Goal: Task Accomplishment & Management: Use online tool/utility

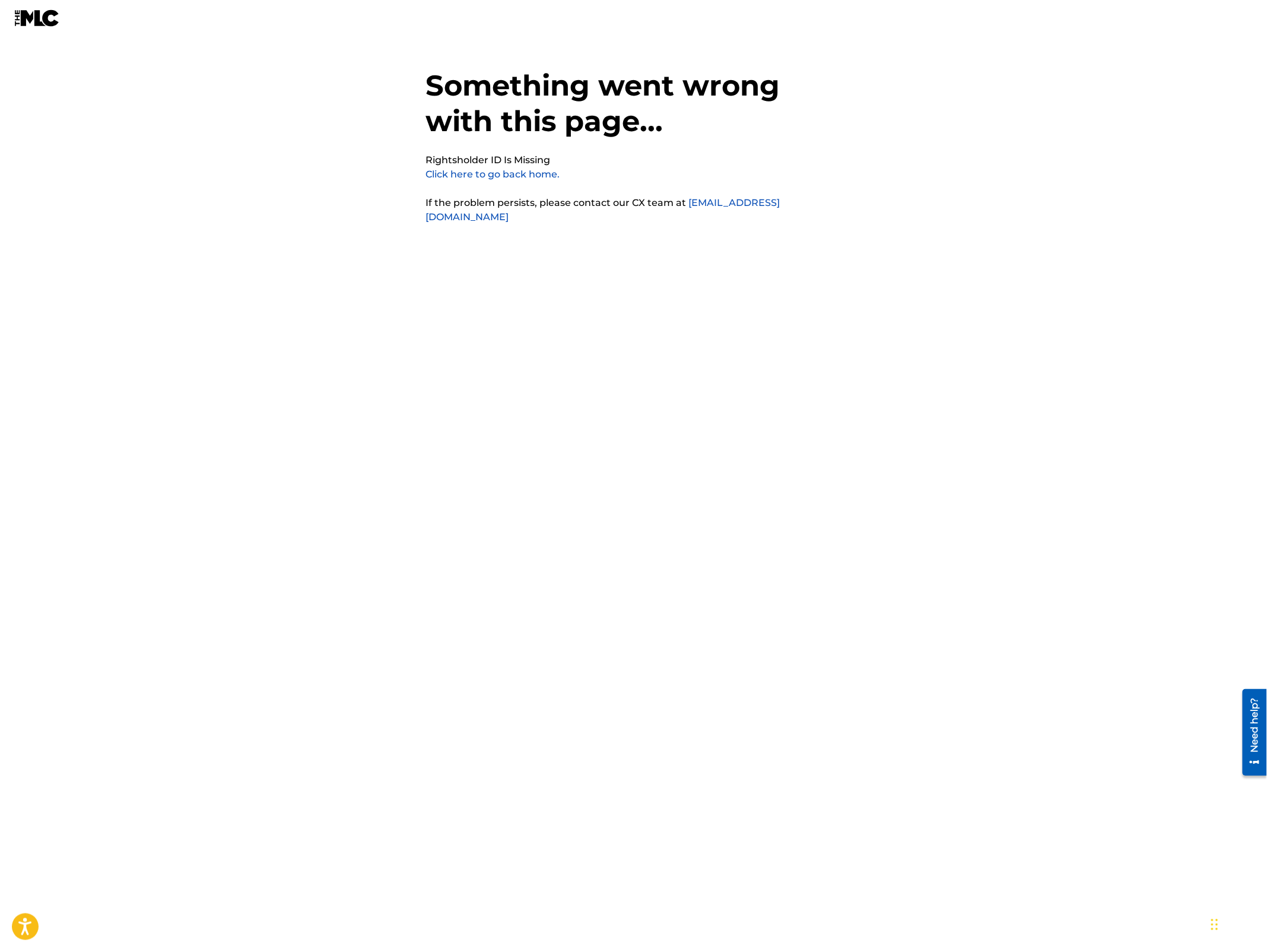
click at [533, 172] on link "Click here to go back home." at bounding box center [493, 174] width 134 height 11
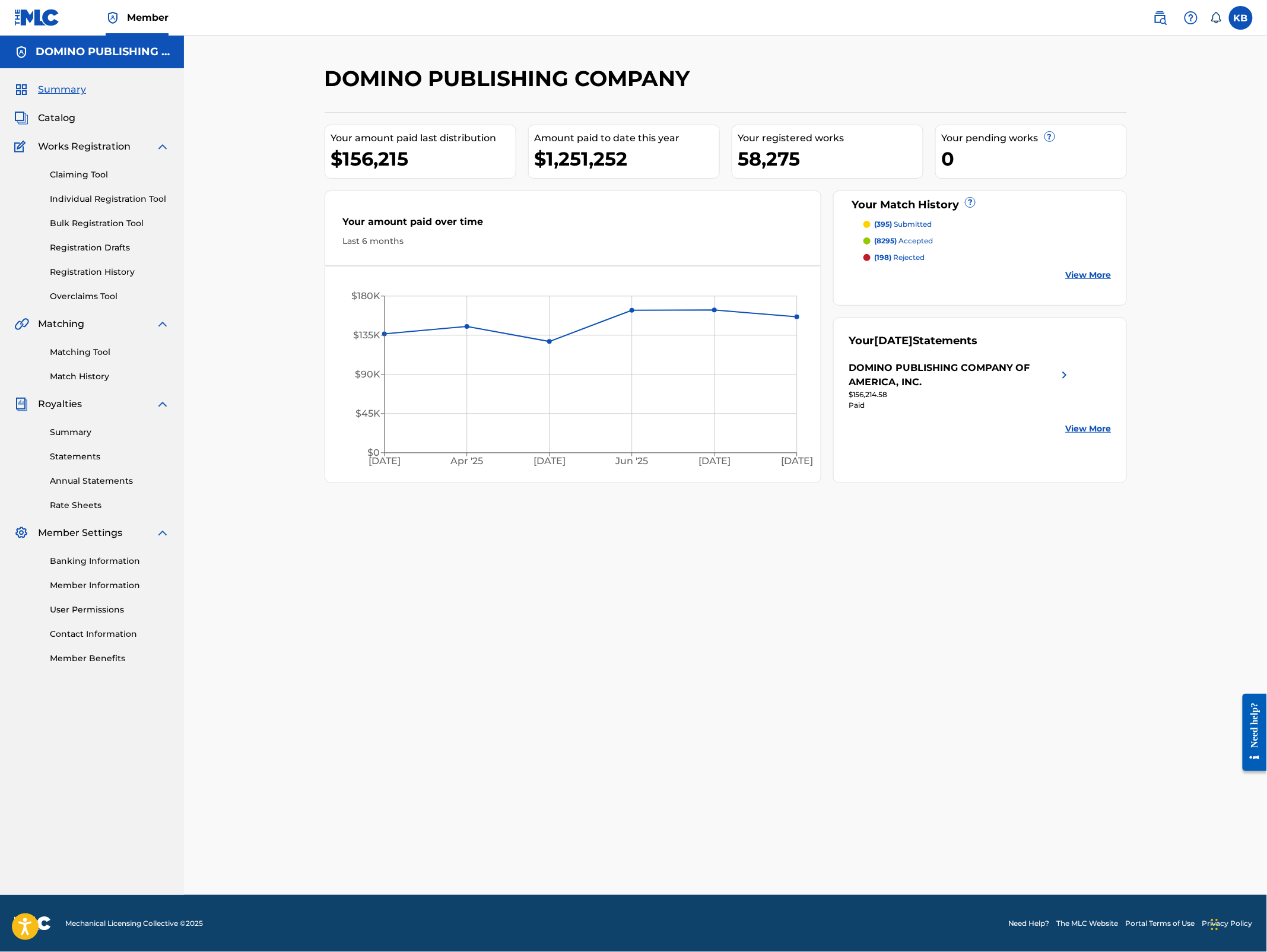
click at [84, 380] on link "Match History" at bounding box center [110, 376] width 120 height 13
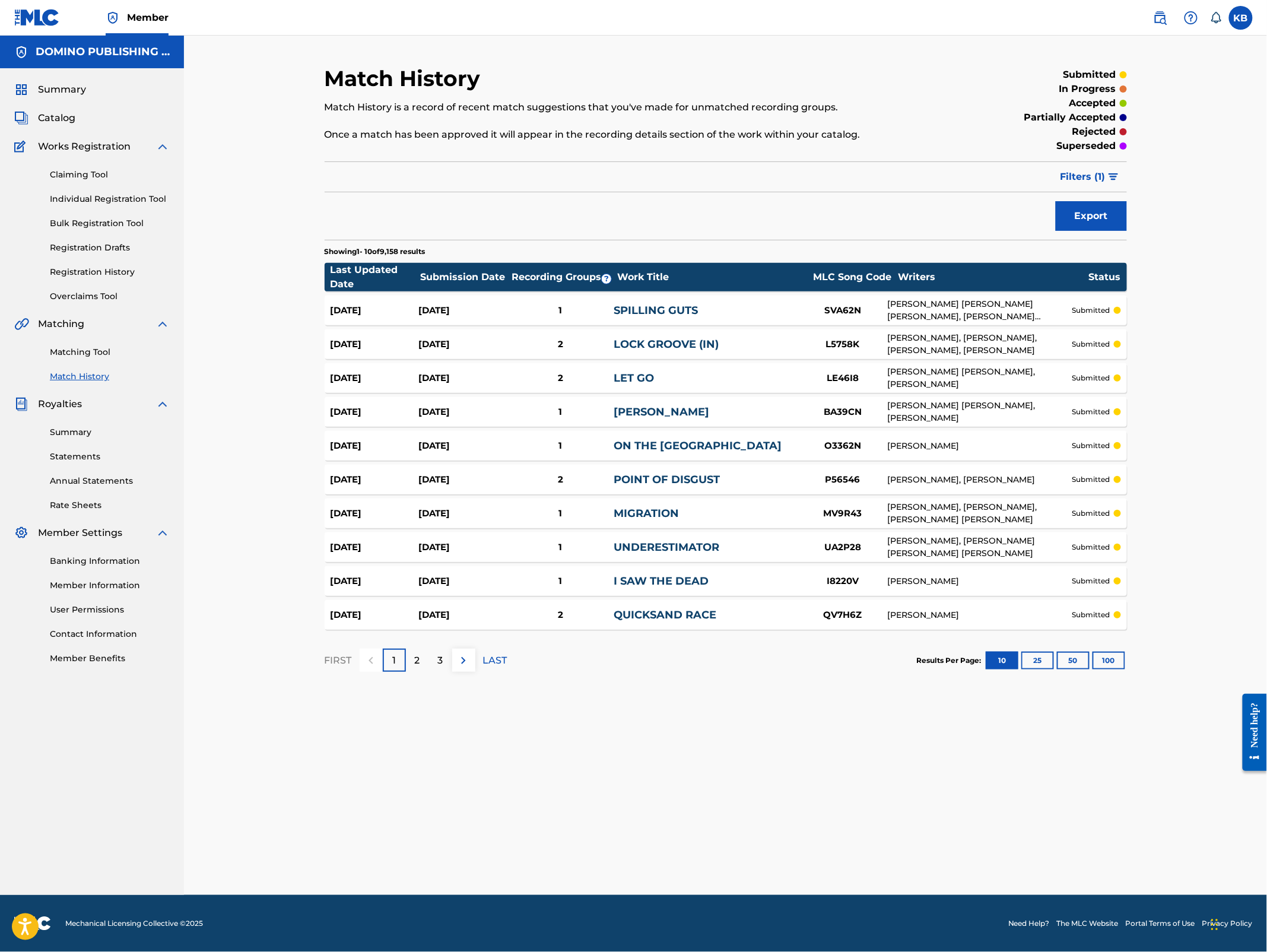
click at [1112, 214] on button "Export" at bounding box center [1091, 216] width 71 height 30
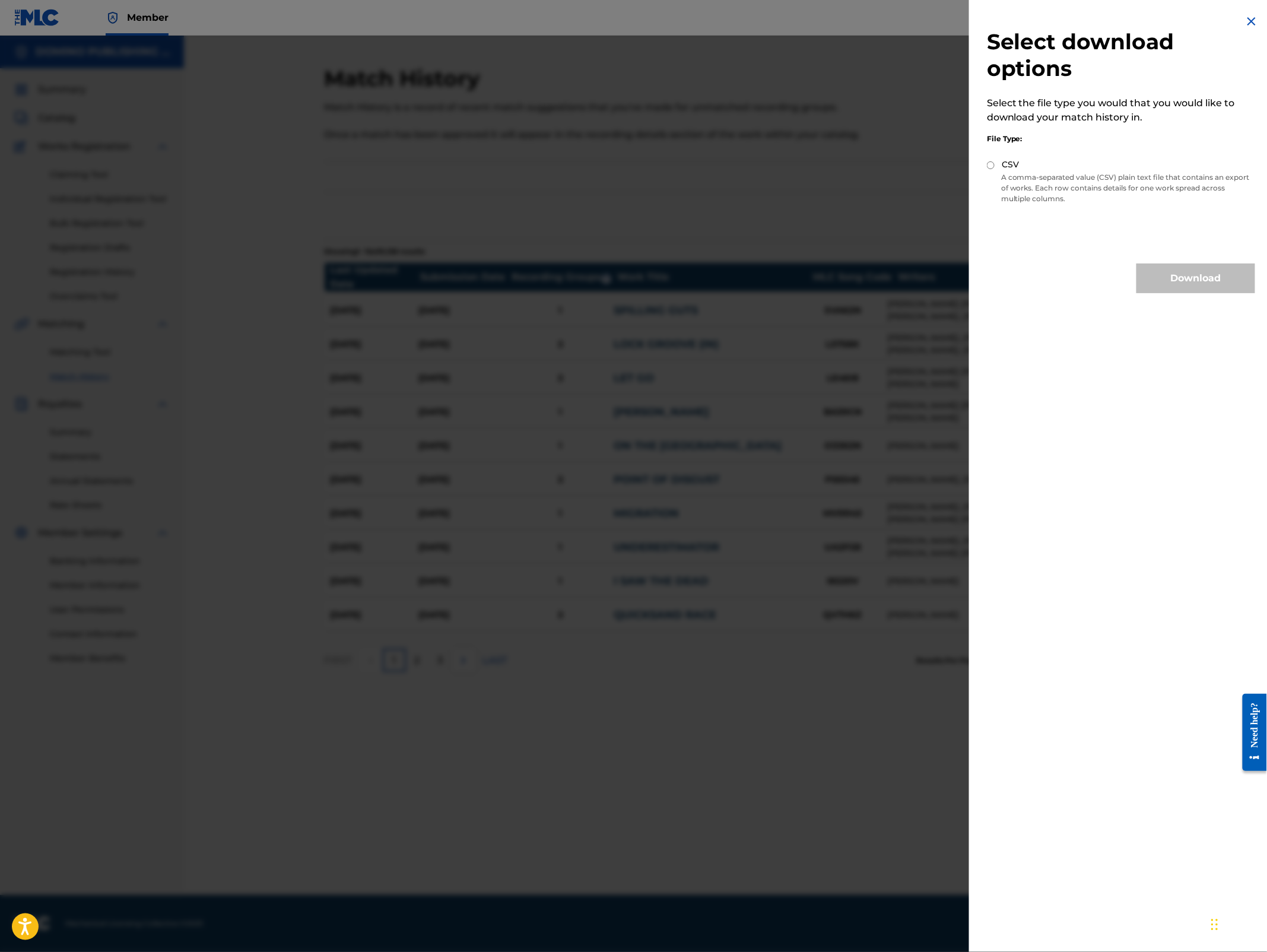
click at [989, 166] on input "CSV" at bounding box center [990, 165] width 8 height 8
radio input "true"
click at [1187, 276] on button "Download" at bounding box center [1196, 278] width 119 height 30
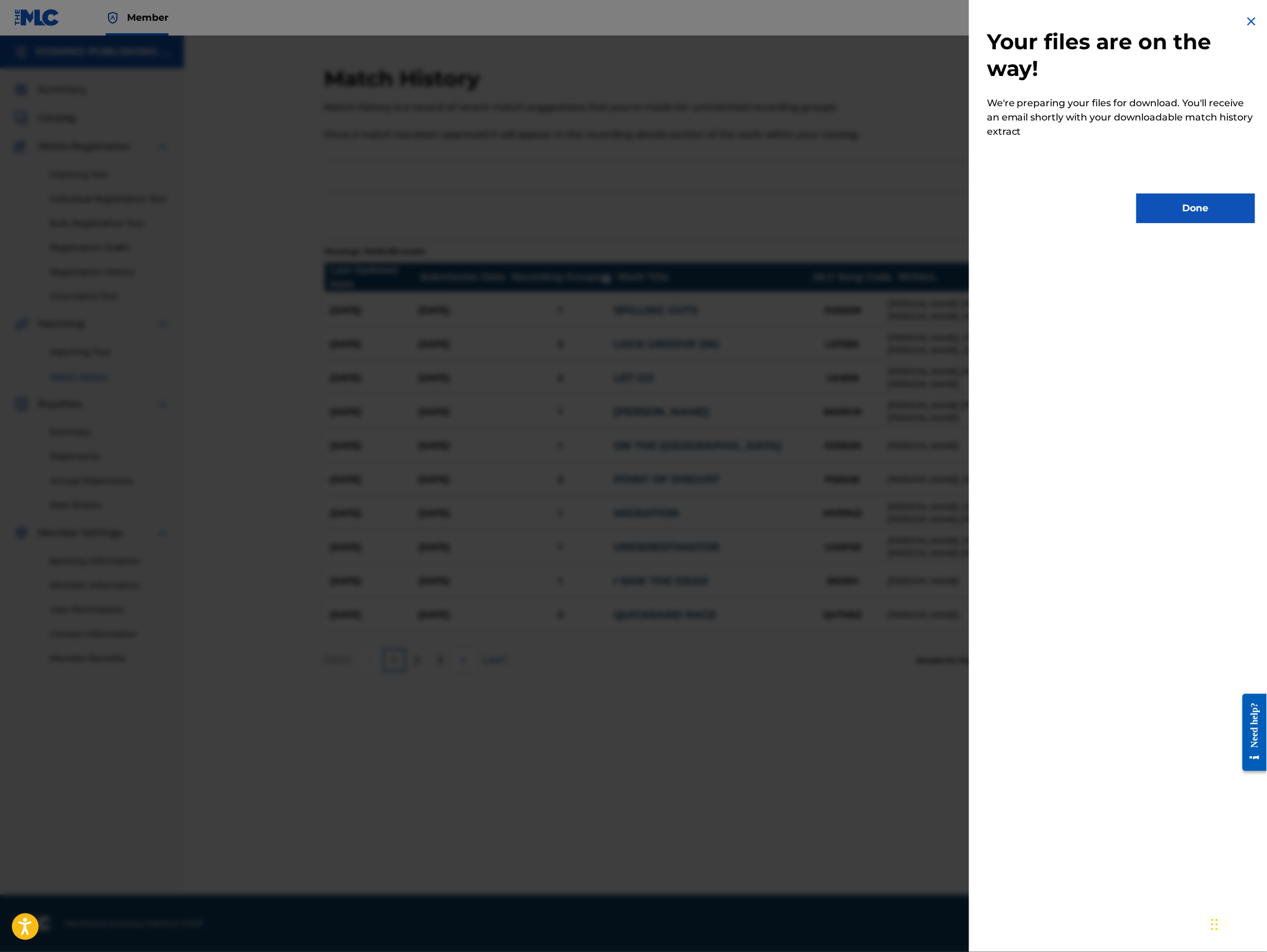
click at [1177, 205] on button "Done" at bounding box center [1196, 208] width 119 height 30
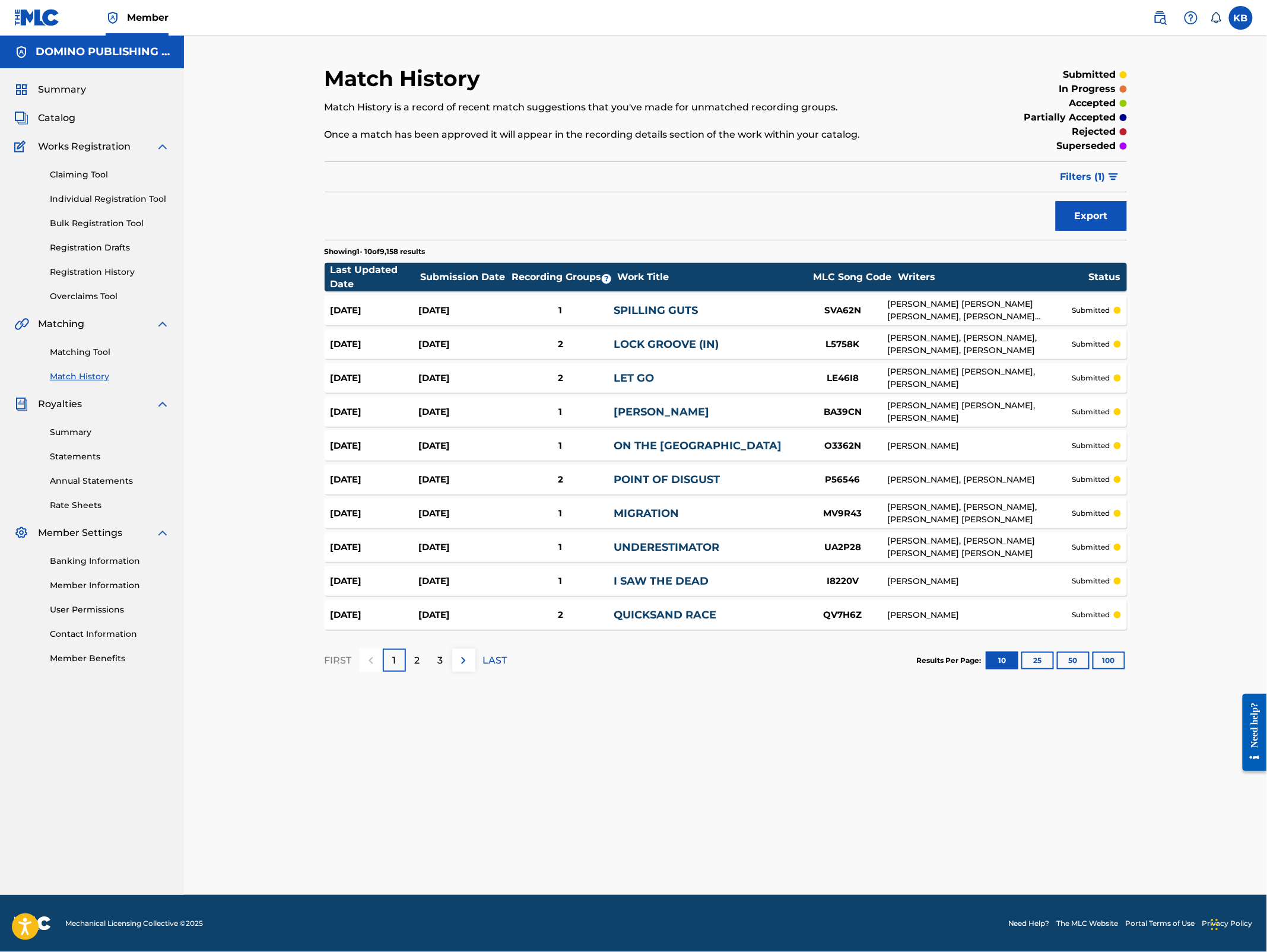
click at [103, 349] on link "Matching Tool" at bounding box center [110, 352] width 120 height 13
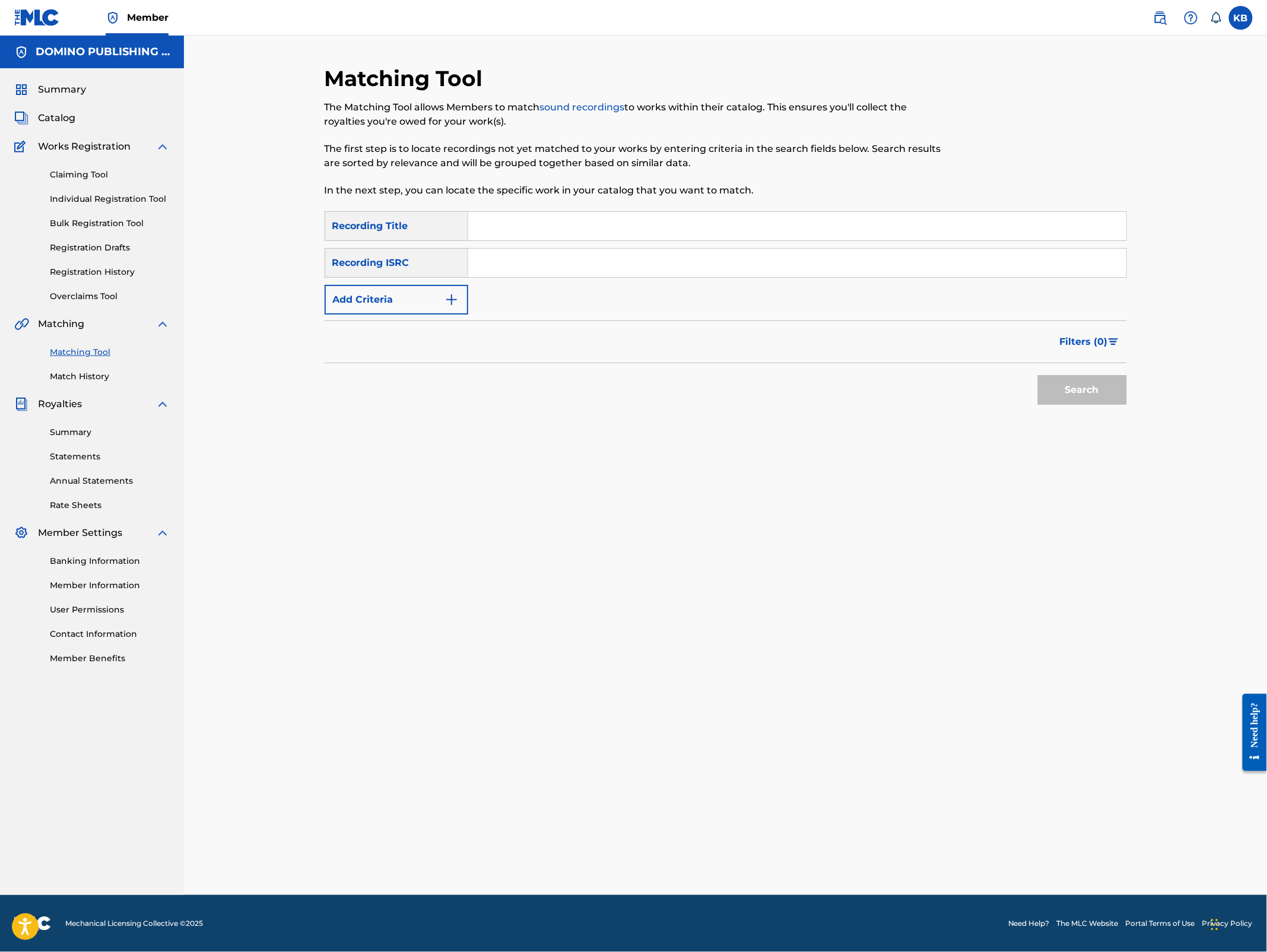
click at [711, 220] on input "Search Form" at bounding box center [797, 226] width 658 height 28
paste input "DULL TO PAUSE ([PERSON_NAME])"
type input "DULL TO PAUSE"
click at [420, 295] on button "Add Criteria" at bounding box center [396, 300] width 143 height 30
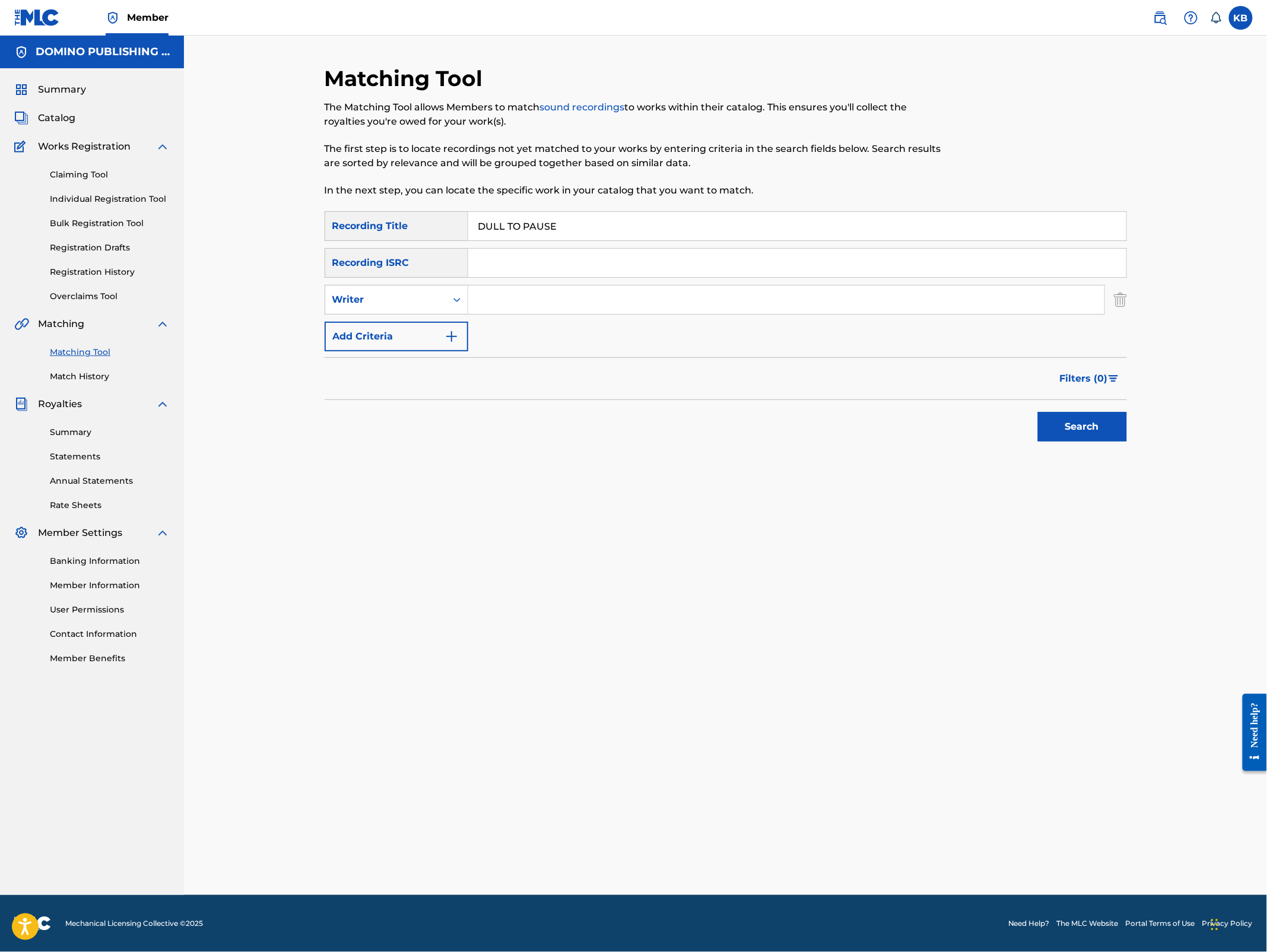
click at [523, 301] on input "Search Form" at bounding box center [786, 299] width 637 height 28
paste input "DULL TO PAUSE ([PERSON_NAME])"
type input "[PERSON_NAME]"
click at [1039, 412] on button "Search" at bounding box center [1083, 427] width 89 height 30
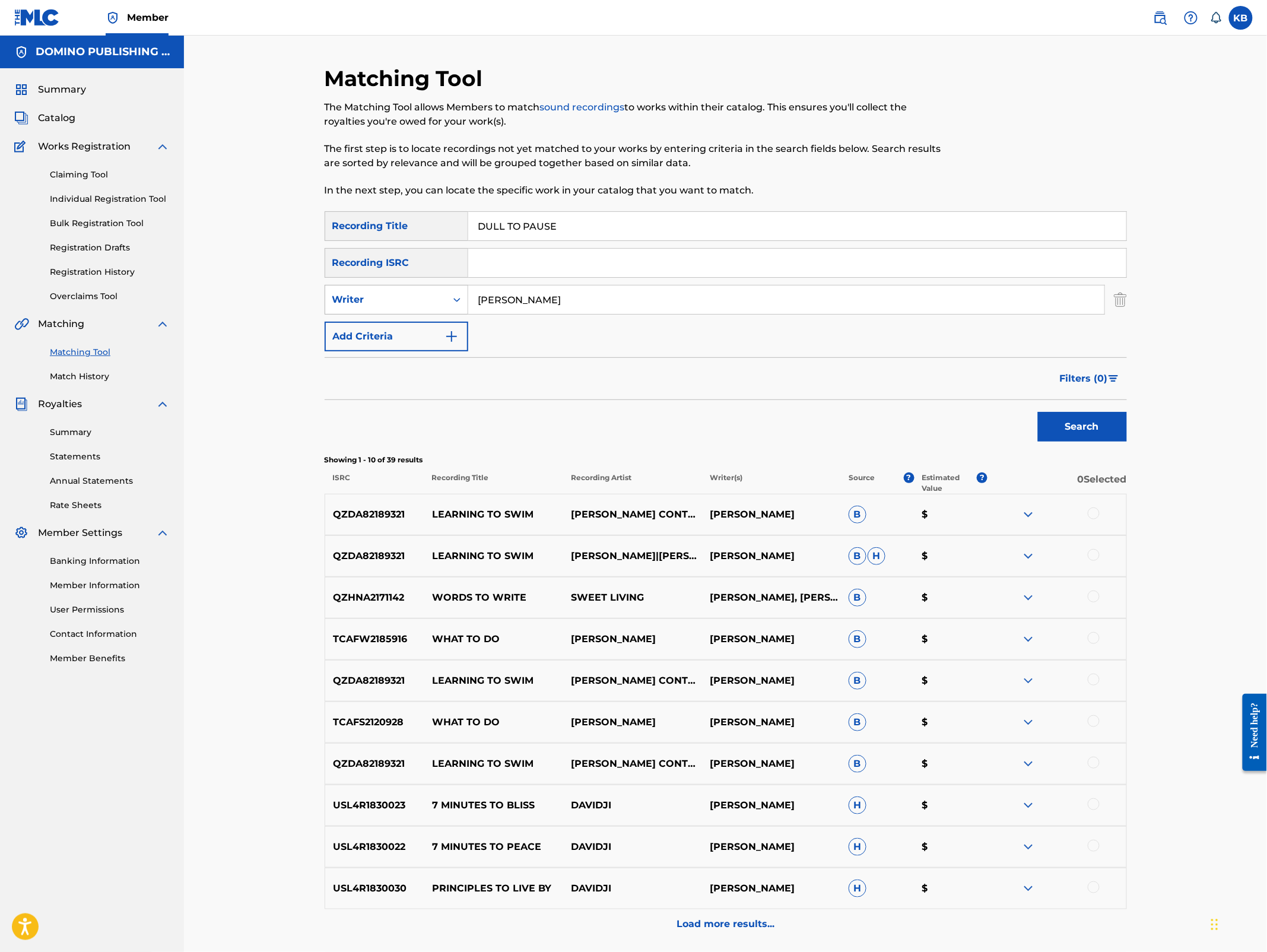
click at [374, 300] on div "Writer" at bounding box center [386, 300] width 107 height 15
click at [379, 329] on div "Recording Artist" at bounding box center [397, 329] width 143 height 30
click at [529, 307] on input "Search Form" at bounding box center [786, 299] width 637 height 28
type input "junior boys"
click at [1039, 412] on button "Search" at bounding box center [1083, 427] width 89 height 30
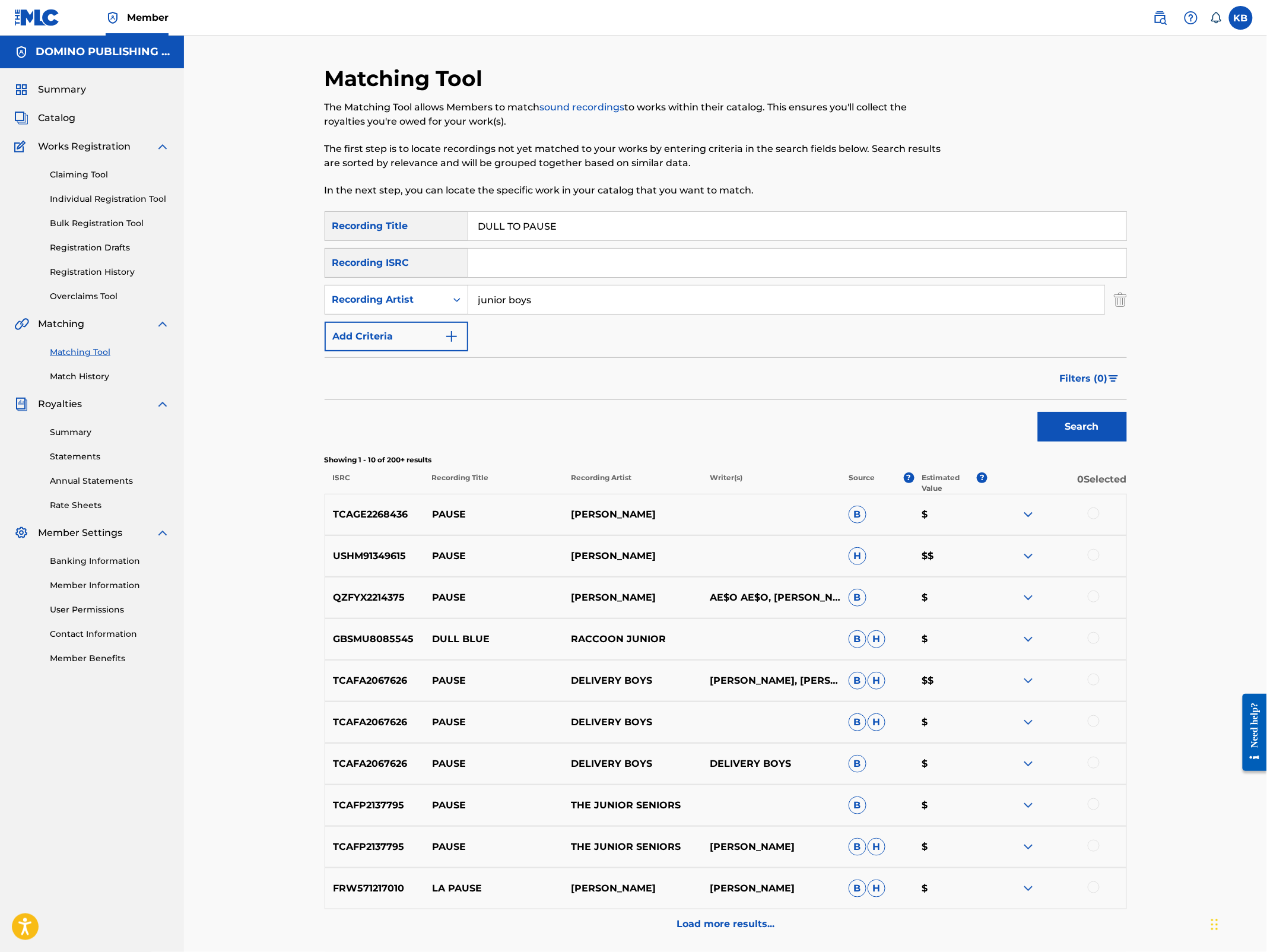
drag, startPoint x: 714, startPoint y: 224, endPoint x: 714, endPoint y: 188, distance: 36.0
click at [711, 197] on div "Matching Tool The Matching Tool allows Members to match sound recordings to wor…" at bounding box center [726, 532] width 802 height 933
paste input "WORDS I DON'T REMEMBER ([PERSON_NAME])"
type input "WORDS I DON'T REMEMBER"
drag, startPoint x: 542, startPoint y: 307, endPoint x: 547, endPoint y: 278, distance: 29.4
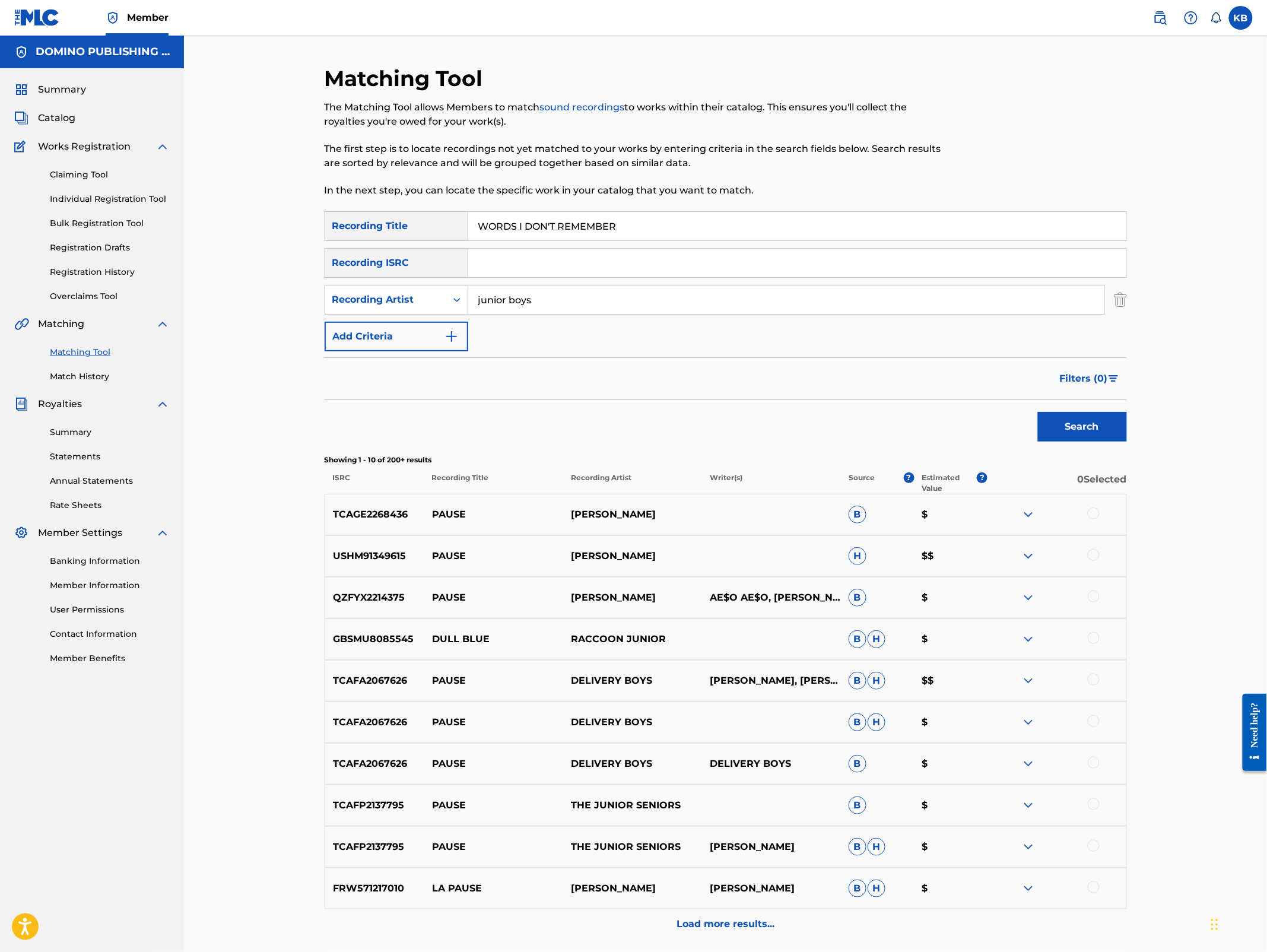
click at [547, 278] on div "SearchWithCriteria5e845101-c8c8-4772-a194-1e2606fc6624 Recording Title WORDS I …" at bounding box center [726, 281] width 802 height 140
type input "how to dress well"
click at [1063, 418] on button "Search" at bounding box center [1083, 427] width 89 height 30
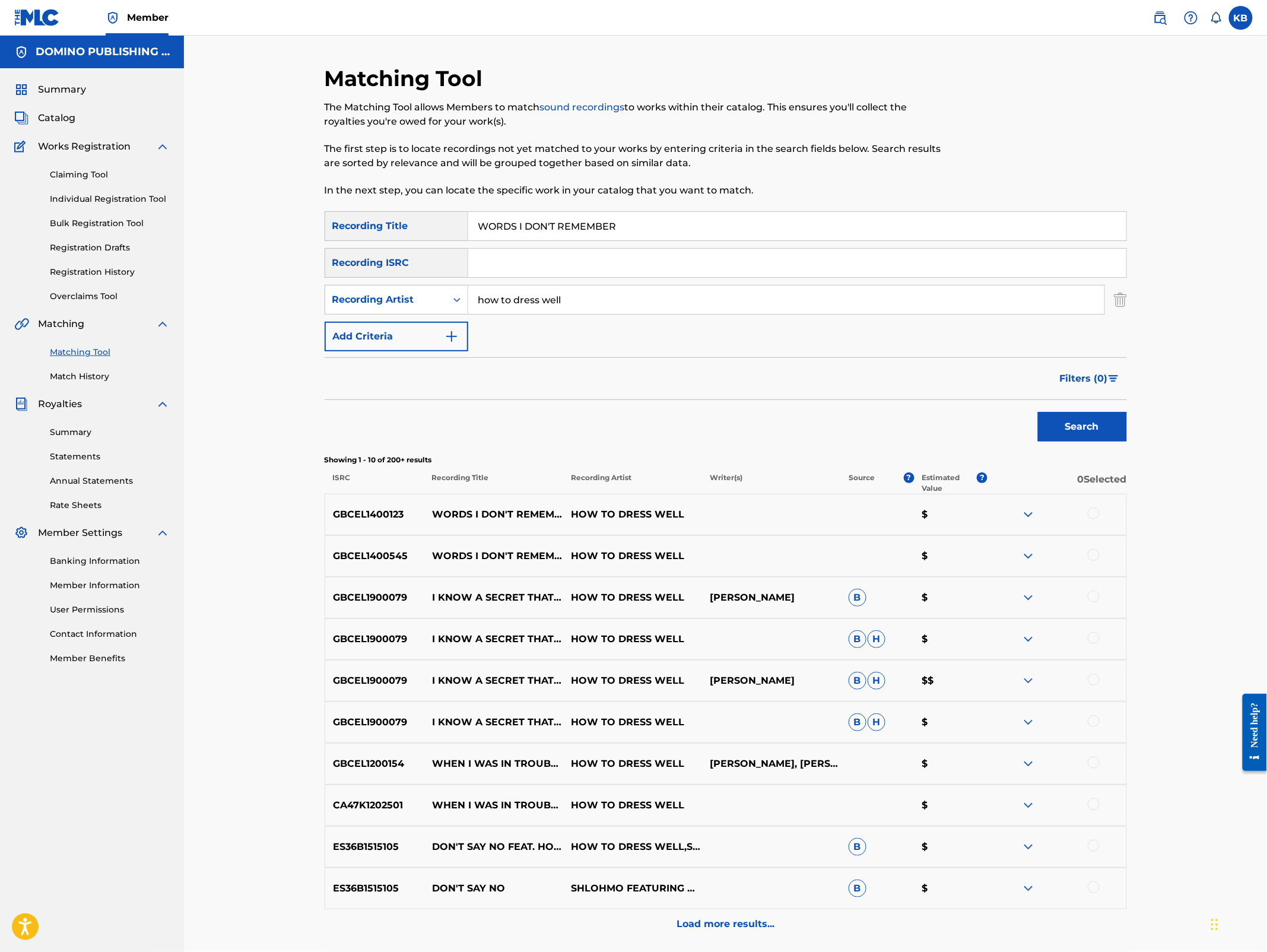
click at [1096, 552] on div at bounding box center [1094, 555] width 12 height 12
click at [1096, 514] on div at bounding box center [1094, 514] width 12 height 12
click at [426, 294] on div "Recording Artist" at bounding box center [386, 300] width 107 height 15
click at [417, 320] on div "Writer" at bounding box center [397, 329] width 143 height 30
click at [584, 302] on input "Search Form" at bounding box center [786, 299] width 637 height 28
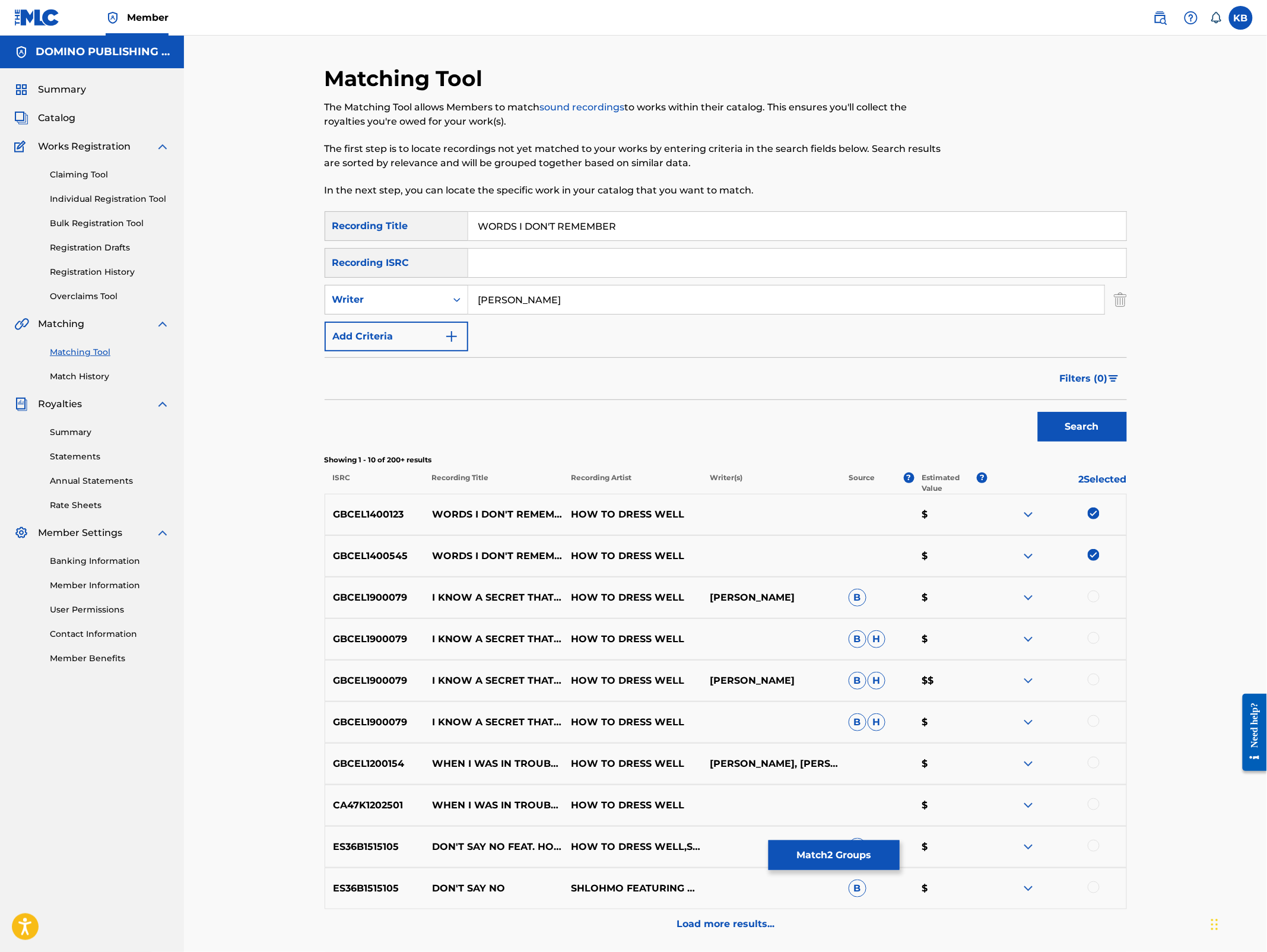
type input "[PERSON_NAME]"
click at [1039, 412] on button "Search" at bounding box center [1083, 427] width 89 height 30
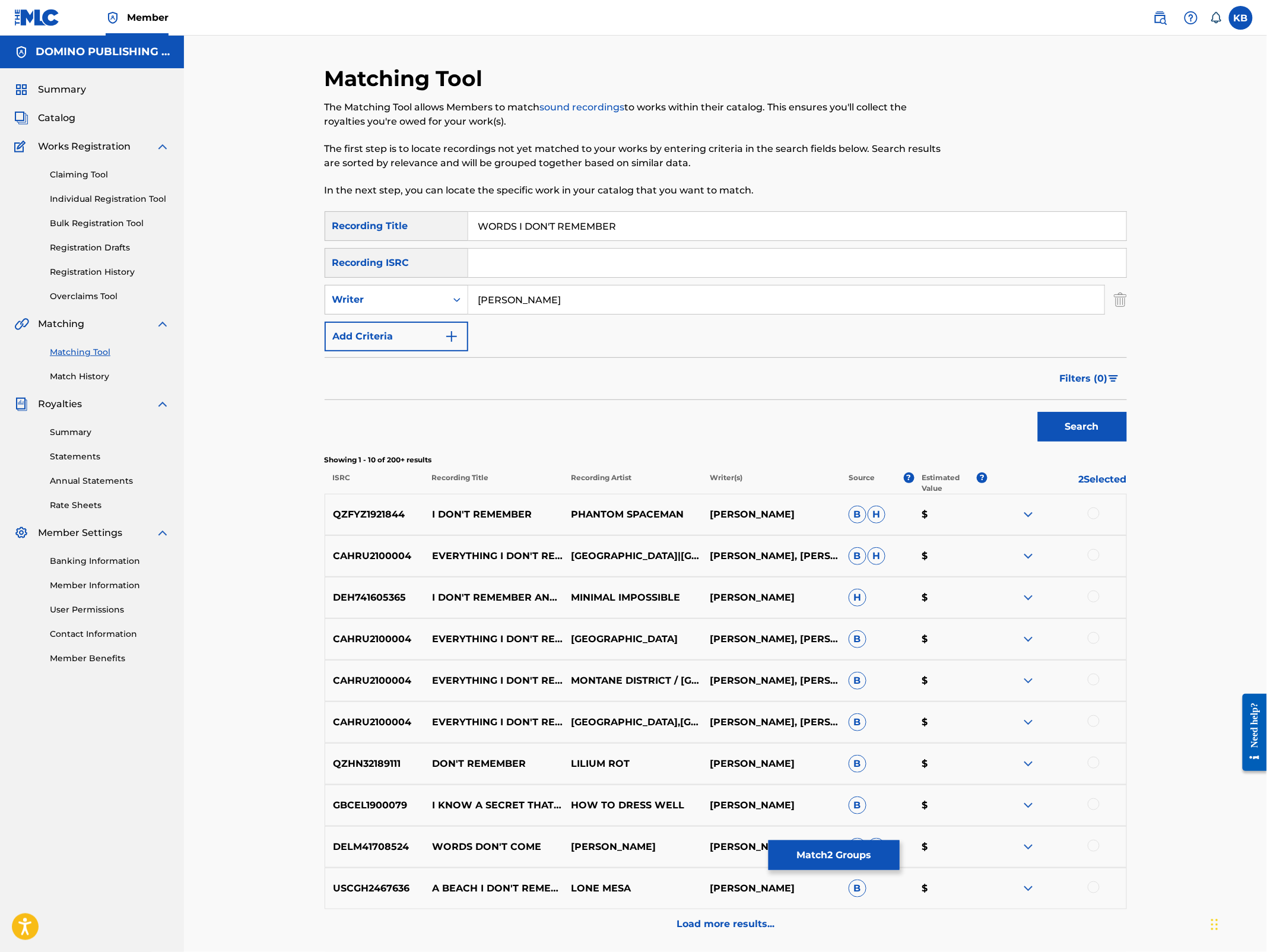
click at [827, 864] on button "Match 2 Groups" at bounding box center [834, 855] width 131 height 30
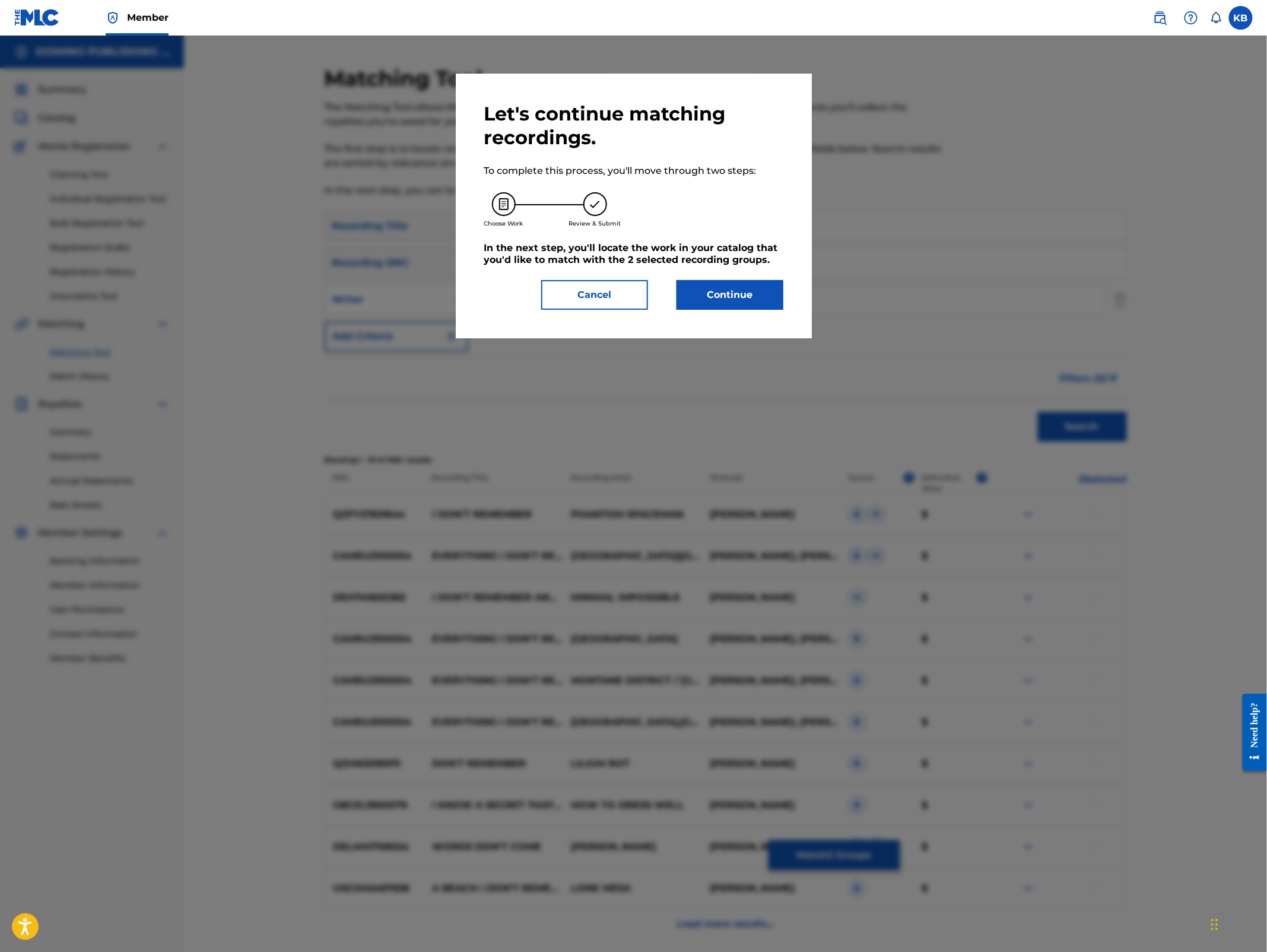
click at [750, 299] on button "Continue" at bounding box center [730, 295] width 107 height 30
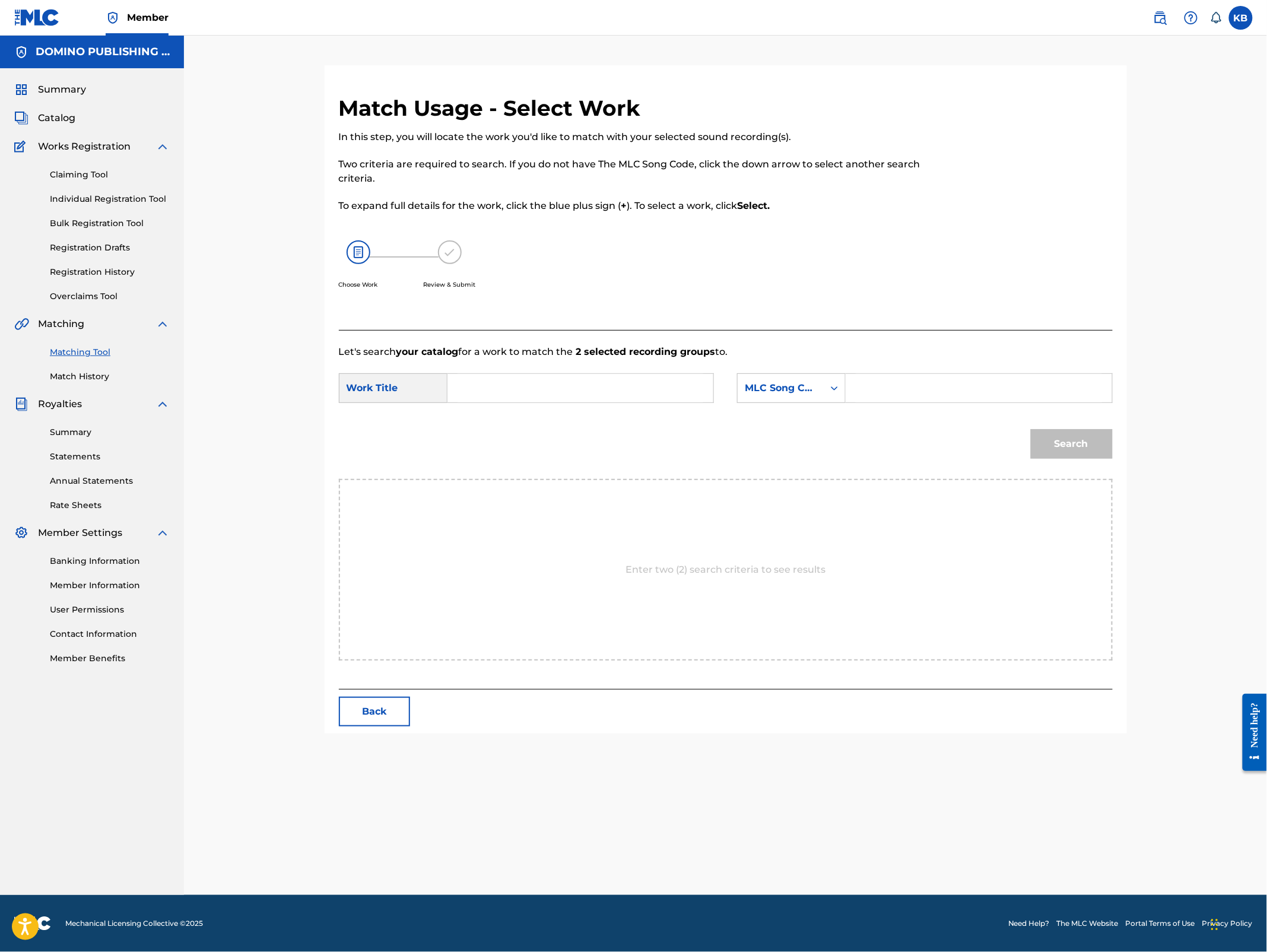
click at [567, 386] on input "Search Form" at bounding box center [581, 388] width 246 height 28
paste input "WORDS I DON'T REMEMBER ([PERSON_NAME])"
type input "WORDS I DON'T REMEMBER"
click at [774, 387] on div "MLC Song Code" at bounding box center [781, 388] width 72 height 15
click at [778, 410] on div "Writer Name" at bounding box center [791, 418] width 107 height 30
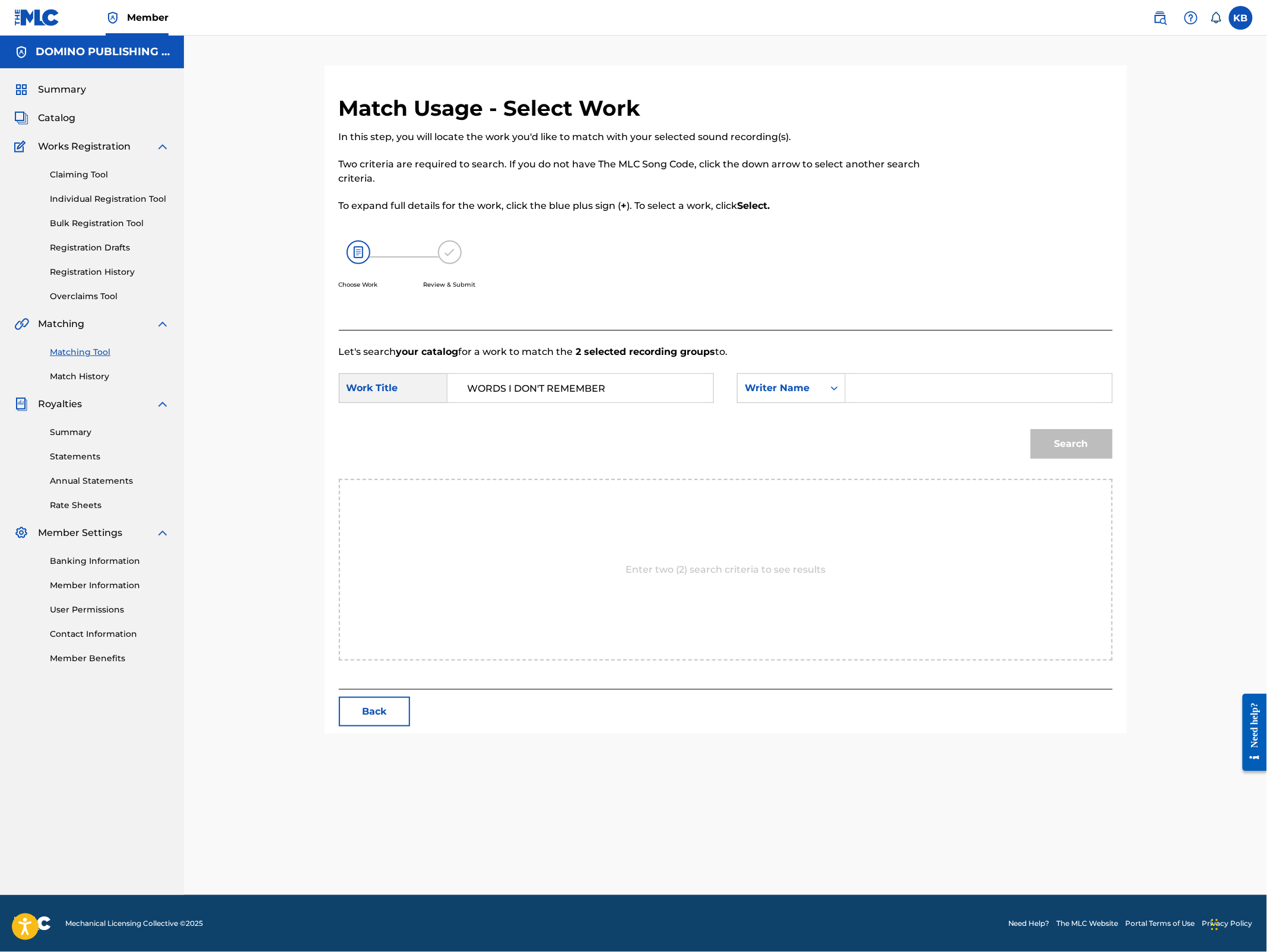
click at [940, 376] on input "Search Form" at bounding box center [978, 388] width 246 height 28
paste input "WORDS I DON'T REMEMBER ([PERSON_NAME])"
click at [1031, 430] on button "Search" at bounding box center [1071, 444] width 82 height 30
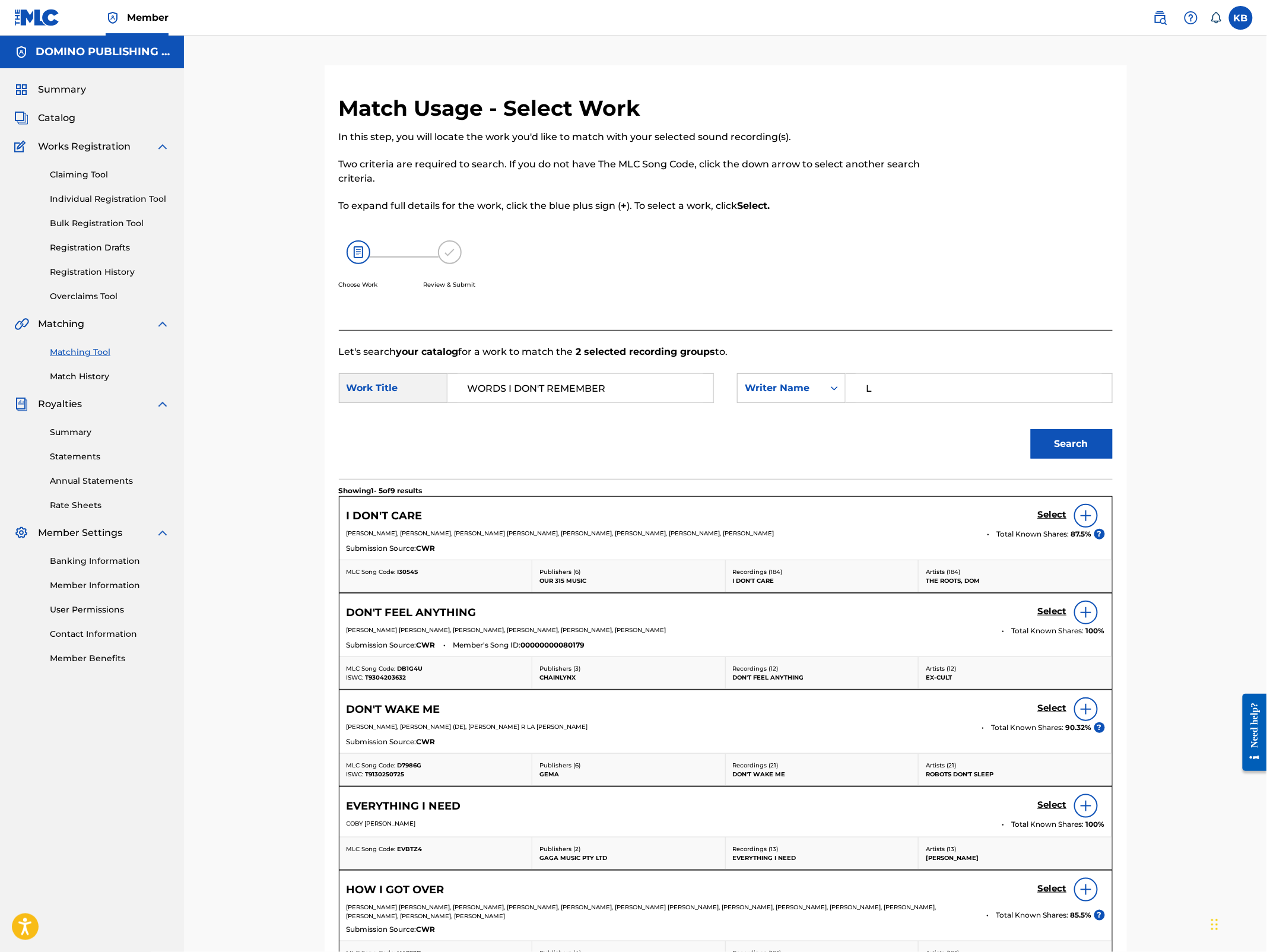
drag, startPoint x: 980, startPoint y: 394, endPoint x: 981, endPoint y: 346, distance: 48.0
click at [981, 346] on div "Let's search your catalog for a work to match the 2 selected recording groups t…" at bounding box center [726, 683] width 774 height 706
type input "[PERSON_NAME]"
click at [1031, 430] on button "Search" at bounding box center [1071, 444] width 82 height 30
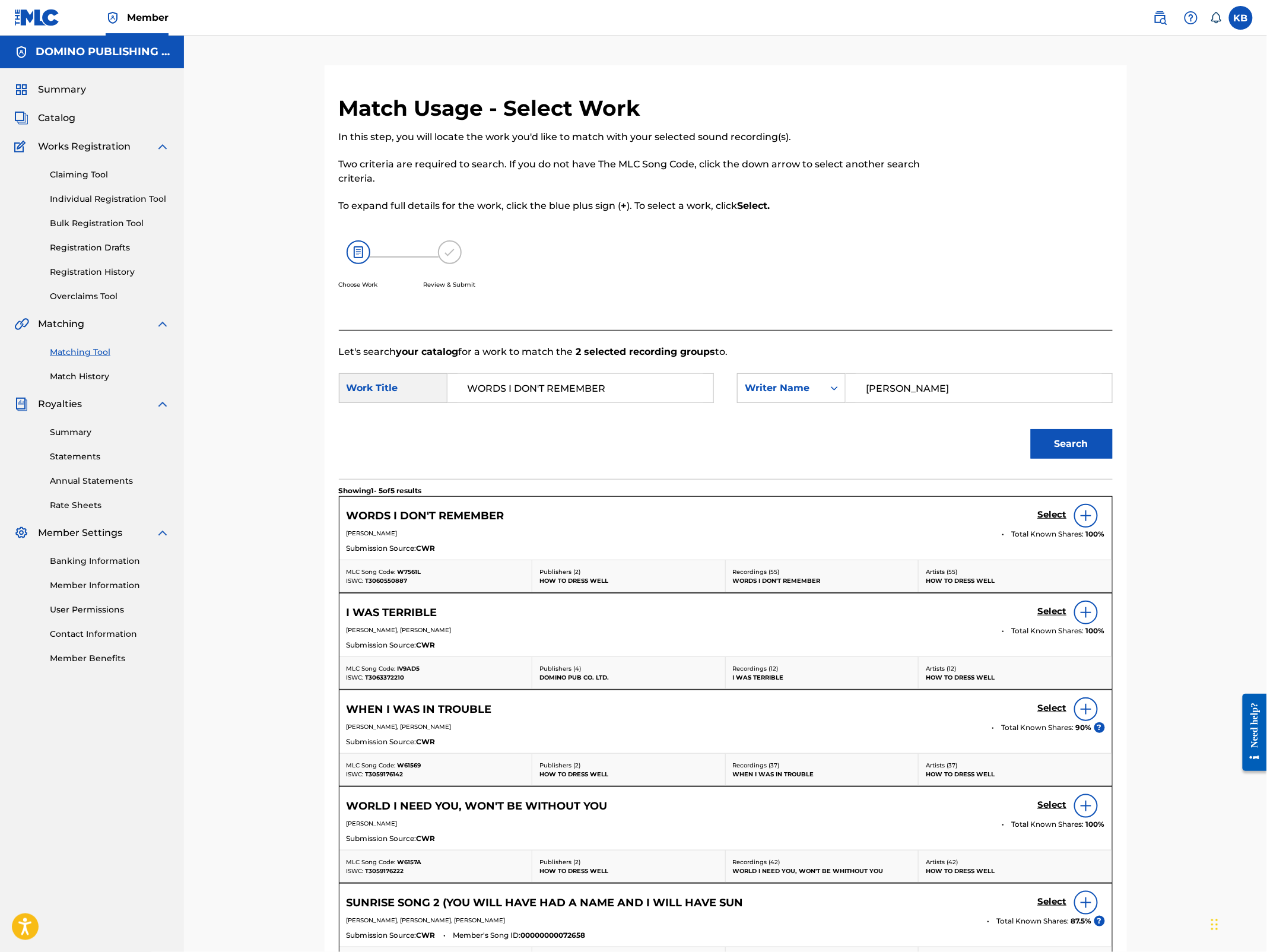
click at [1049, 515] on h5 "Select" at bounding box center [1053, 515] width 29 height 11
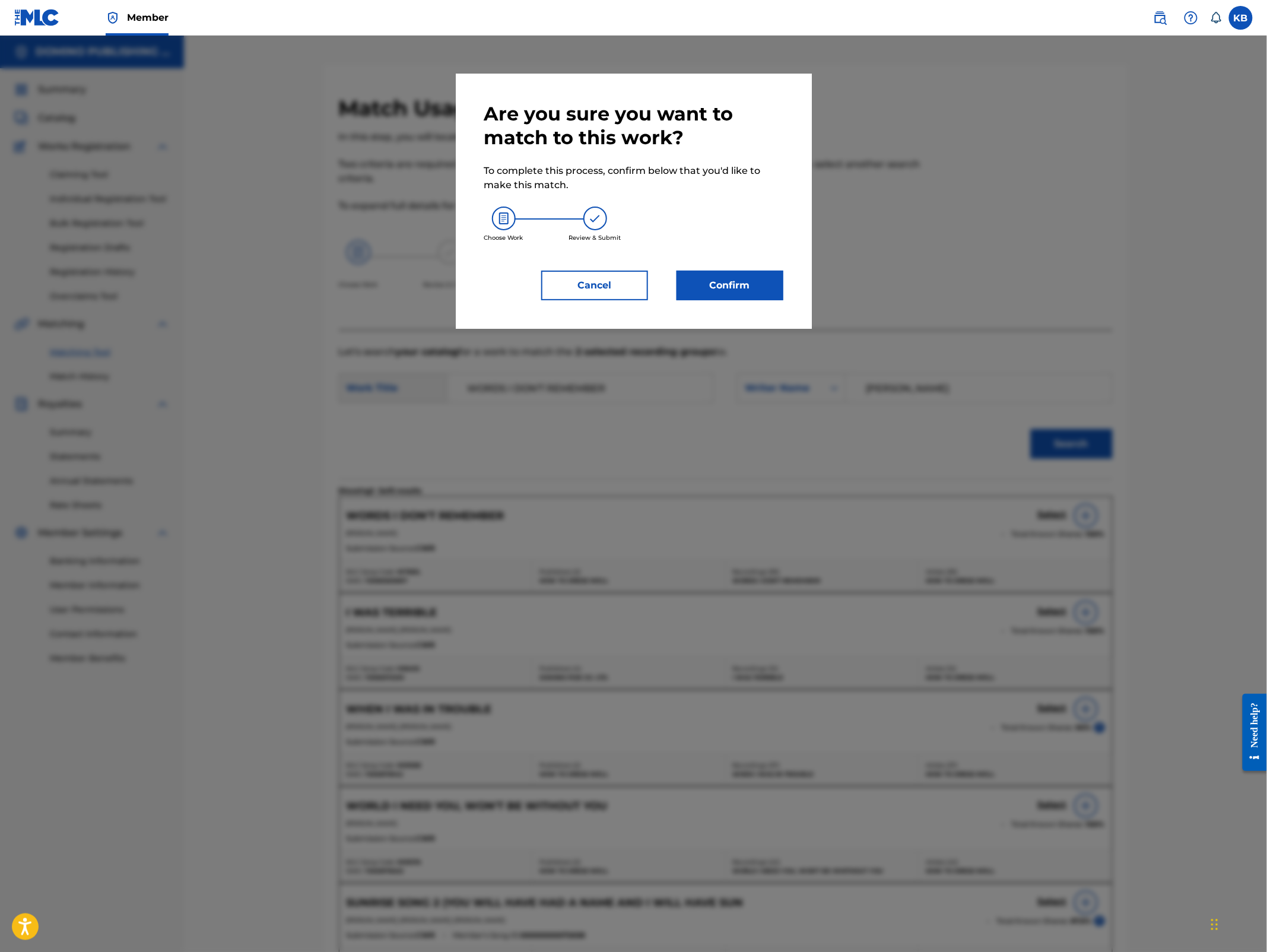
click at [732, 282] on button "Confirm" at bounding box center [730, 285] width 107 height 30
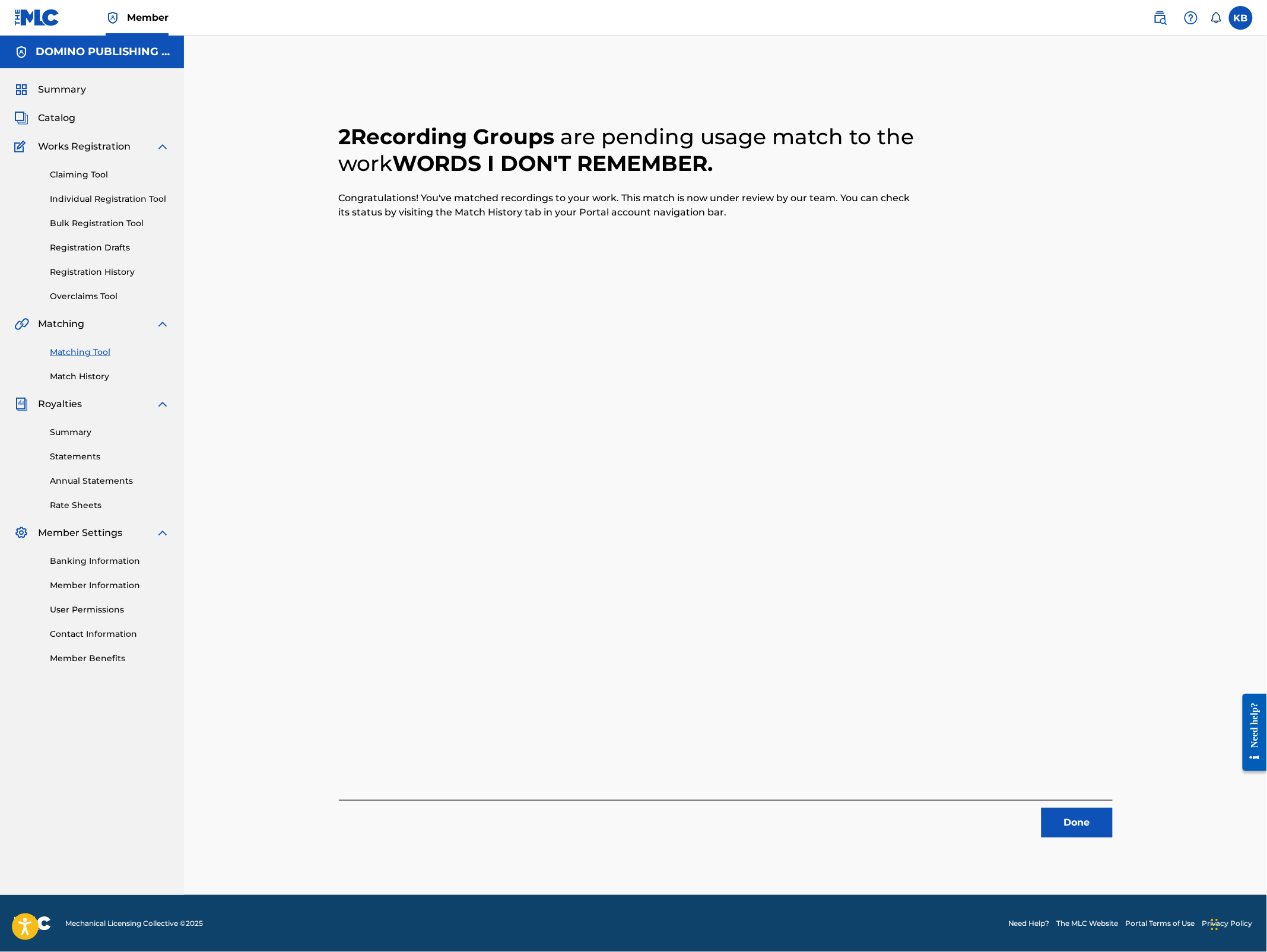
click at [1079, 827] on button "Done" at bounding box center [1077, 822] width 71 height 30
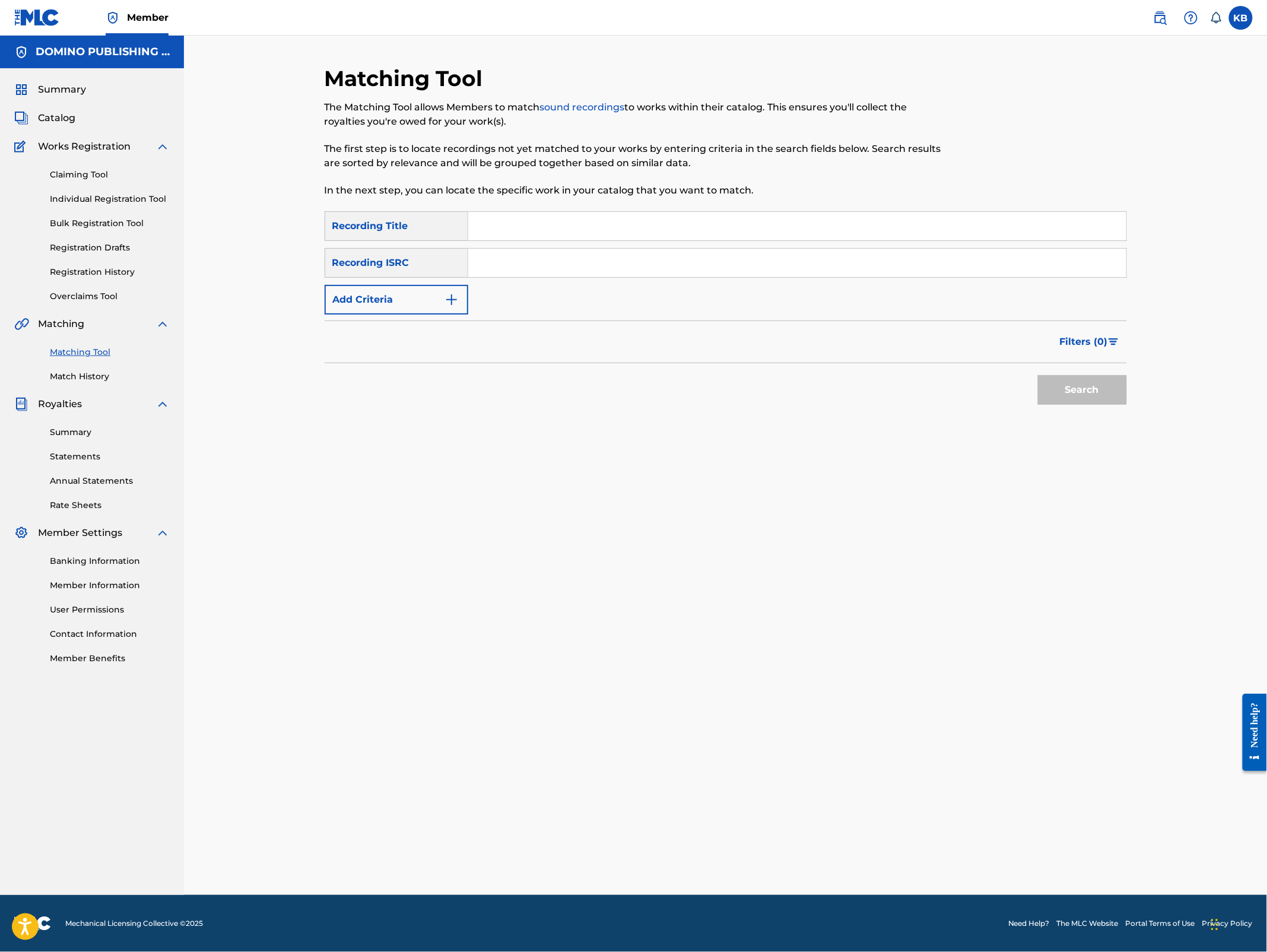
click at [644, 231] on input "Search Form" at bounding box center [797, 226] width 658 height 28
paste input "THE JACK THAT HOUSE BUILT (NASLAS/[PERSON_NAME])"
type input "THE JACK THAT HOUSE BUILT"
click at [422, 294] on button "Add Criteria" at bounding box center [396, 300] width 143 height 30
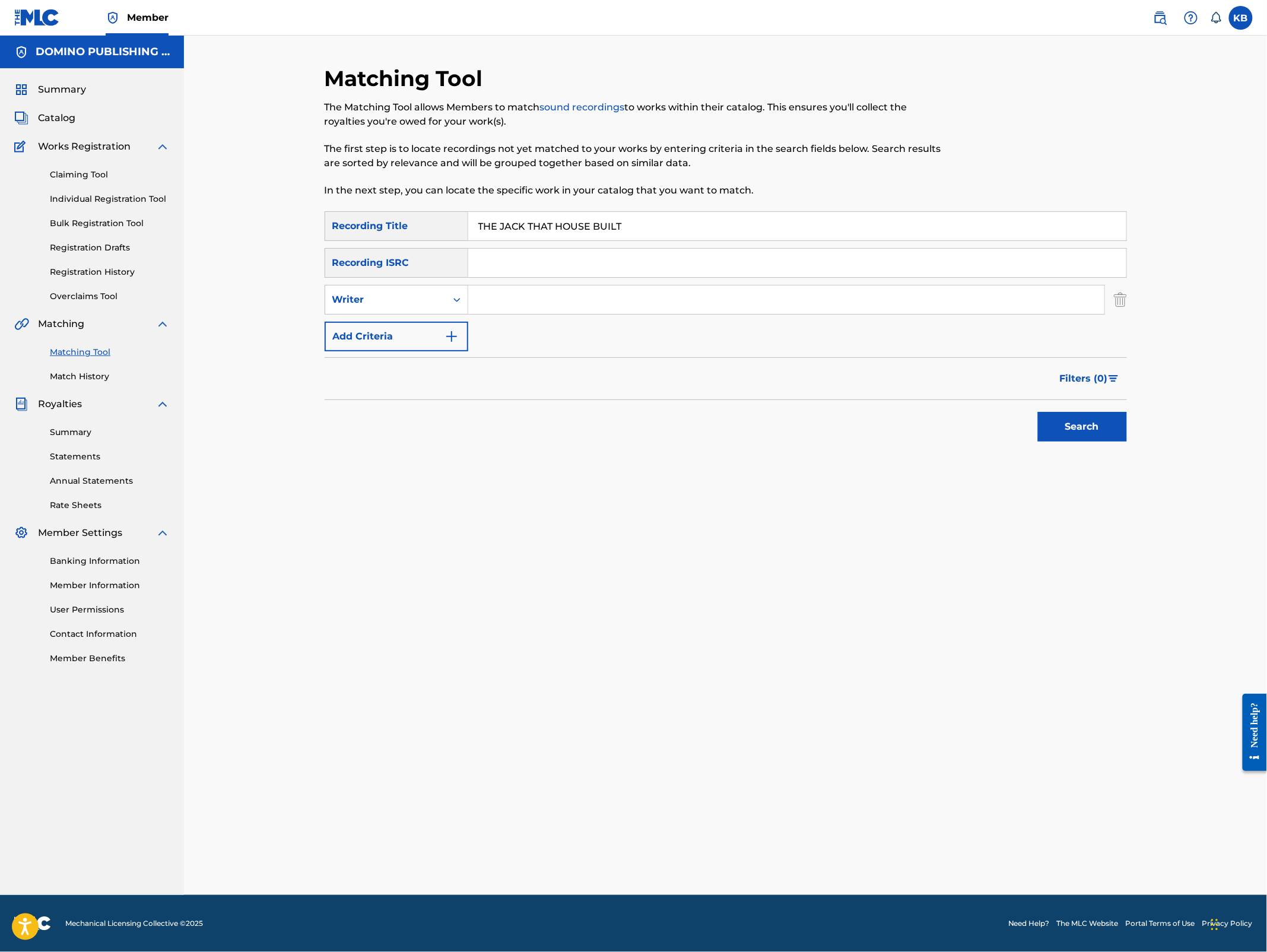
click at [533, 301] on input "Search Form" at bounding box center [786, 299] width 637 height 28
paste input "THE JACK THAT HOUSE BUILT (NASLAS/[PERSON_NAME])"
type input "NASLAS/[PERSON_NAME]"
click at [1039, 412] on button "Search" at bounding box center [1083, 427] width 89 height 30
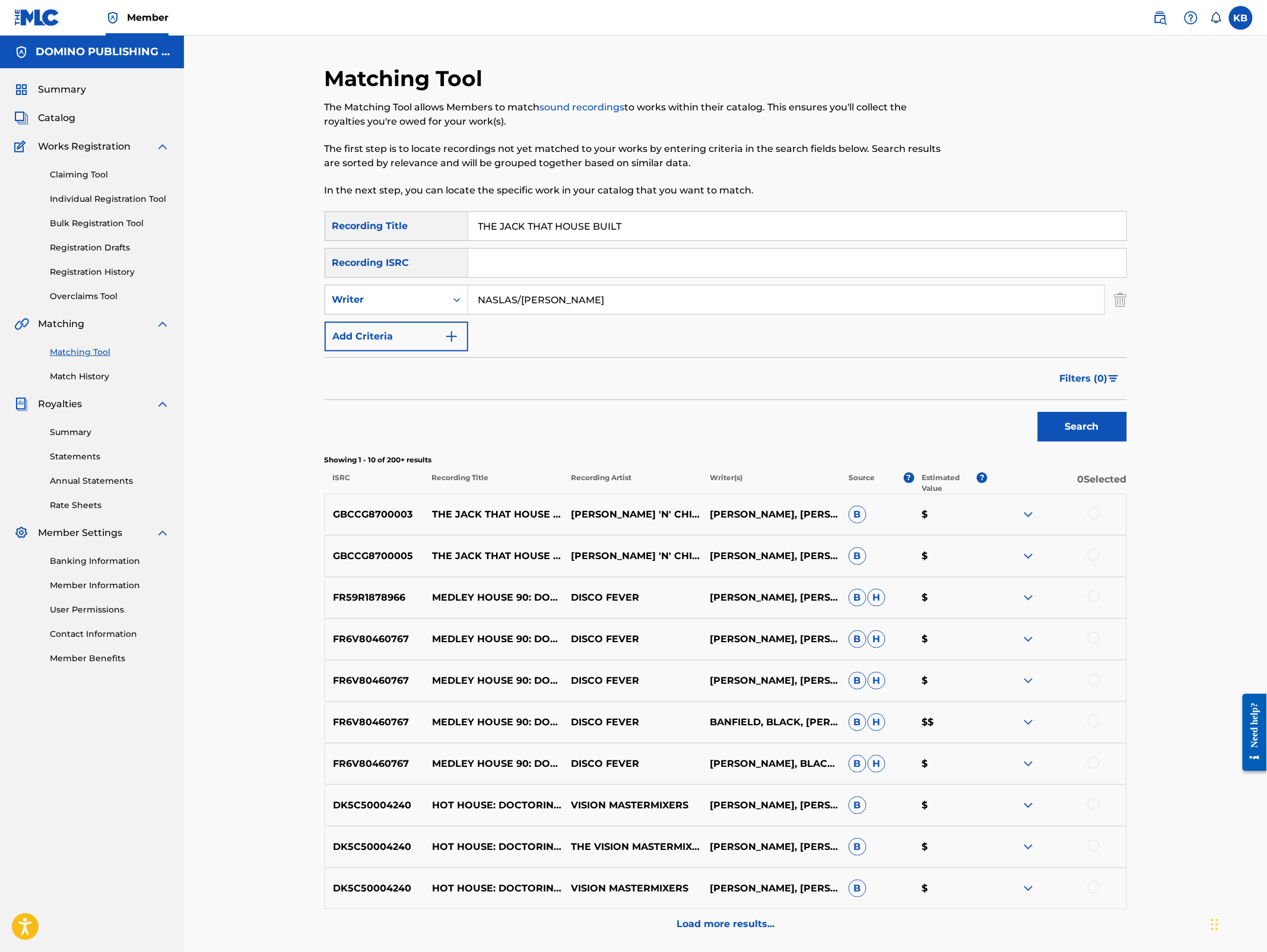
click at [1100, 553] on div at bounding box center [1057, 556] width 139 height 15
drag, startPoint x: 1097, startPoint y: 553, endPoint x: 1097, endPoint y: 537, distance: 16.0
click at [1097, 553] on div at bounding box center [1094, 555] width 12 height 12
click at [1097, 515] on div at bounding box center [1094, 514] width 12 height 12
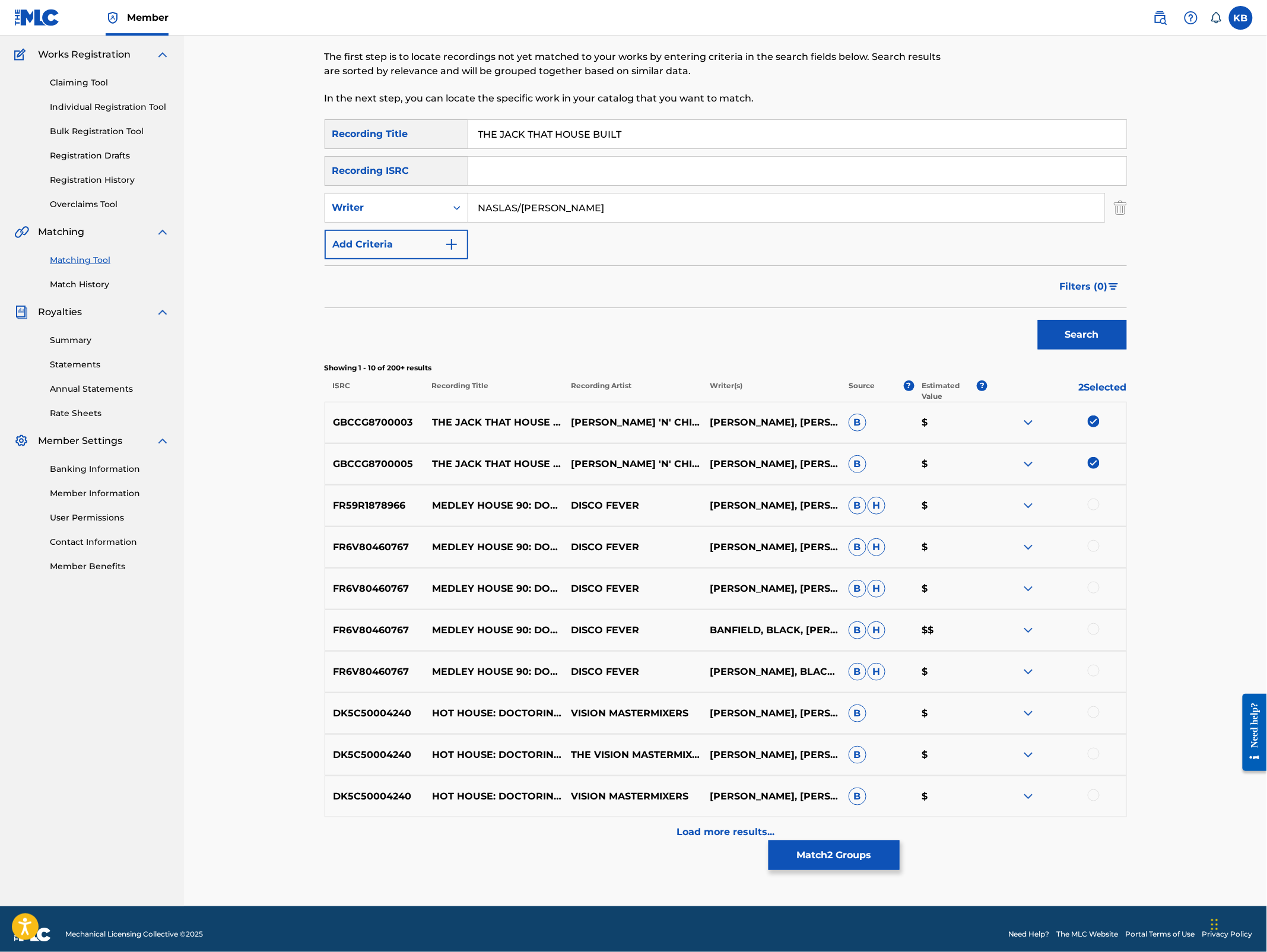
scroll to position [103, 0]
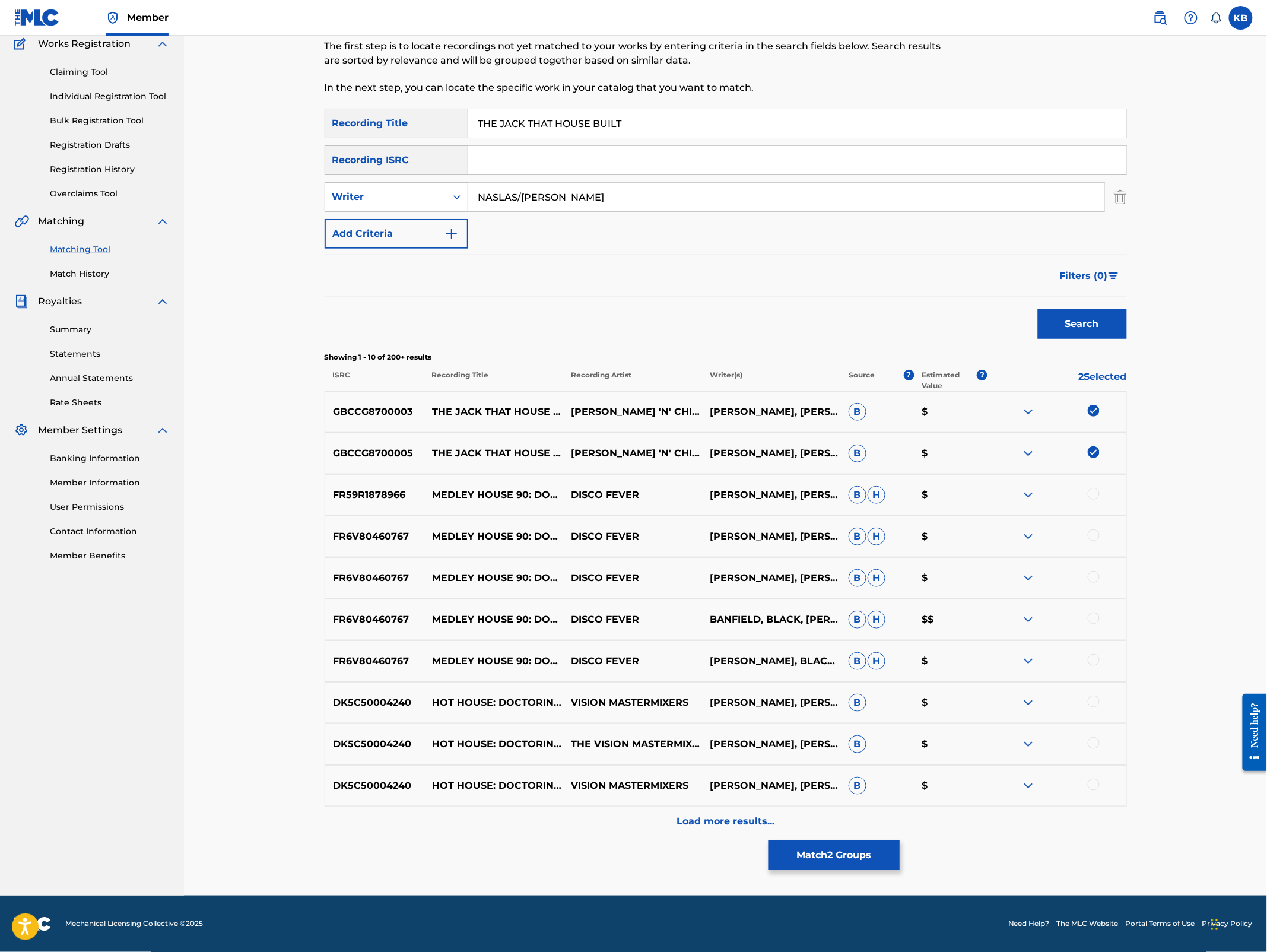
click at [1096, 784] on div at bounding box center [1094, 785] width 12 height 12
click at [1093, 742] on div at bounding box center [1094, 743] width 12 height 12
click at [1094, 698] on div at bounding box center [1094, 702] width 12 height 12
click at [672, 824] on div "Load more results..." at bounding box center [726, 821] width 802 height 30
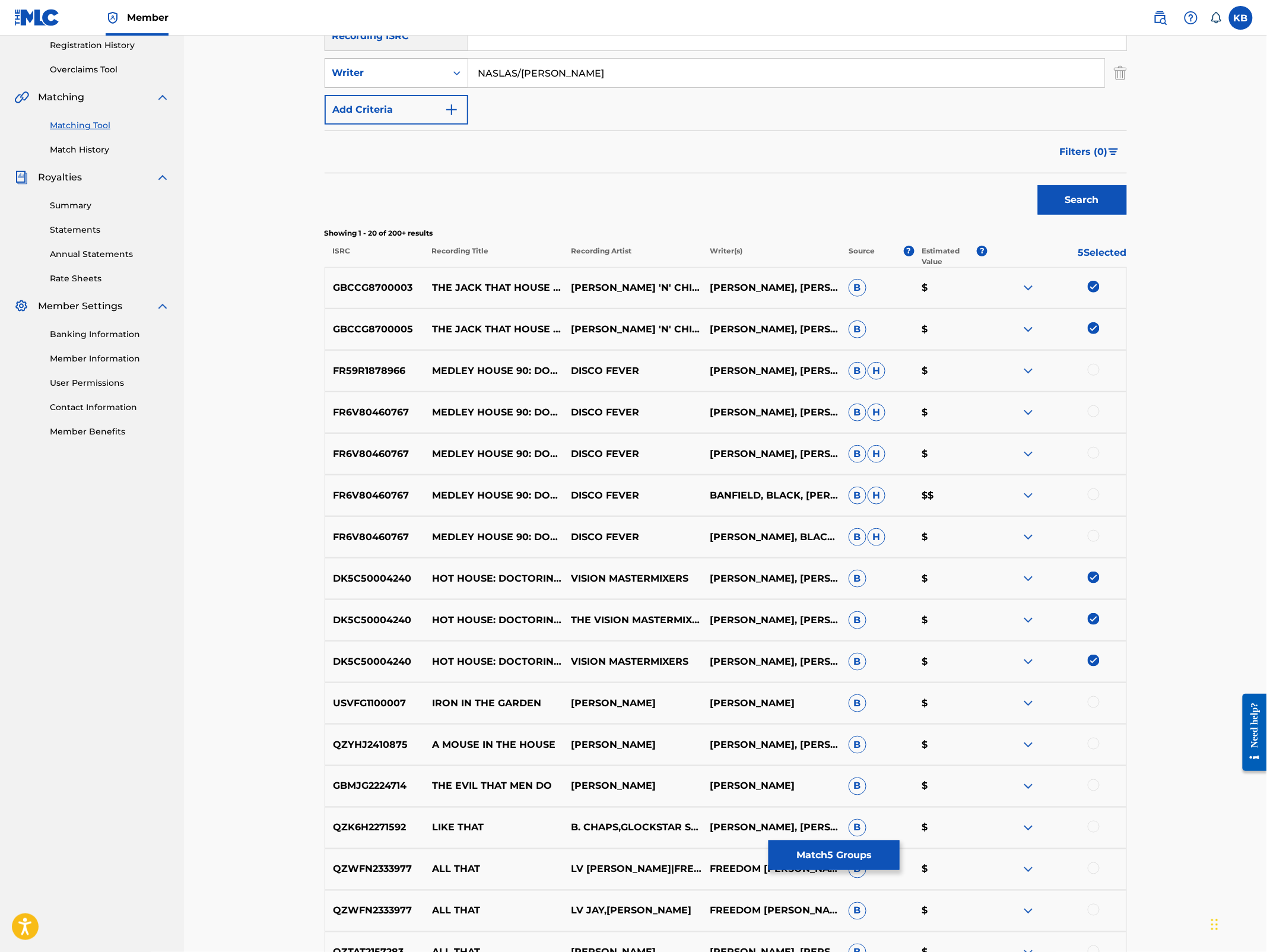
scroll to position [518, 0]
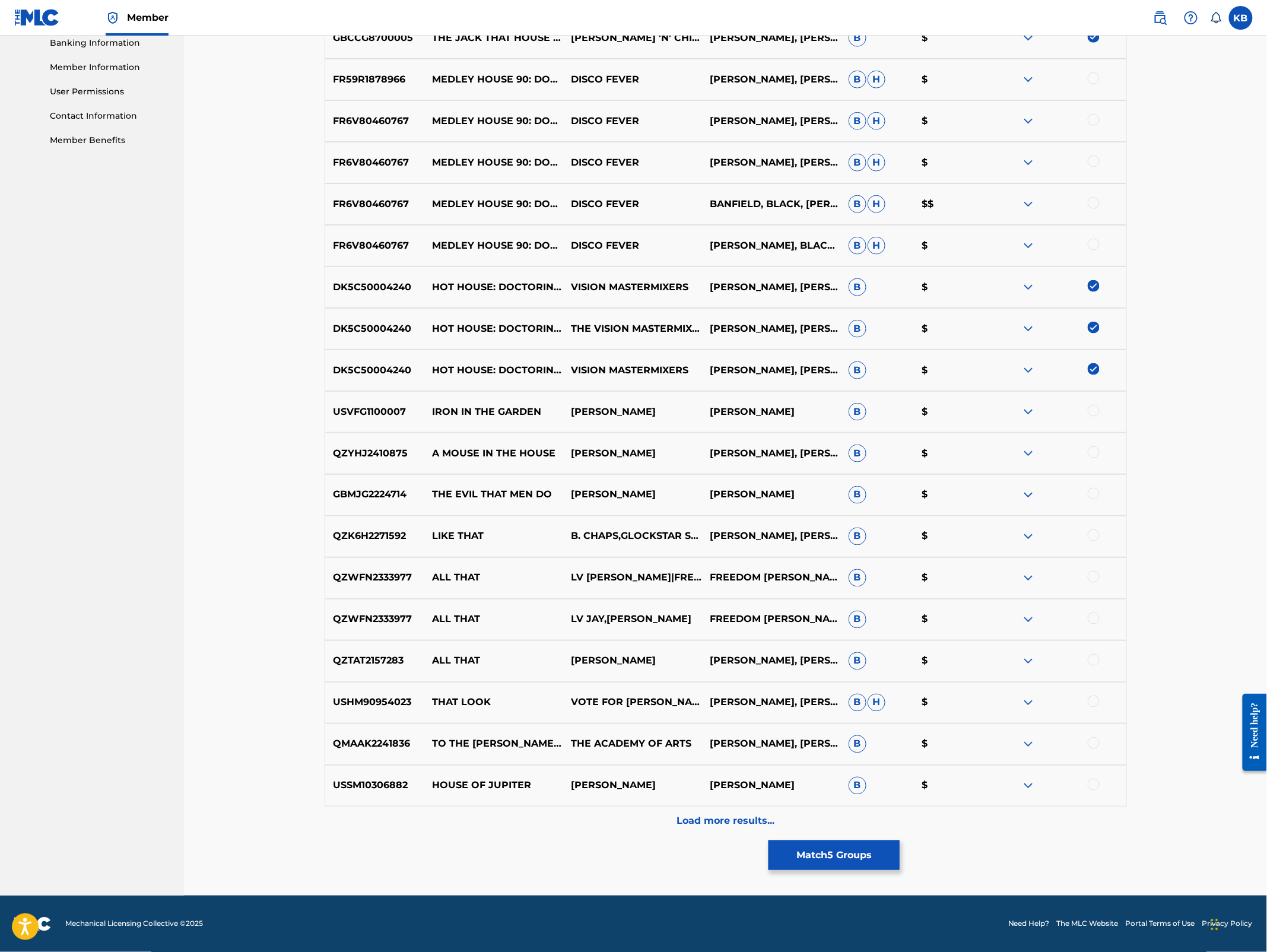
click at [807, 852] on button "Match 5 Groups" at bounding box center [834, 855] width 131 height 30
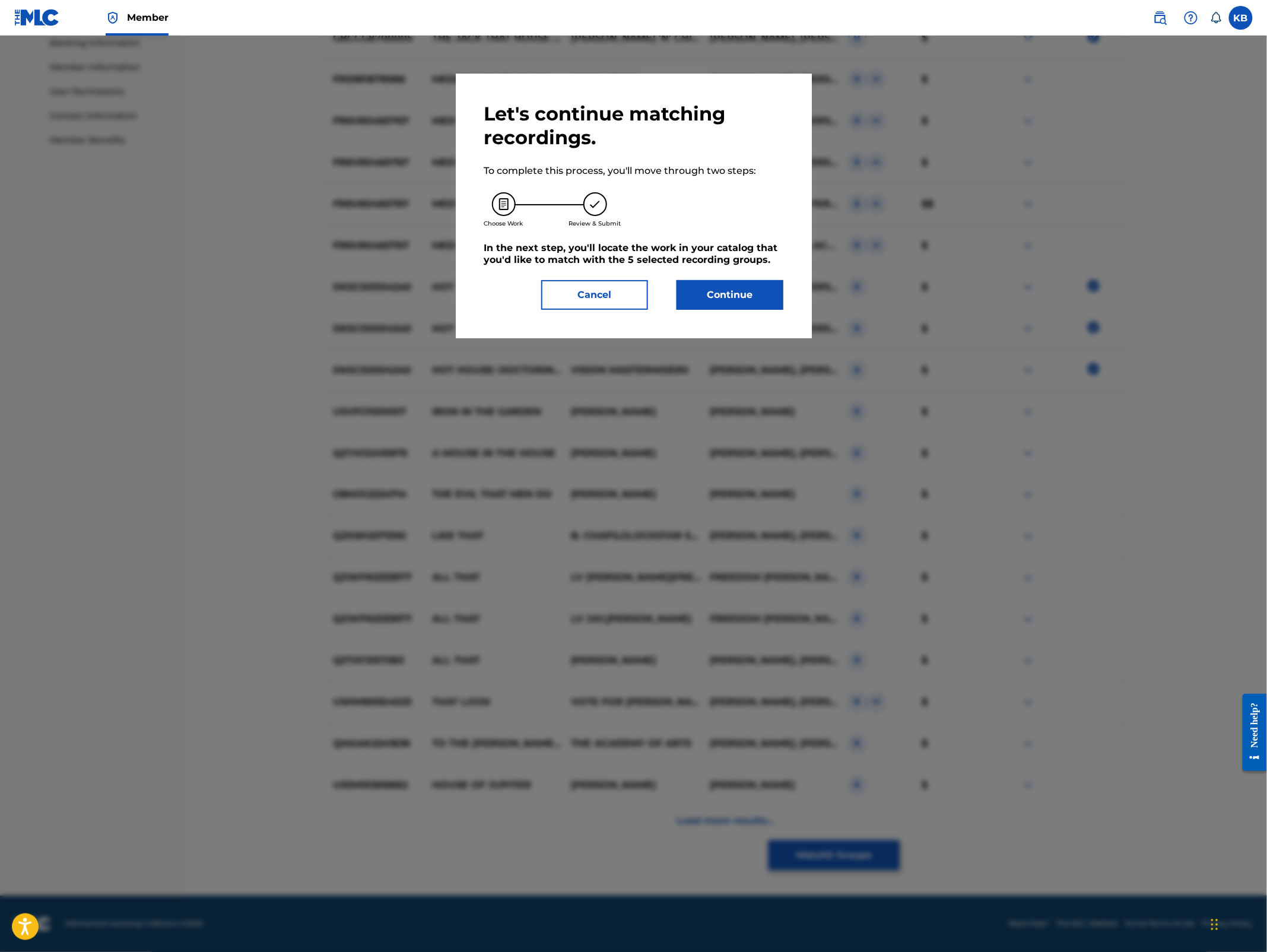
click at [736, 298] on button "Continue" at bounding box center [730, 295] width 107 height 30
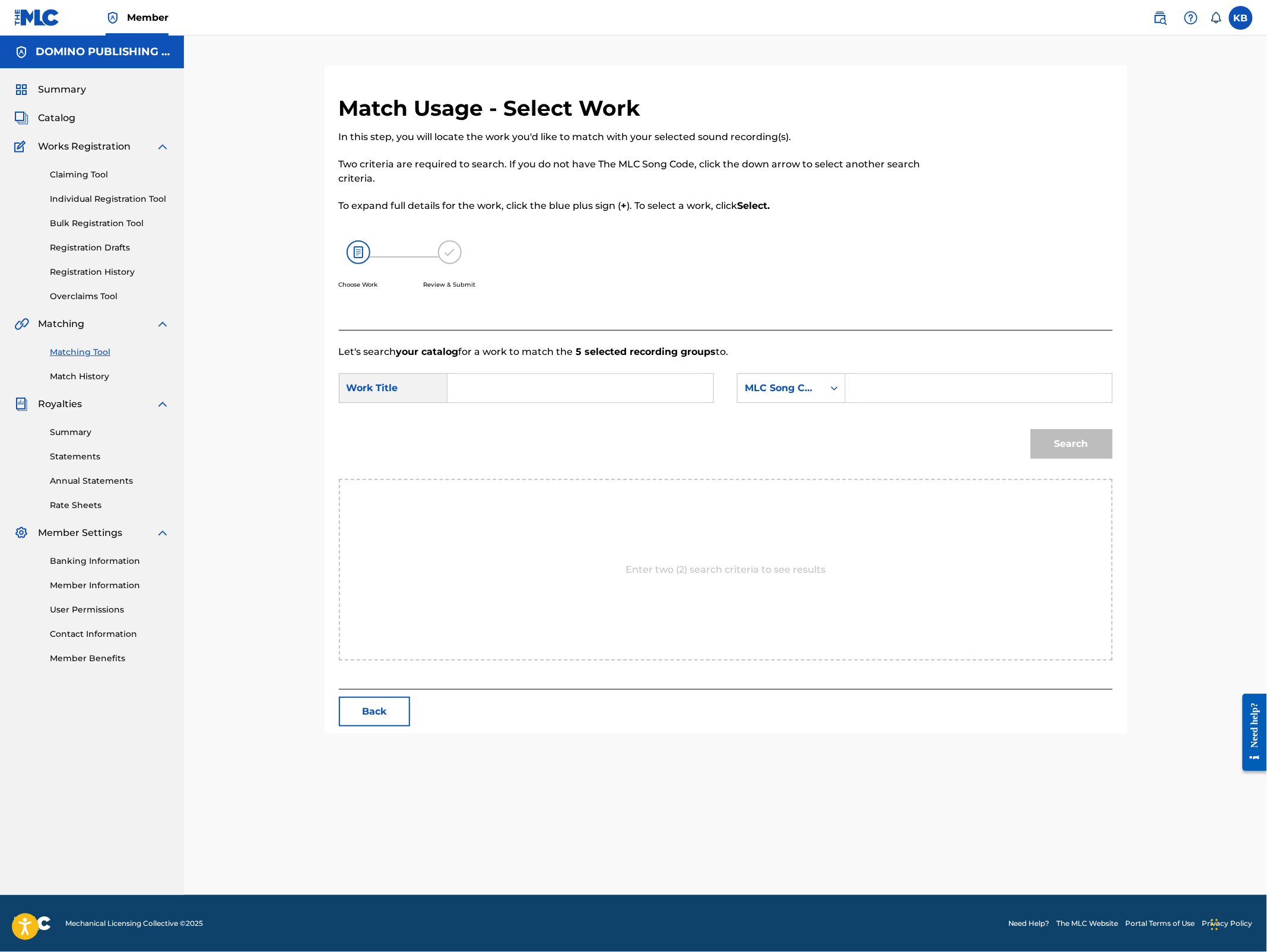
scroll to position [0, 0]
click at [551, 385] on input "Search Form" at bounding box center [581, 388] width 246 height 28
paste input "THE JACK THAT HOUSE BUILT (NASLAS/[PERSON_NAME])"
type input "THE JACK THAT HOUSE BUILT"
click at [784, 389] on div "MLC Song Code" at bounding box center [781, 388] width 72 height 15
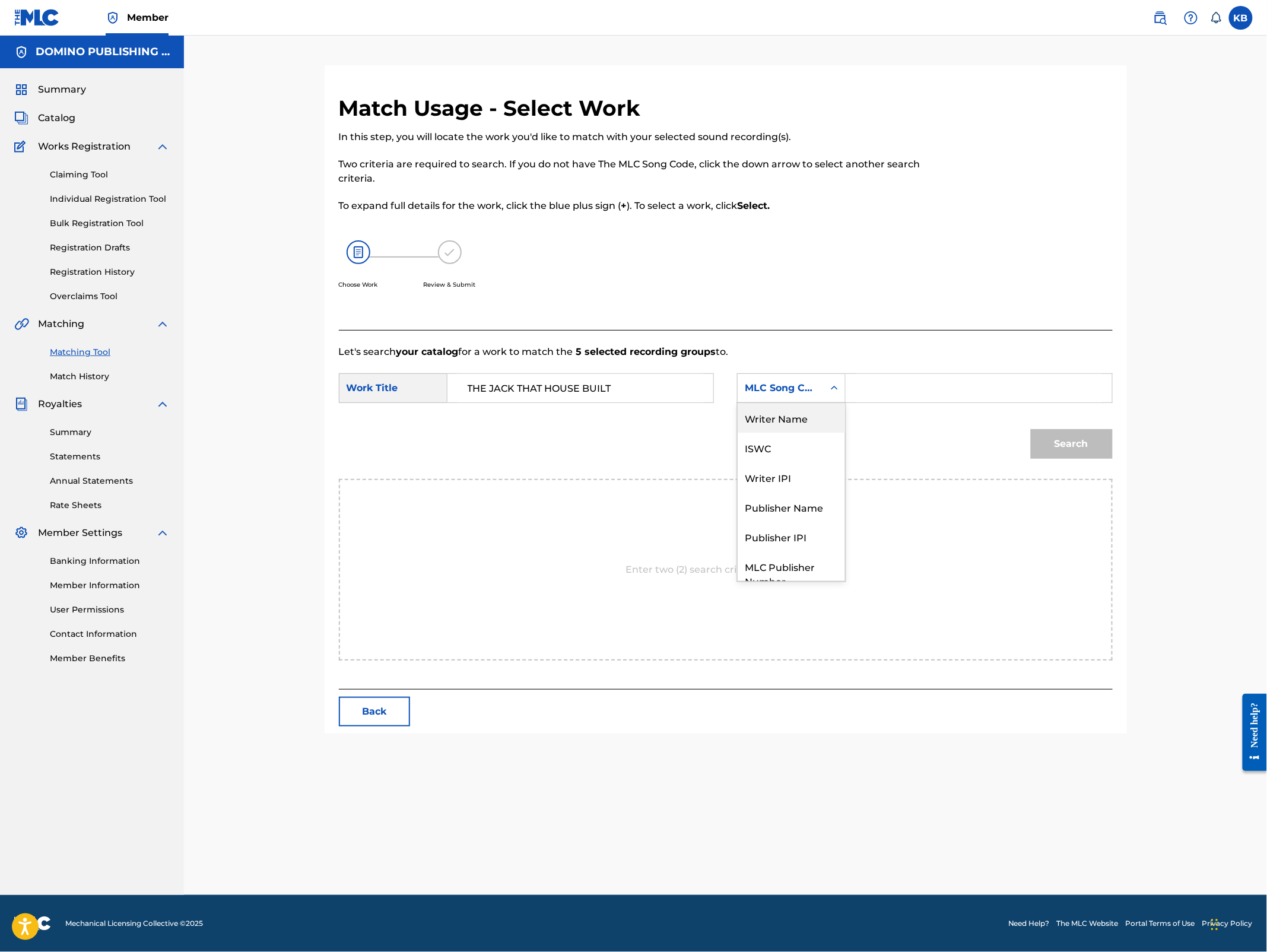
click at [785, 413] on div "Writer Name" at bounding box center [791, 418] width 107 height 30
click at [946, 372] on form "SearchWithCriteria2ed8d4bf-4e88-4db0-accd-571e1d1d49eb Work Title THE JACK THAT…" at bounding box center [726, 419] width 774 height 120
click at [944, 385] on input "Search Form" at bounding box center [978, 388] width 246 height 28
paste input "THE JACK THAT HOUSE BUILT (NASLAS/[PERSON_NAME])"
type input "[PERSON_NAME]"
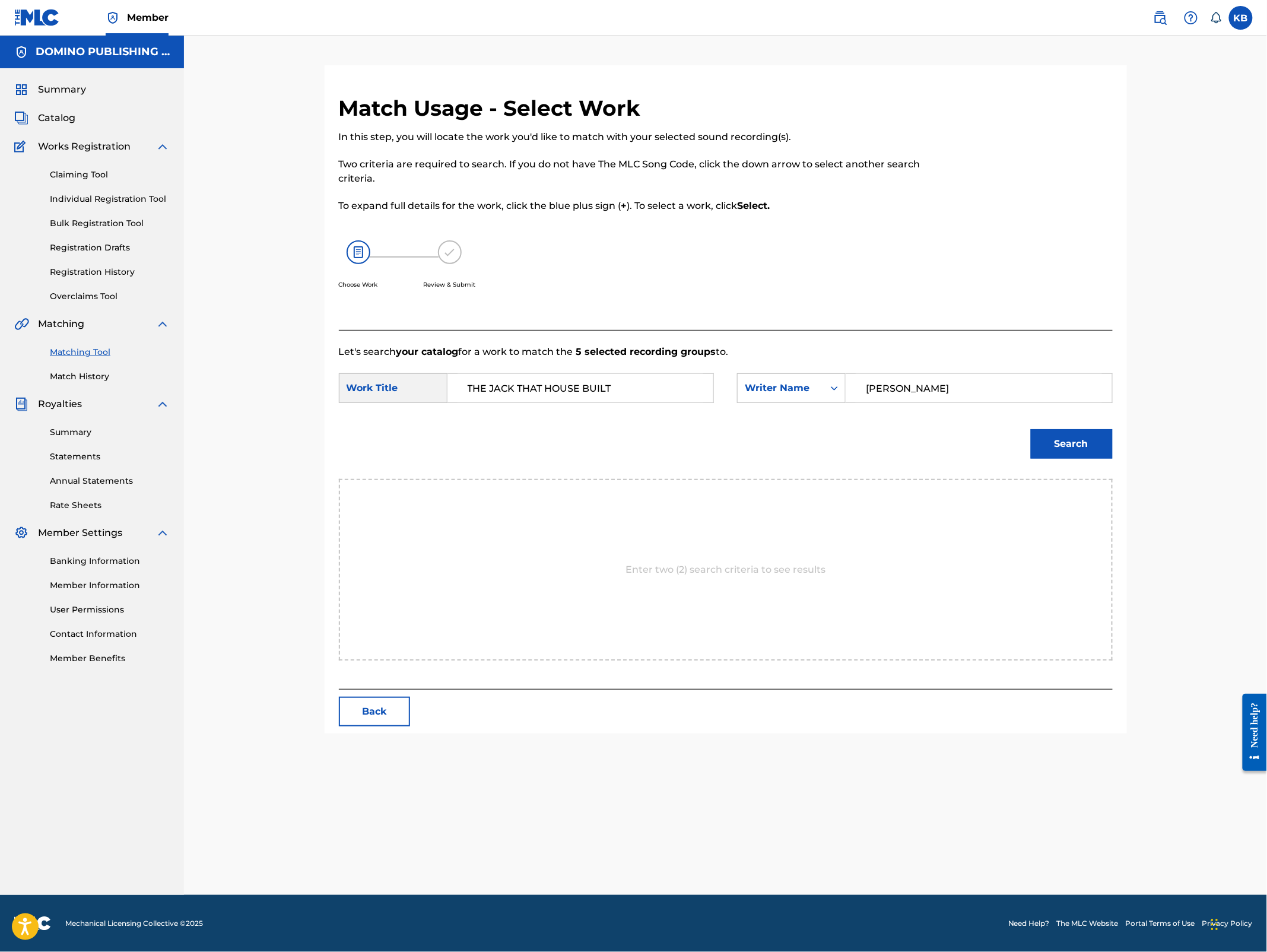
click at [1031, 430] on button "Search" at bounding box center [1071, 444] width 82 height 30
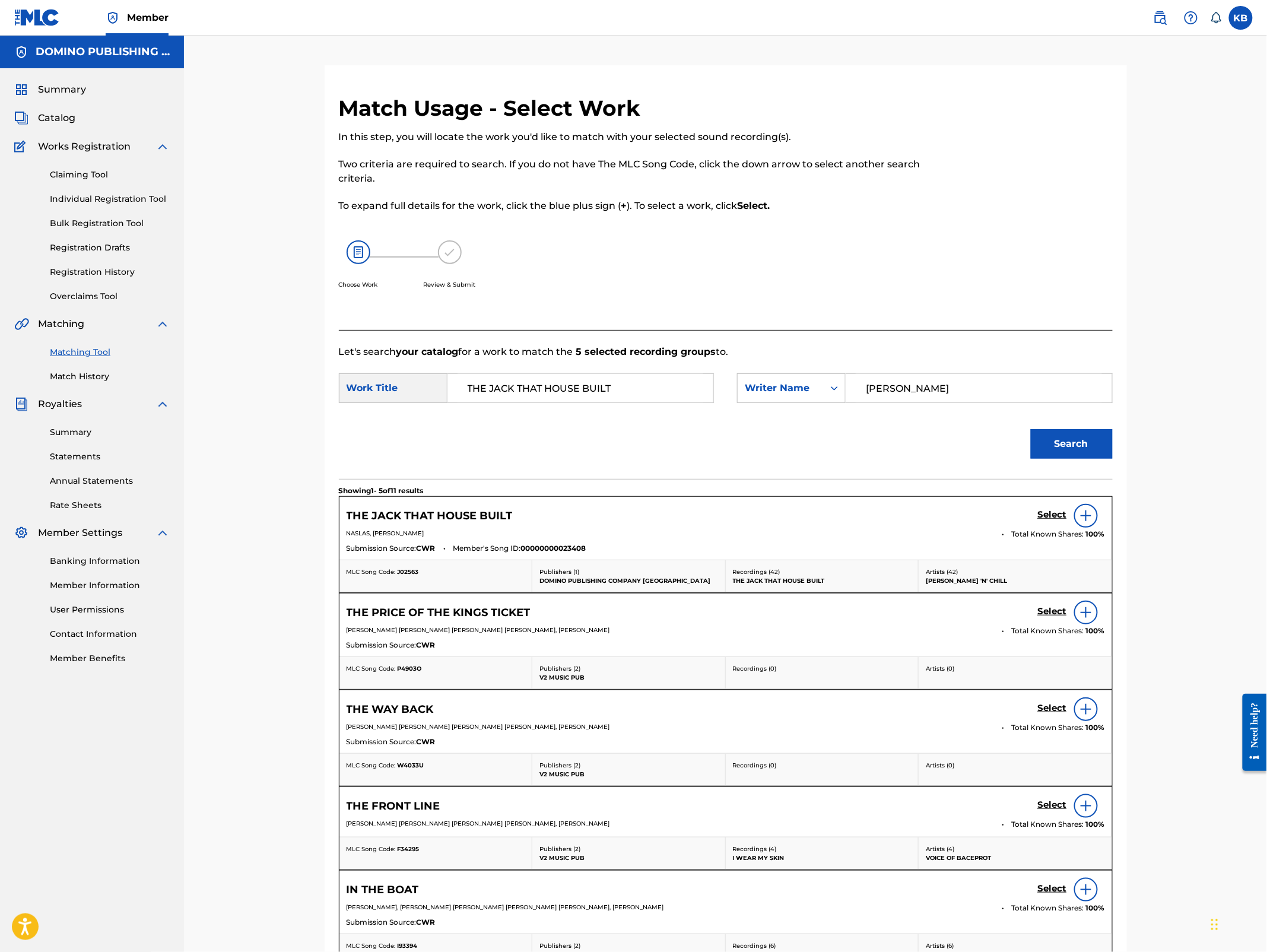
click at [1046, 518] on h5 "Select" at bounding box center [1053, 515] width 29 height 11
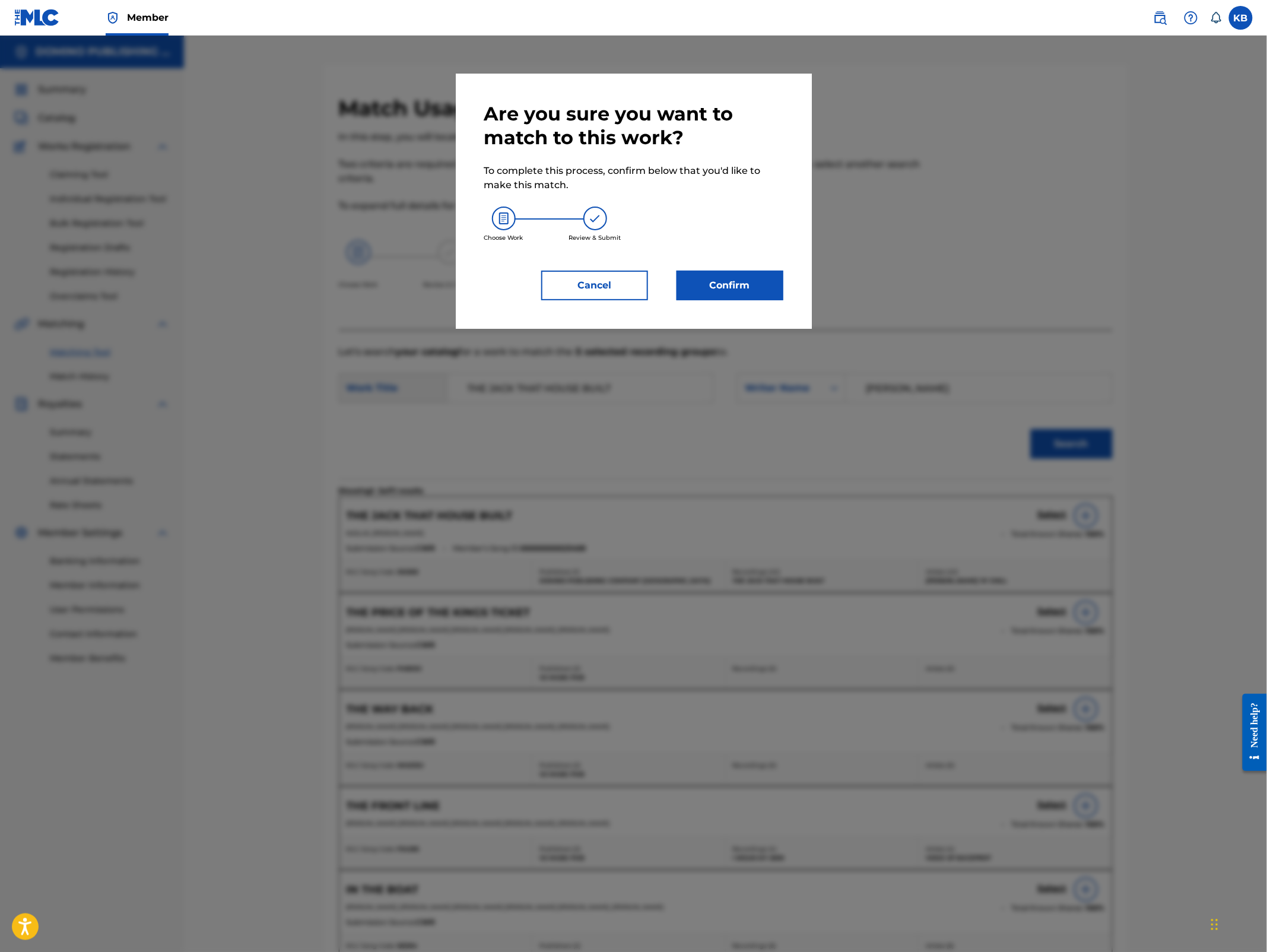
click at [762, 296] on button "Confirm" at bounding box center [730, 285] width 107 height 30
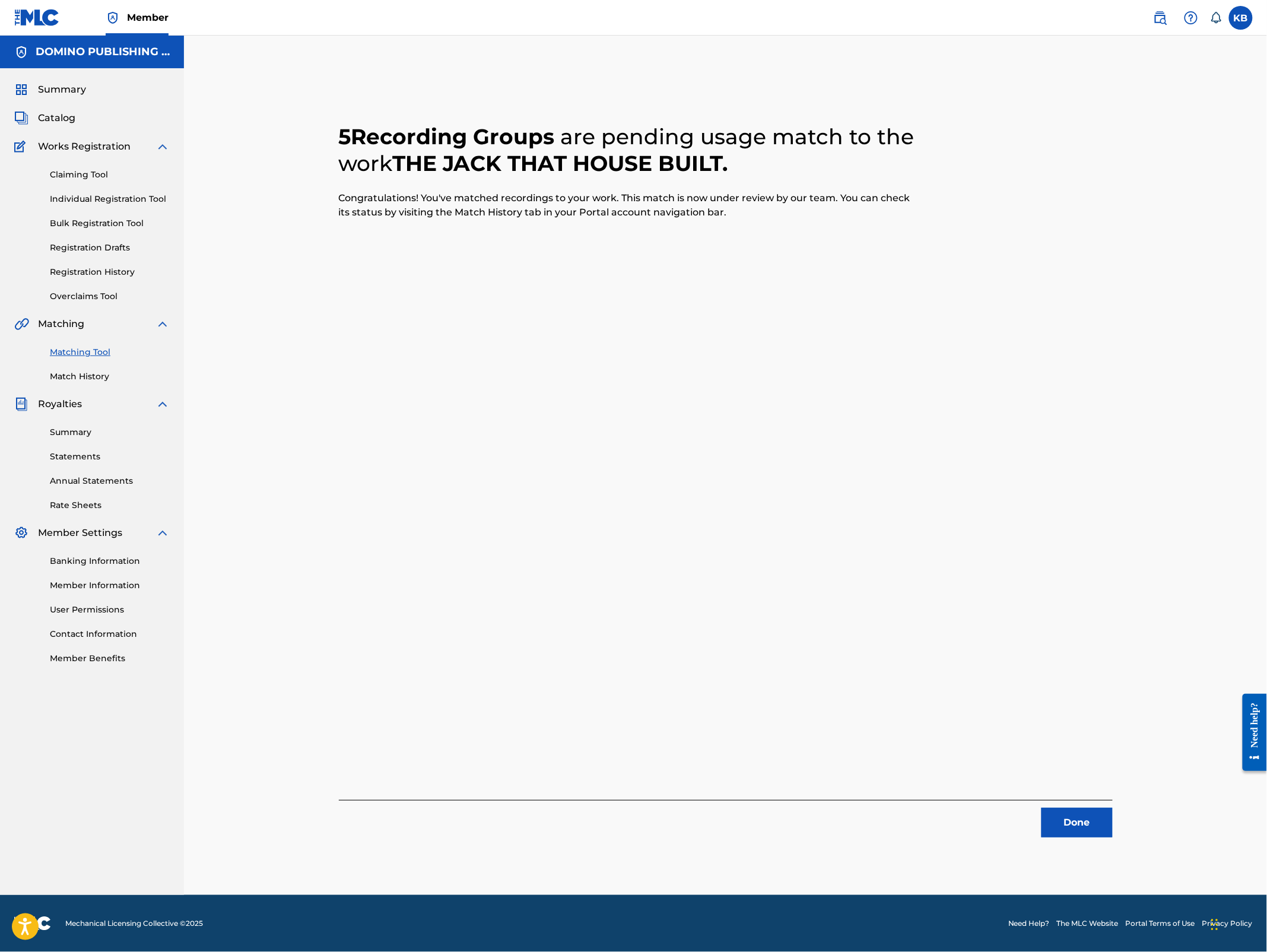
click at [1070, 822] on button "Done" at bounding box center [1077, 822] width 71 height 30
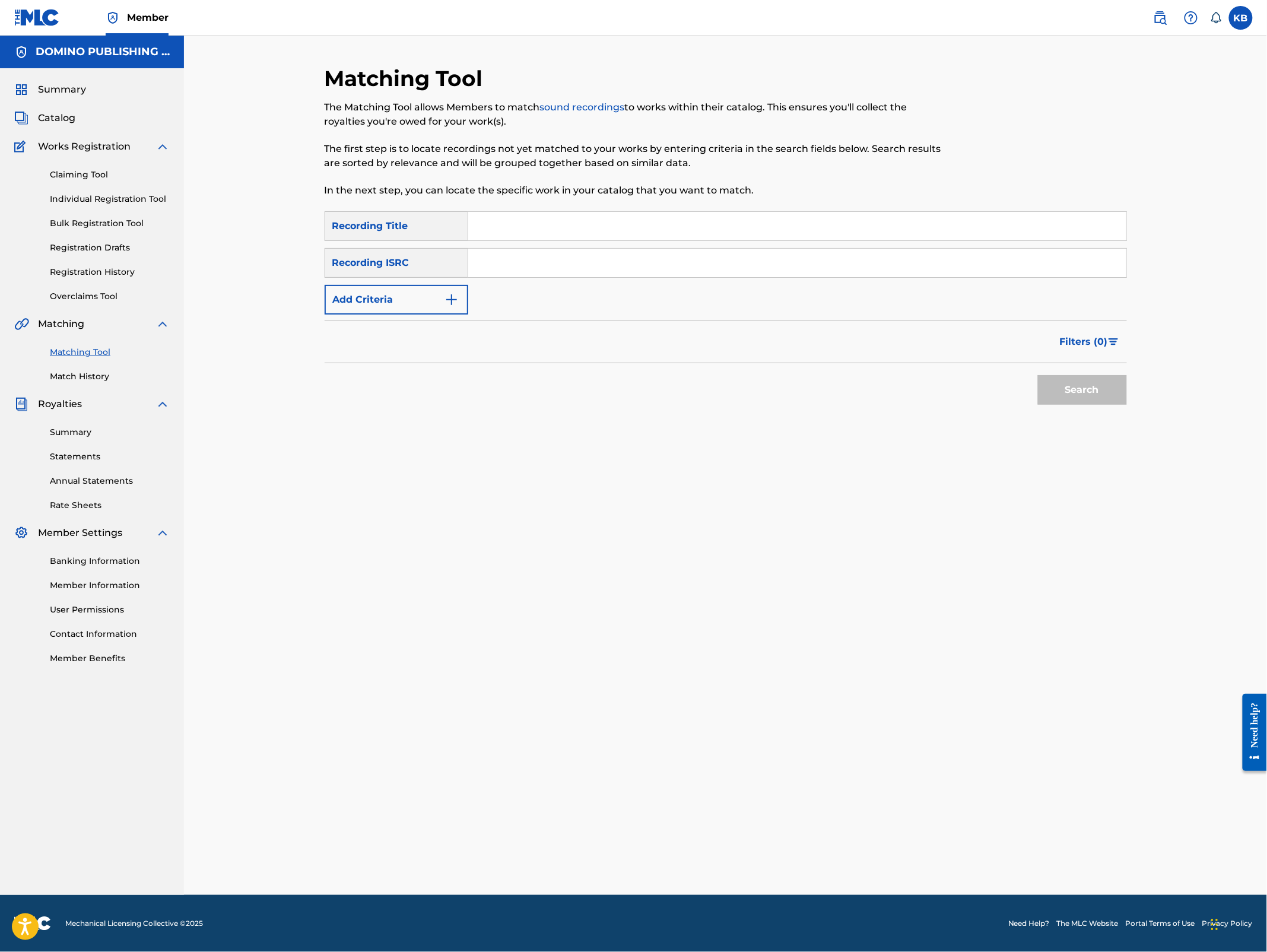
click at [742, 217] on input "Search Form" at bounding box center [797, 226] width 658 height 28
paste input "ALL COME DOWN ([PERSON_NAME])"
type input "ALL COME DOWN"
click at [413, 308] on button "Add Criteria" at bounding box center [396, 300] width 143 height 30
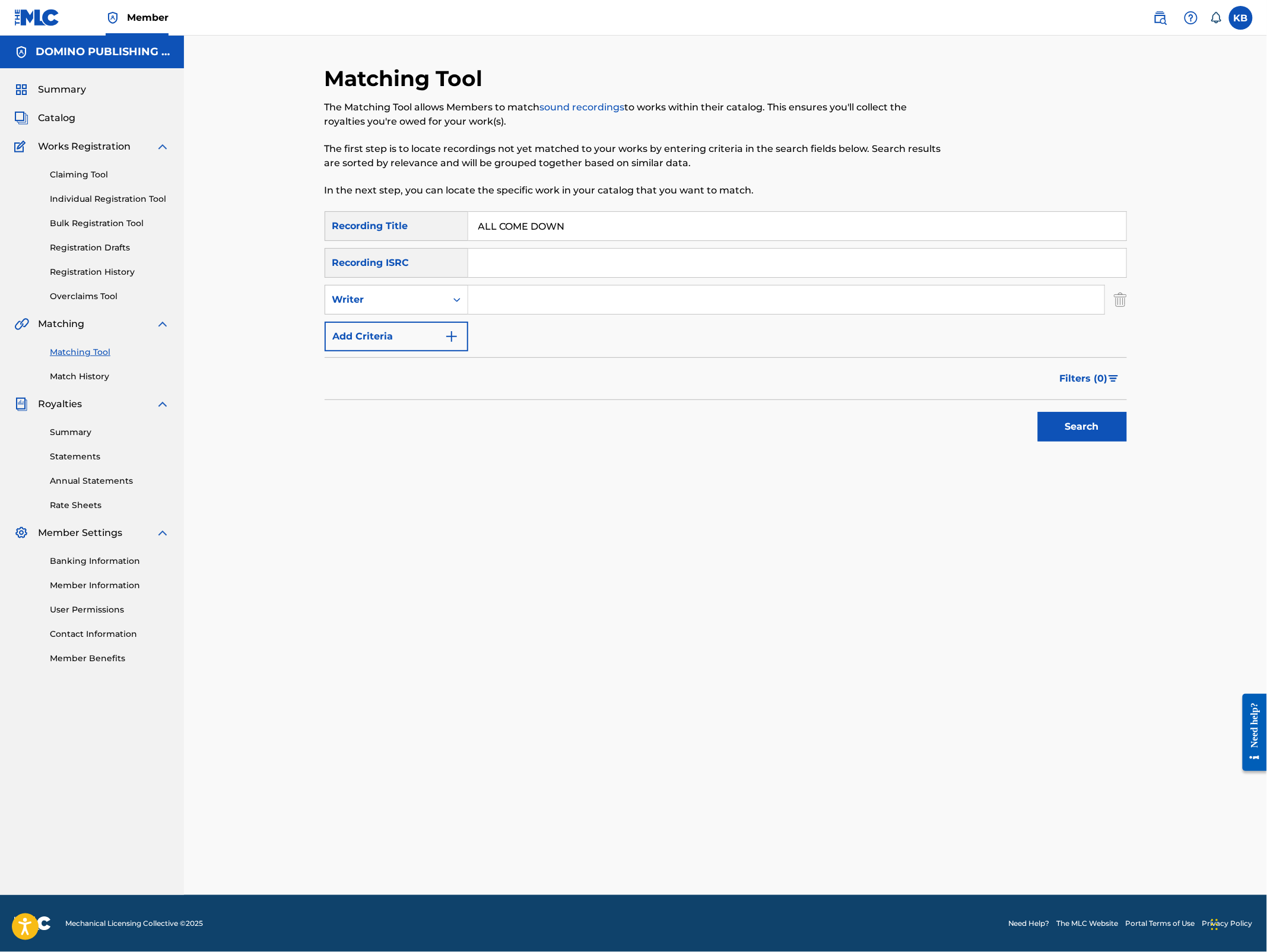
click at [613, 308] on input "Search Form" at bounding box center [786, 299] width 637 height 28
paste input "ALL COME DOWN ([PERSON_NAME])"
type input "[PERSON_NAME]"
click at [1039, 412] on button "Search" at bounding box center [1083, 427] width 89 height 30
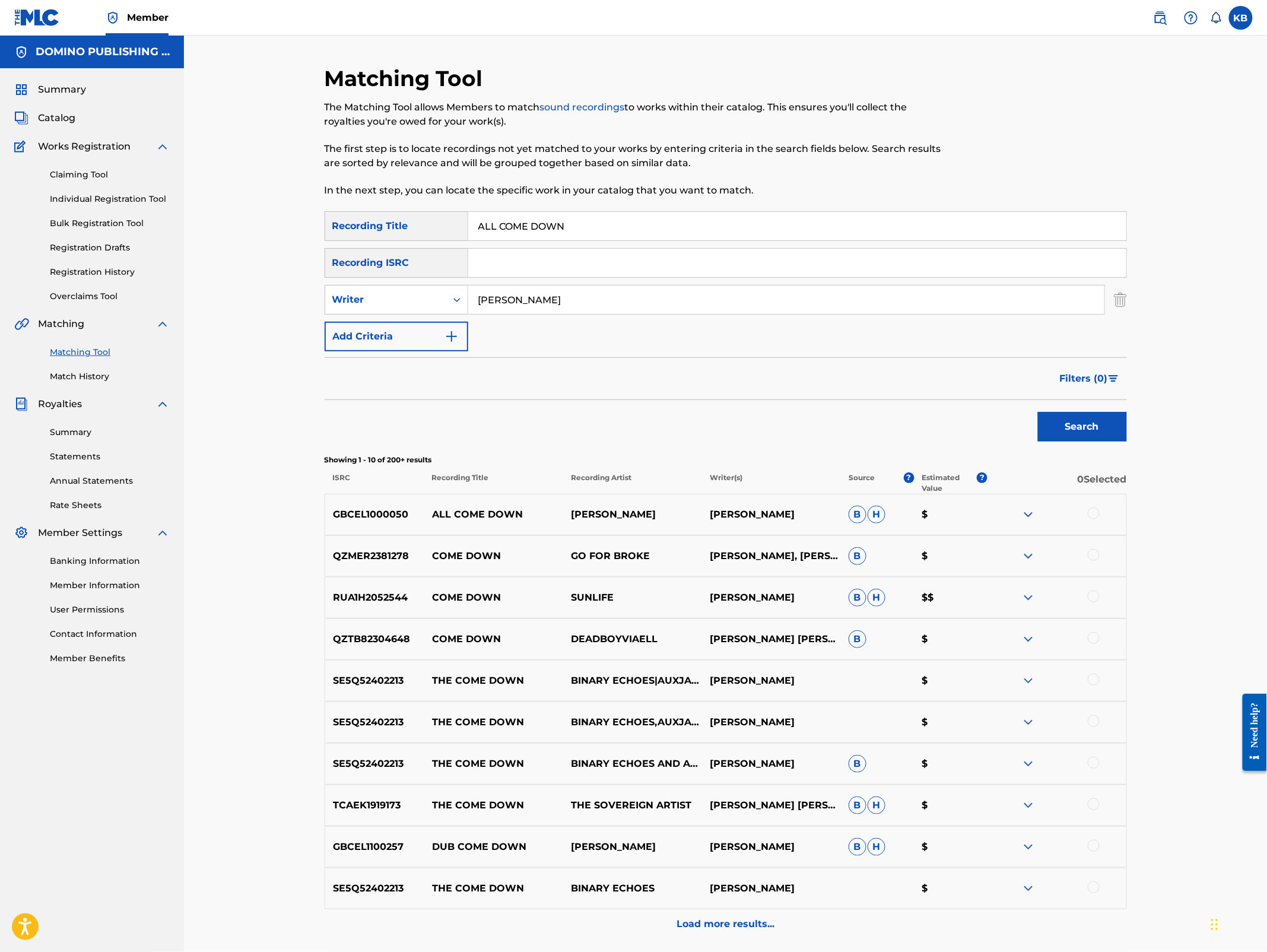
click at [1095, 511] on div at bounding box center [1094, 514] width 12 height 12
click at [428, 300] on div "Writer" at bounding box center [386, 300] width 107 height 15
click at [412, 328] on div "Recording Artist" at bounding box center [397, 329] width 143 height 30
click at [548, 295] on input "Search Form" at bounding box center [786, 299] width 637 height 28
type input "[PERSON_NAME]"
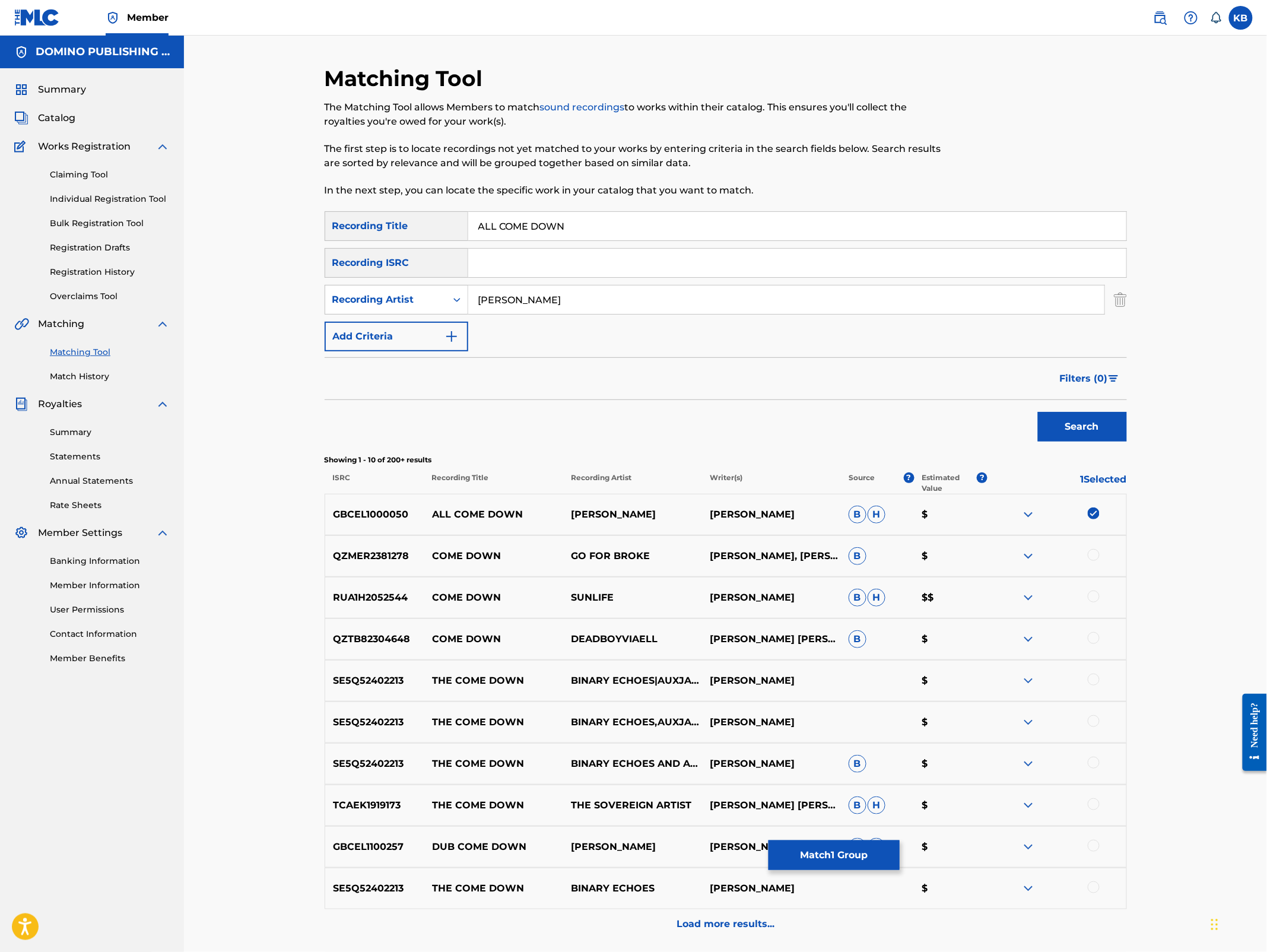
click at [1039, 412] on button "Search" at bounding box center [1083, 427] width 89 height 30
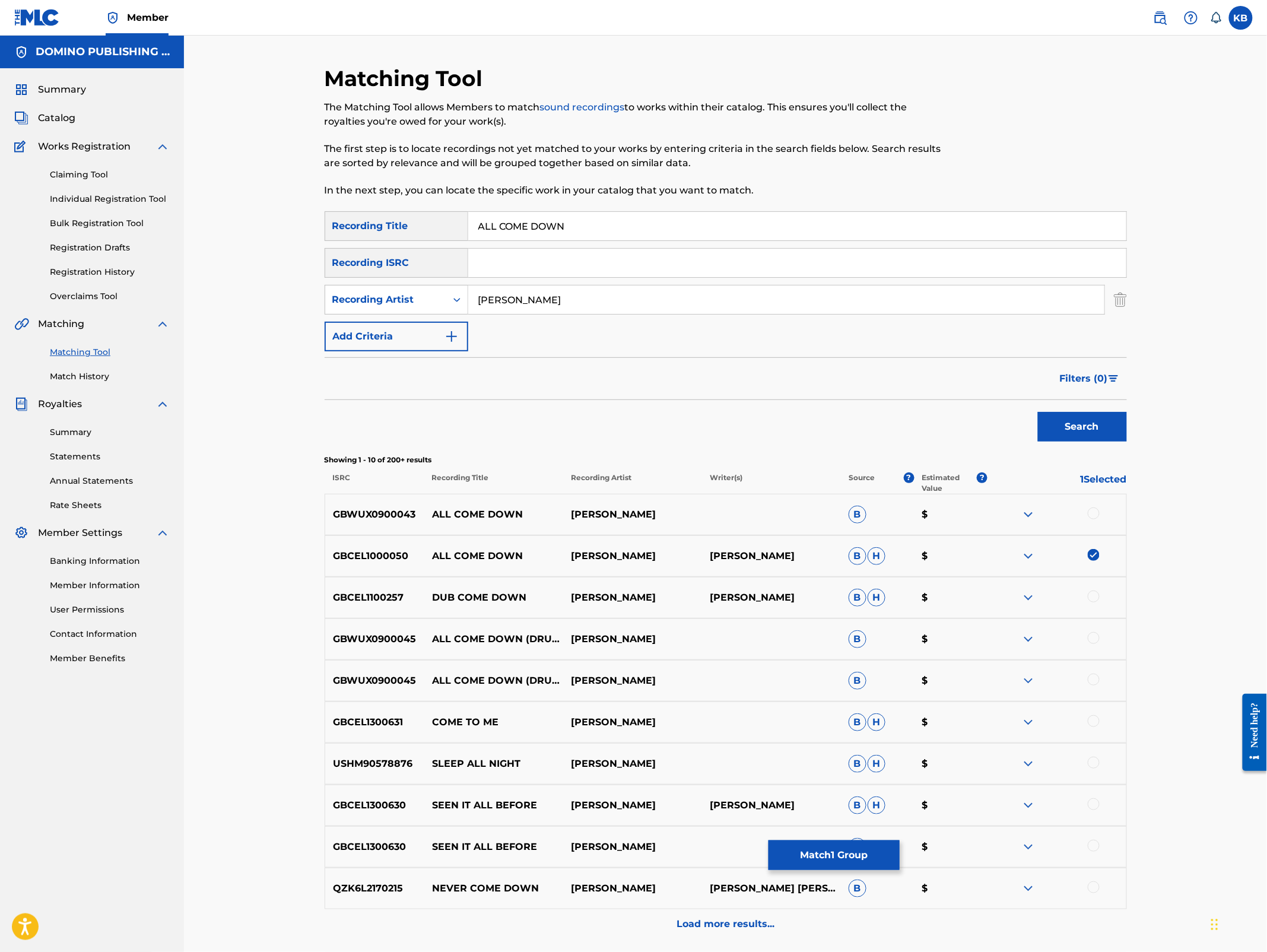
click at [1093, 511] on div at bounding box center [1094, 514] width 12 height 12
click at [1091, 681] on div at bounding box center [1094, 680] width 12 height 12
click at [1092, 637] on div at bounding box center [1094, 638] width 12 height 12
click at [811, 854] on button "Match 4 Groups" at bounding box center [834, 855] width 131 height 30
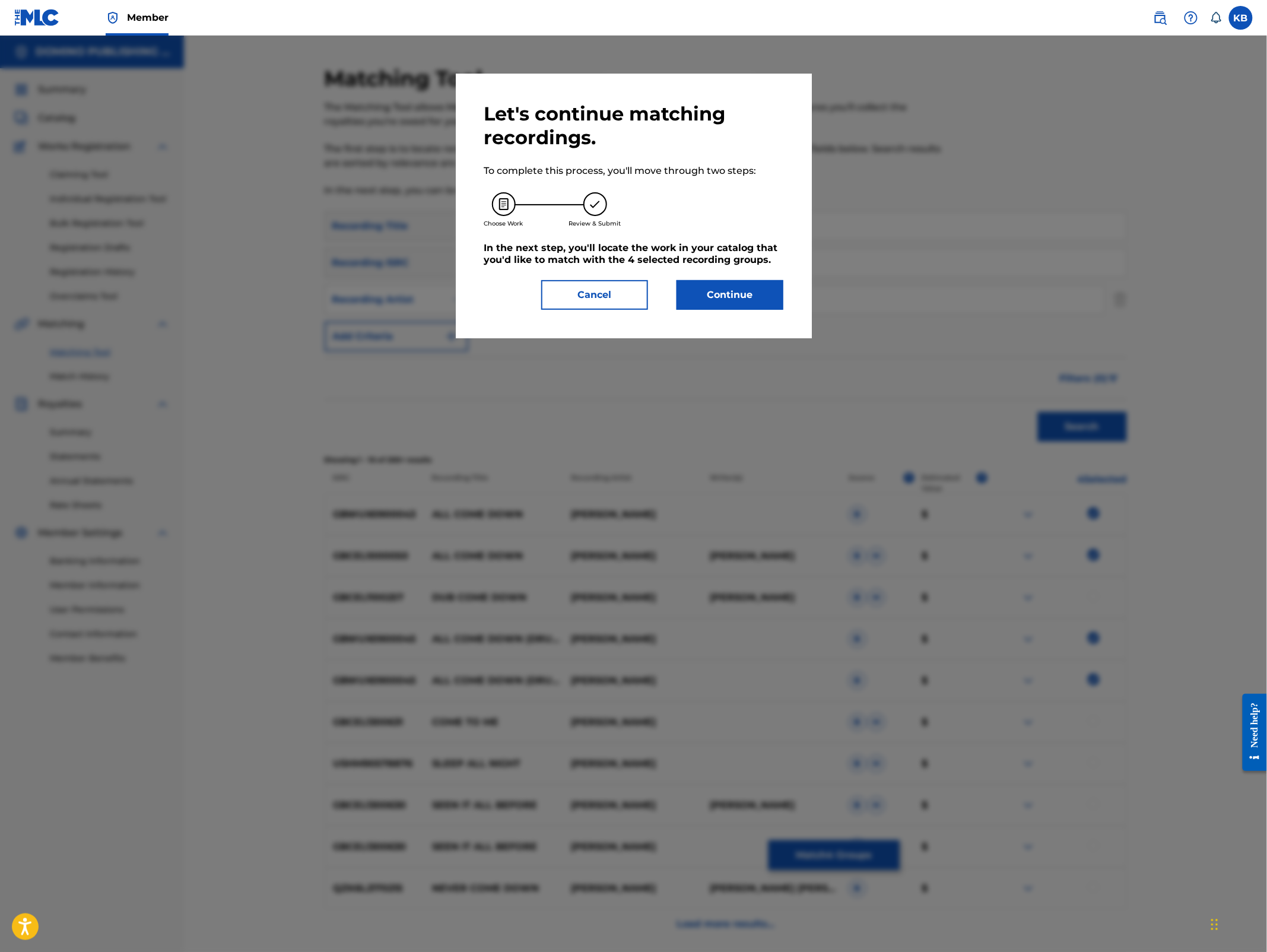
click at [765, 285] on button "Continue" at bounding box center [730, 295] width 107 height 30
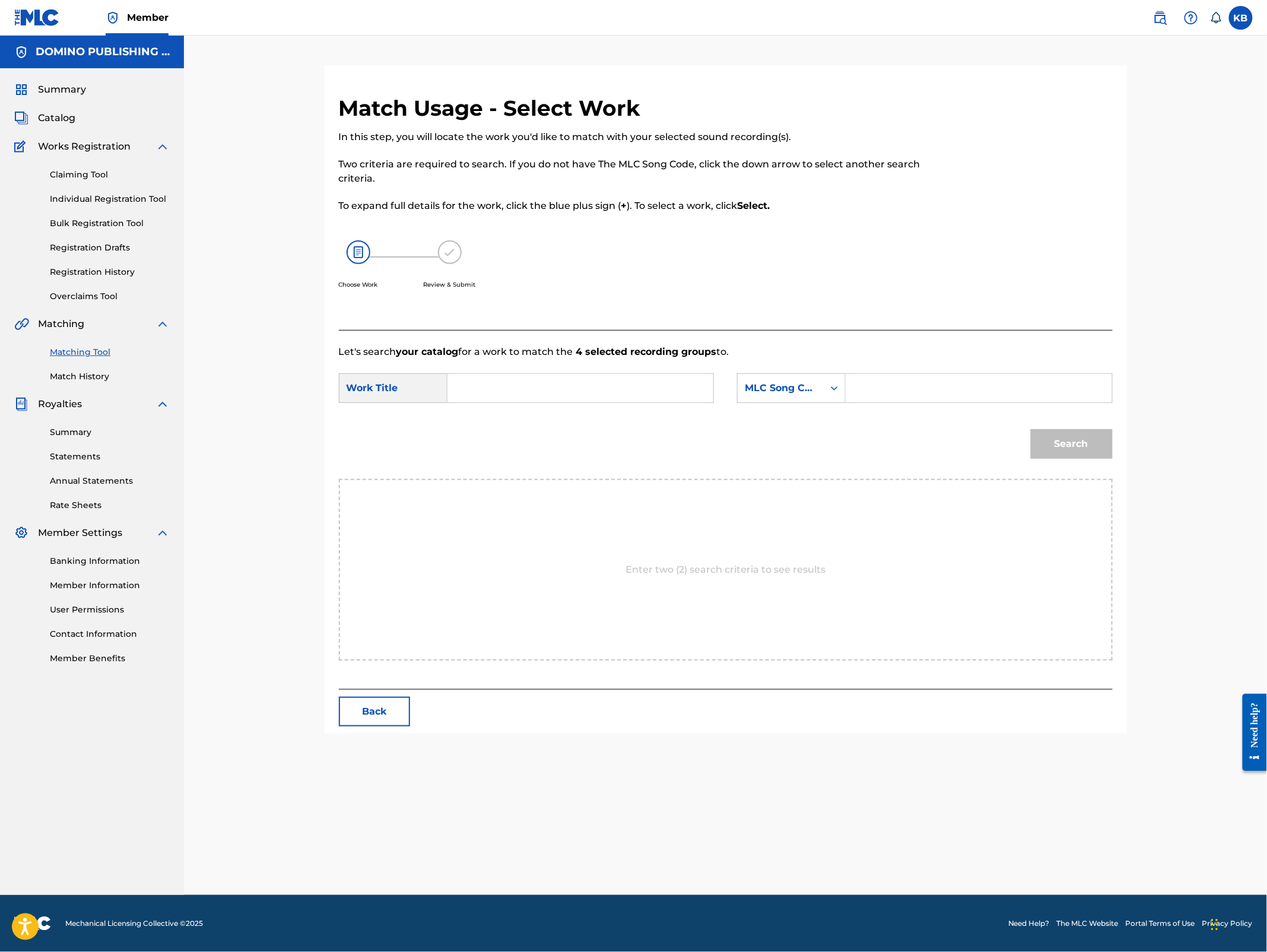
click at [677, 383] on input "Search Form" at bounding box center [581, 388] width 246 height 28
paste input "ALL COME DOWN ([PERSON_NAME])"
type input "ALL COME DOWN"
click at [798, 388] on div "MLC Song Code" at bounding box center [781, 388] width 72 height 15
click at [787, 425] on div "Writer Name" at bounding box center [791, 418] width 107 height 30
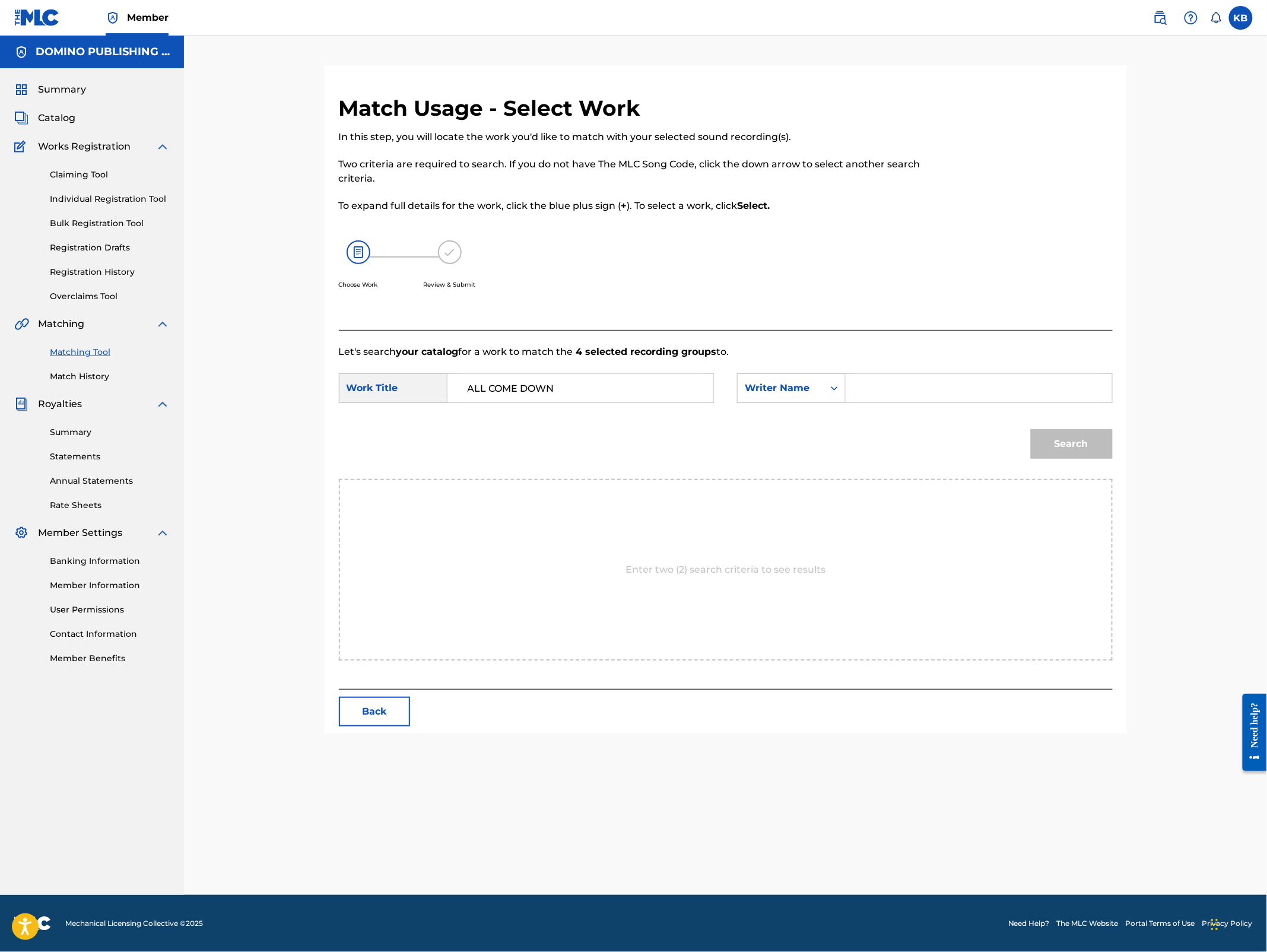
click at [925, 405] on div "SearchWithCriteria2ed8d4bf-4e88-4db0-accd-571e1d1d49eb Work Title ALL COME DOWN…" at bounding box center [726, 392] width 774 height 37
click at [938, 396] on input "Search Form" at bounding box center [978, 388] width 246 height 28
type input "[PERSON_NAME]"
click at [1031, 430] on button "Search" at bounding box center [1071, 444] width 82 height 30
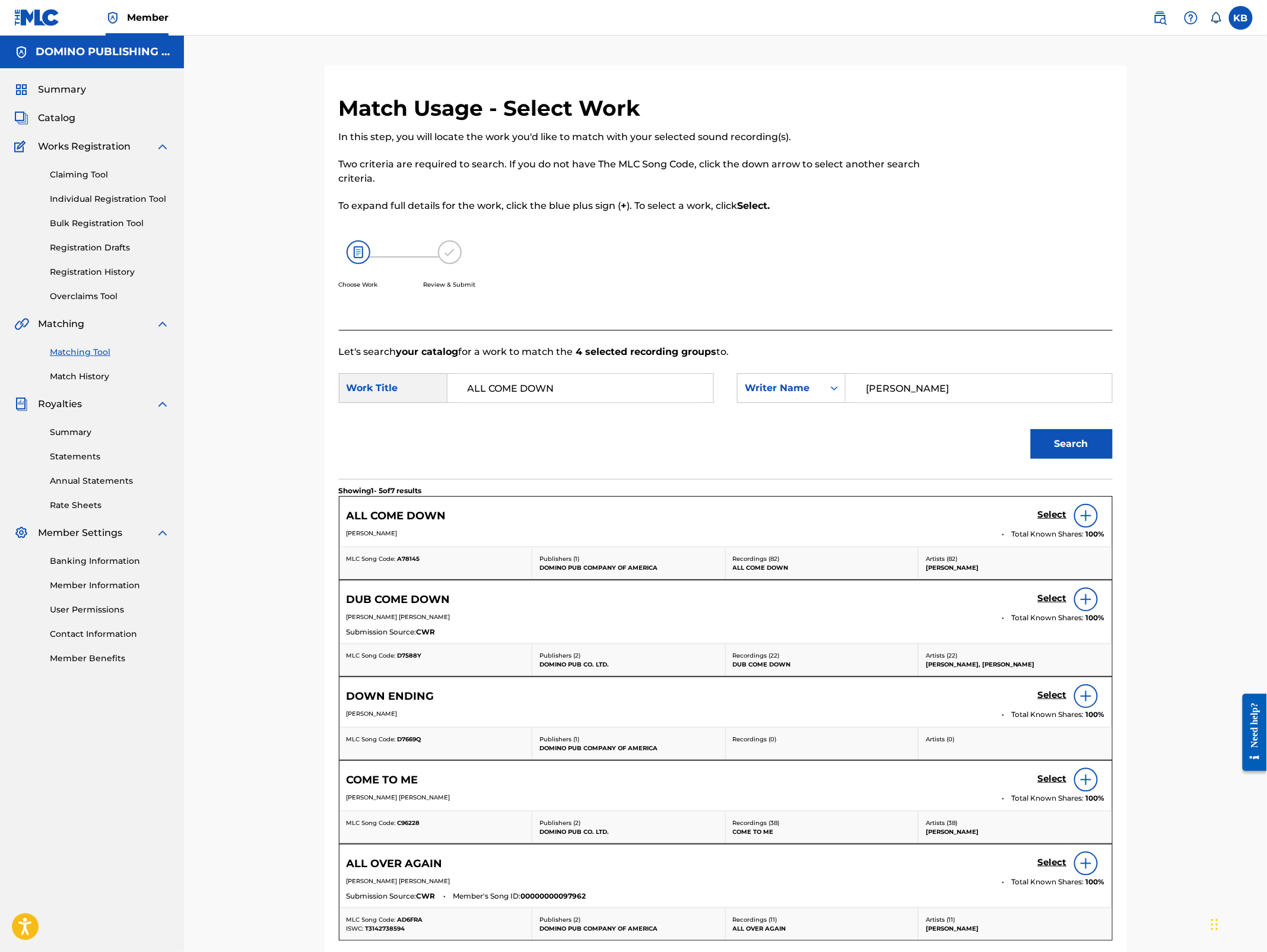
click at [1045, 511] on h5 "Select" at bounding box center [1053, 515] width 29 height 11
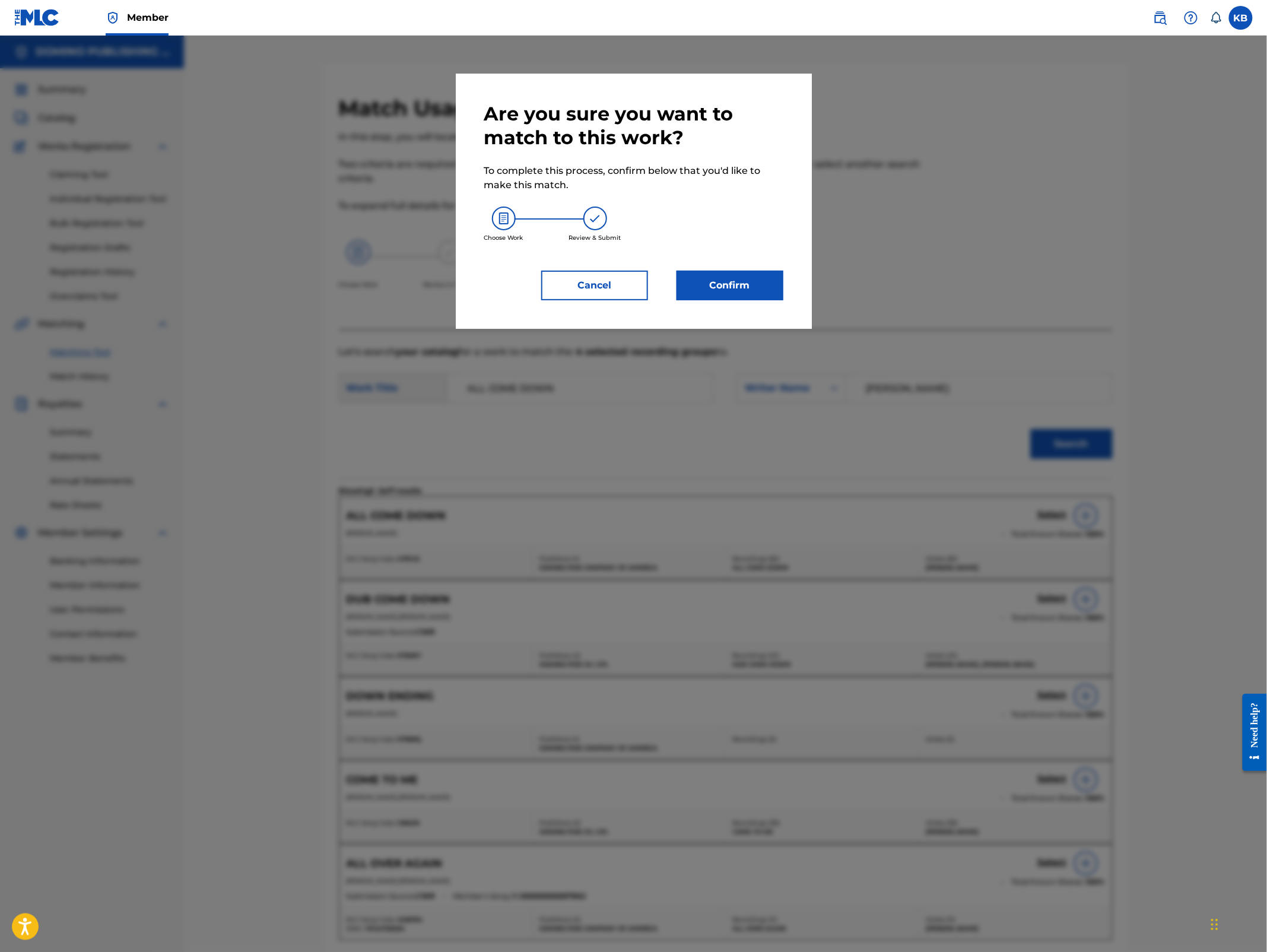
click at [733, 291] on button "Confirm" at bounding box center [730, 285] width 107 height 30
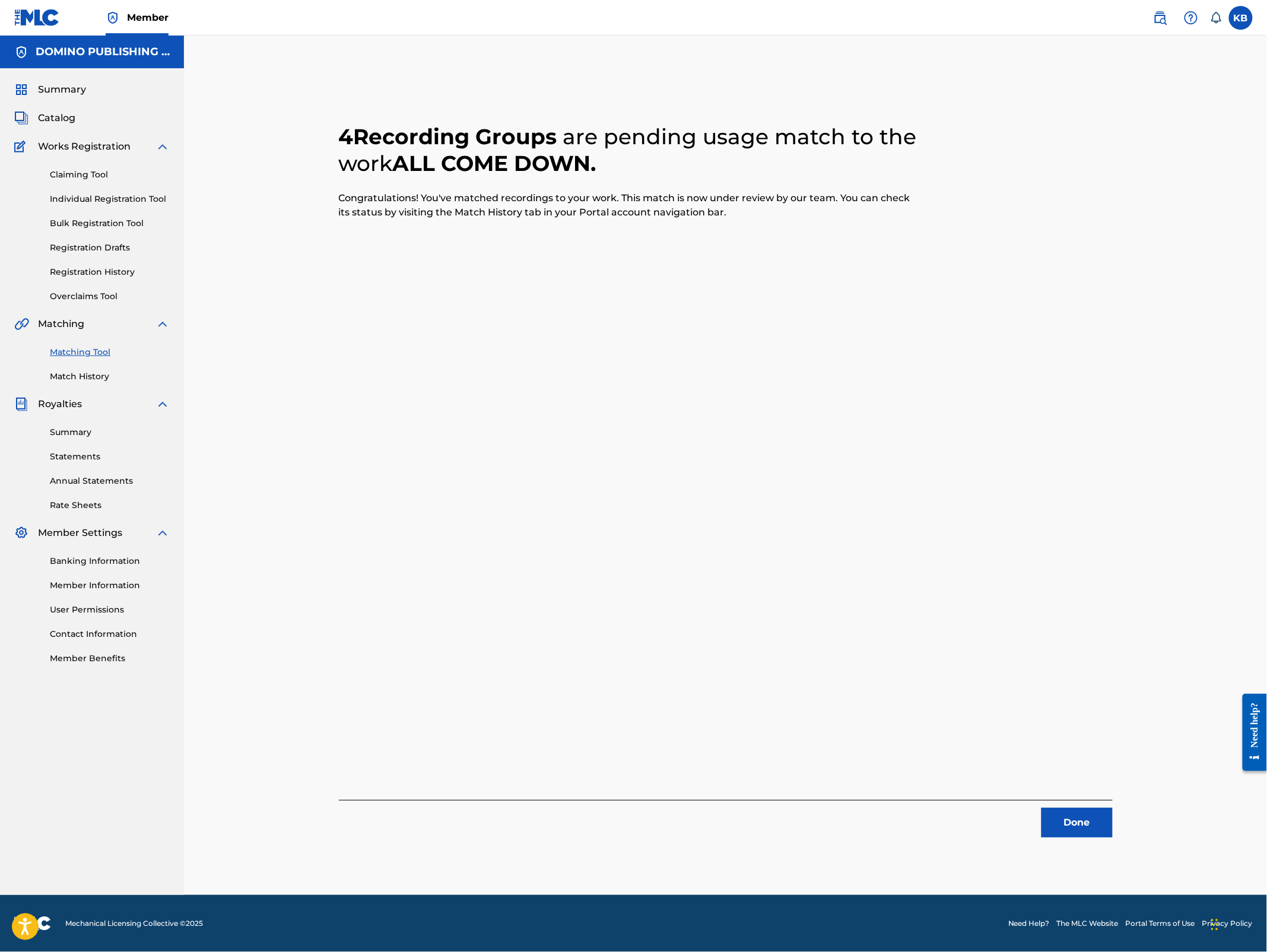
click at [1069, 818] on button "Done" at bounding box center [1077, 822] width 71 height 30
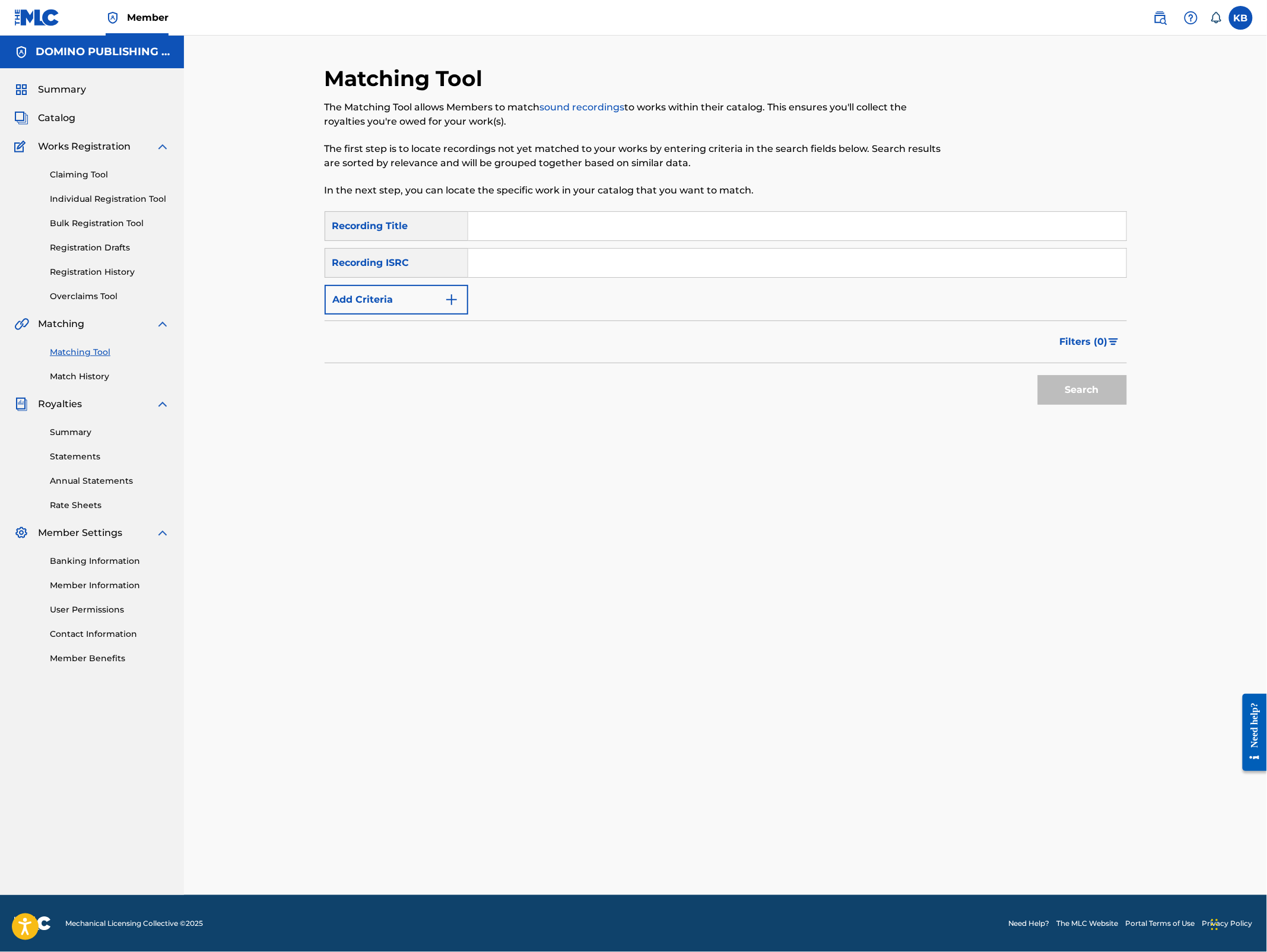
click at [695, 226] on input "Search Form" at bounding box center [797, 226] width 658 height 28
paste input "a"
type input "all come down"
click at [427, 293] on button "Add Criteria" at bounding box center [396, 300] width 143 height 30
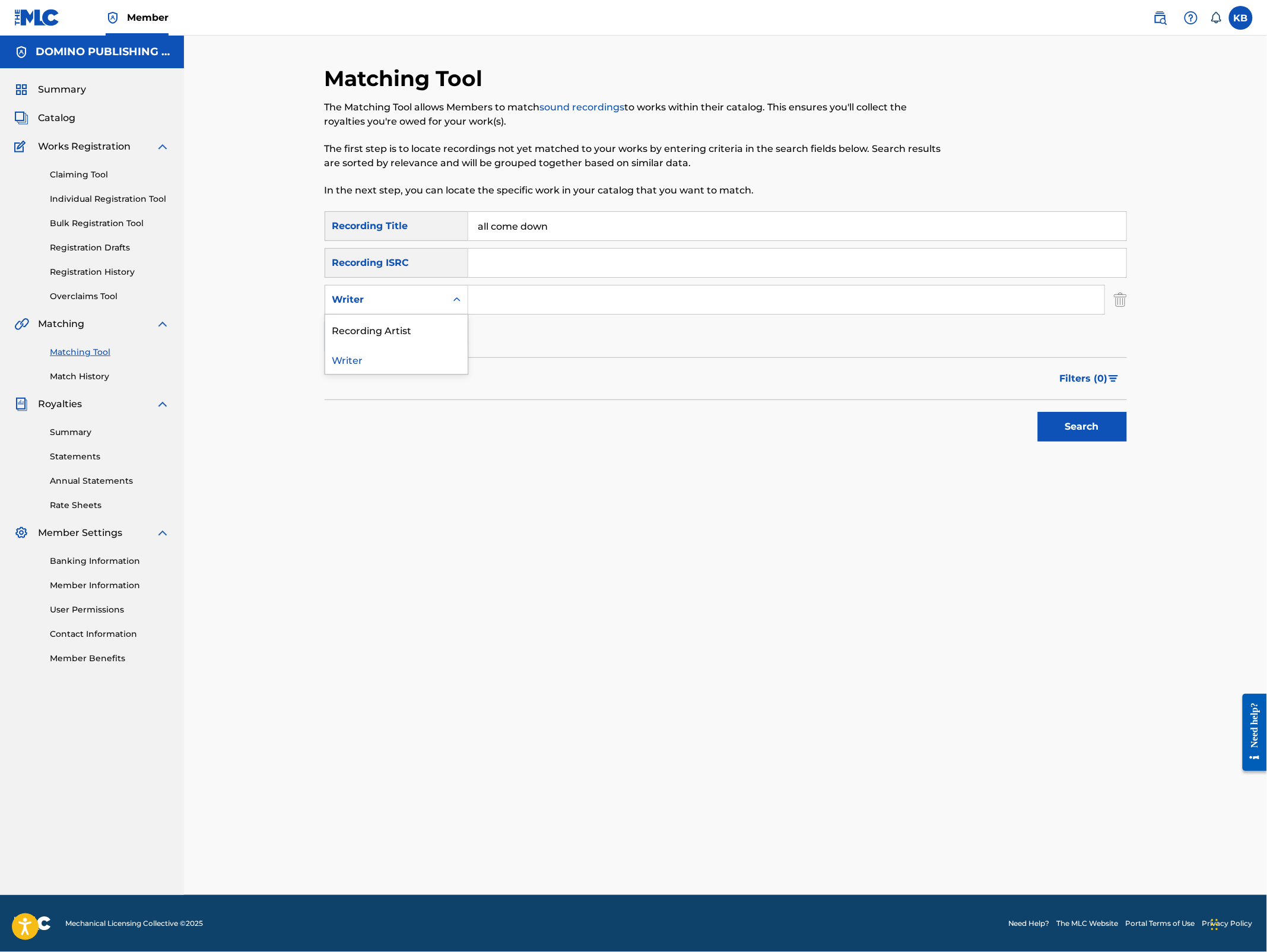
click at [423, 293] on div "Writer" at bounding box center [386, 300] width 107 height 15
click at [413, 331] on div "Recording Artist" at bounding box center [397, 329] width 143 height 30
click at [521, 314] on div "SearchWithCriteria5e845101-c8c8-4772-a194-1e2606fc6624 Recording Title all come…" at bounding box center [726, 281] width 802 height 140
click at [523, 304] on input "Search Form" at bounding box center [786, 299] width 637 height 28
type input "[PERSON_NAME]"
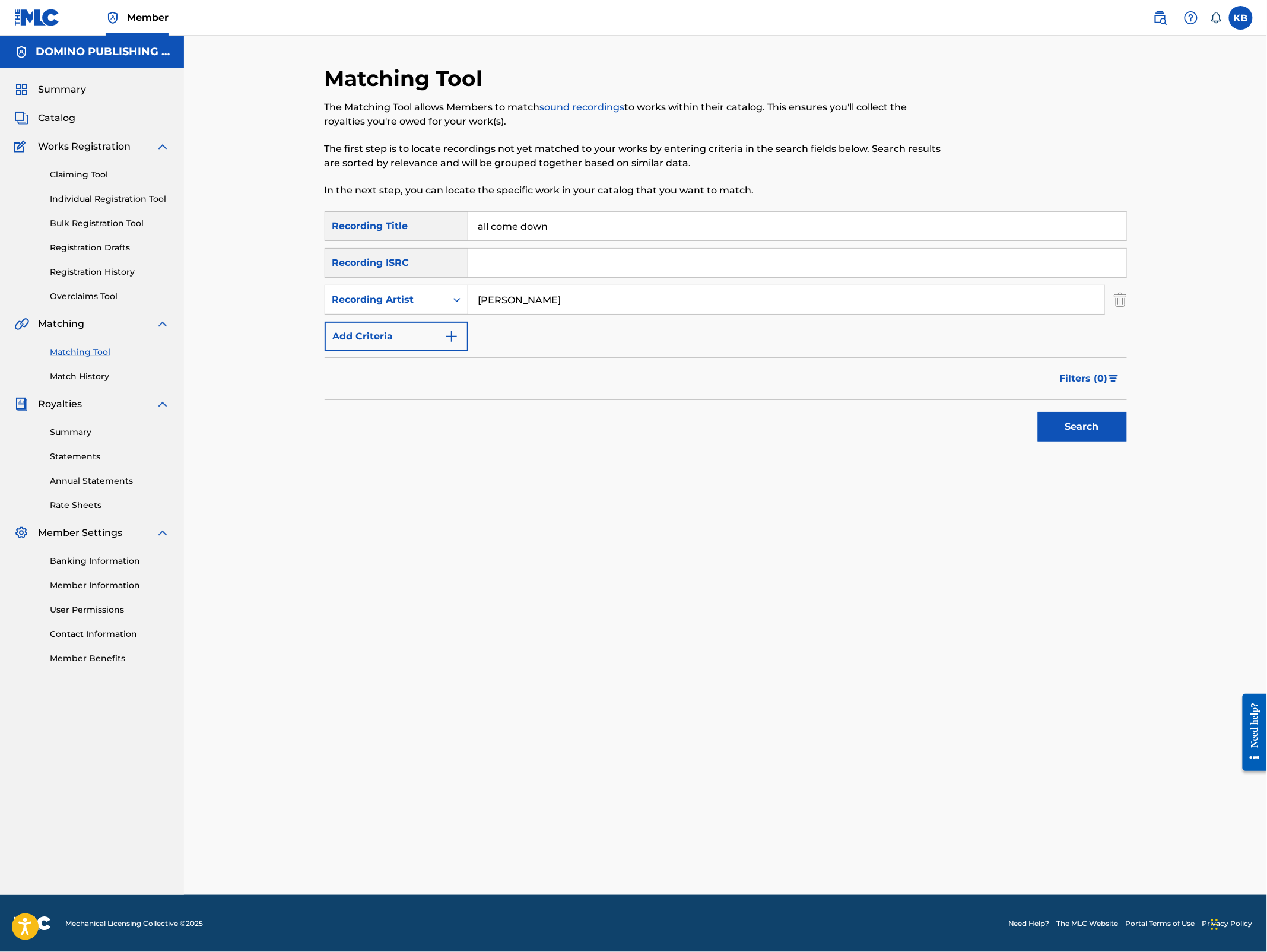
click at [1039, 412] on button "Search" at bounding box center [1083, 427] width 89 height 30
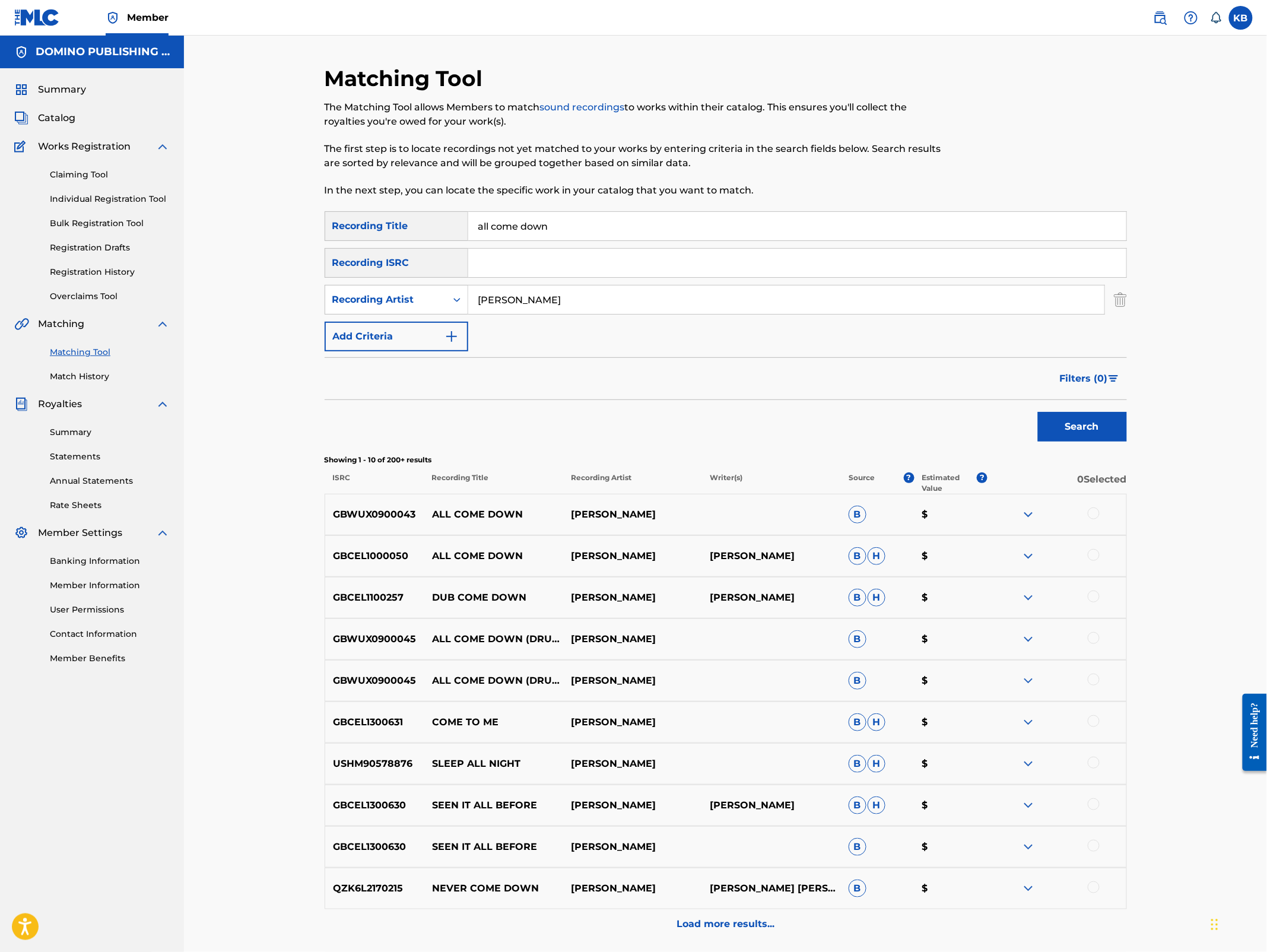
click at [1094, 594] on div at bounding box center [1094, 597] width 12 height 12
click at [487, 225] on input "all come down" at bounding box center [797, 226] width 658 height 28
type input "dub come down"
click at [1039, 412] on button "Search" at bounding box center [1083, 427] width 89 height 30
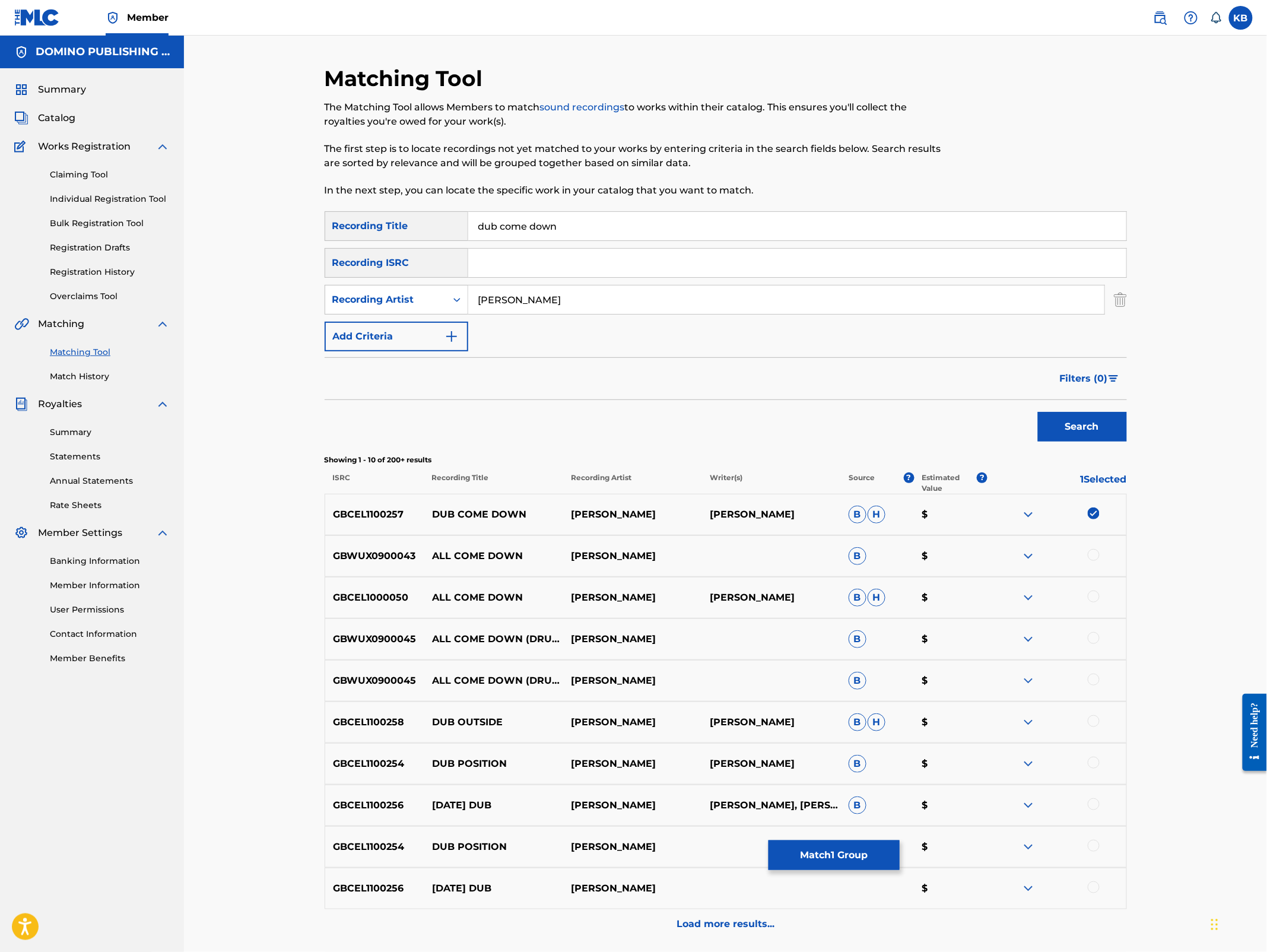
click at [844, 862] on button "Match 1 Group" at bounding box center [834, 855] width 131 height 30
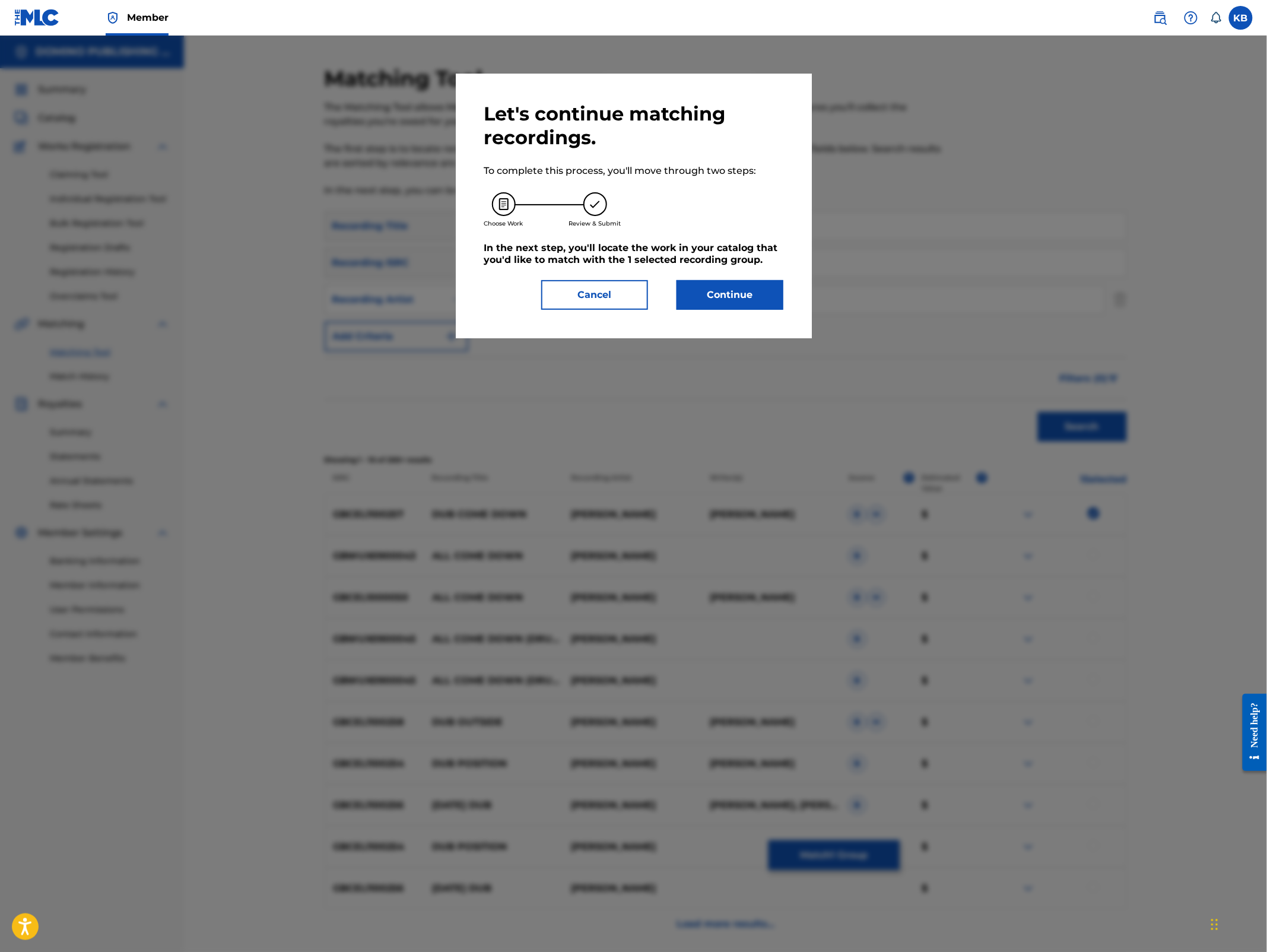
click at [729, 301] on button "Continue" at bounding box center [730, 295] width 107 height 30
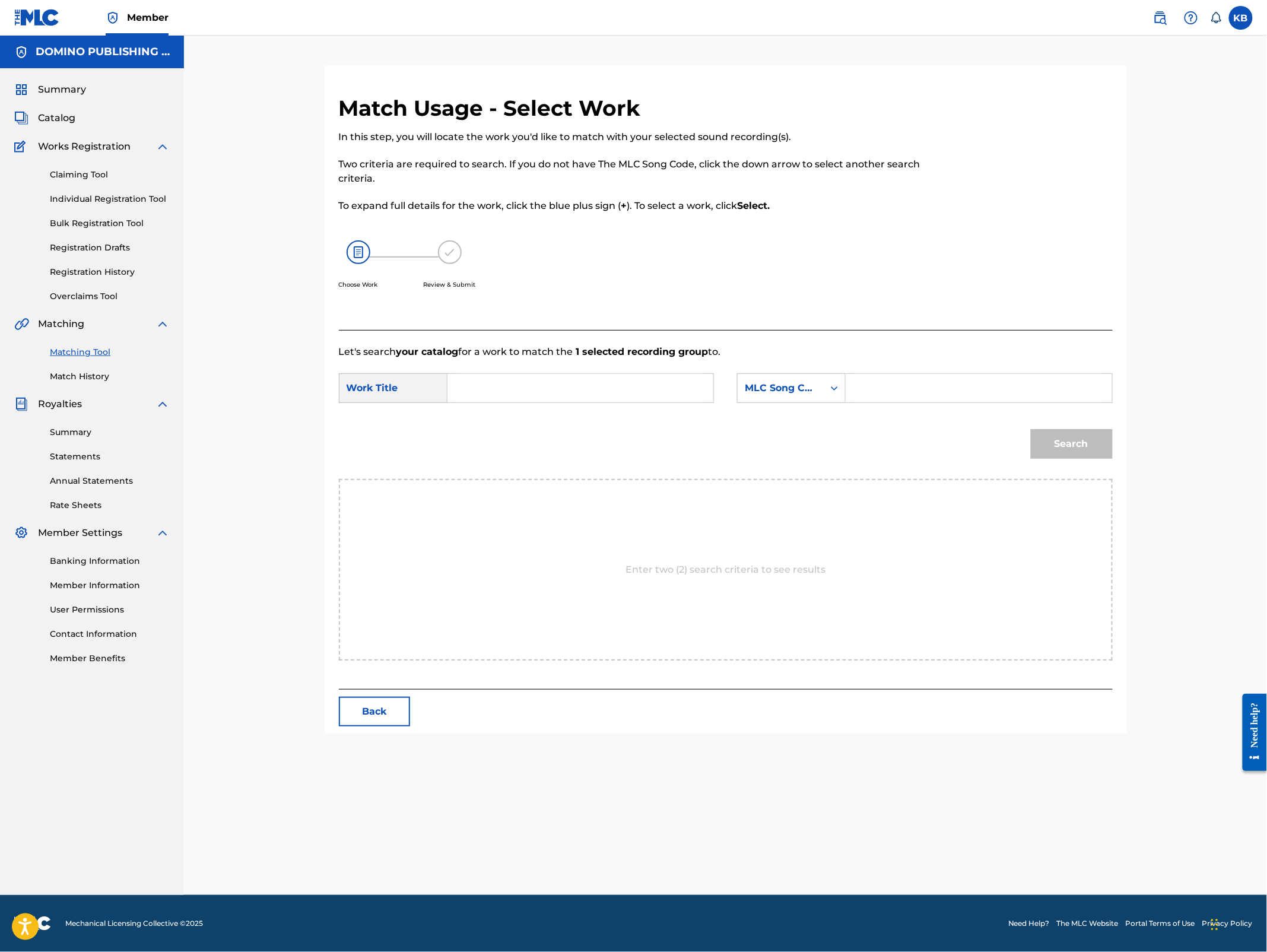
click at [655, 399] on input "Search Form" at bounding box center [581, 388] width 246 height 28
type input "dub come down"
click at [823, 383] on div "MLC Song Code" at bounding box center [781, 388] width 86 height 22
click at [783, 416] on div "Writer Name" at bounding box center [791, 418] width 107 height 30
click at [896, 391] on input "Search Form" at bounding box center [978, 388] width 246 height 28
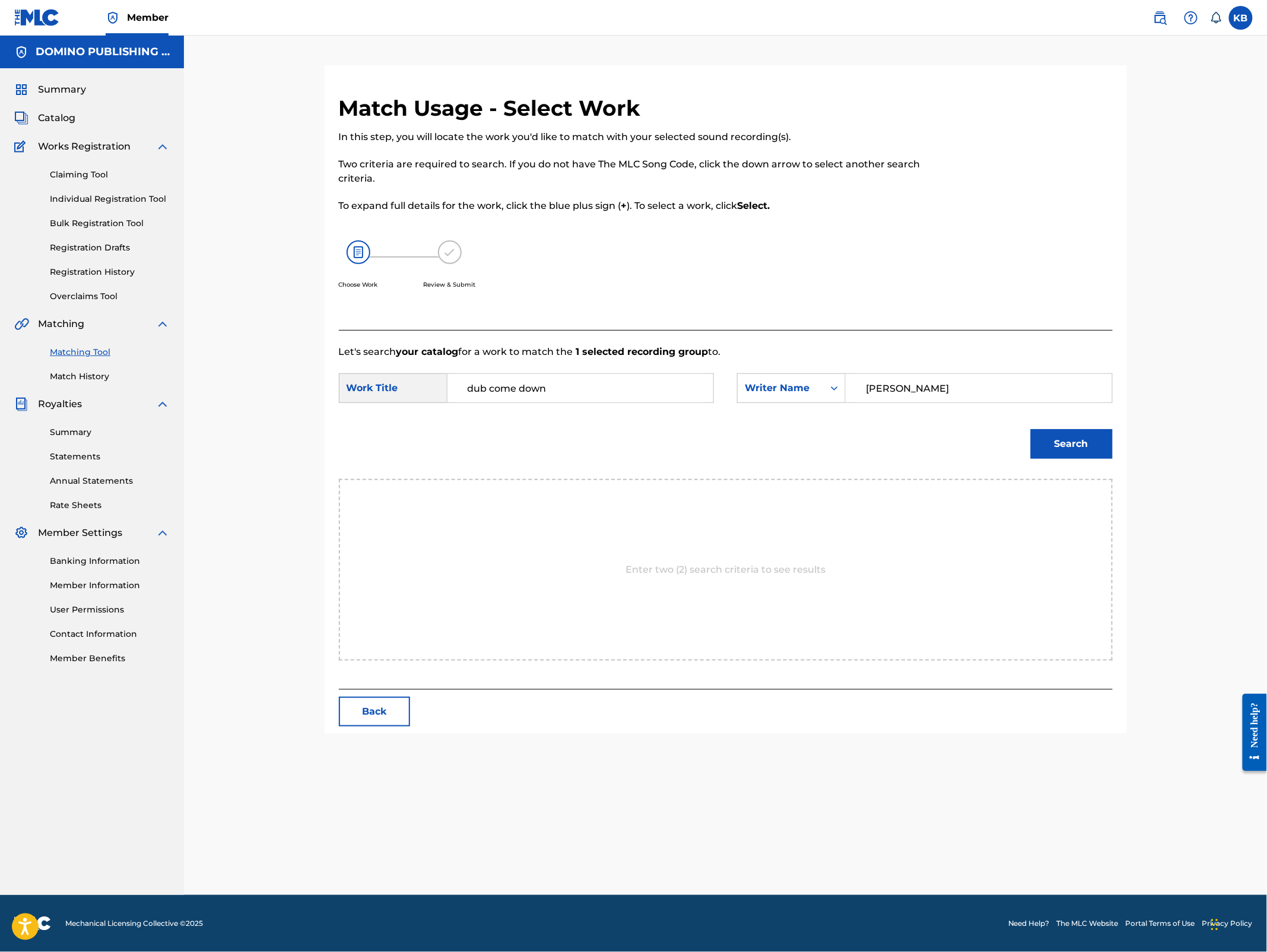
type input "[PERSON_NAME]"
click at [1031, 430] on button "Search" at bounding box center [1071, 444] width 82 height 30
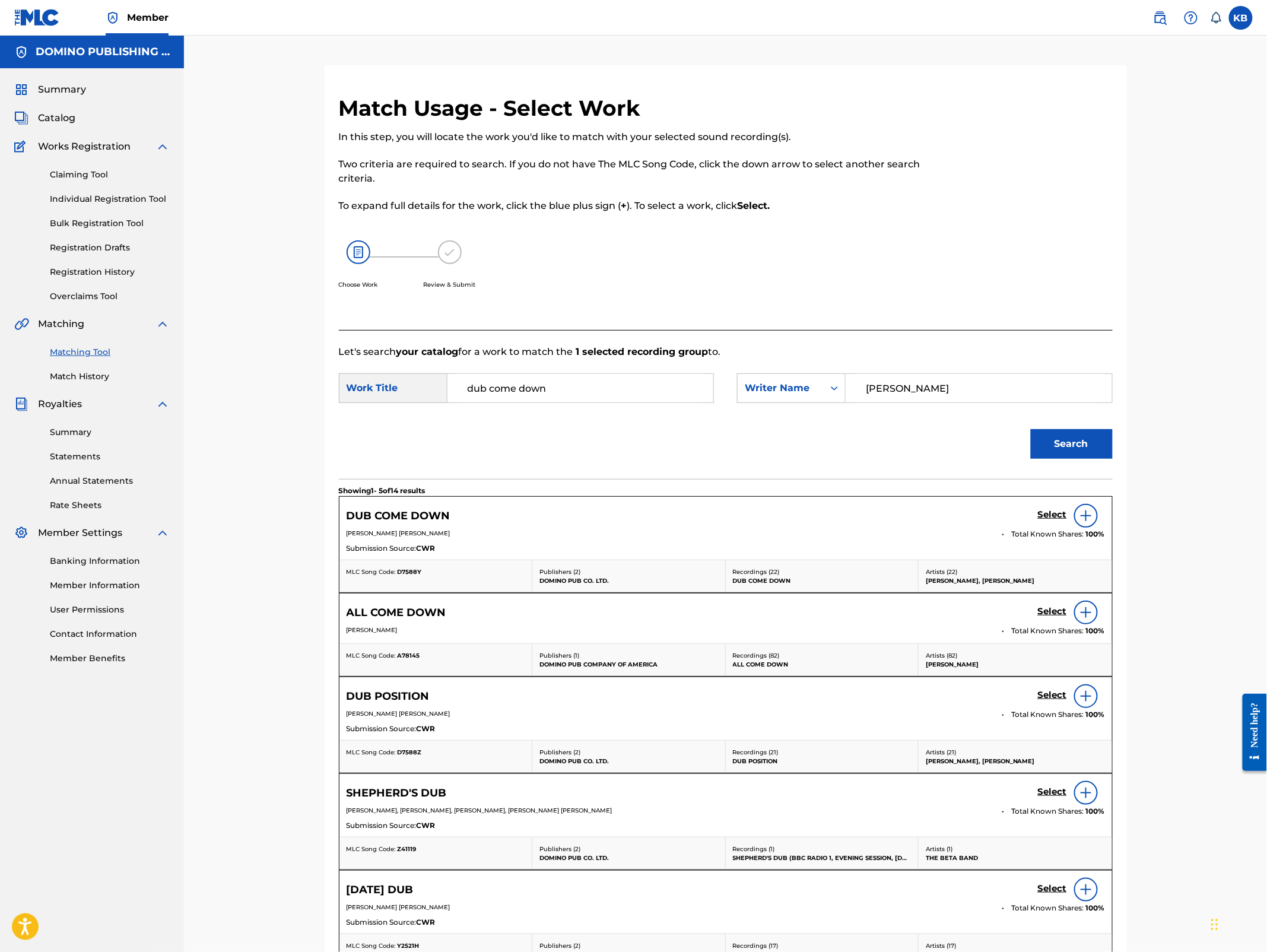
click at [1049, 510] on h5 "Select" at bounding box center [1053, 515] width 29 height 11
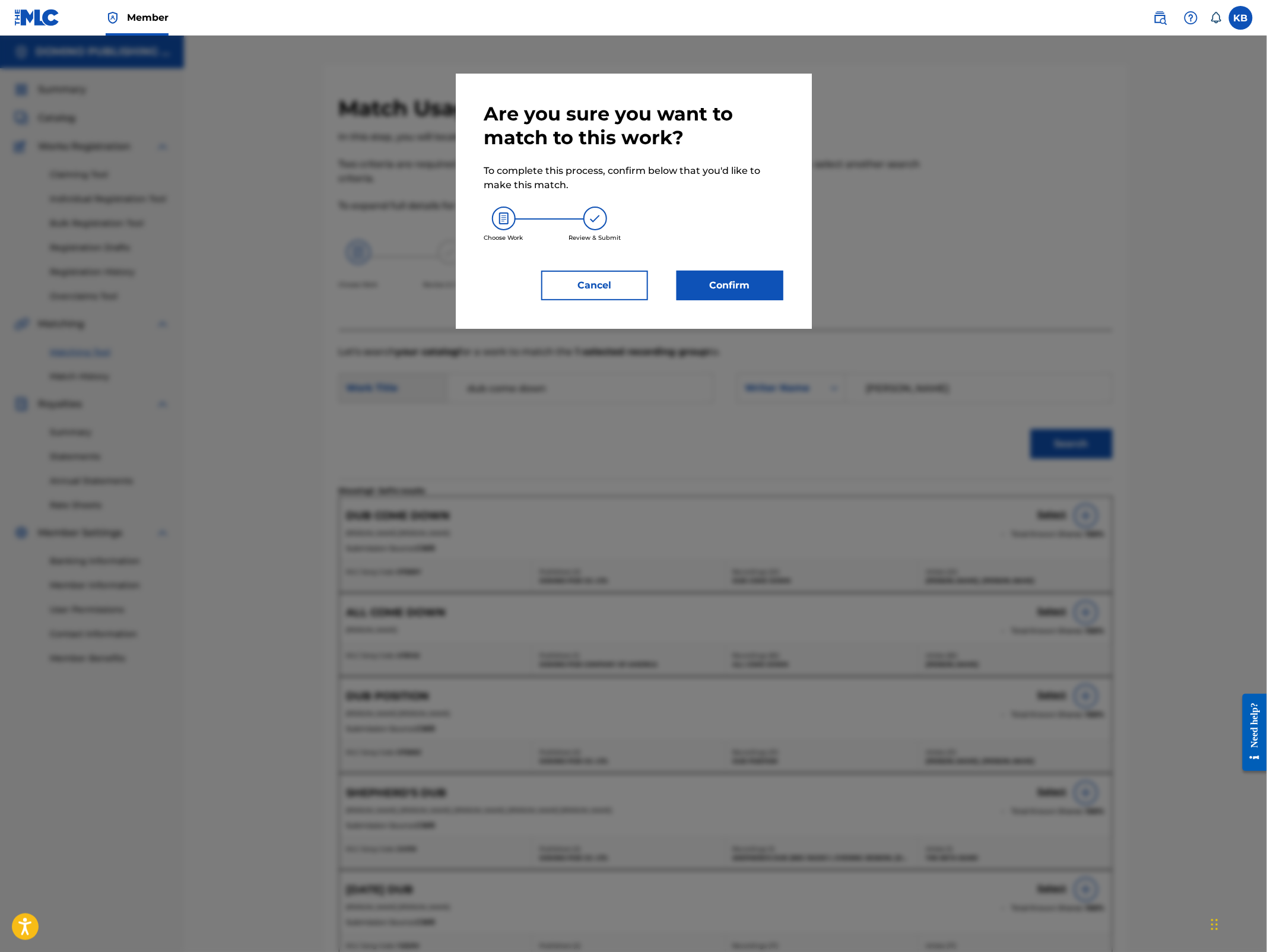
click at [746, 293] on button "Confirm" at bounding box center [730, 285] width 107 height 30
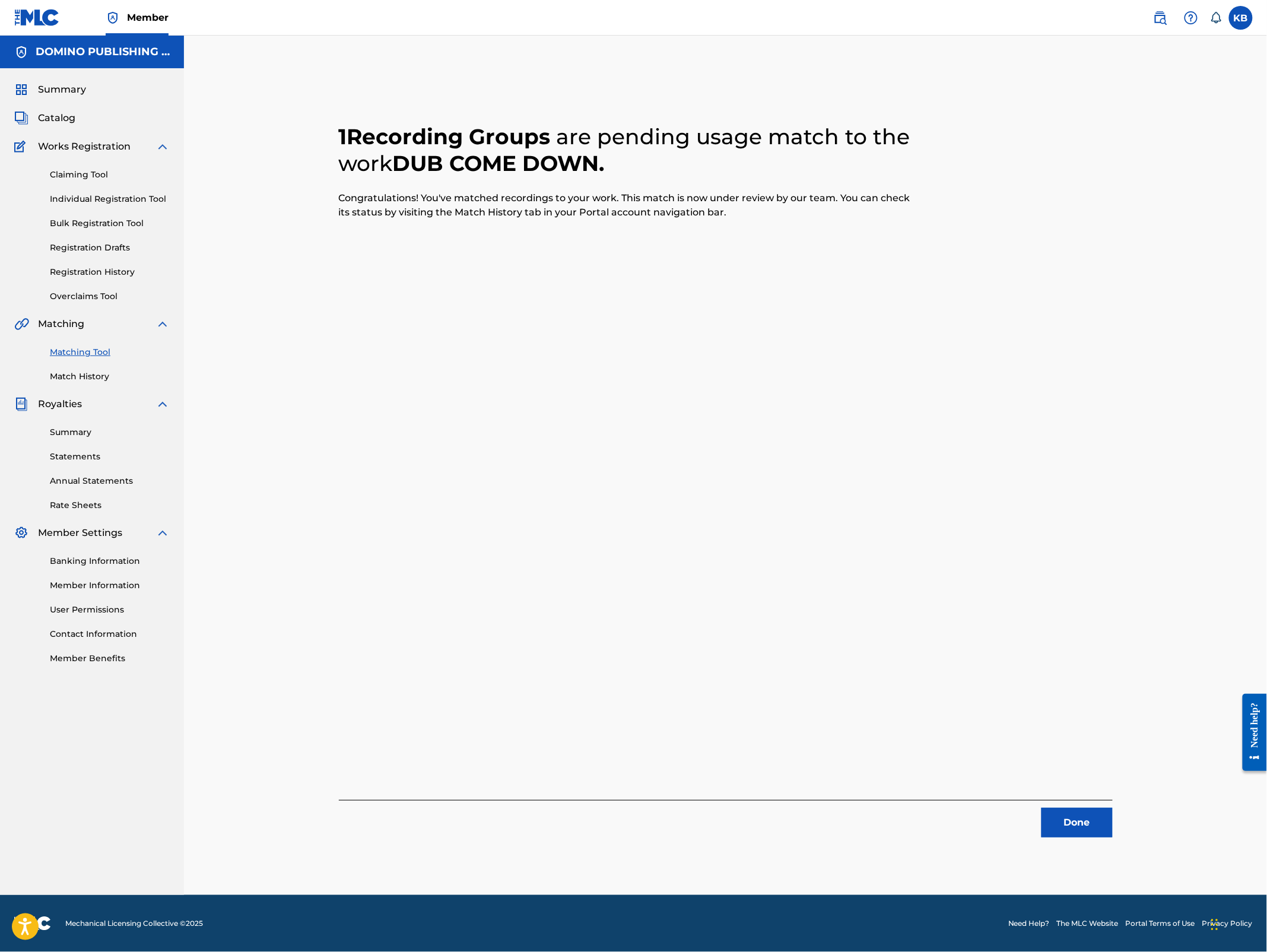
click at [1069, 818] on button "Done" at bounding box center [1077, 822] width 71 height 30
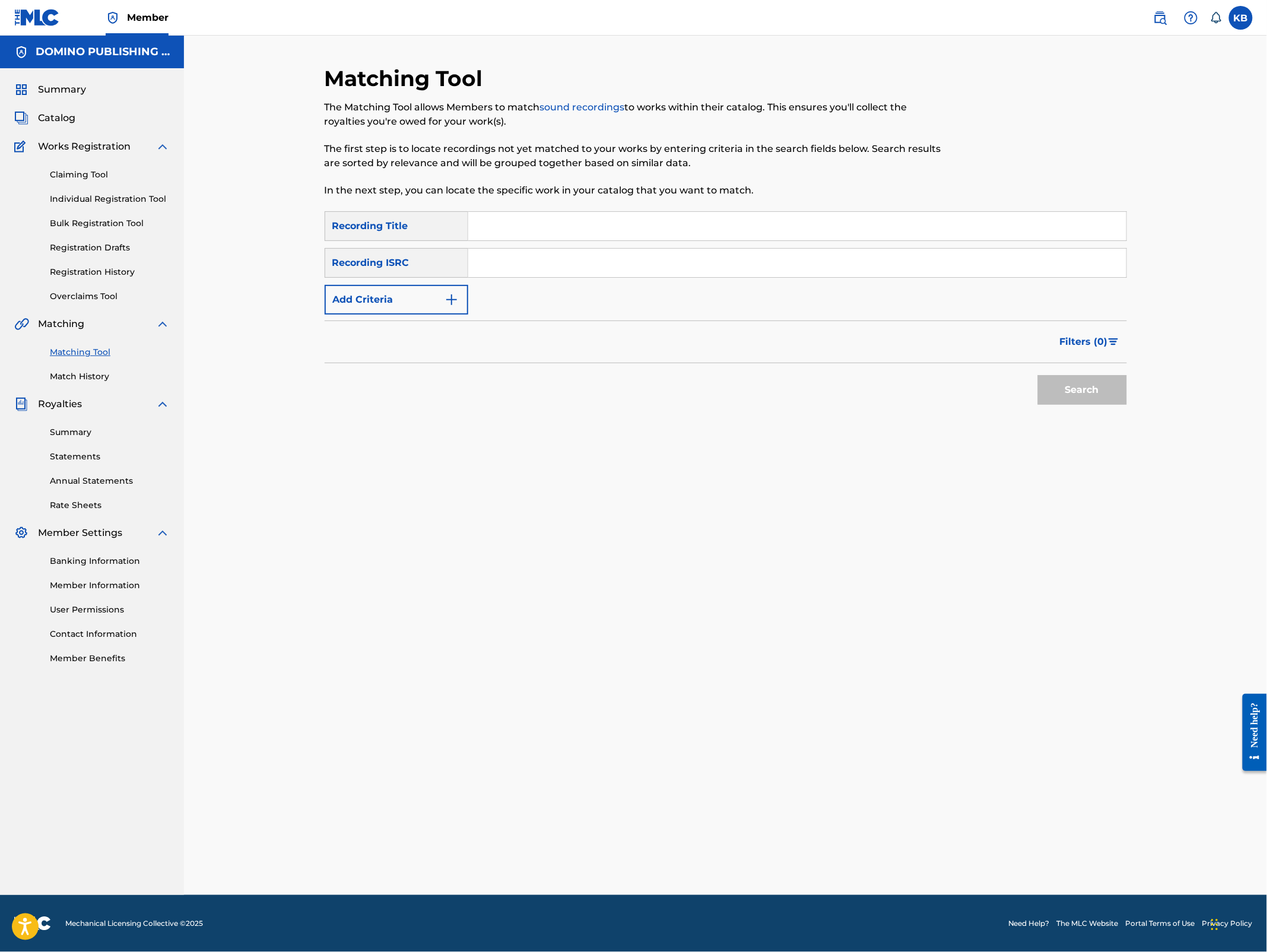
click at [746, 233] on input "Search Form" at bounding box center [797, 226] width 658 height 28
paste input "NO HORSE (FERTITA/[PERSON_NAME]/[PERSON_NAME])"
type input "NO HORSE"
click at [426, 293] on button "Add Criteria" at bounding box center [396, 300] width 143 height 30
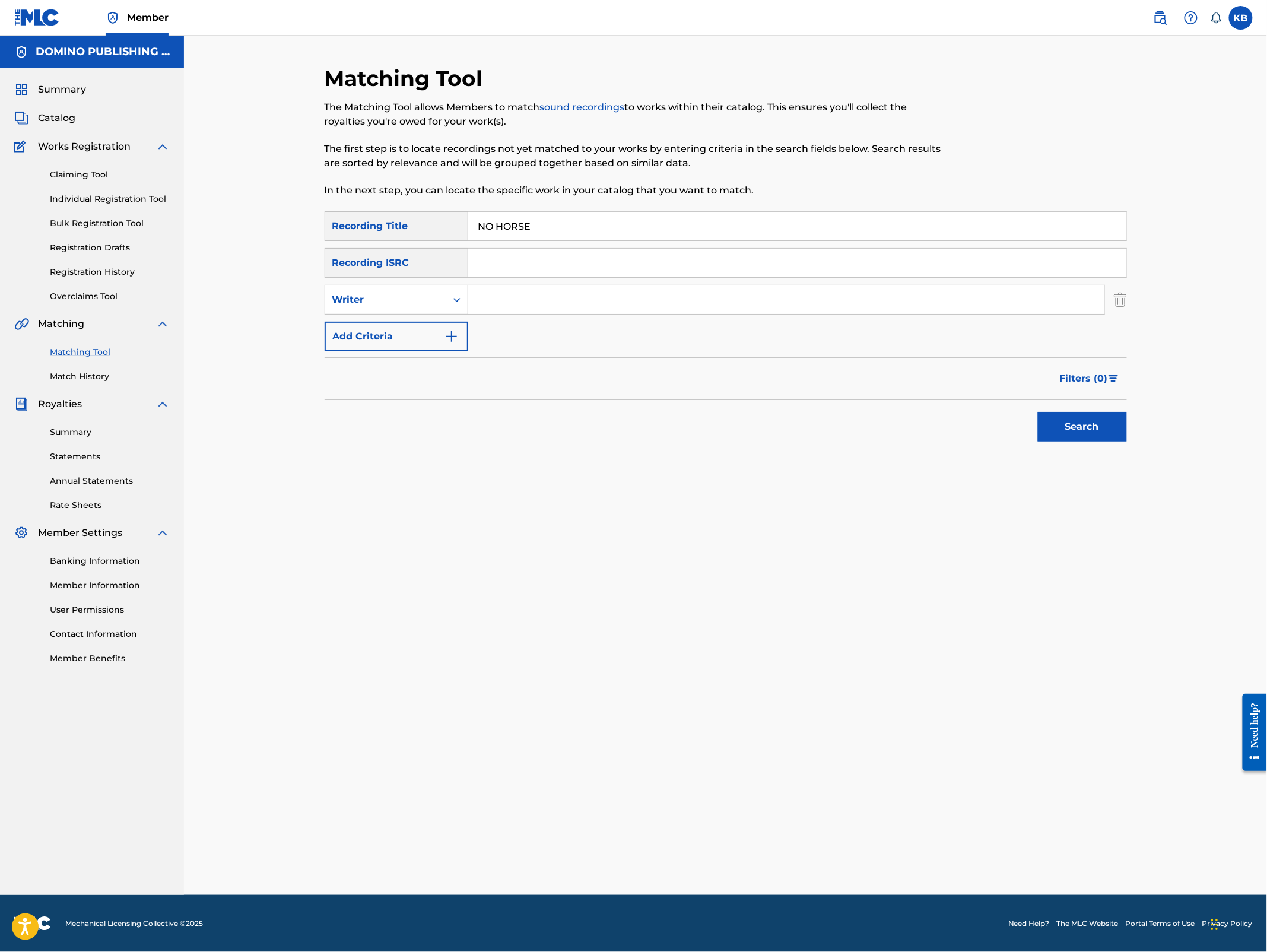
click at [560, 296] on input "Search Form" at bounding box center [786, 299] width 637 height 28
paste input "NO HORSE (FERTITA/[PERSON_NAME]/[PERSON_NAME])"
type input "FERTITA/[PERSON_NAME]/[PERSON_NAME]"
click at [1039, 412] on button "Search" at bounding box center [1083, 427] width 89 height 30
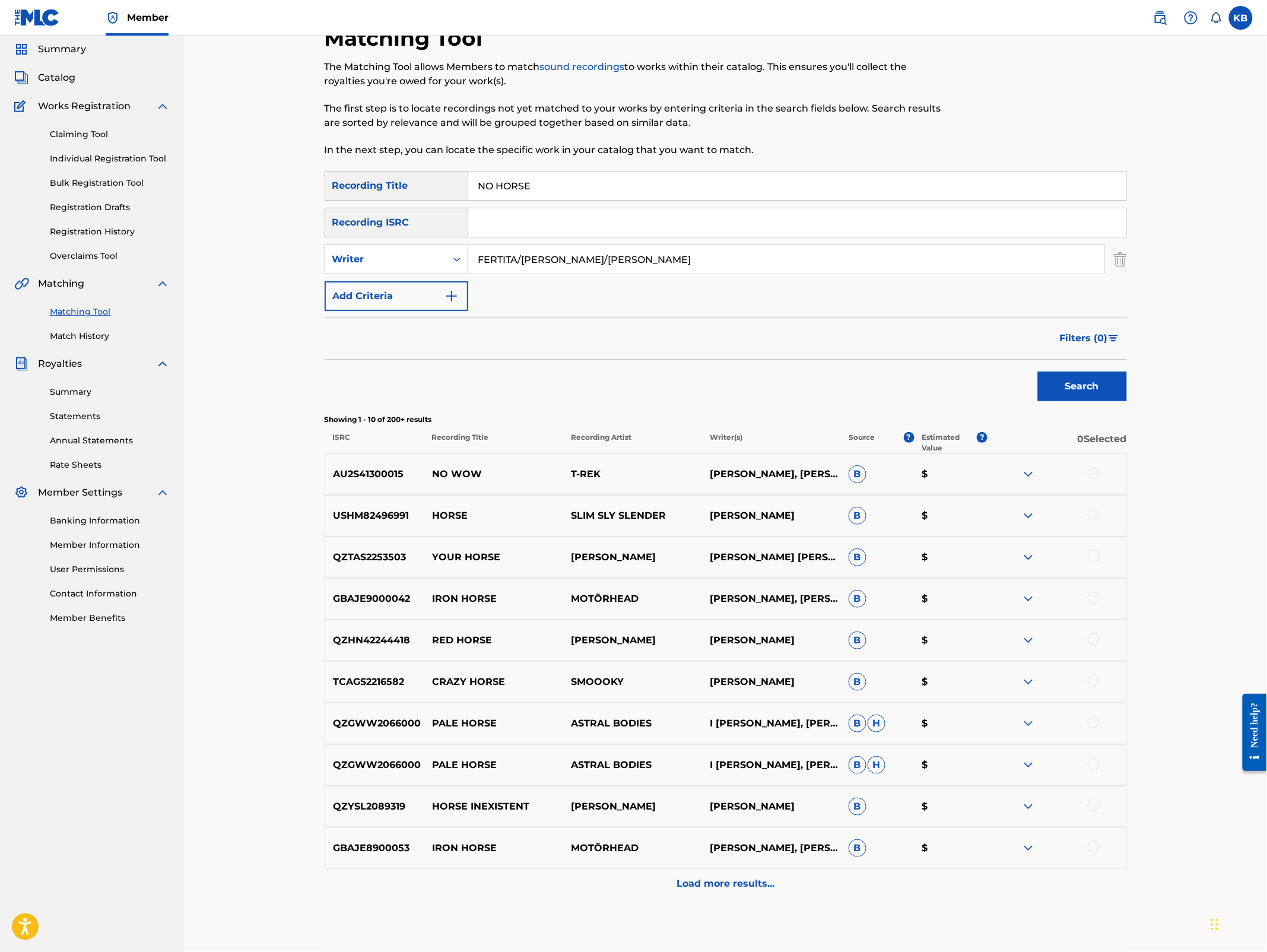
scroll to position [41, 0]
click at [400, 256] on div "Writer" at bounding box center [386, 259] width 107 height 15
click at [402, 293] on div "Recording Artist" at bounding box center [397, 289] width 143 height 30
click at [613, 240] on div "SearchWithCriteria5e845101-c8c8-4772-a194-1e2606fc6624 Recording Title NO HORSE…" at bounding box center [726, 240] width 802 height 140
click at [608, 249] on input "Search Form" at bounding box center [786, 259] width 637 height 28
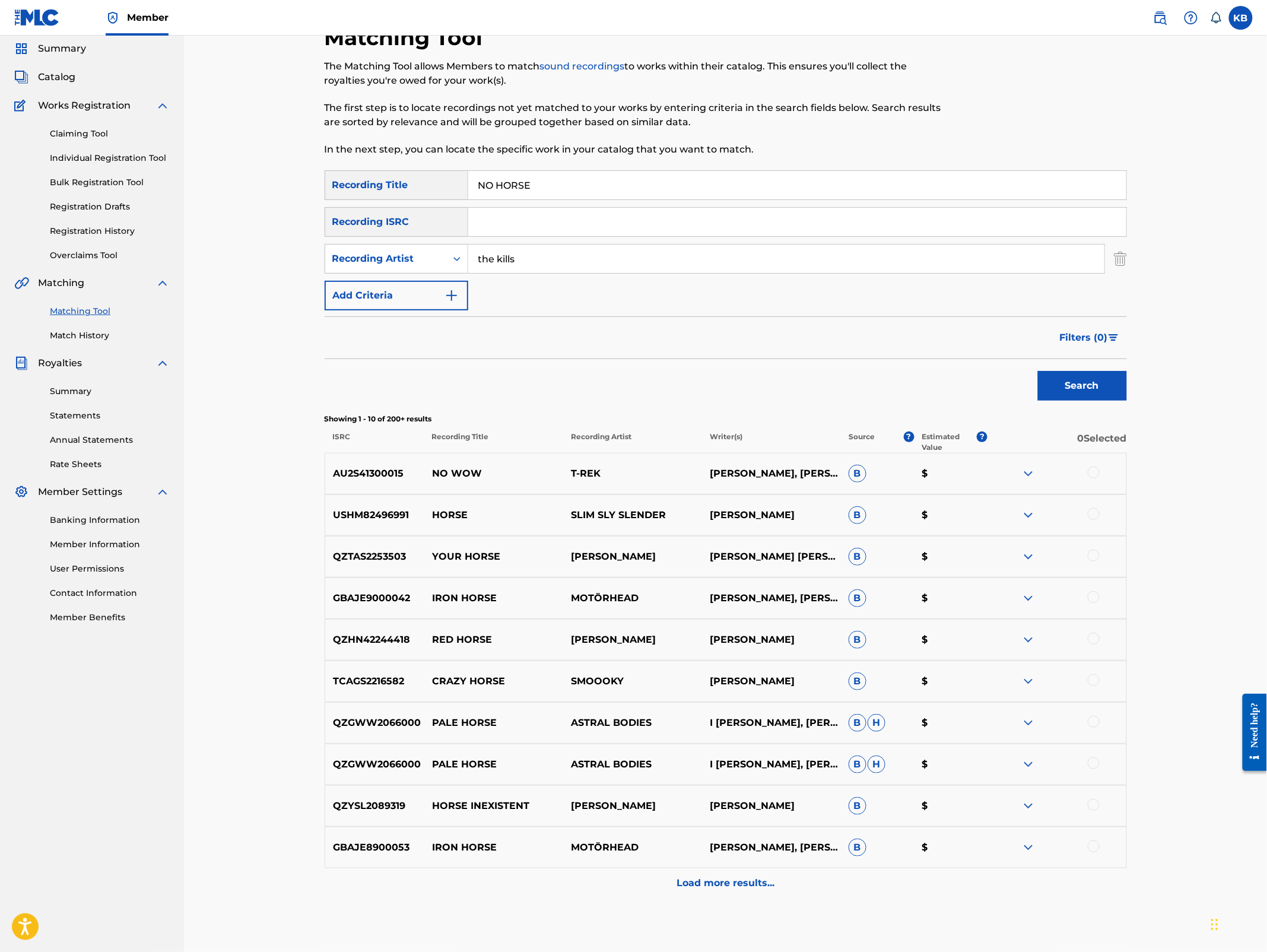
click at [1039, 371] on button "Search" at bounding box center [1083, 386] width 89 height 30
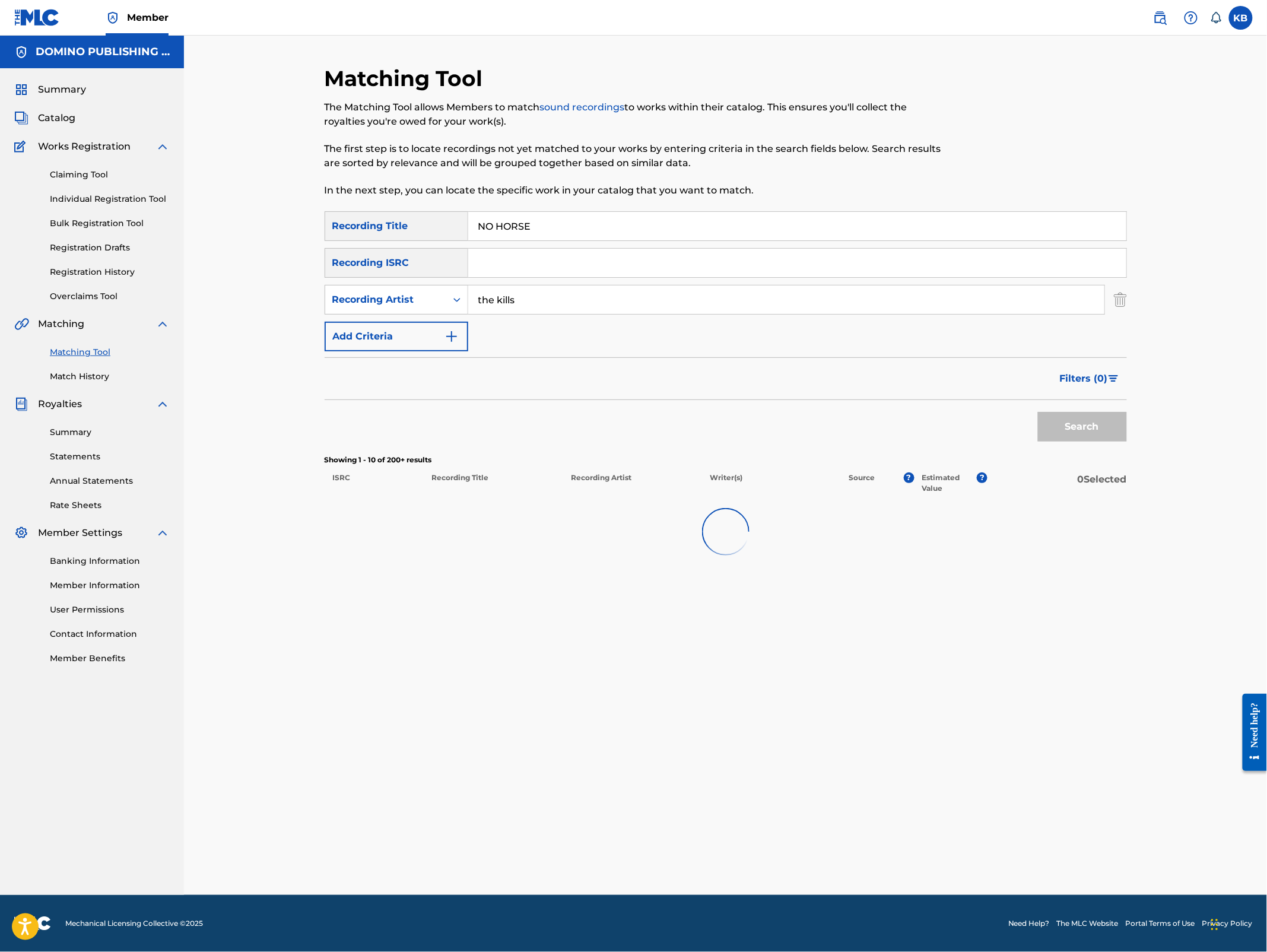
scroll to position [0, 0]
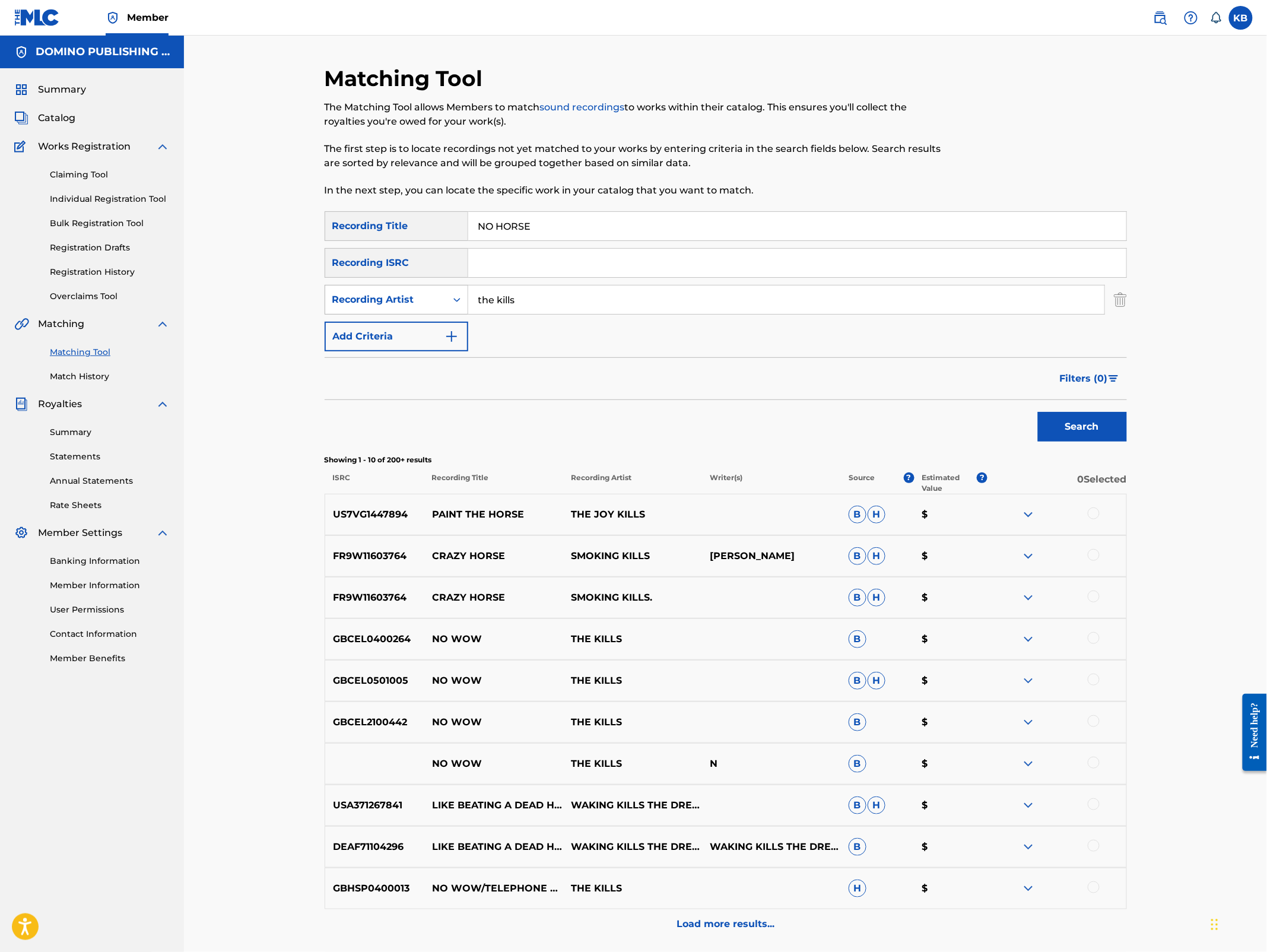
click at [409, 299] on div "Recording Artist" at bounding box center [386, 300] width 107 height 15
drag, startPoint x: 643, startPoint y: 352, endPoint x: 830, endPoint y: 192, distance: 246.1
click at [655, 343] on form "SearchWithCriteria5e845101-c8c8-4772-a194-1e2606fc6624 Recording Title NO HORSE…" at bounding box center [726, 329] width 802 height 236
drag, startPoint x: 534, startPoint y: 302, endPoint x: 546, endPoint y: 258, distance: 45.6
click at [546, 258] on div "SearchWithCriteria5e845101-c8c8-4772-a194-1e2606fc6624 Recording Title NO HORSE…" at bounding box center [726, 281] width 802 height 140
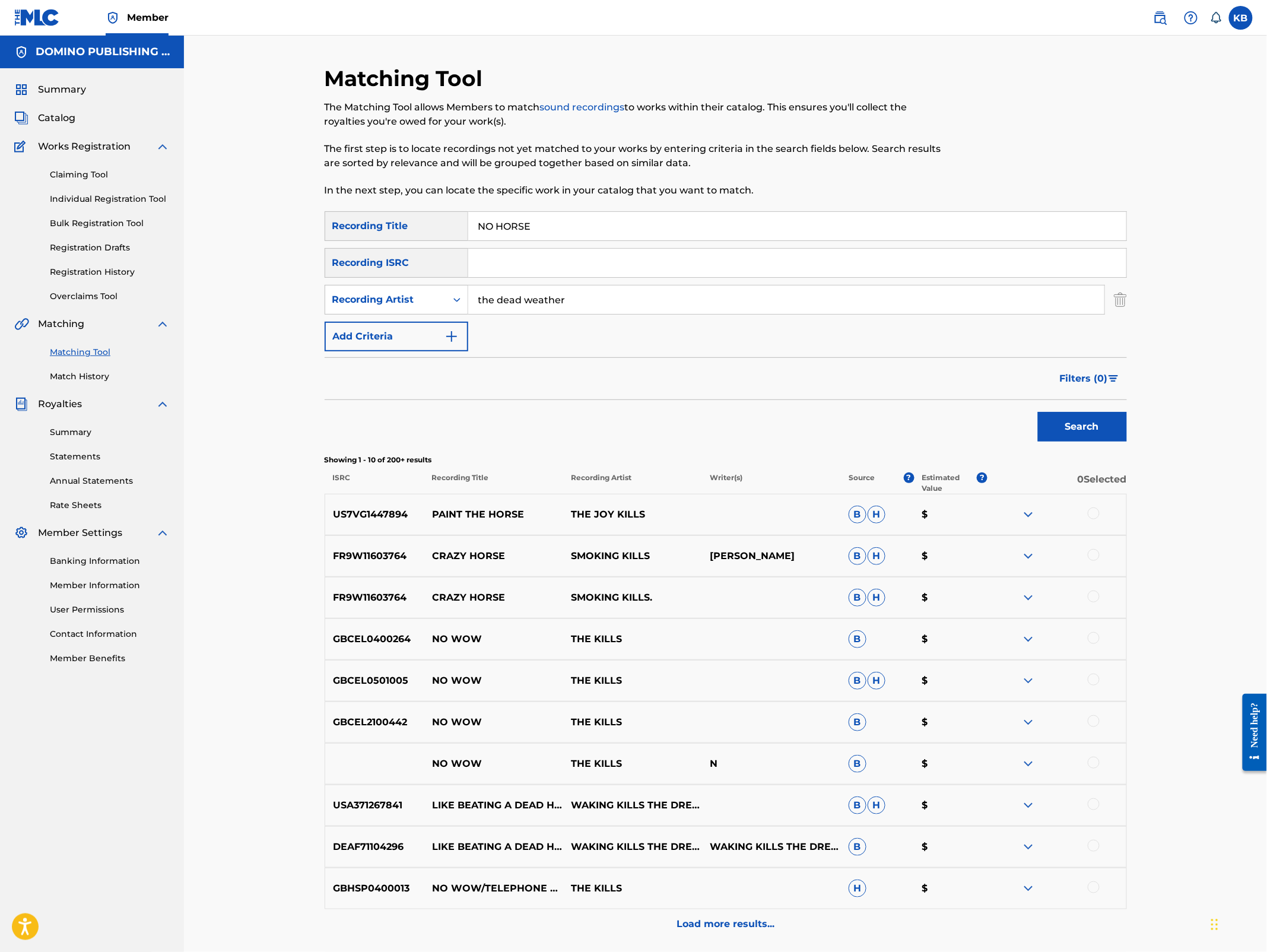
type input "the dead weather"
click at [1039, 412] on button "Search" at bounding box center [1083, 427] width 89 height 30
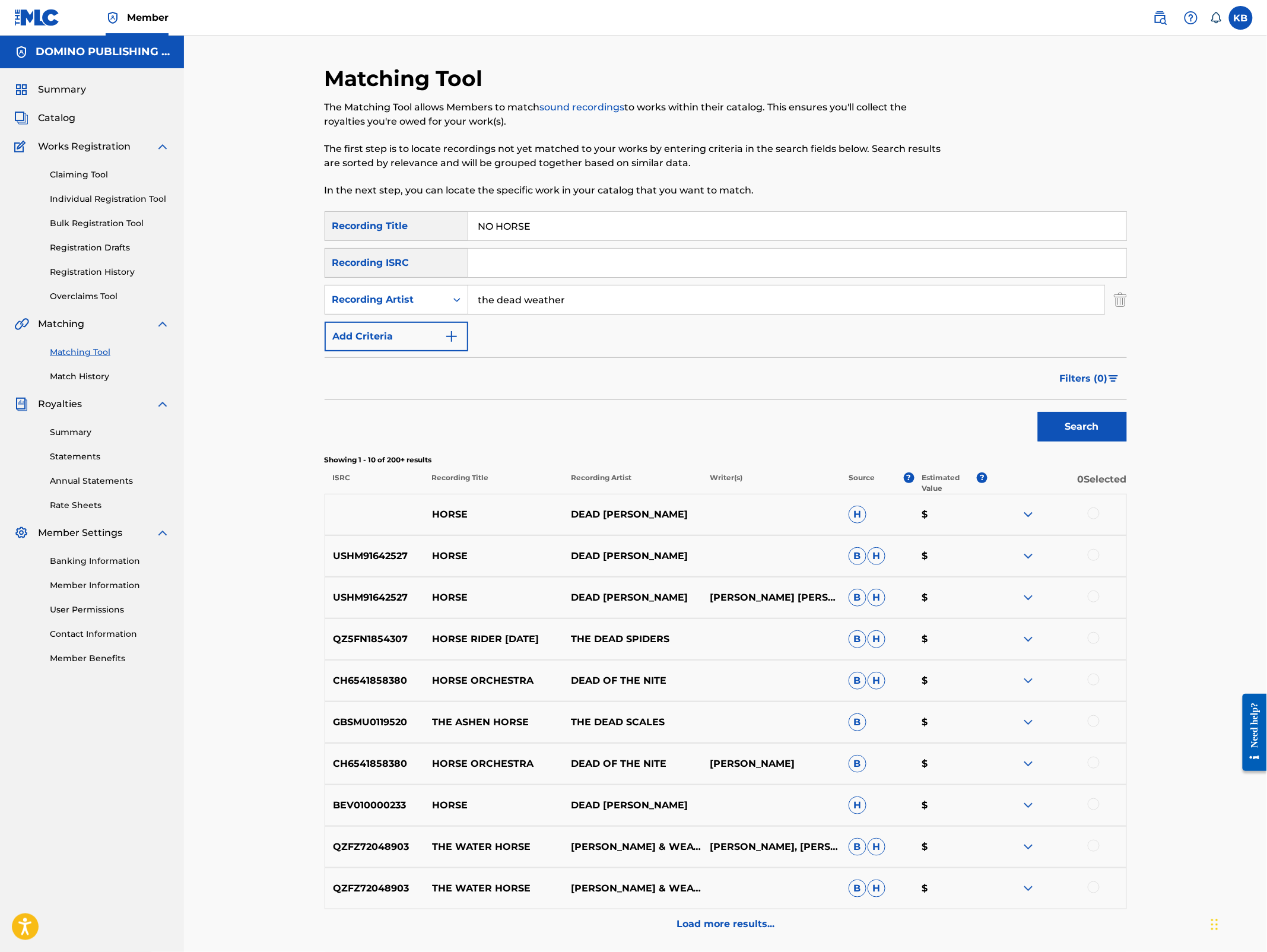
drag, startPoint x: 903, startPoint y: 232, endPoint x: 905, endPoint y: 137, distance: 95.0
click at [903, 155] on div "Matching Tool The Matching Tool allows Members to match sound recordings to wor…" at bounding box center [726, 532] width 802 height 933
paste input "FORGET ([PERSON_NAME]/[PERSON_NAME]/[PERSON_NAME]/[PERSON_NAME])"
type input "FORGET"
click at [412, 297] on div "Recording Artist" at bounding box center [386, 300] width 107 height 15
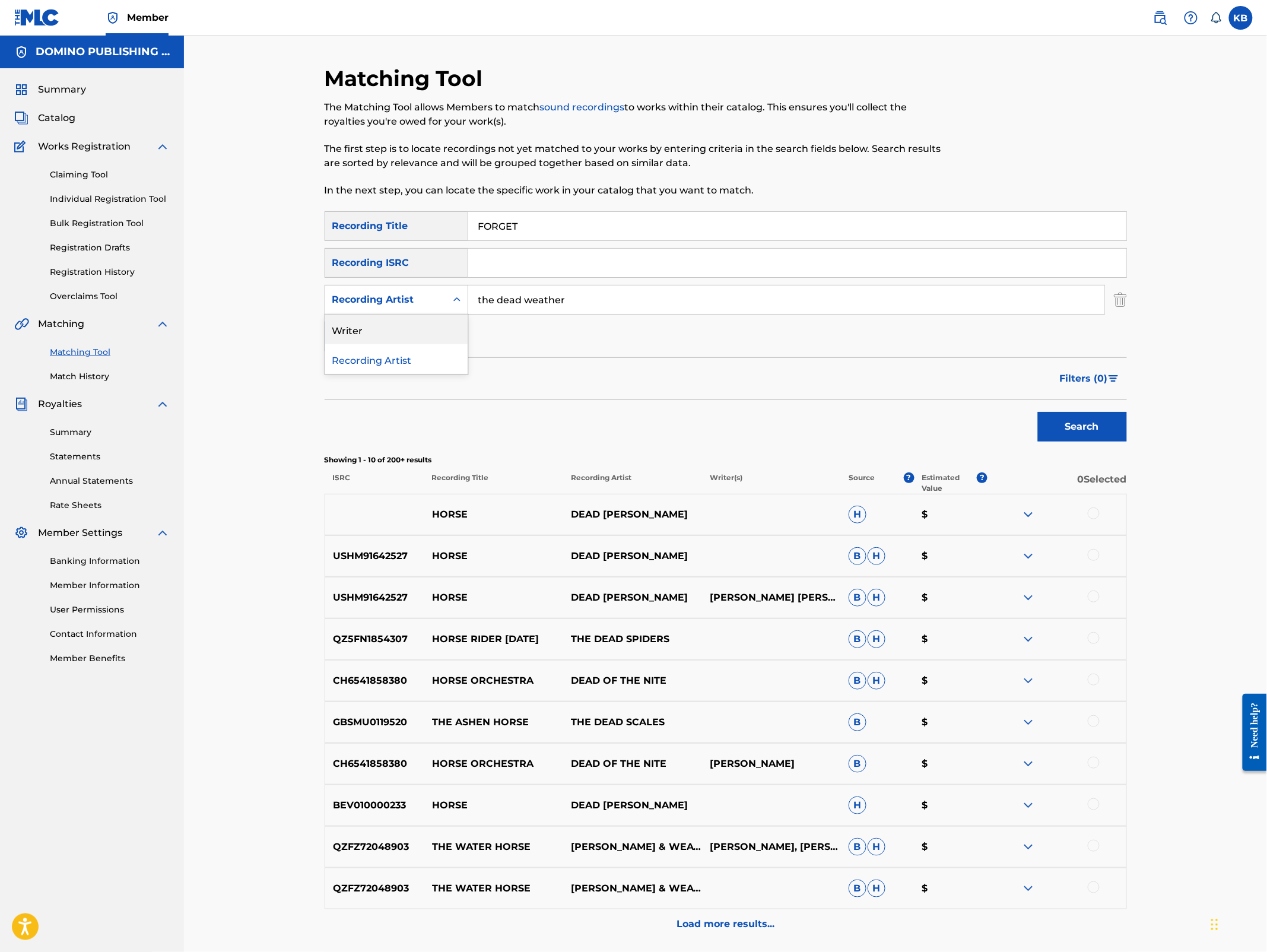
click at [407, 324] on div "Writer" at bounding box center [397, 329] width 143 height 30
click at [646, 301] on input "Search Form" at bounding box center [786, 299] width 637 height 28
paste input "FORGET ([PERSON_NAME]/[PERSON_NAME]/[PERSON_NAME]/[PERSON_NAME])"
type input "BAYSTON/[PERSON_NAME]/[PERSON_NAME]/[PERSON_NAME]"
click at [1039, 412] on button "Search" at bounding box center [1083, 427] width 89 height 30
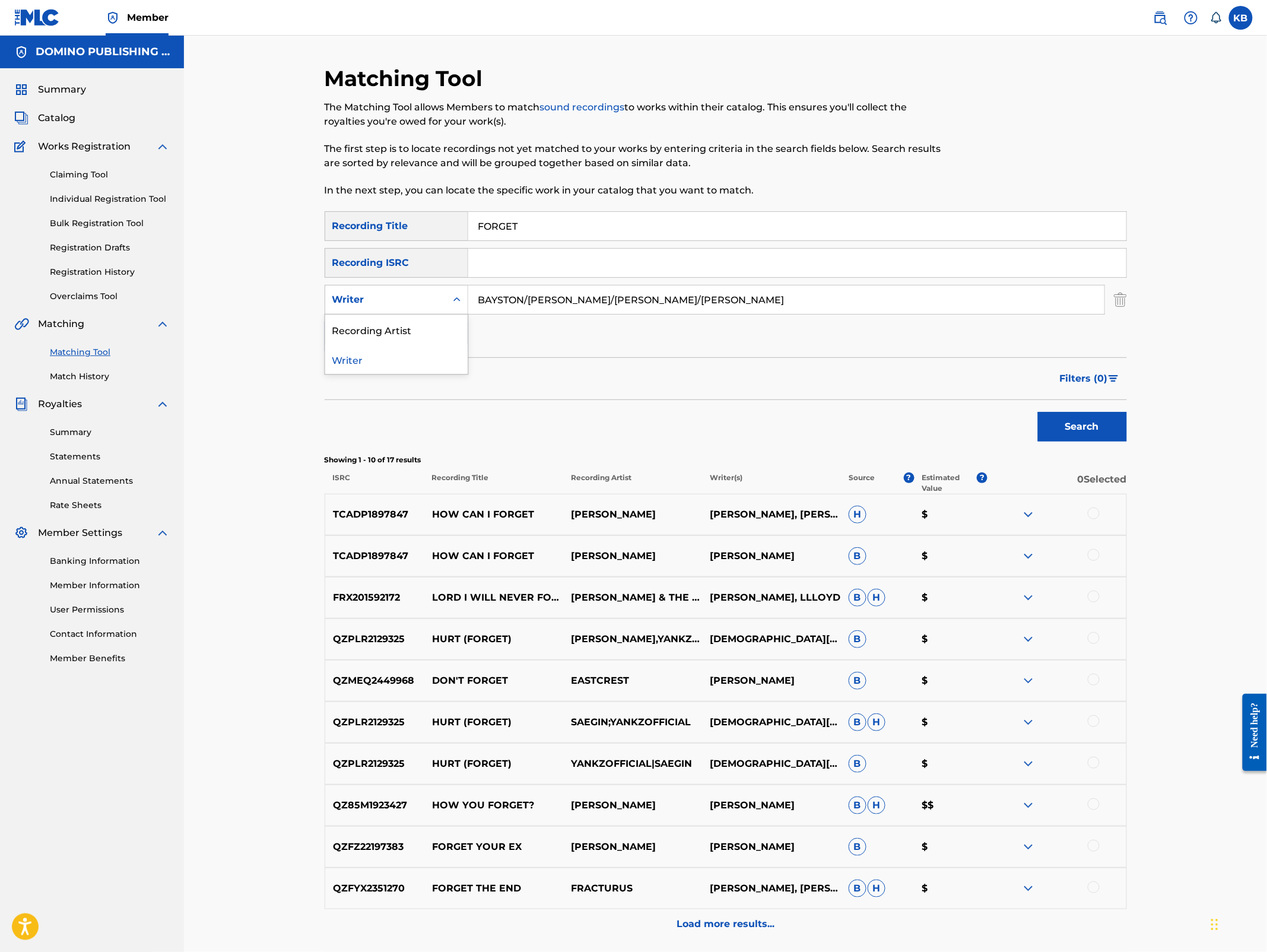
click at [418, 308] on div "Writer" at bounding box center [386, 300] width 121 height 22
click at [420, 332] on div "Recording Artist" at bounding box center [397, 329] width 143 height 30
click at [496, 307] on input "Search Form" at bounding box center [786, 299] width 637 height 28
type input "boxed in"
click at [1039, 412] on button "Search" at bounding box center [1083, 427] width 89 height 30
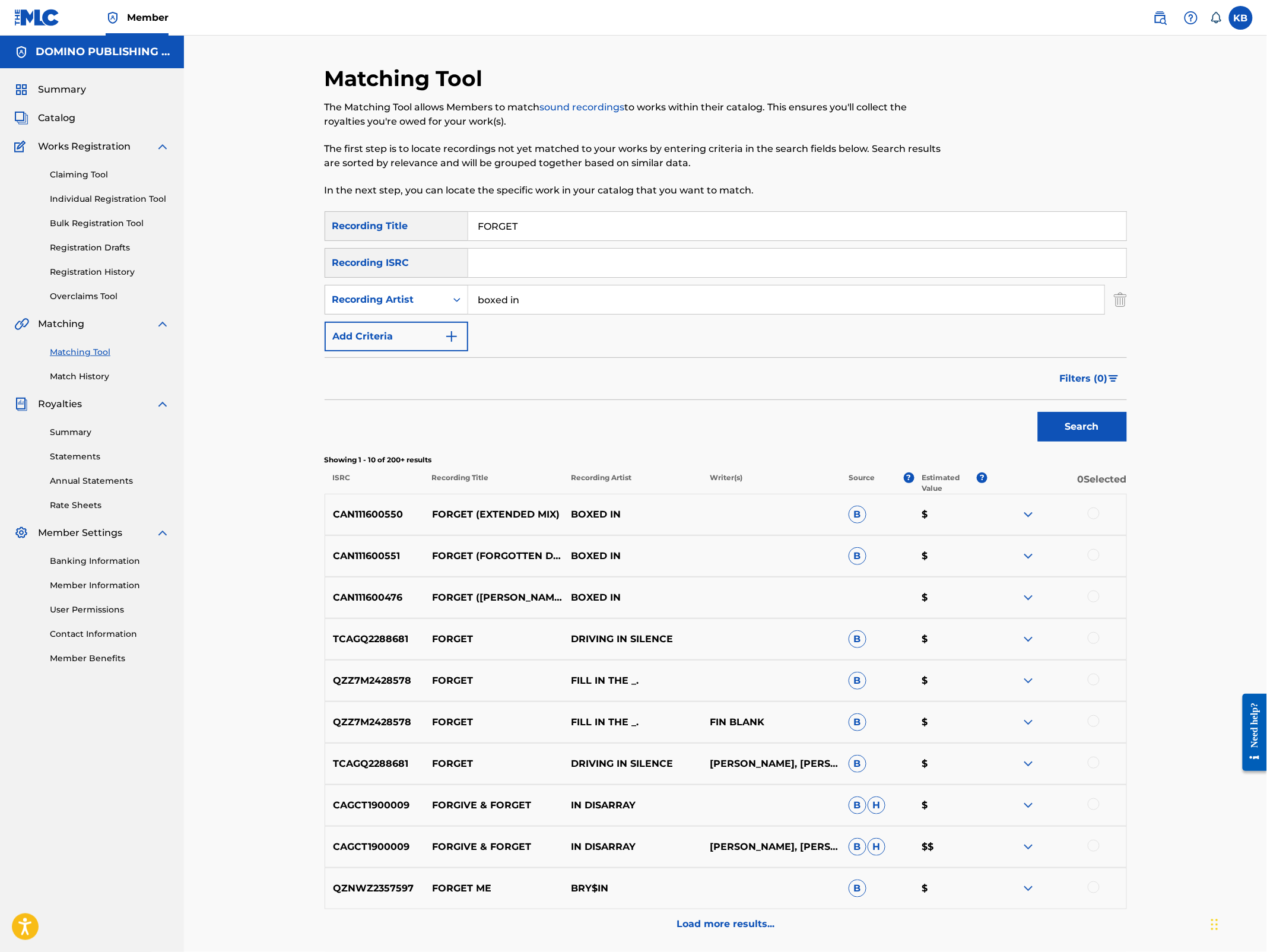
click at [1093, 597] on div at bounding box center [1094, 597] width 12 height 12
click at [1092, 552] on div at bounding box center [1094, 555] width 12 height 12
click at [1096, 514] on div at bounding box center [1094, 514] width 12 height 12
click at [801, 847] on button "Match 3 Groups" at bounding box center [834, 855] width 131 height 30
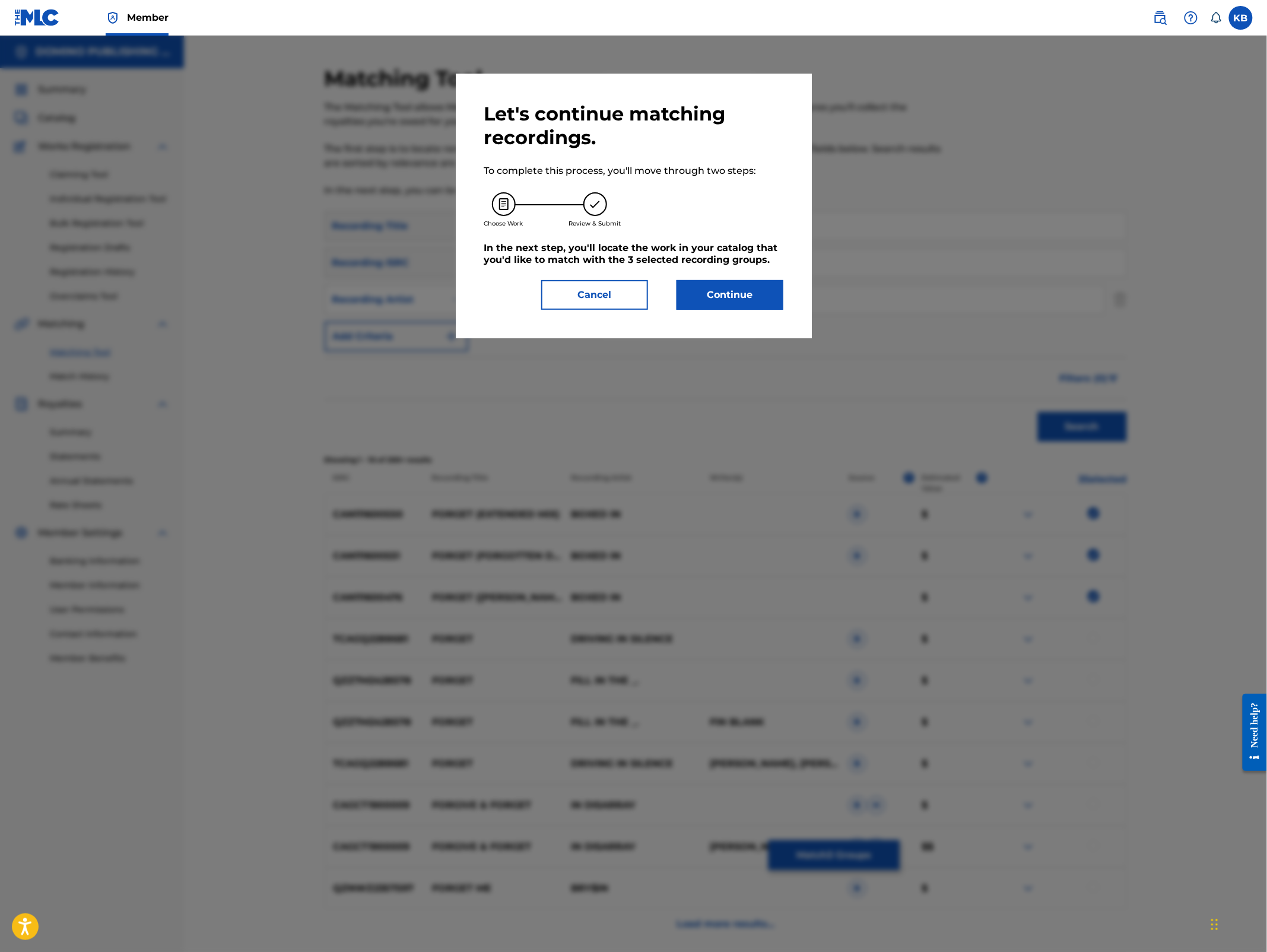
click at [730, 308] on button "Continue" at bounding box center [730, 295] width 107 height 30
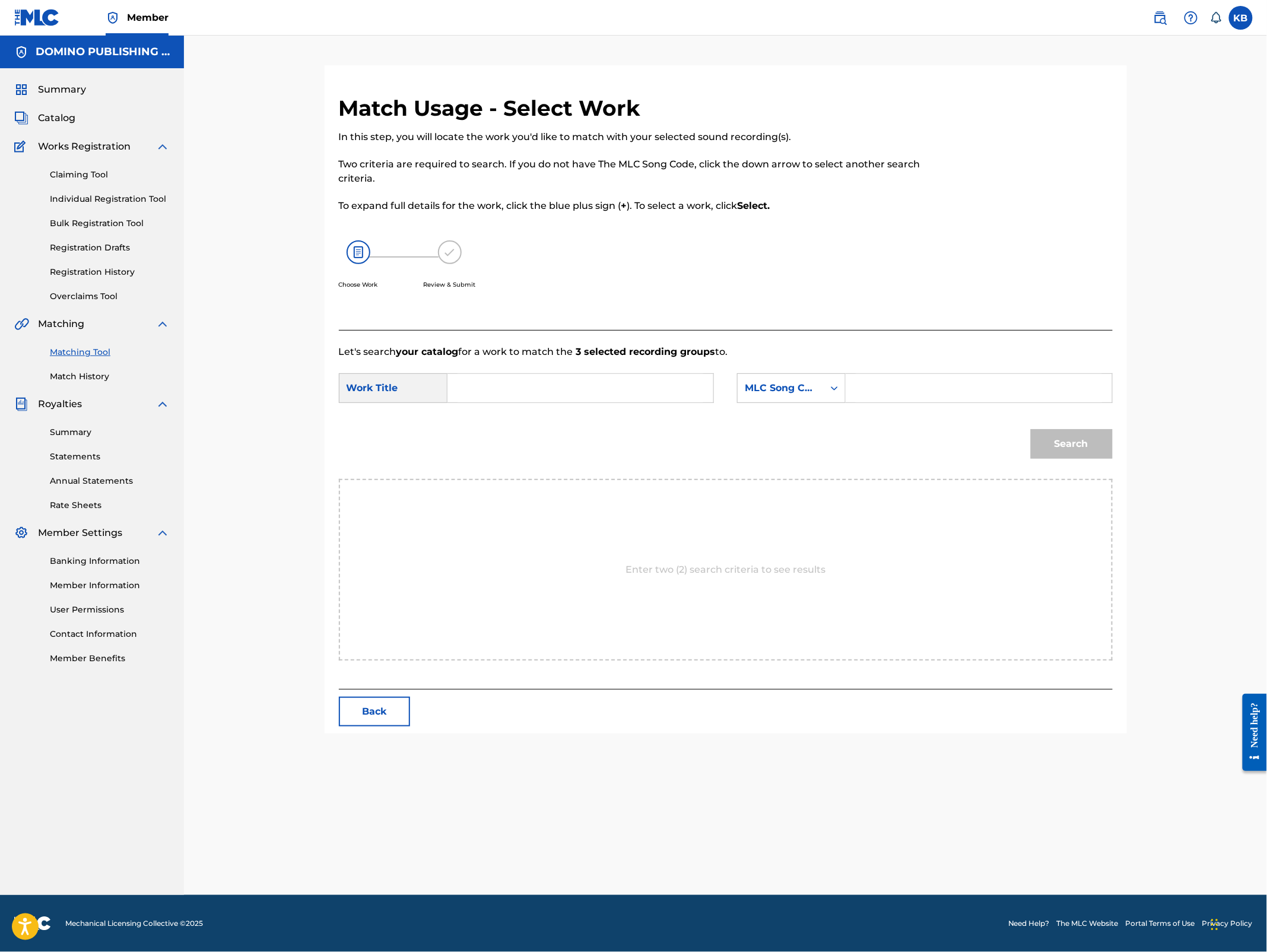
click at [661, 389] on input "Search Form" at bounding box center [581, 388] width 246 height 28
paste input "FORGET ([PERSON_NAME]/[PERSON_NAME]/[PERSON_NAME]/[PERSON_NAME])"
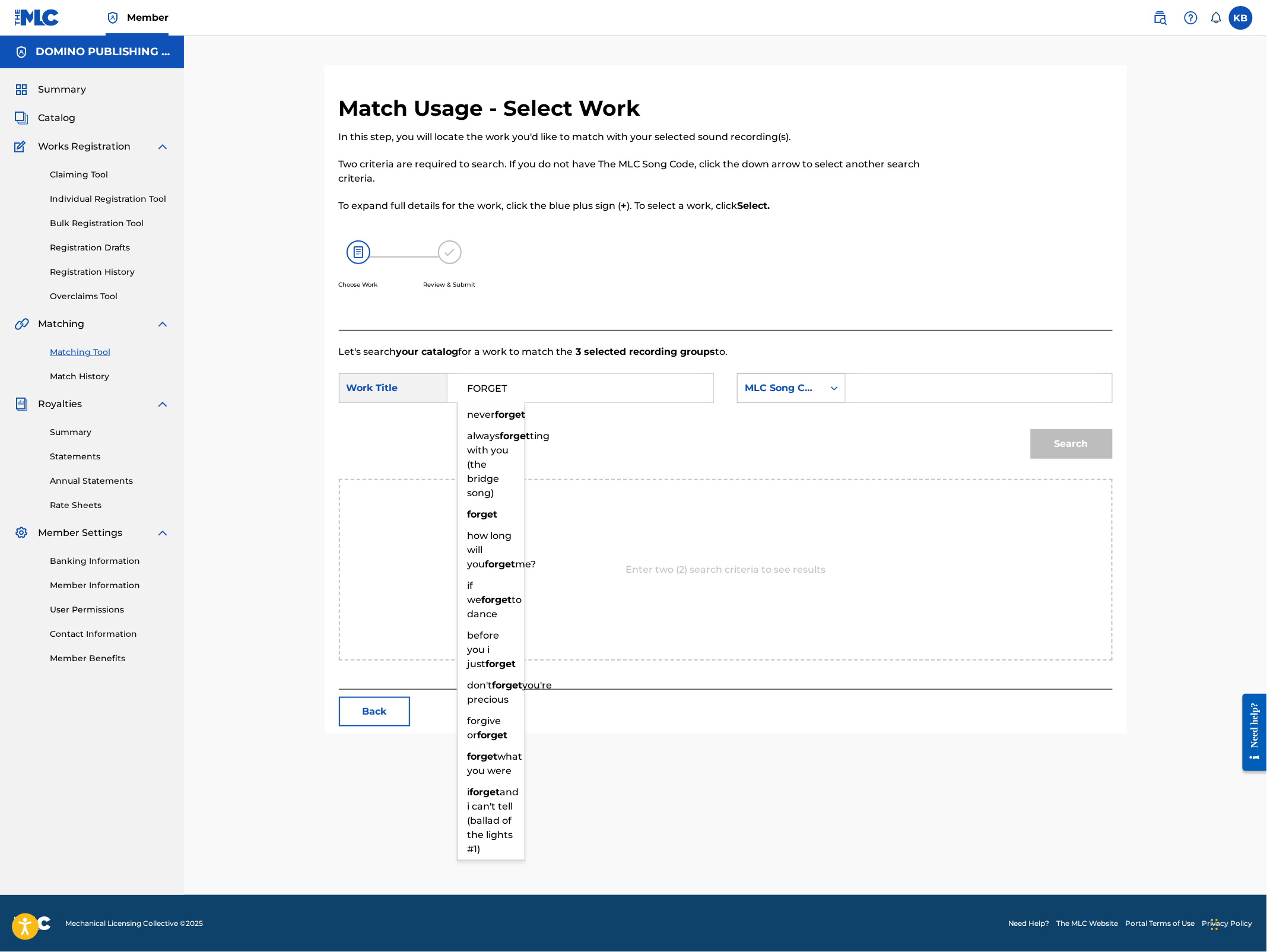
type input "FORGET"
click at [788, 383] on div "MLC Song Code" at bounding box center [781, 388] width 72 height 15
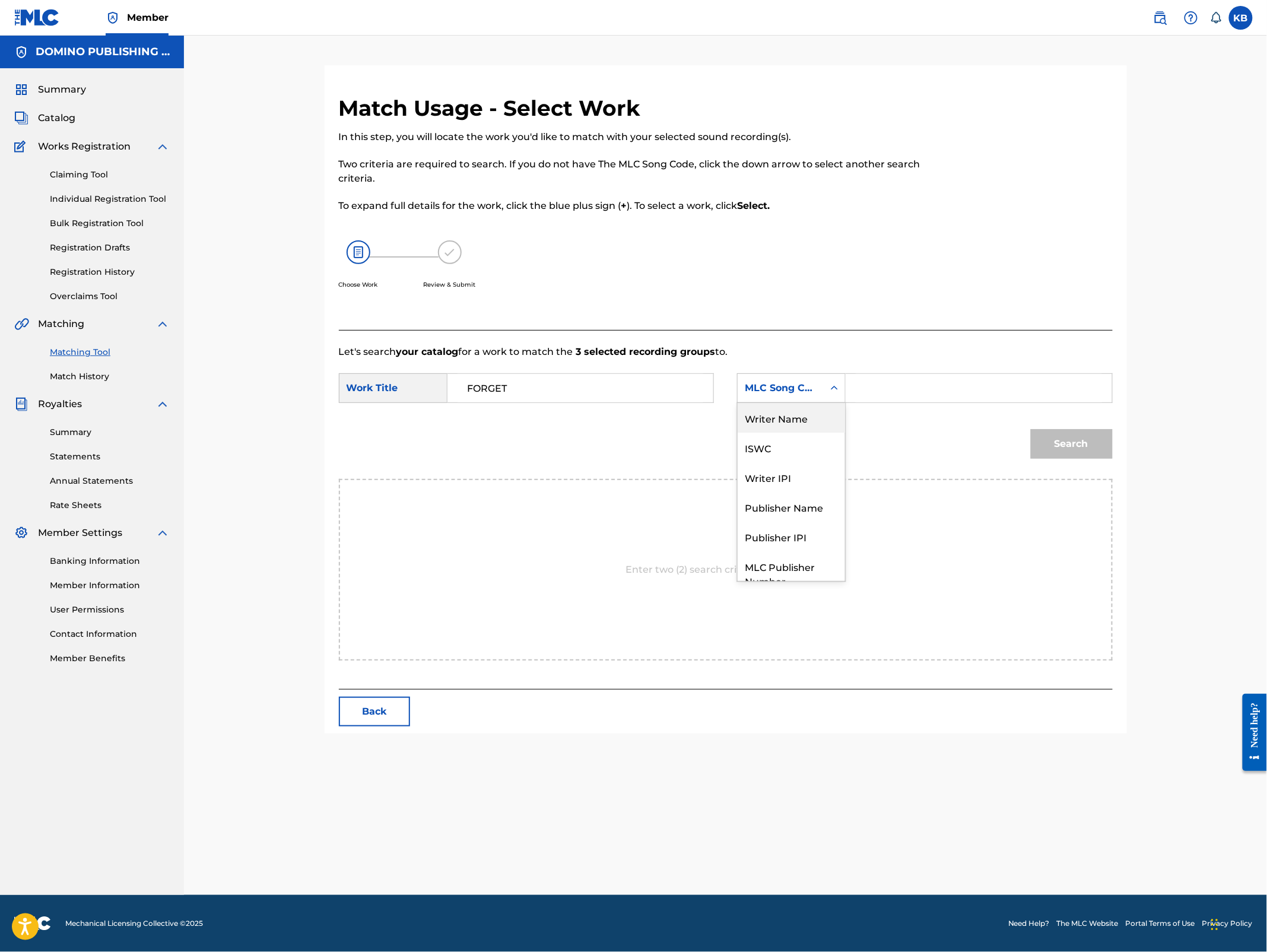
click at [801, 418] on div "Writer Name" at bounding box center [791, 418] width 107 height 30
click at [908, 385] on input "Search Form" at bounding box center [978, 388] width 246 height 28
paste input "FORGET ([PERSON_NAME]/[PERSON_NAME]/[PERSON_NAME]/[PERSON_NAME])"
type input "NICHOLLS"
click at [1031, 430] on button "Search" at bounding box center [1071, 444] width 82 height 30
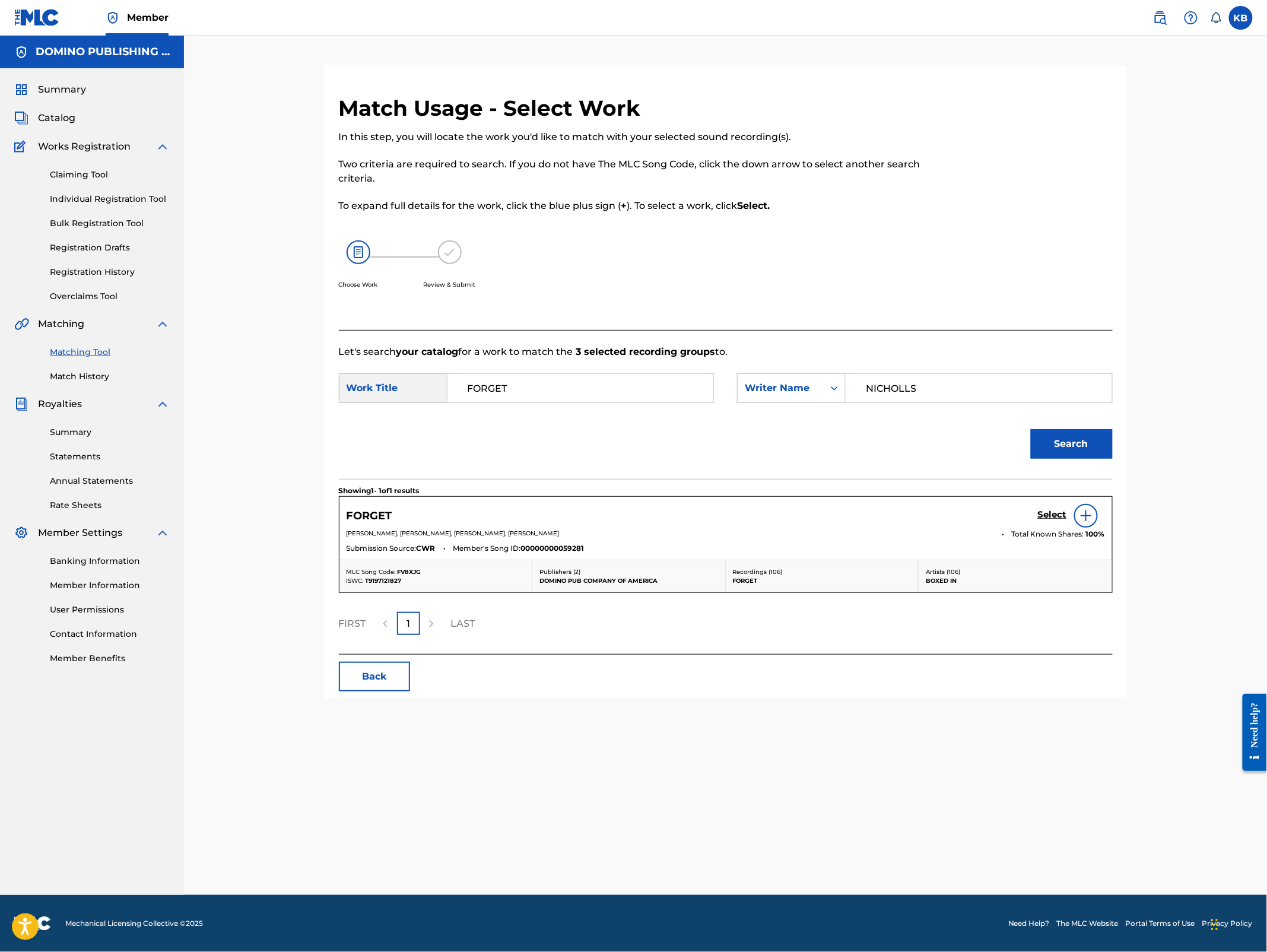
click at [1044, 516] on h5 "Select" at bounding box center [1053, 515] width 29 height 11
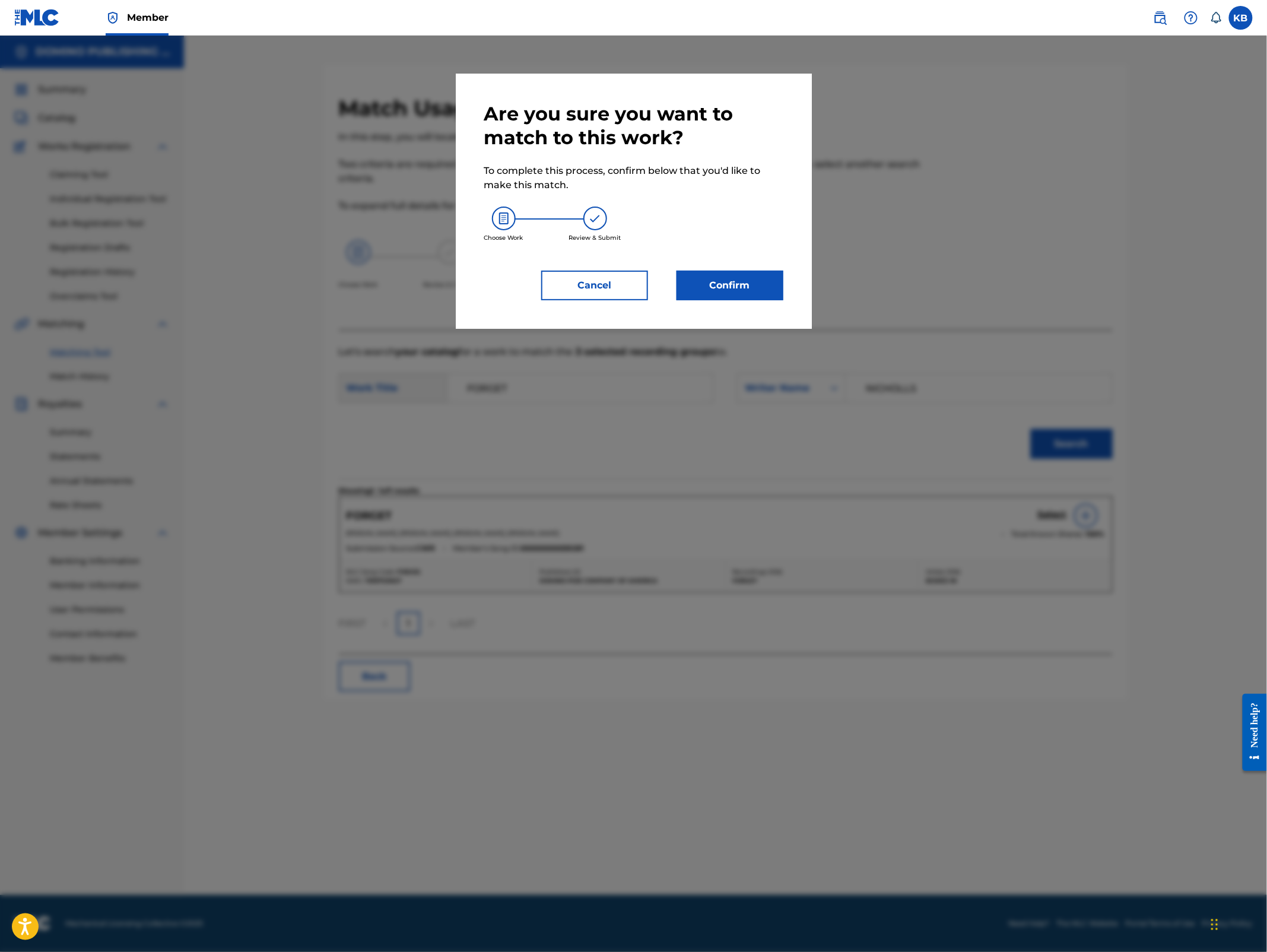
click at [716, 290] on button "Confirm" at bounding box center [730, 285] width 107 height 30
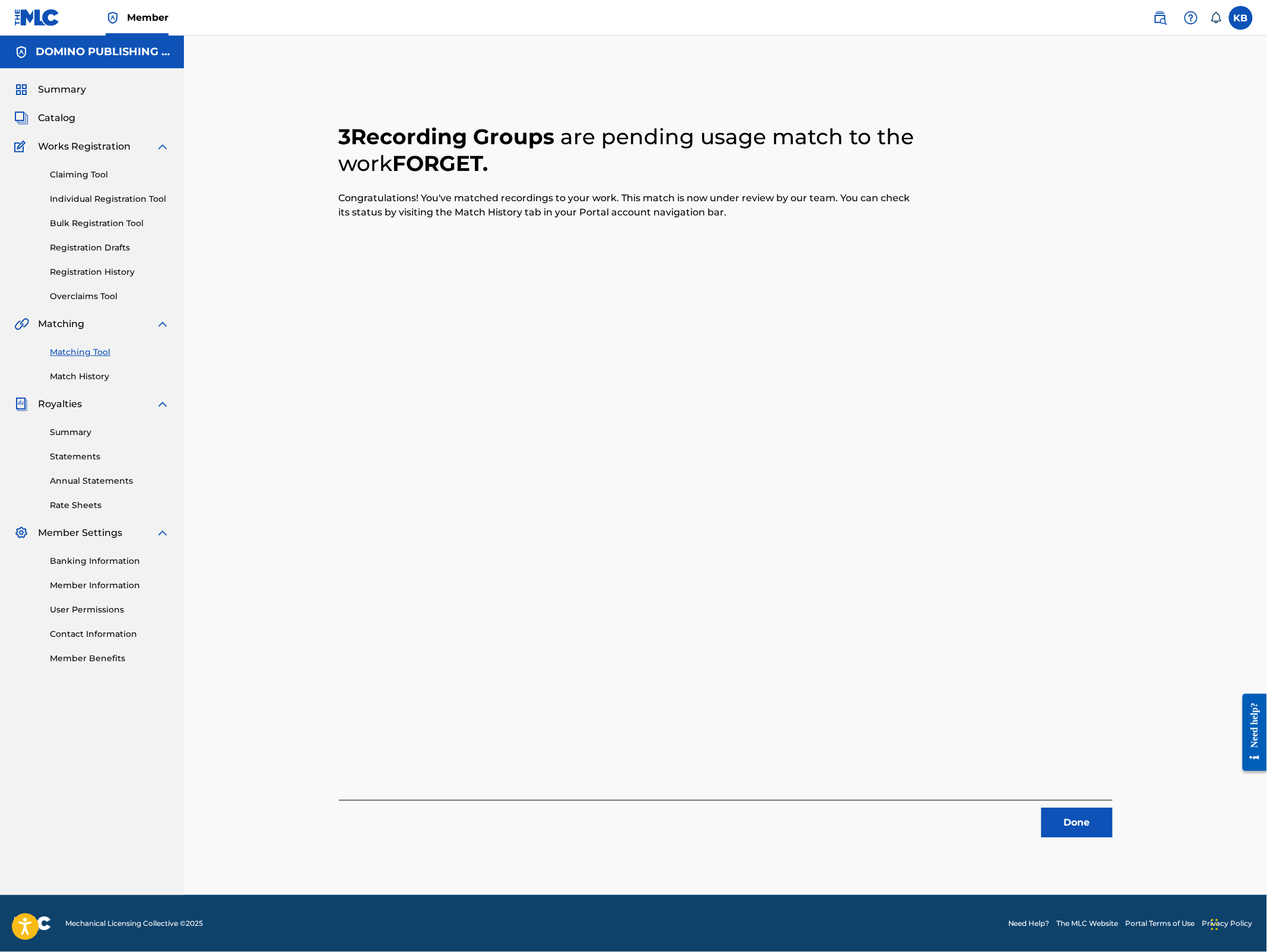
click at [1081, 833] on button "Done" at bounding box center [1077, 822] width 71 height 30
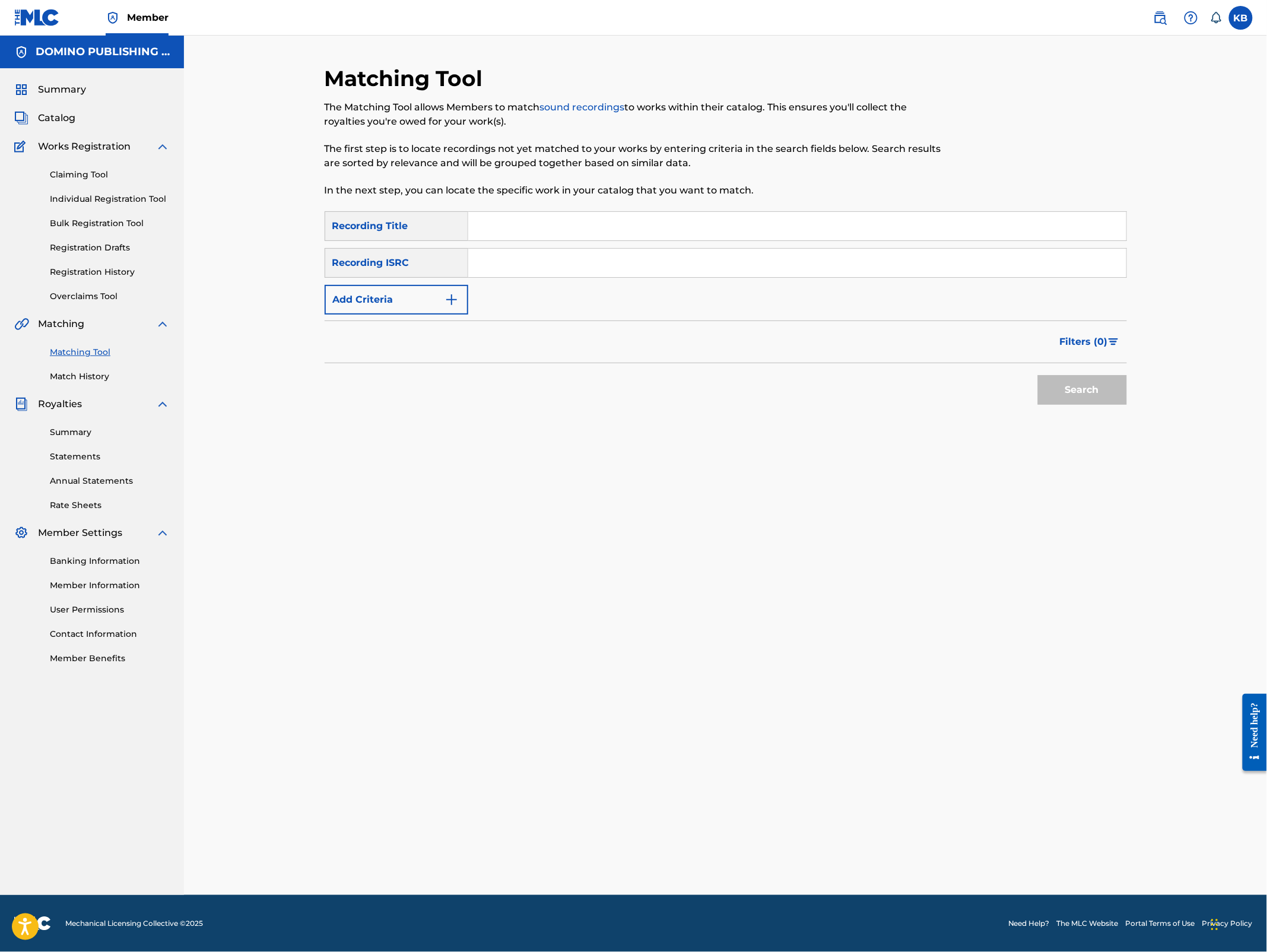
click at [816, 229] on input "Search Form" at bounding box center [797, 226] width 658 height 28
paste input "MAN OF OIL ([PERSON_NAME]/[PERSON_NAME])"
type input "MAN OF OIL"
click at [410, 297] on button "Add Criteria" at bounding box center [396, 300] width 143 height 30
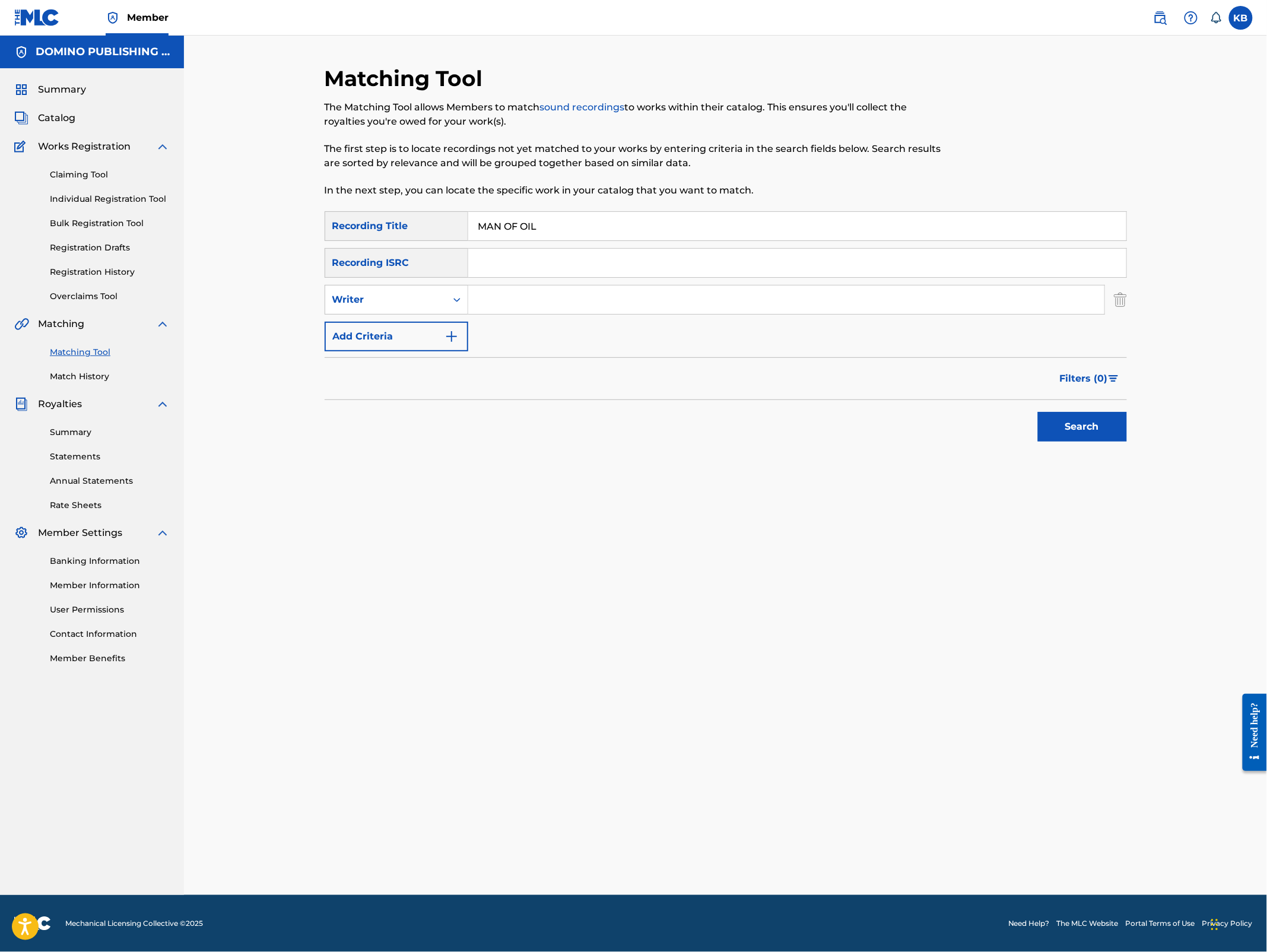
click at [574, 304] on input "Search Form" at bounding box center [786, 299] width 637 height 28
paste input "MAN OF OIL ([PERSON_NAME]/[PERSON_NAME])"
click at [1039, 412] on button "Search" at bounding box center [1083, 427] width 89 height 30
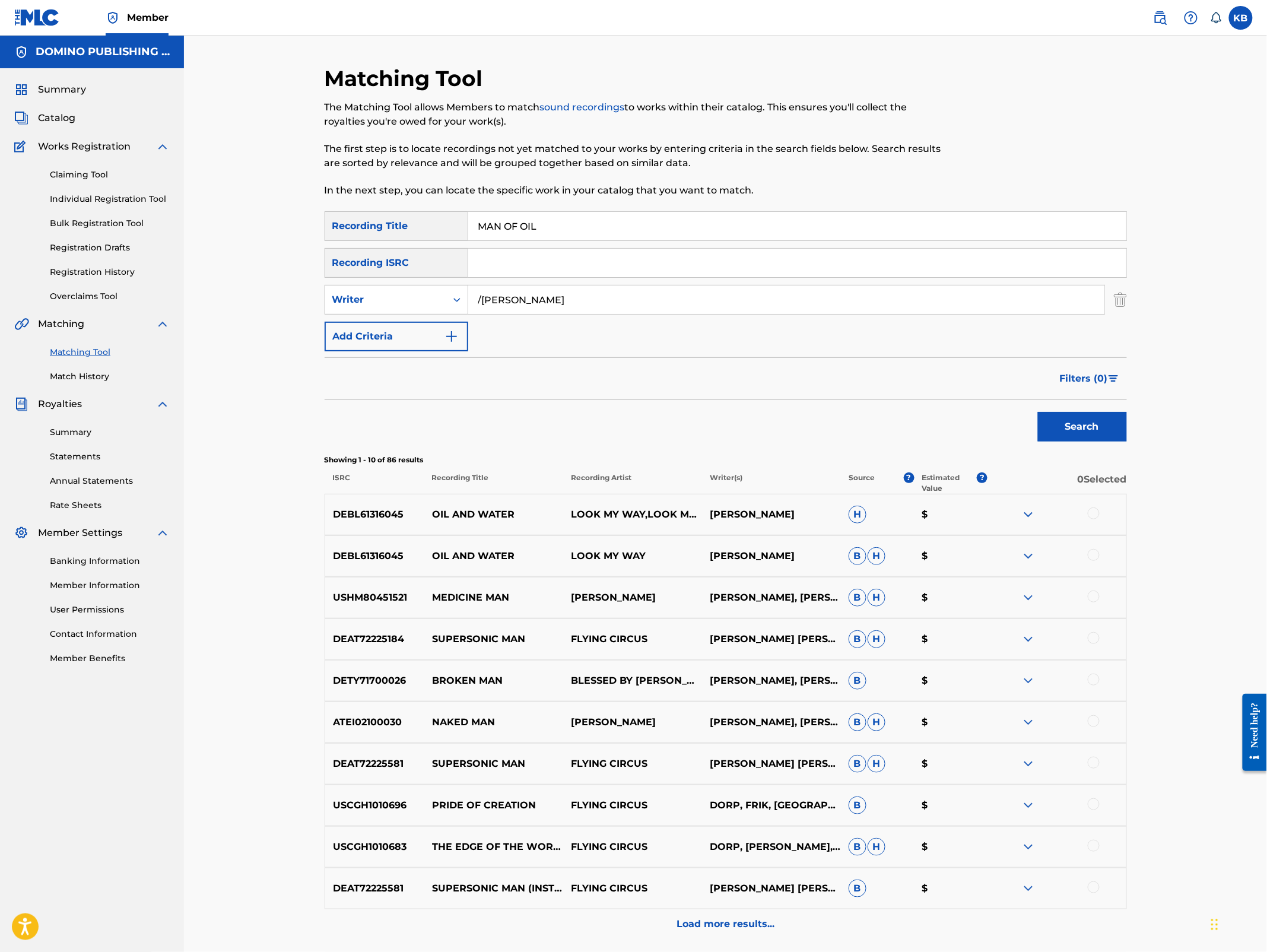
drag, startPoint x: 569, startPoint y: 303, endPoint x: 576, endPoint y: 260, distance: 43.6
click at [576, 260] on div "SearchWithCriteria5e845101-c8c8-4772-a194-1e2606fc6624 Recording Title MAN OF O…" at bounding box center [726, 281] width 802 height 140
paste input "MAN OF OIL ([PERSON_NAME]/[PERSON_NAME])"
type input "[PERSON_NAME]/[PERSON_NAME]"
click at [1039, 412] on button "Search" at bounding box center [1083, 427] width 89 height 30
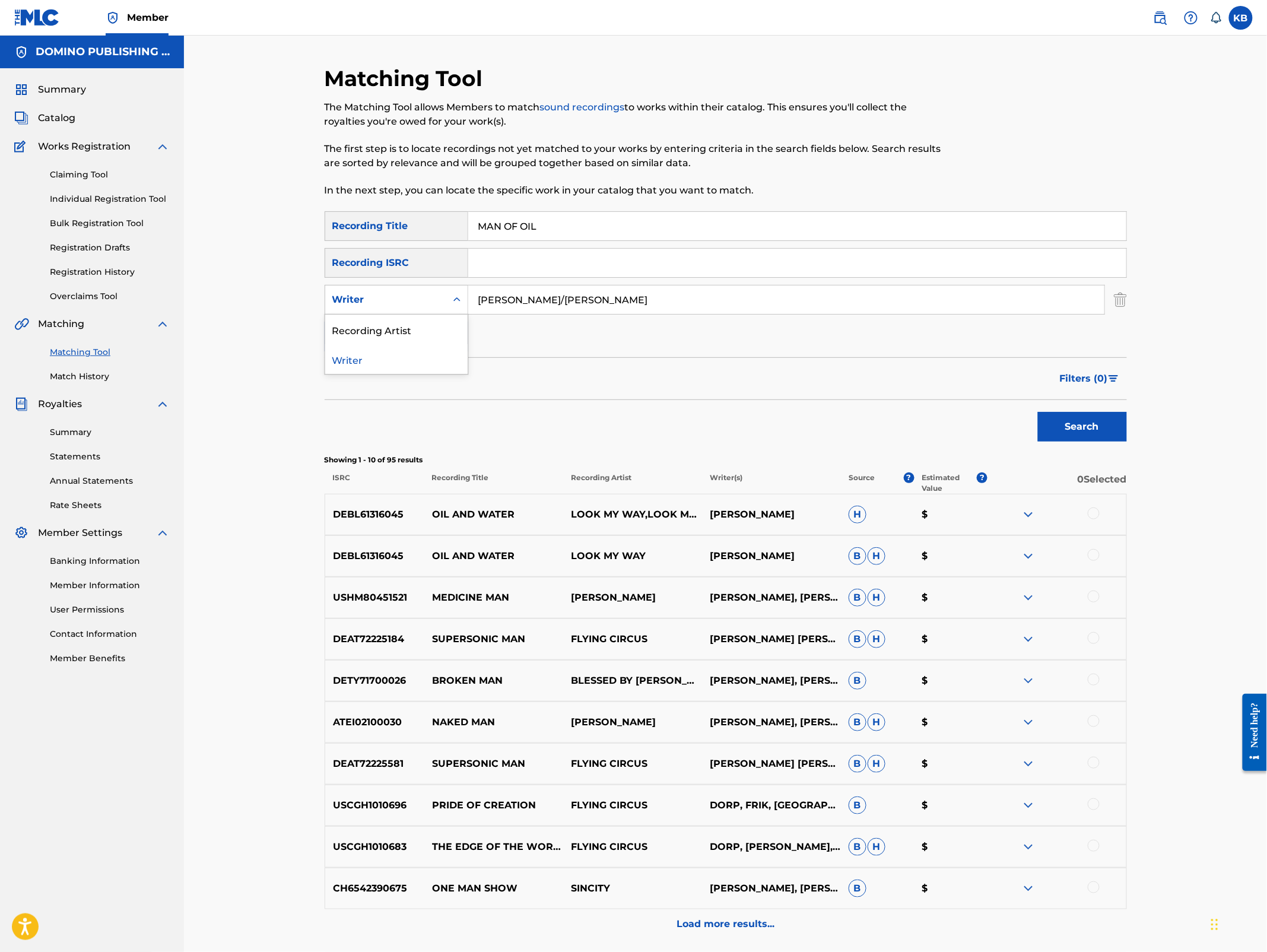
click at [397, 302] on div "Writer" at bounding box center [386, 300] width 107 height 15
click at [397, 329] on div "Recording Artist" at bounding box center [397, 329] width 143 height 30
click at [612, 307] on input "Search Form" at bounding box center [786, 299] width 637 height 28
type input "animal collective"
click at [1039, 412] on button "Search" at bounding box center [1083, 427] width 89 height 30
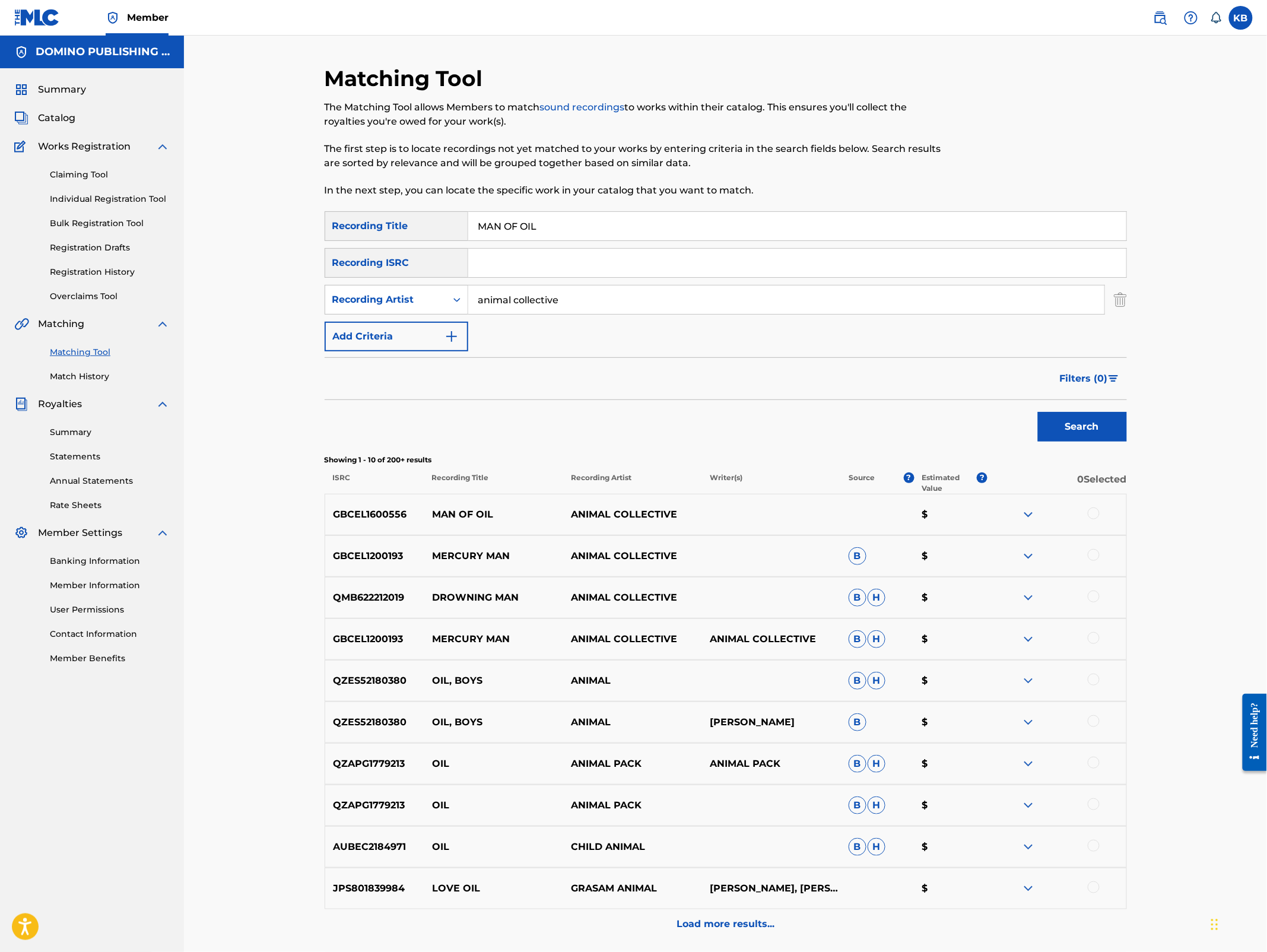
click at [1092, 514] on div at bounding box center [1094, 514] width 12 height 12
click at [813, 856] on button "Match 1 Group" at bounding box center [834, 855] width 131 height 30
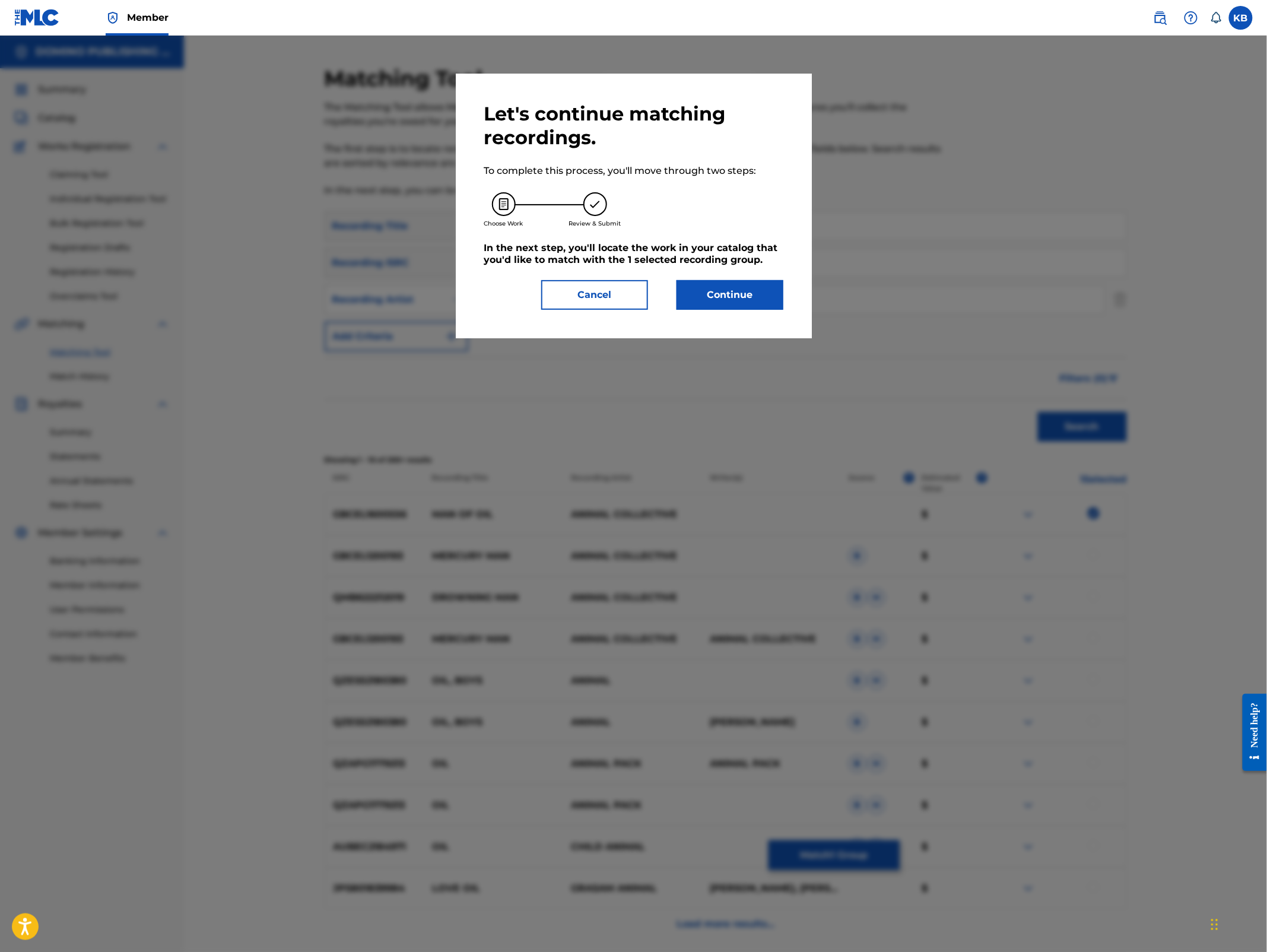
click at [698, 284] on button "Continue" at bounding box center [730, 295] width 107 height 30
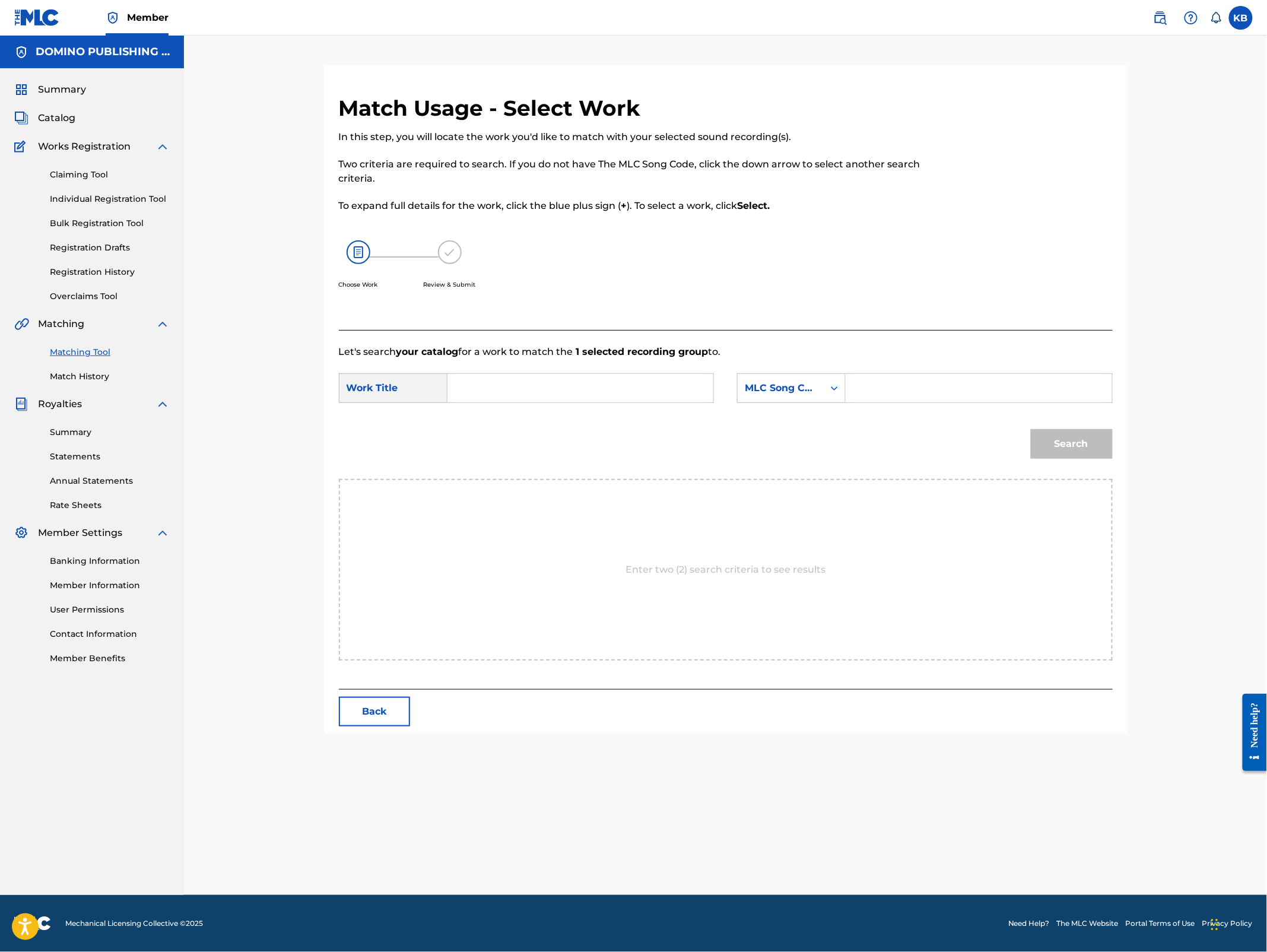
drag, startPoint x: 631, startPoint y: 365, endPoint x: 625, endPoint y: 374, distance: 10.8
click at [630, 368] on form "SearchWithCriteria2ed8d4bf-4e88-4db0-accd-571e1d1d49eb Work Title SearchWithCri…" at bounding box center [726, 419] width 774 height 120
click at [622, 381] on input "Search Form" at bounding box center [581, 388] width 246 height 28
paste input "MAN OF OIL ([PERSON_NAME]/[PERSON_NAME])"
type input "MAN OF OIL"
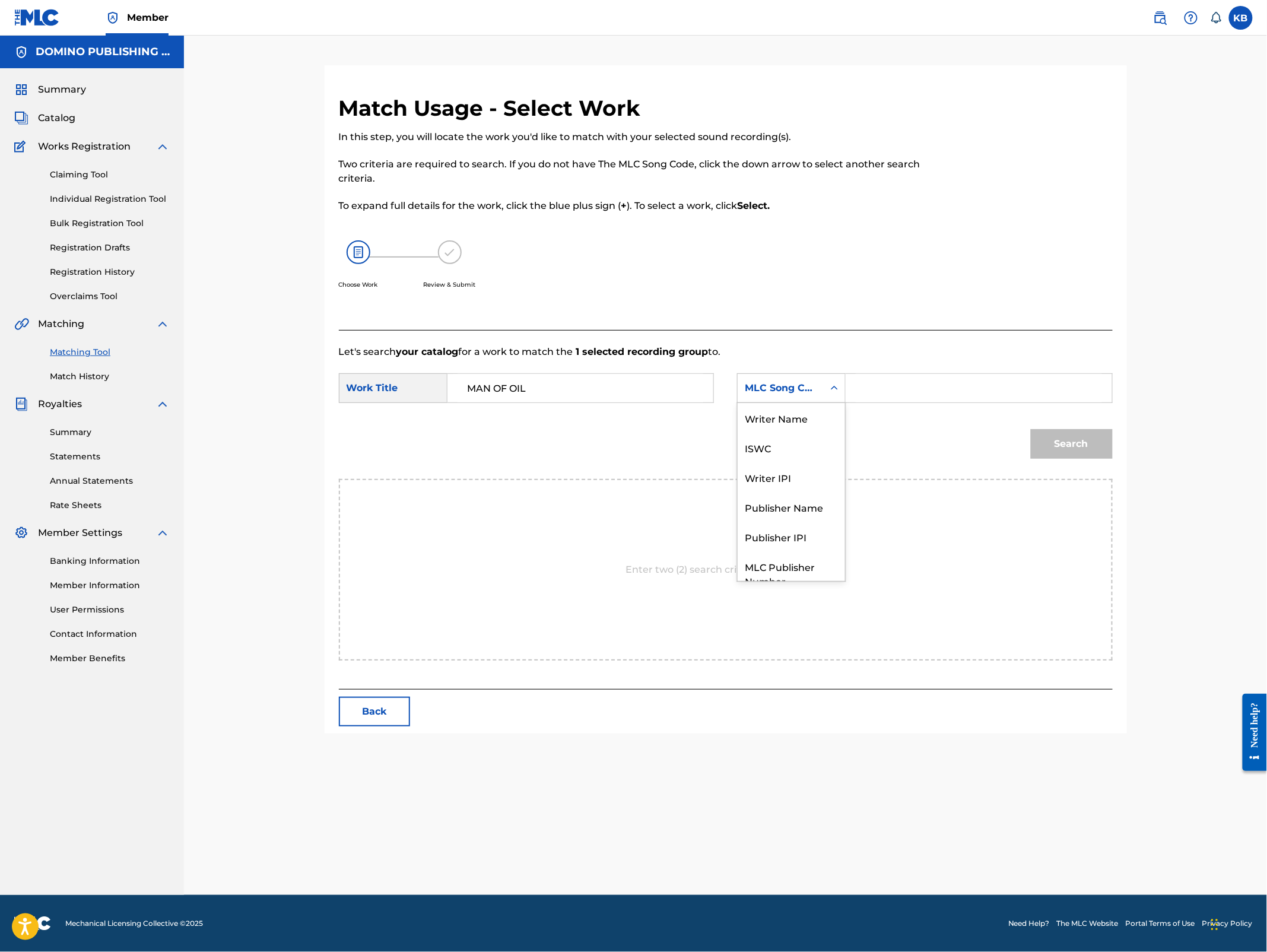
click at [809, 379] on div "MLC Song Code" at bounding box center [781, 388] width 86 height 22
click at [804, 423] on div "Writer Name" at bounding box center [791, 418] width 107 height 30
click at [907, 397] on input "Search Form" at bounding box center [978, 388] width 246 height 28
paste input "MAN OF OIL ([PERSON_NAME]/[PERSON_NAME])"
type input "[PERSON_NAME]"
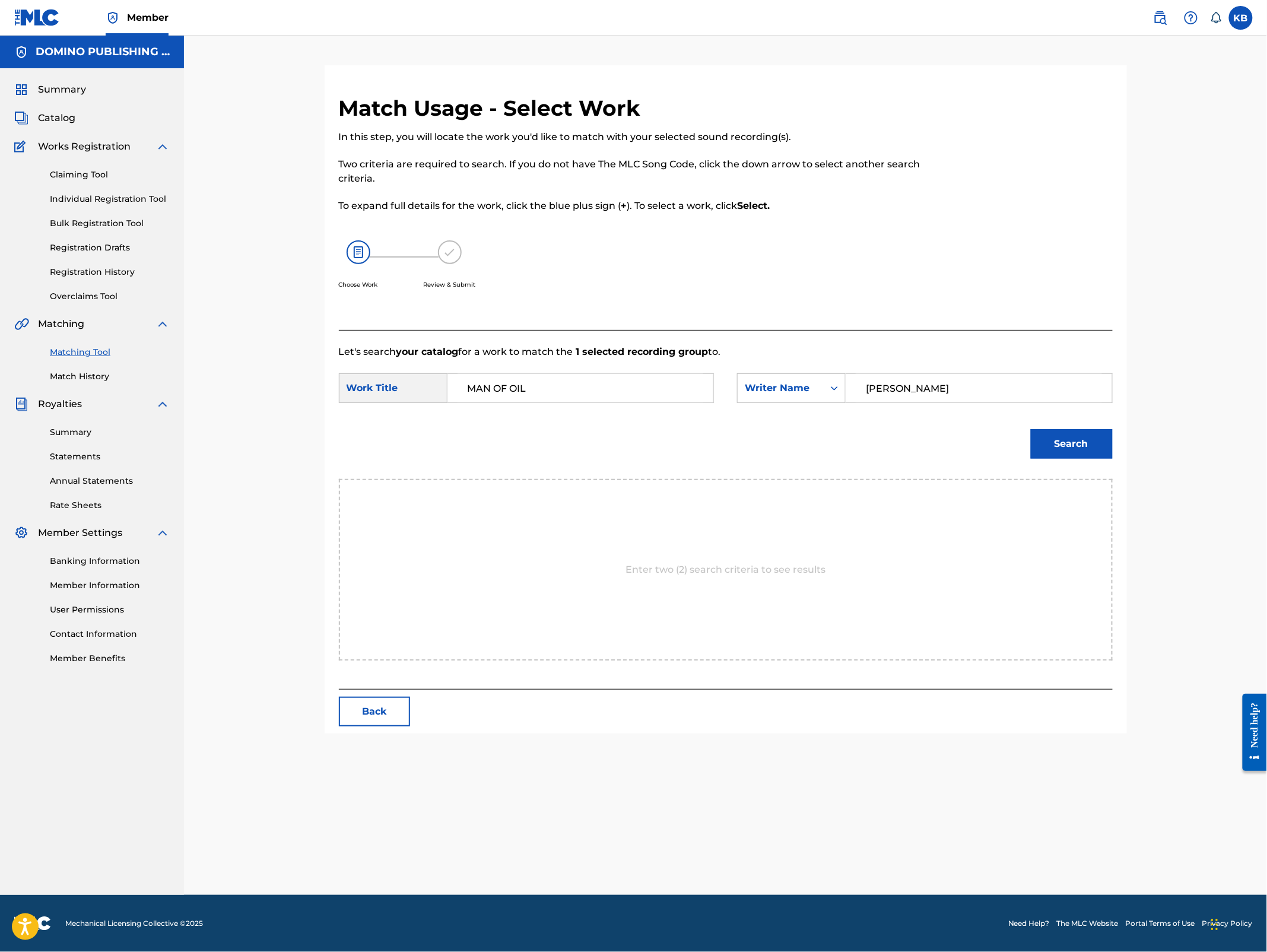
click at [1031, 430] on button "Search" at bounding box center [1071, 444] width 82 height 30
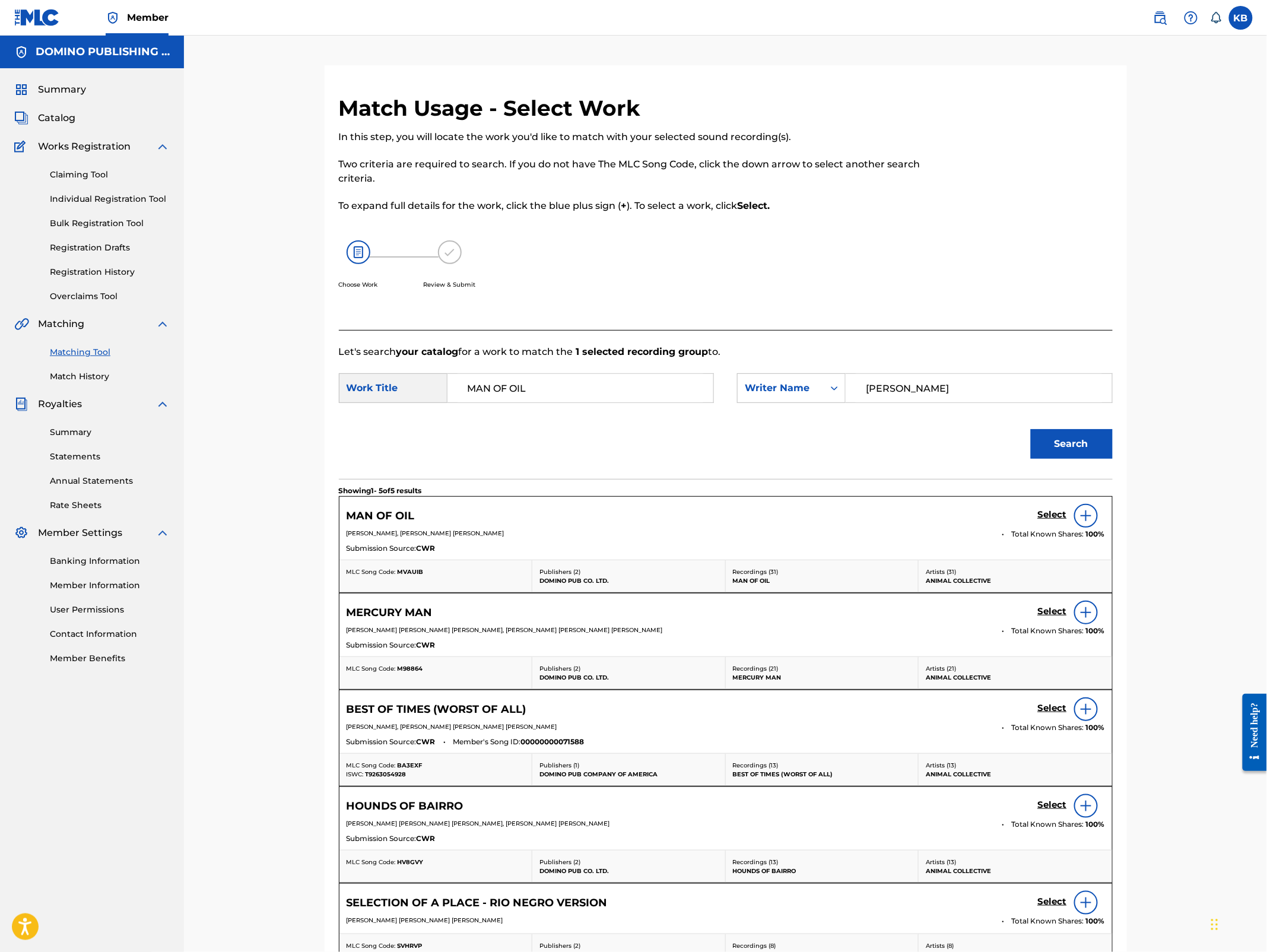
click at [1044, 516] on h5 "Select" at bounding box center [1053, 515] width 29 height 11
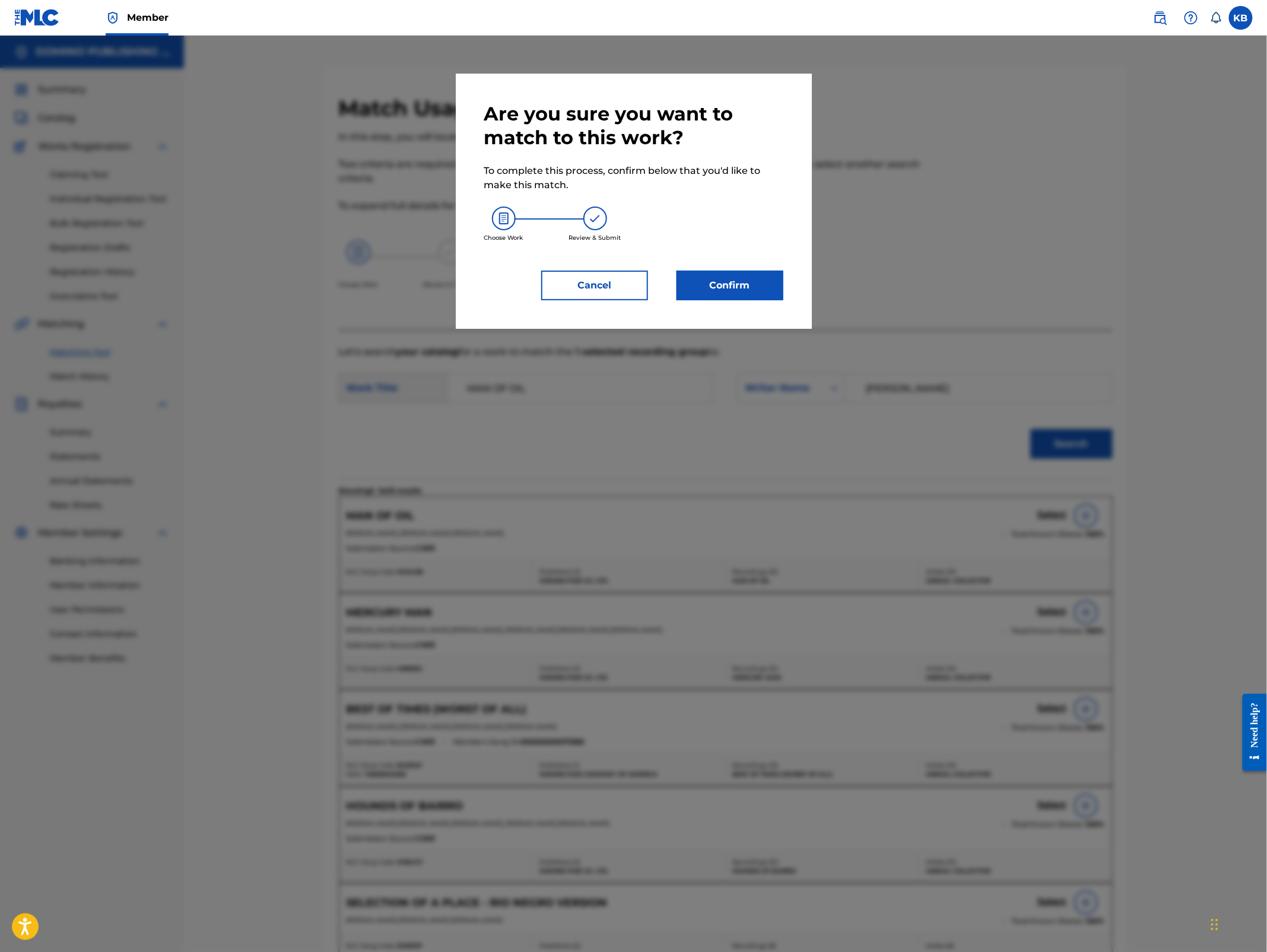
click at [719, 285] on button "Confirm" at bounding box center [730, 285] width 107 height 30
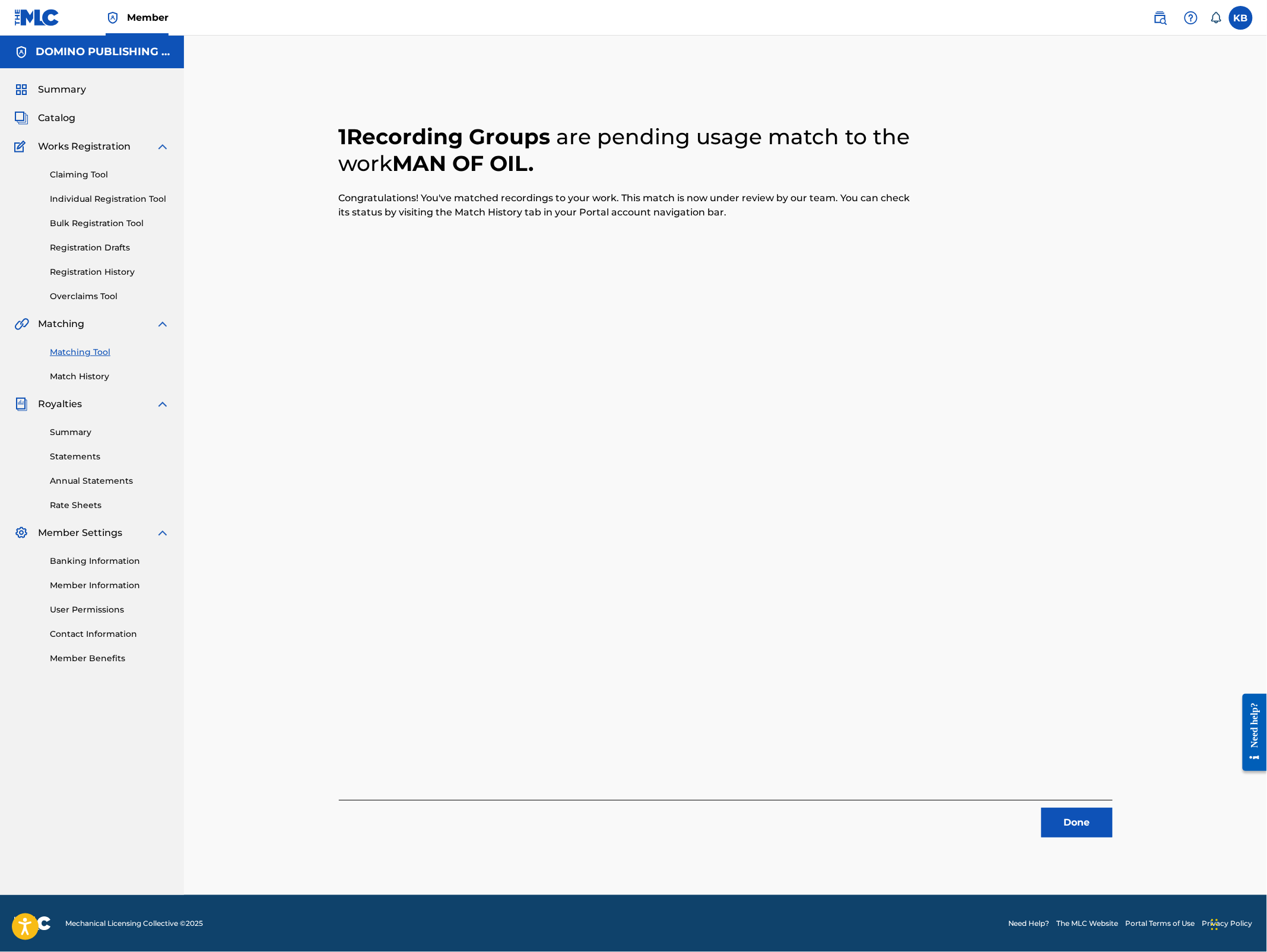
click at [1068, 820] on button "Done" at bounding box center [1077, 822] width 71 height 30
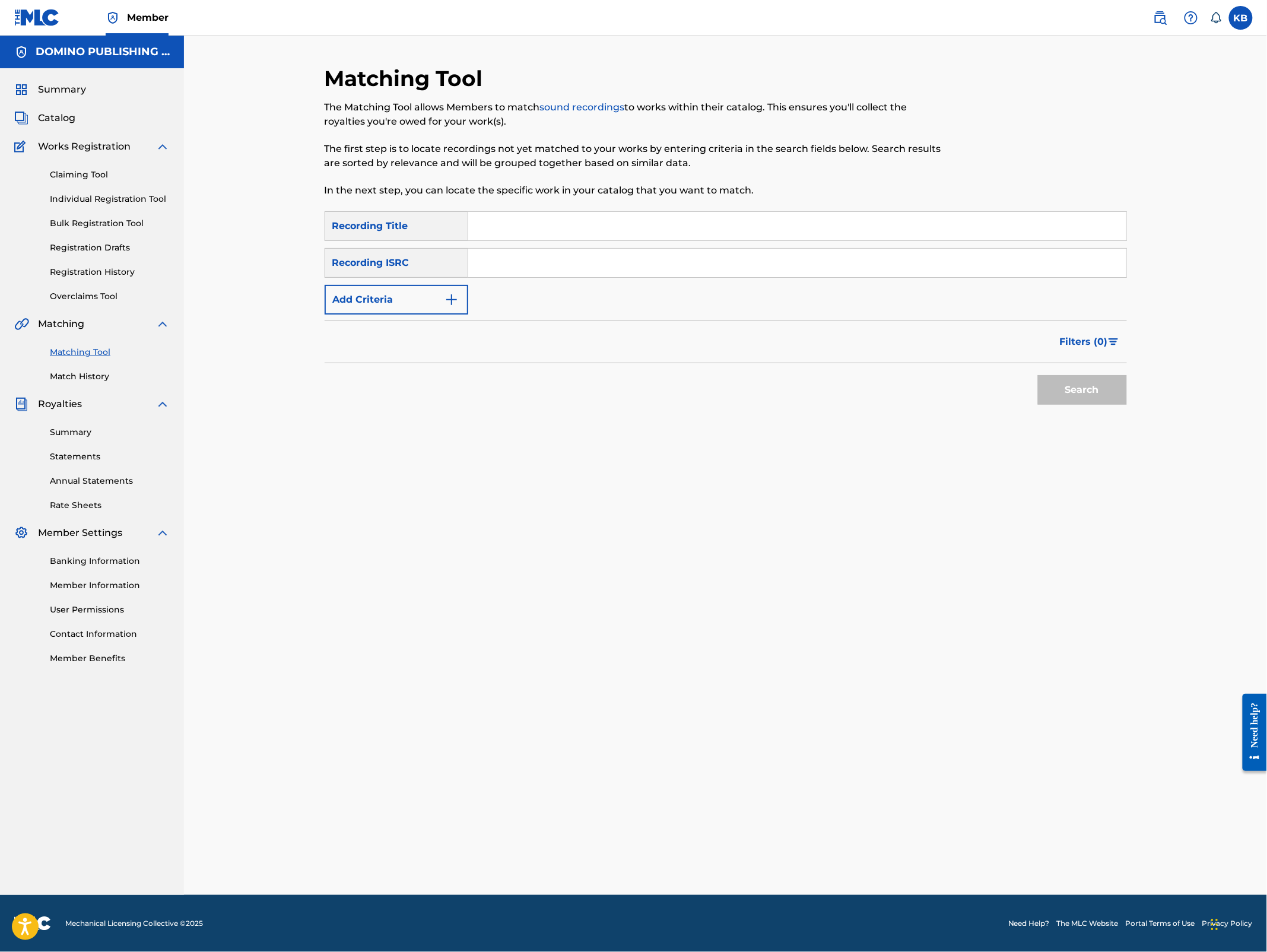
click at [740, 218] on input "Search Form" at bounding box center [797, 226] width 658 height 28
paste input "THE FLOWER LANE (MONDANILE)"
type input "THE FLOWER LANE"
click at [425, 299] on button "Add Criteria" at bounding box center [396, 300] width 143 height 30
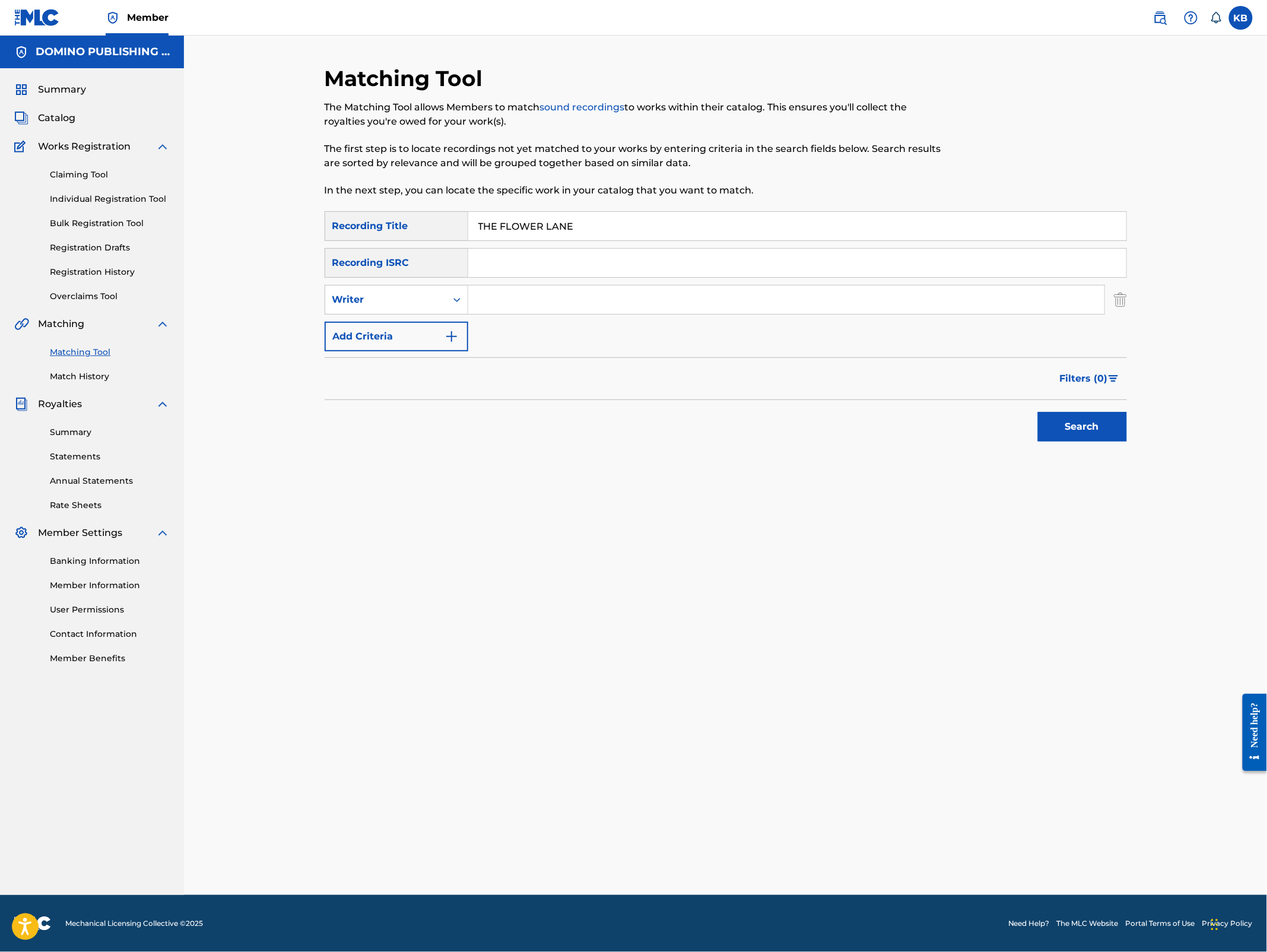
click at [539, 302] on input "Search Form" at bounding box center [786, 299] width 637 height 28
paste input "THE FLOWER LANE (MONDANILE)"
type input "MONDANILE"
click at [1039, 412] on button "Search" at bounding box center [1083, 427] width 89 height 30
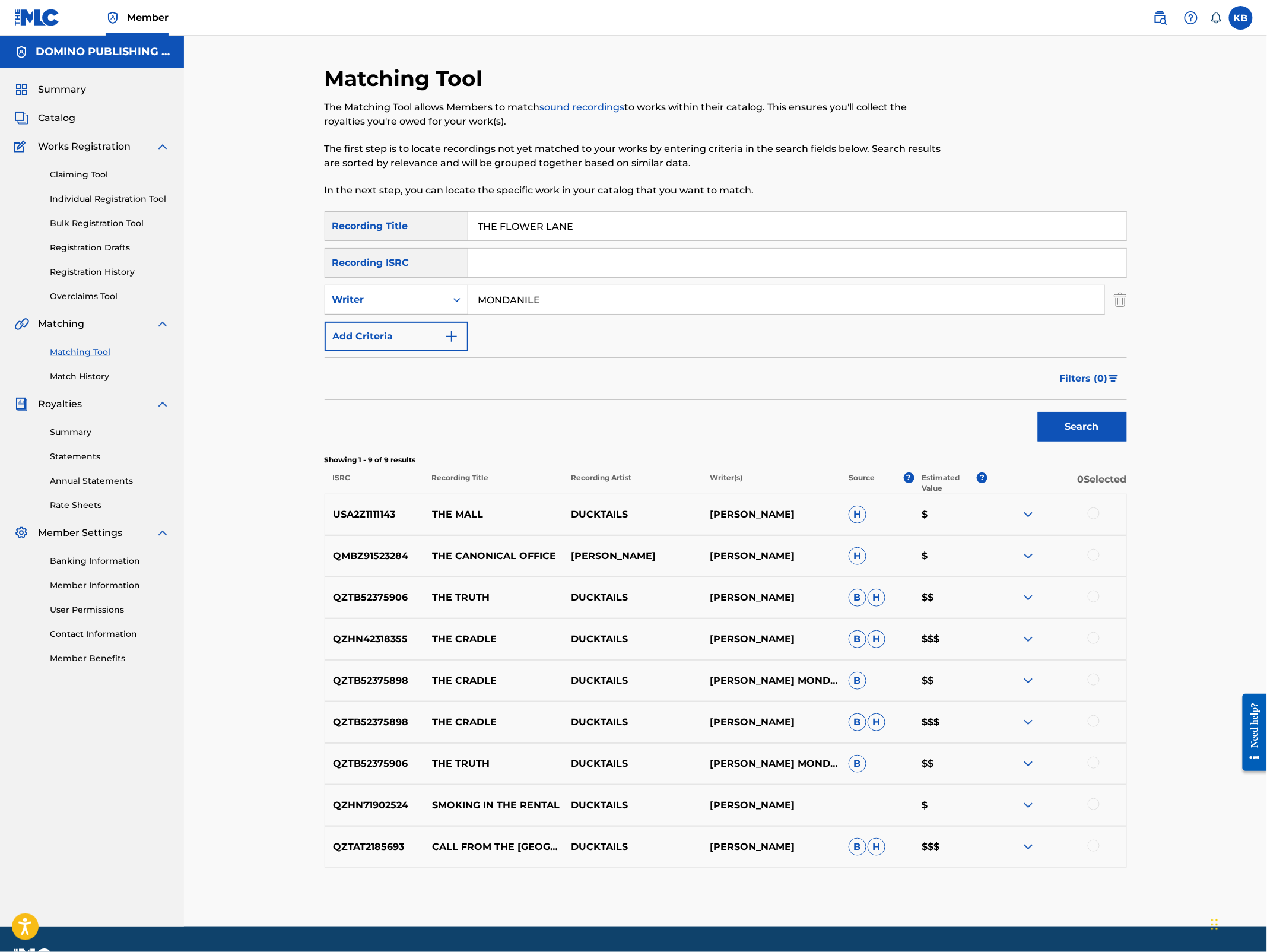
click at [405, 293] on div "Writer" at bounding box center [386, 300] width 107 height 15
click at [399, 323] on div "Recording Artist" at bounding box center [397, 329] width 143 height 30
click at [521, 293] on input "Search Form" at bounding box center [786, 299] width 637 height 28
type input "ducktails"
click at [1039, 412] on button "Search" at bounding box center [1083, 427] width 89 height 30
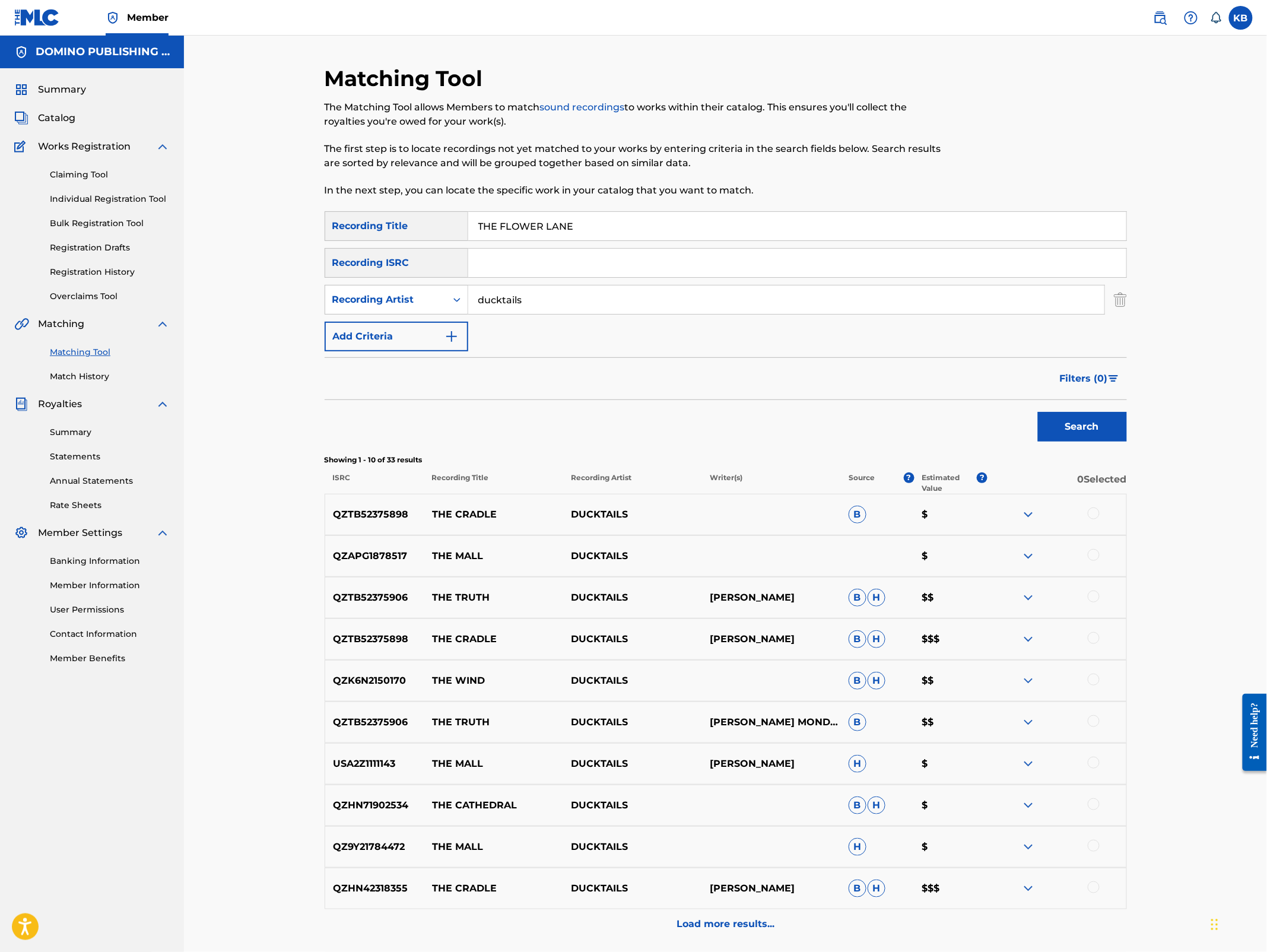
drag, startPoint x: 838, startPoint y: 226, endPoint x: 852, endPoint y: 164, distance: 63.6
click at [847, 181] on div "Matching Tool The Matching Tool allows Members to match sound recordings to wor…" at bounding box center [726, 532] width 802 height 933
paste input "GRAVITATE ([PERSON_NAME])"
type input "GRAVITATE"
drag, startPoint x: 524, startPoint y: 296, endPoint x: 543, endPoint y: 272, distance: 30.6
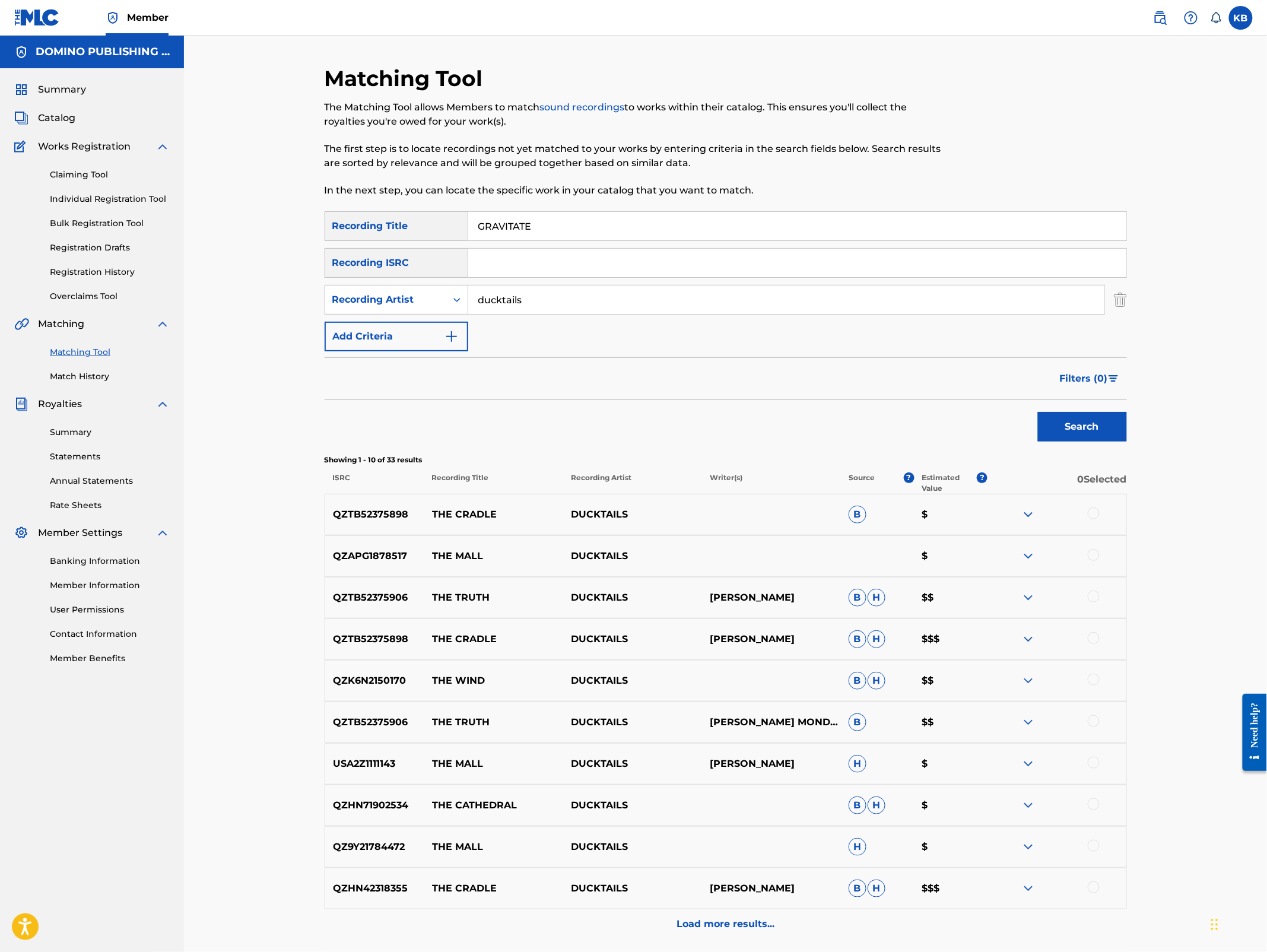
click at [543, 272] on div "SearchWithCriteria5e845101-c8c8-4772-a194-1e2606fc6624 Recording Title GRAVITAT…" at bounding box center [726, 281] width 802 height 140
type input "[PERSON_NAME]"
click at [1039, 412] on button "Search" at bounding box center [1083, 427] width 89 height 30
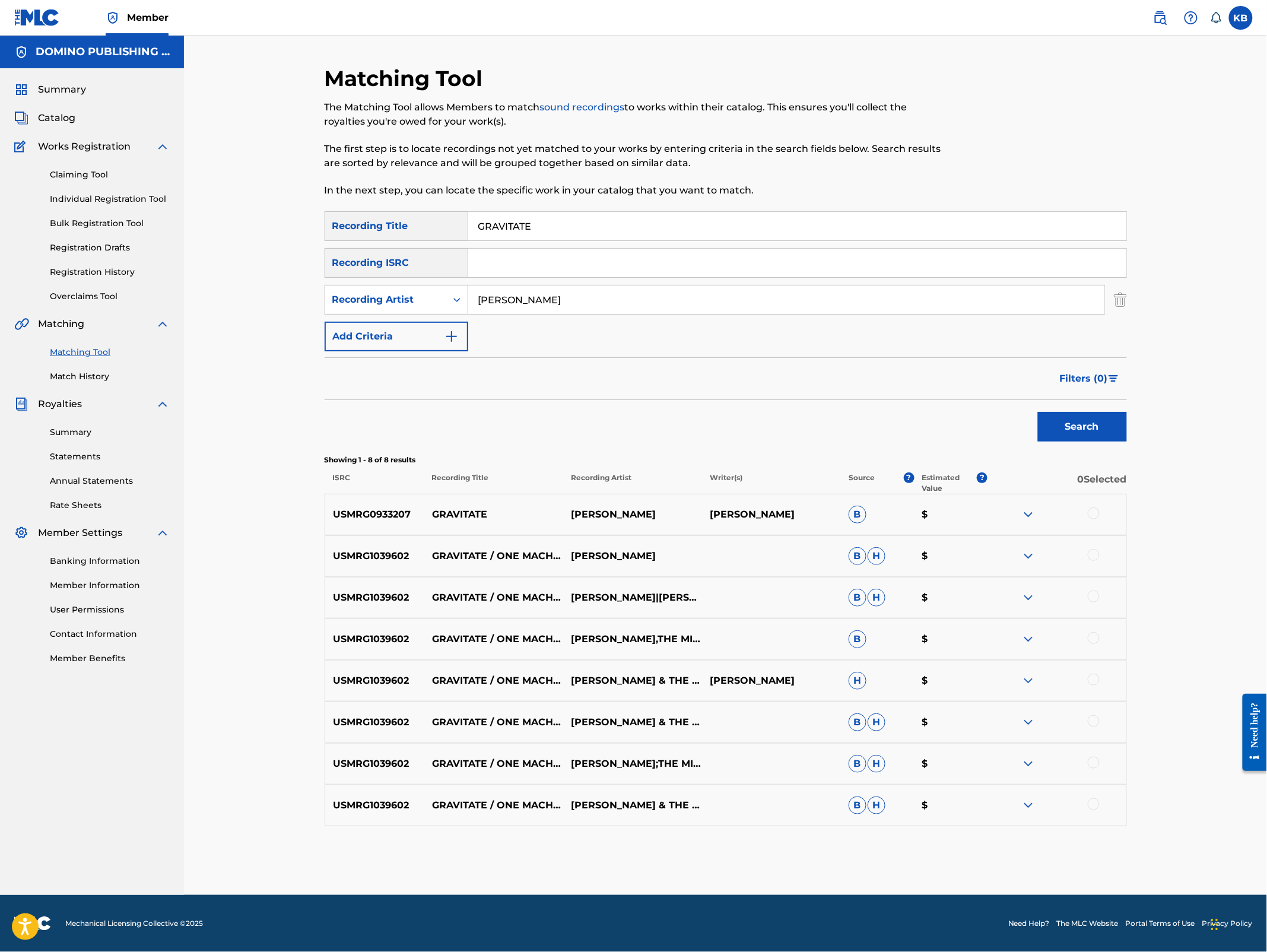
click at [1093, 512] on div at bounding box center [1094, 514] width 12 height 12
click at [1093, 802] on div at bounding box center [1094, 804] width 12 height 12
click at [1092, 760] on div at bounding box center [1094, 763] width 12 height 12
click at [1093, 723] on div at bounding box center [1094, 722] width 12 height 12
click at [1093, 677] on div at bounding box center [1094, 680] width 12 height 12
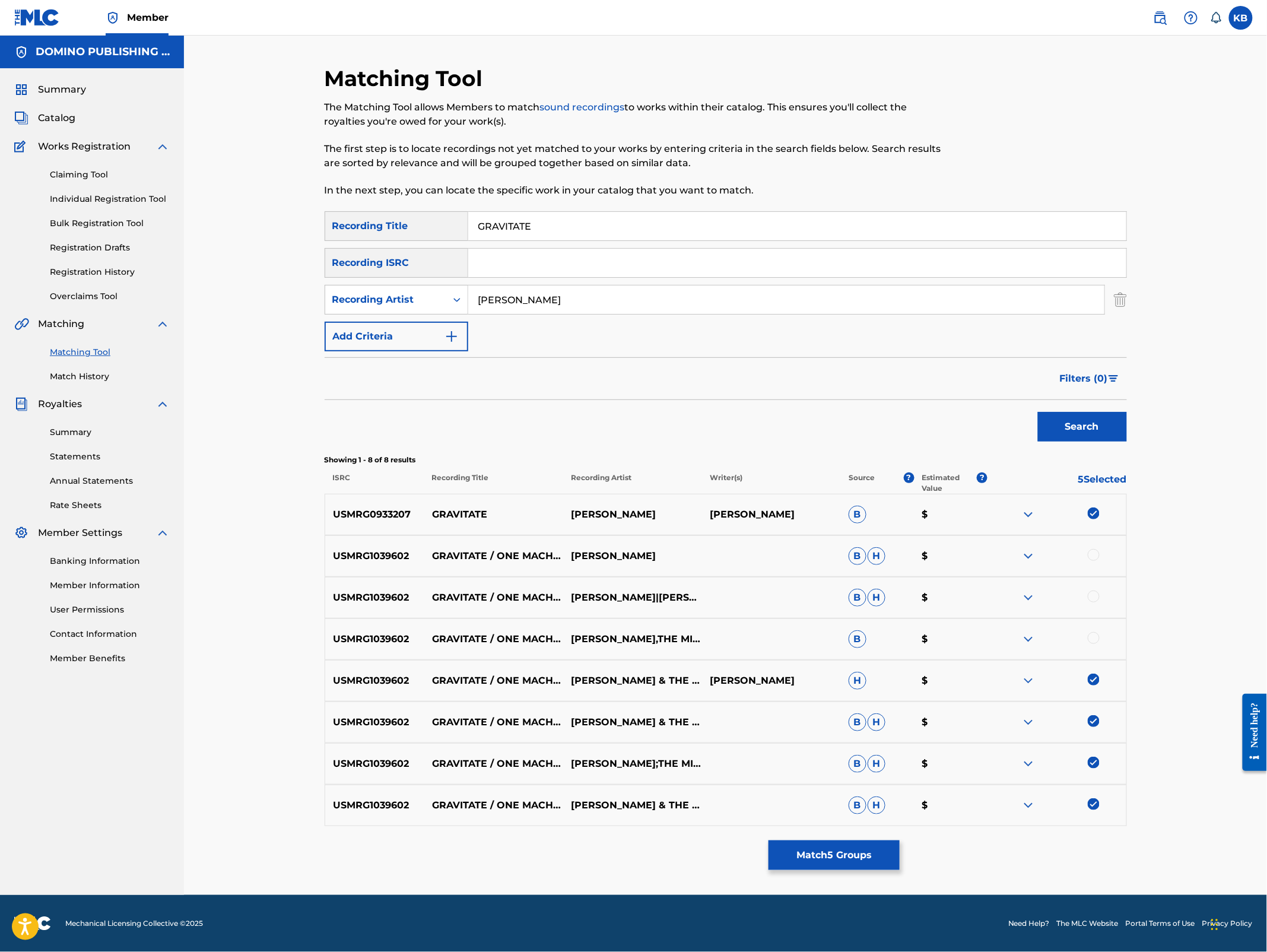
drag, startPoint x: 1093, startPoint y: 644, endPoint x: 1101, endPoint y: 613, distance: 32.0
click at [1093, 644] on div at bounding box center [1057, 639] width 139 height 15
click at [1096, 595] on div at bounding box center [1094, 597] width 12 height 12
click at [1091, 638] on div at bounding box center [1094, 638] width 12 height 12
click at [1092, 556] on div at bounding box center [1094, 555] width 12 height 12
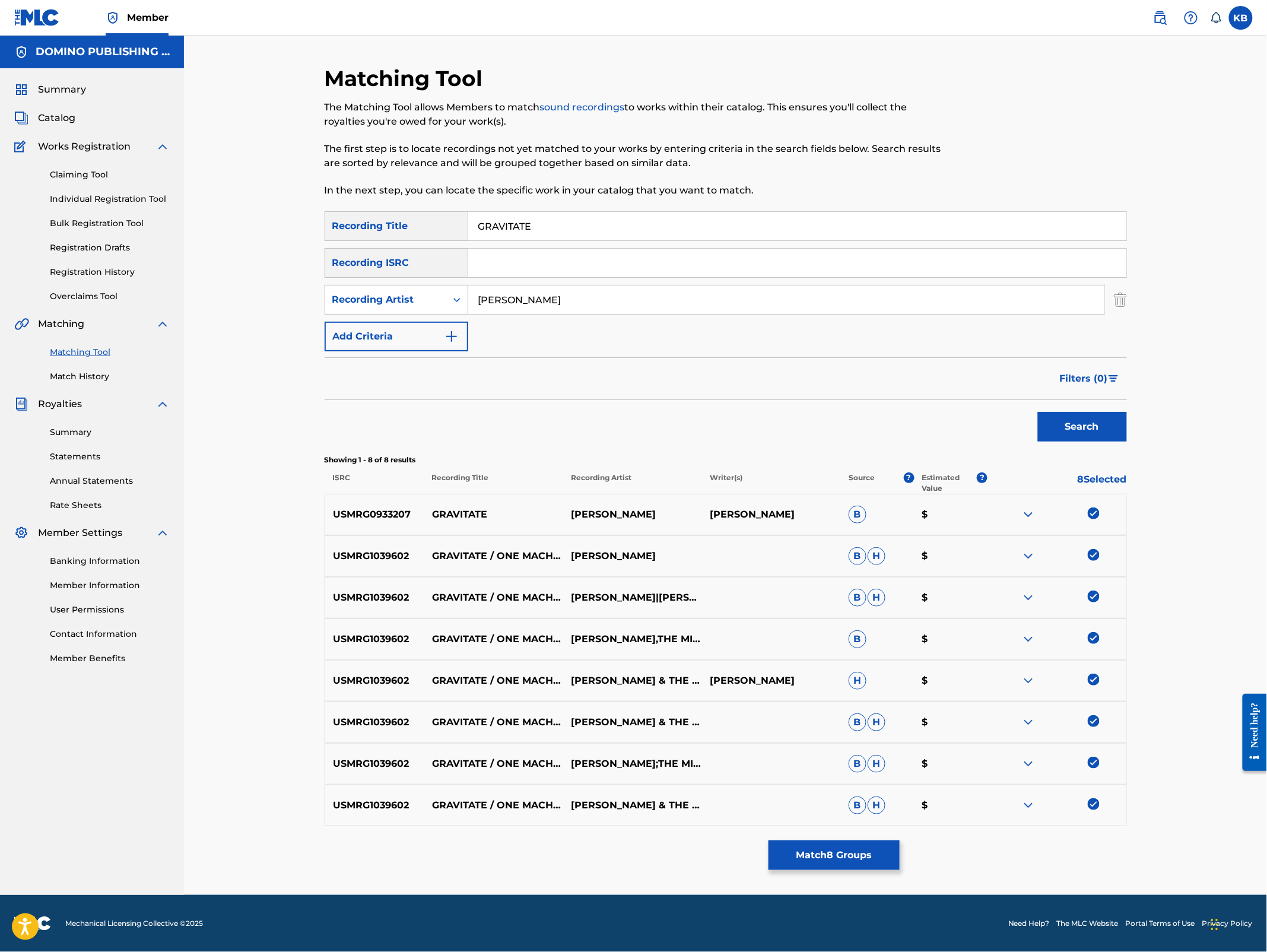
click at [819, 859] on button "Match 8 Groups" at bounding box center [834, 855] width 131 height 30
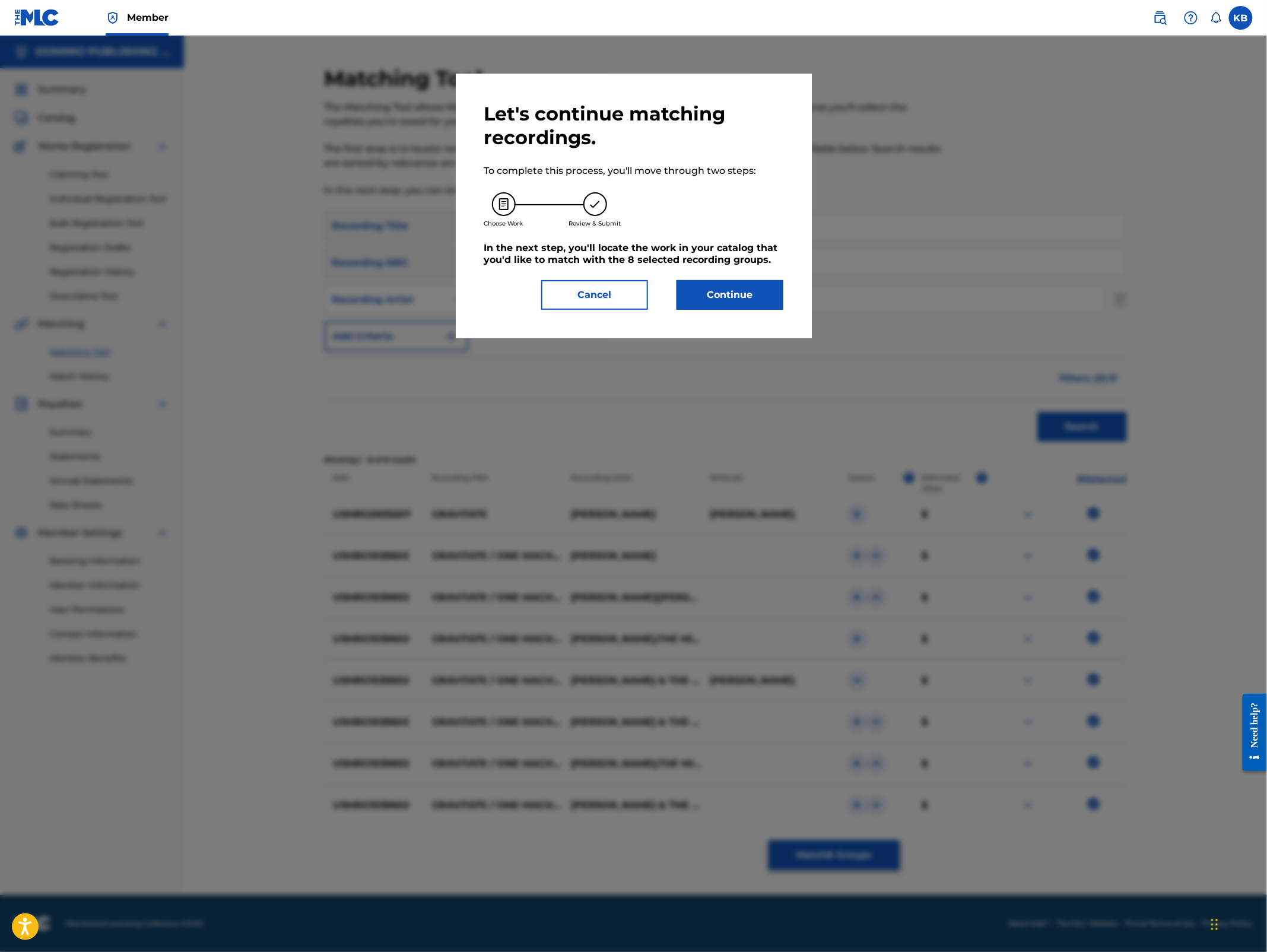
click at [727, 295] on button "Continue" at bounding box center [730, 295] width 107 height 30
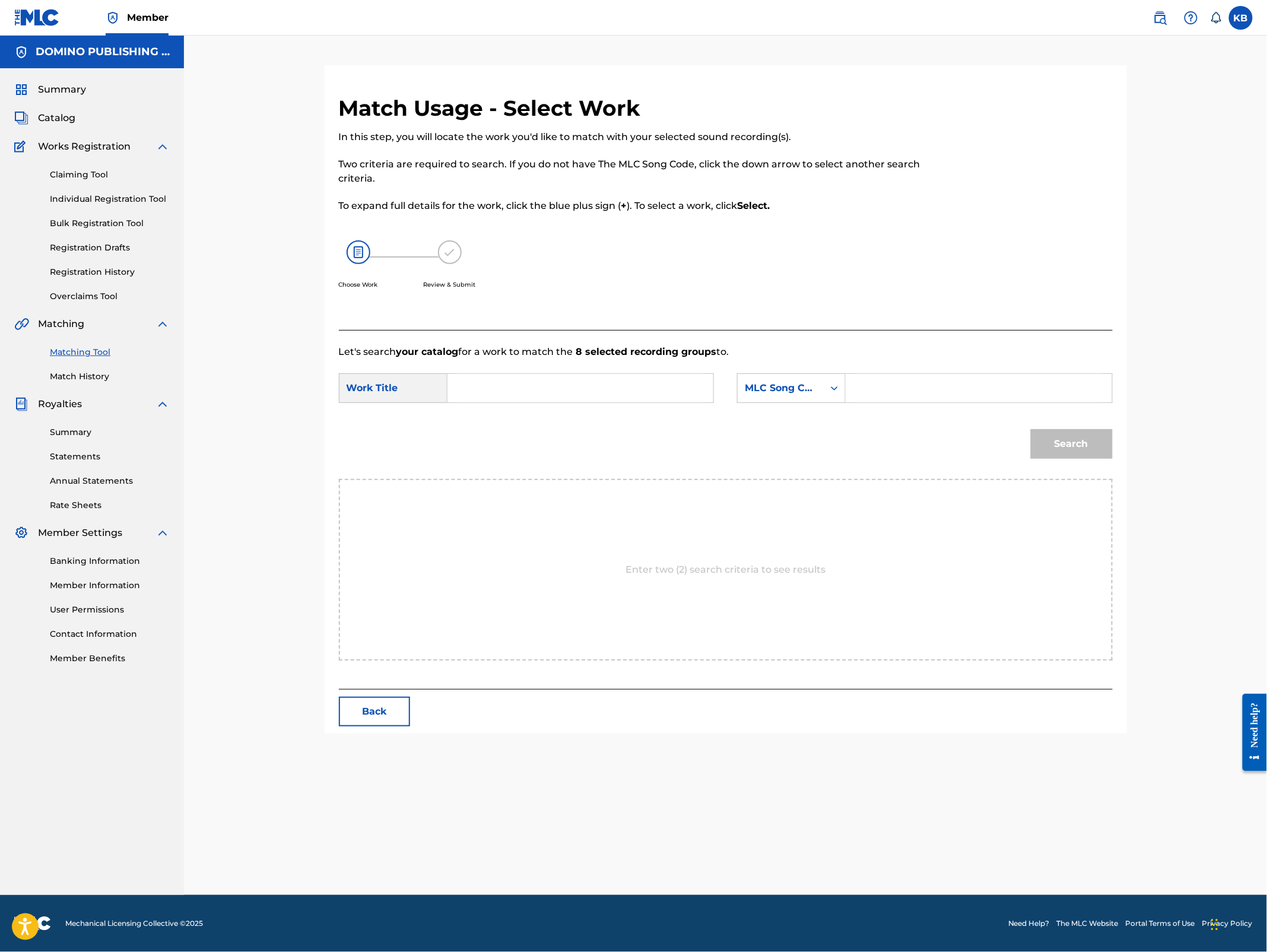
click at [619, 384] on input "Search Form" at bounding box center [581, 388] width 246 height 28
paste input "GRAVITATE ([PERSON_NAME])"
type input "GRAVITATE"
click at [772, 385] on div "MLC Song Code" at bounding box center [781, 388] width 72 height 15
click at [797, 414] on div "Writer Name" at bounding box center [791, 418] width 107 height 30
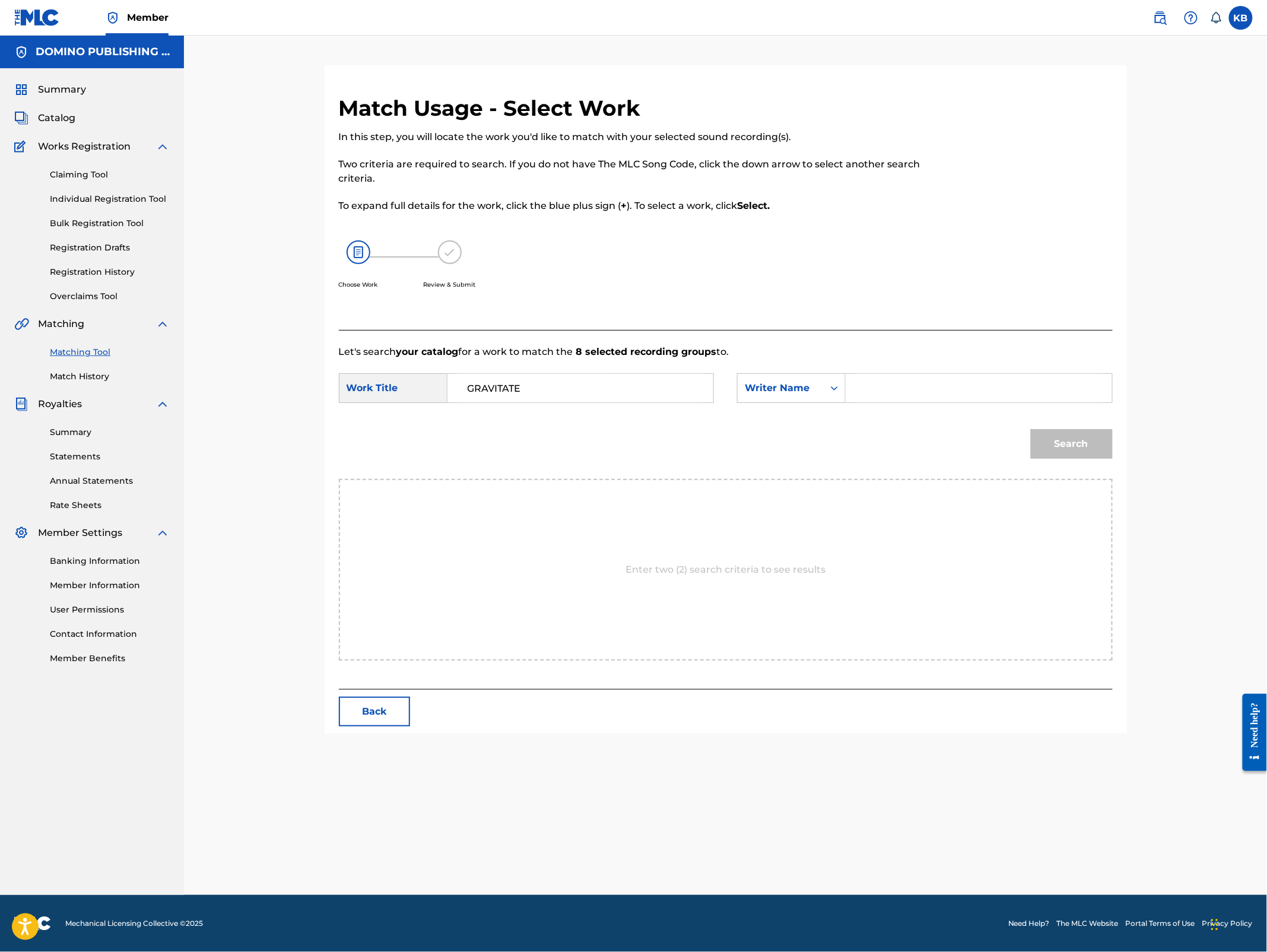
click at [924, 391] on input "Search Form" at bounding box center [978, 388] width 246 height 28
type input "[PERSON_NAME]"
click at [1031, 430] on button "Search" at bounding box center [1071, 444] width 82 height 30
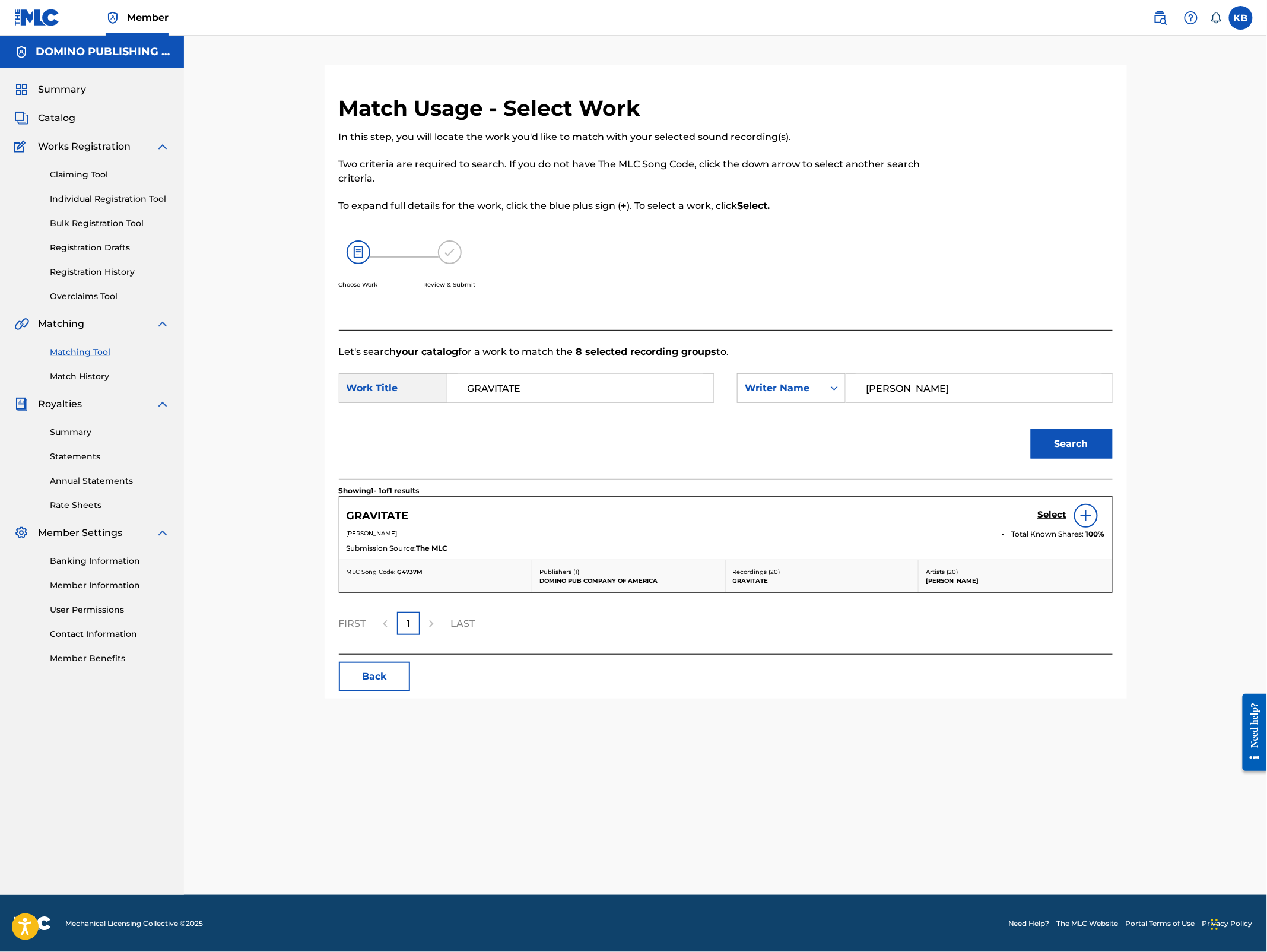
click at [1087, 516] on img at bounding box center [1086, 516] width 15 height 15
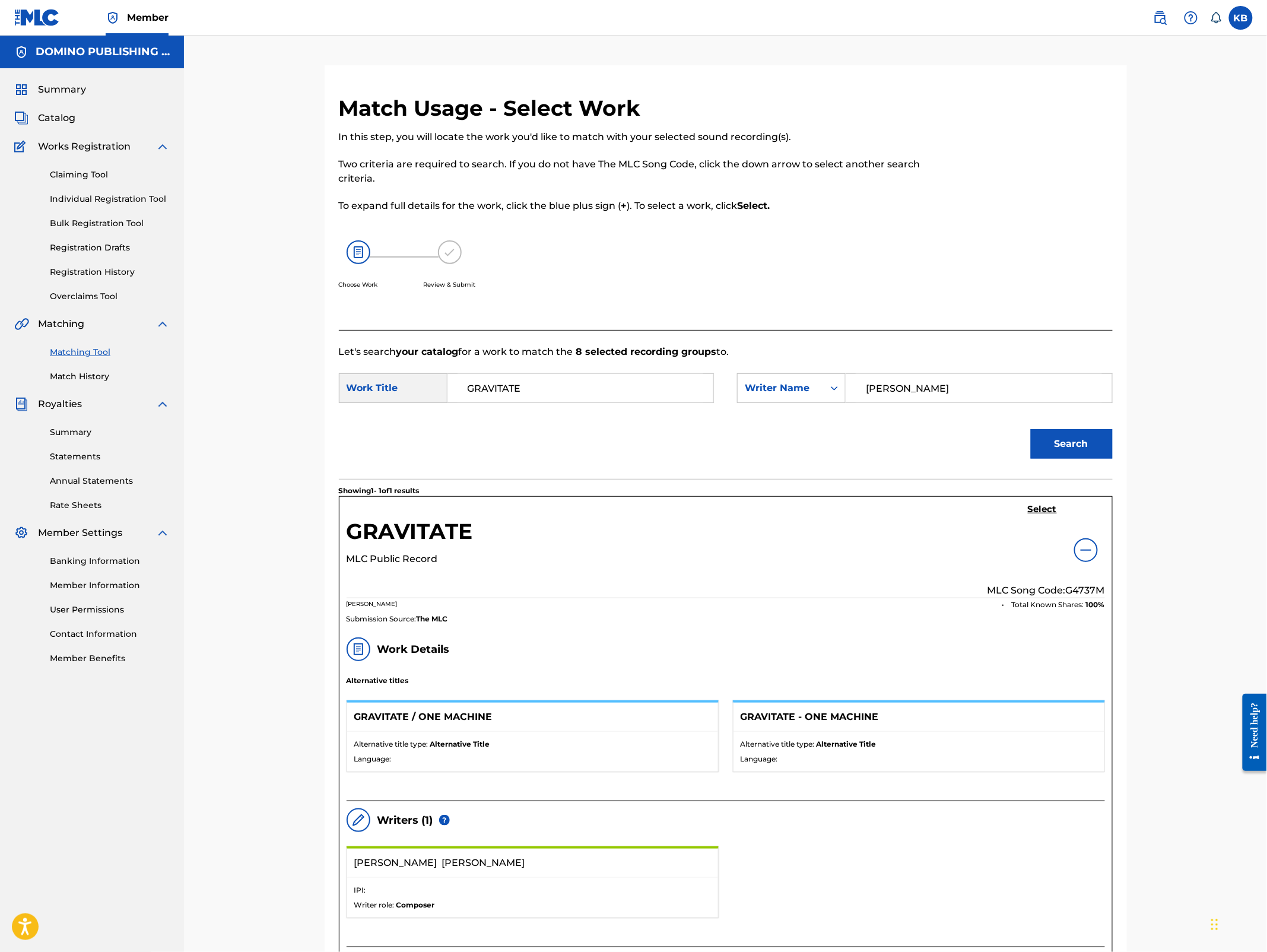
click at [1046, 506] on h5 "Select" at bounding box center [1043, 510] width 29 height 11
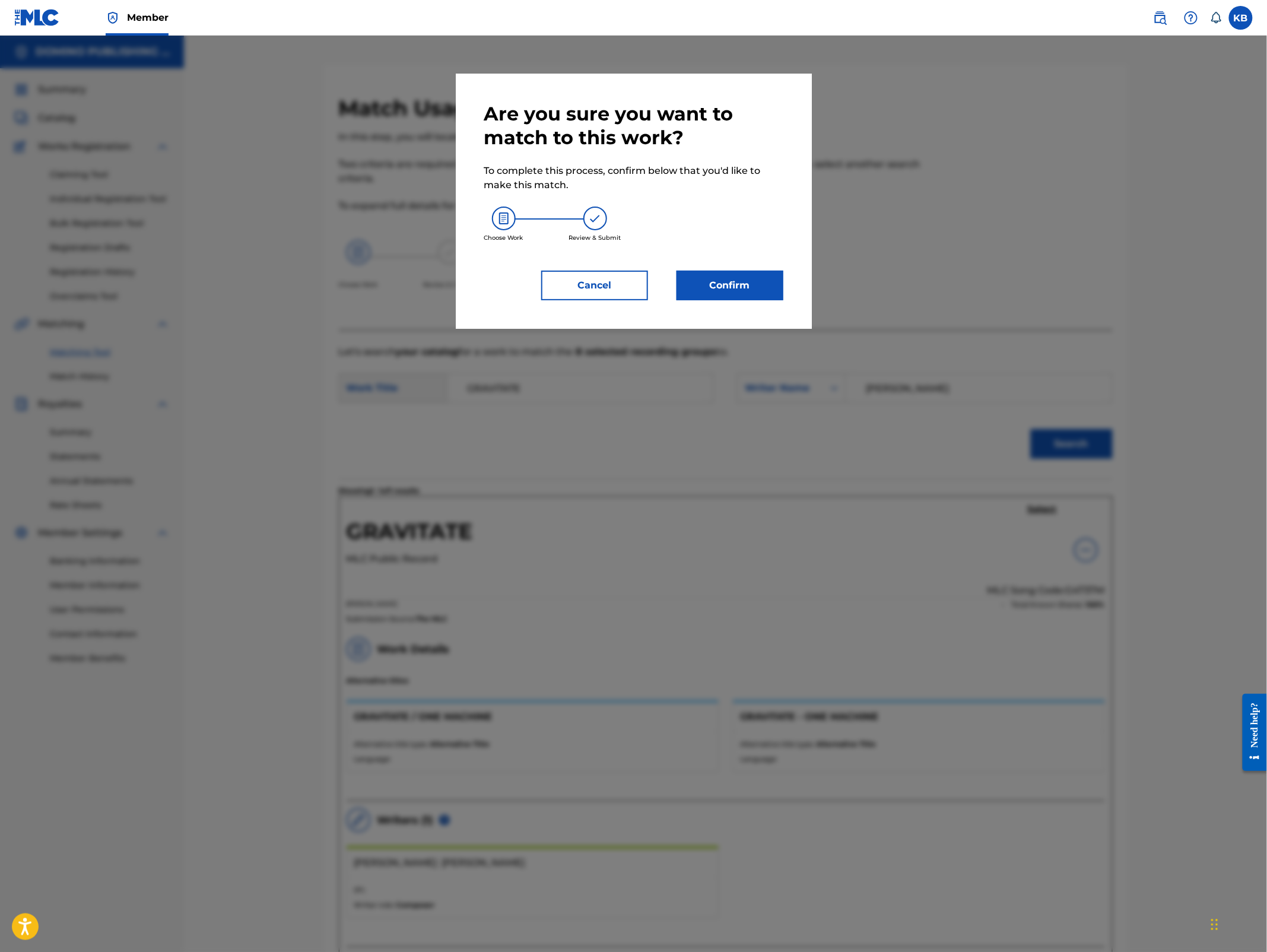
click at [694, 281] on button "Confirm" at bounding box center [730, 285] width 107 height 30
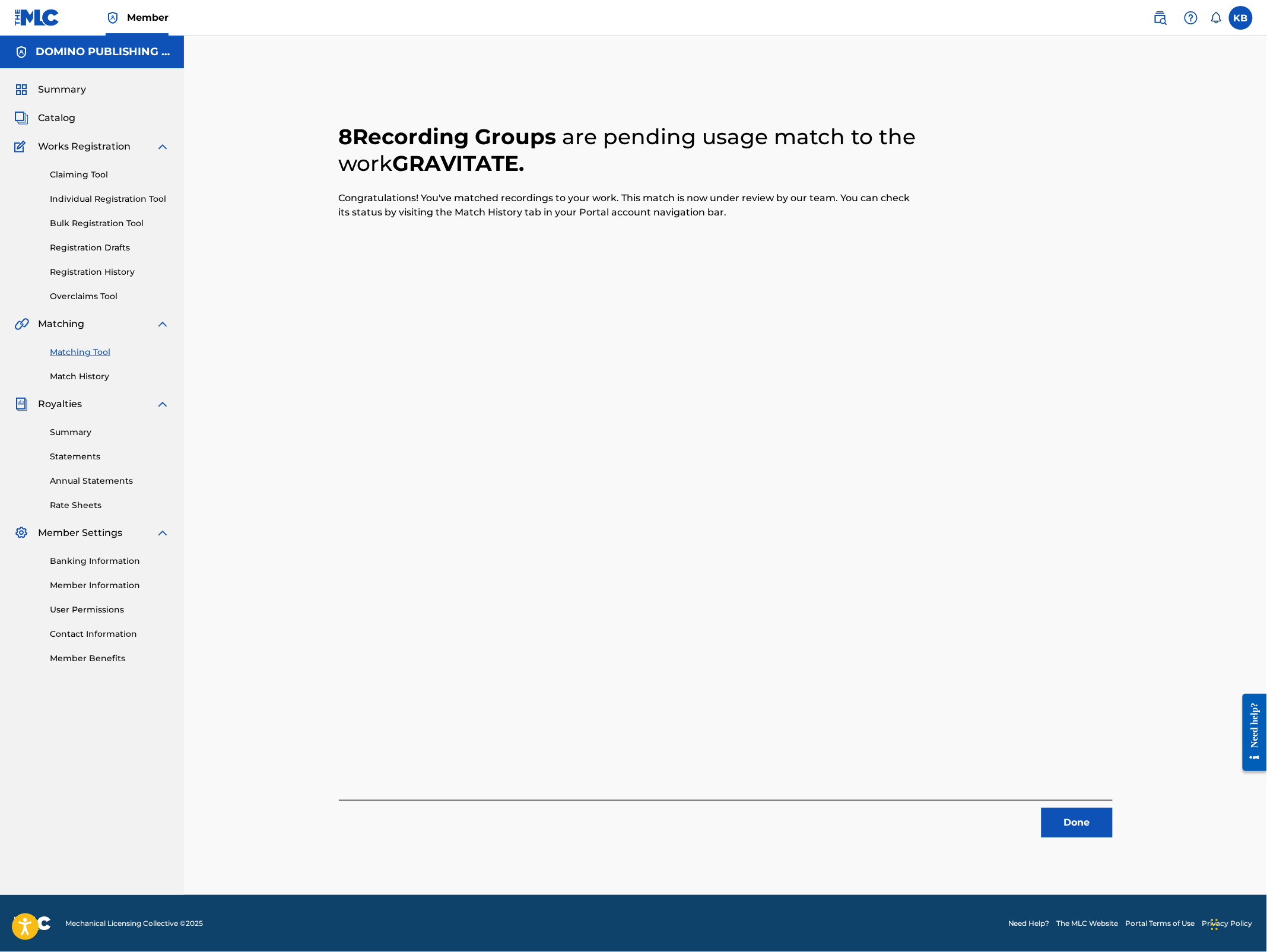
click at [1076, 827] on button "Done" at bounding box center [1077, 822] width 71 height 30
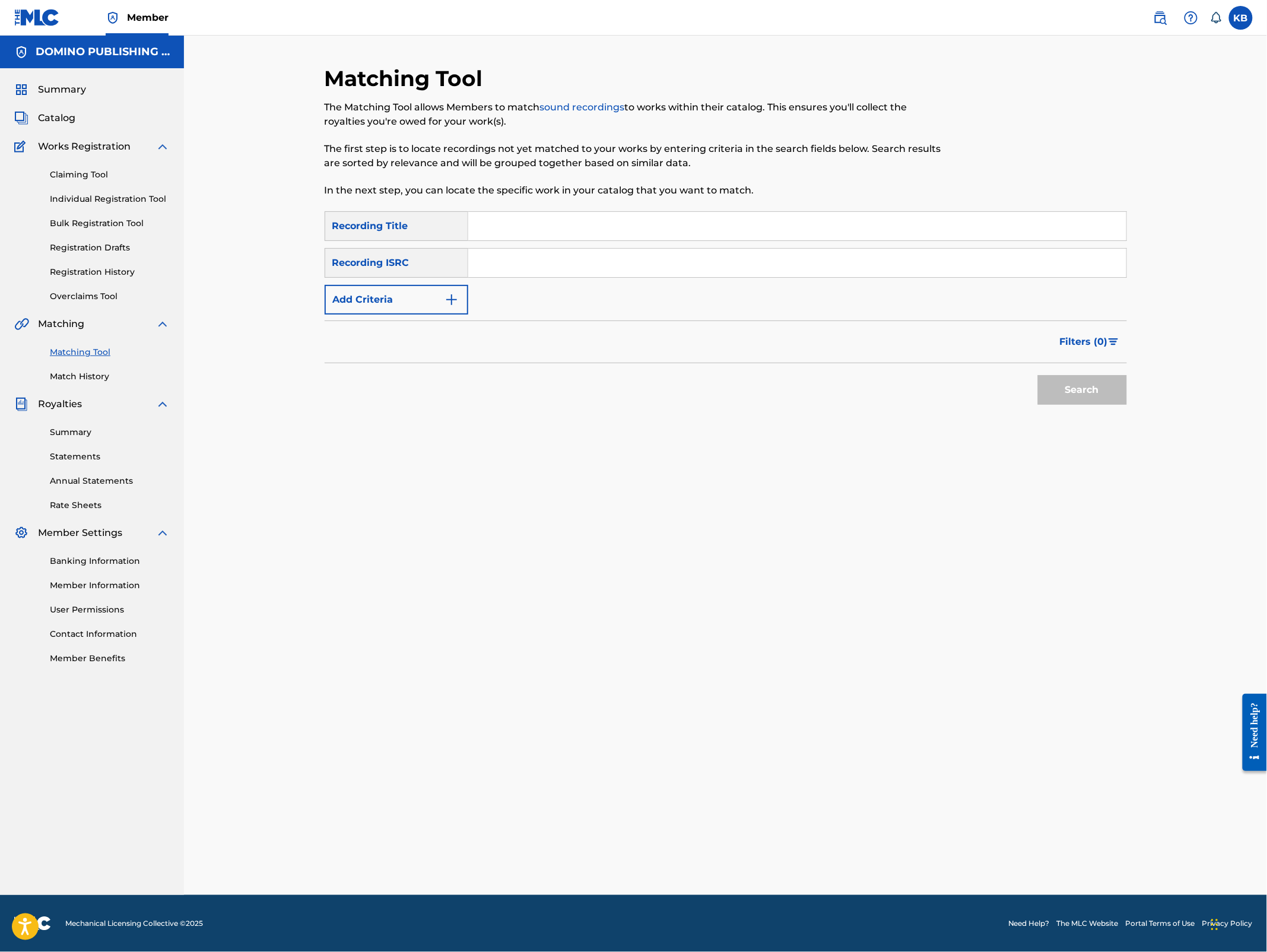
drag, startPoint x: 846, startPoint y: 237, endPoint x: 873, endPoint y: 231, distance: 27.7
click at [846, 238] on input "Search Form" at bounding box center [797, 226] width 658 height 28
paste input "SPENT LIVES ([PERSON_NAME])"
type input "SPENT LIVES"
click at [423, 301] on button "Add Criteria" at bounding box center [396, 300] width 143 height 30
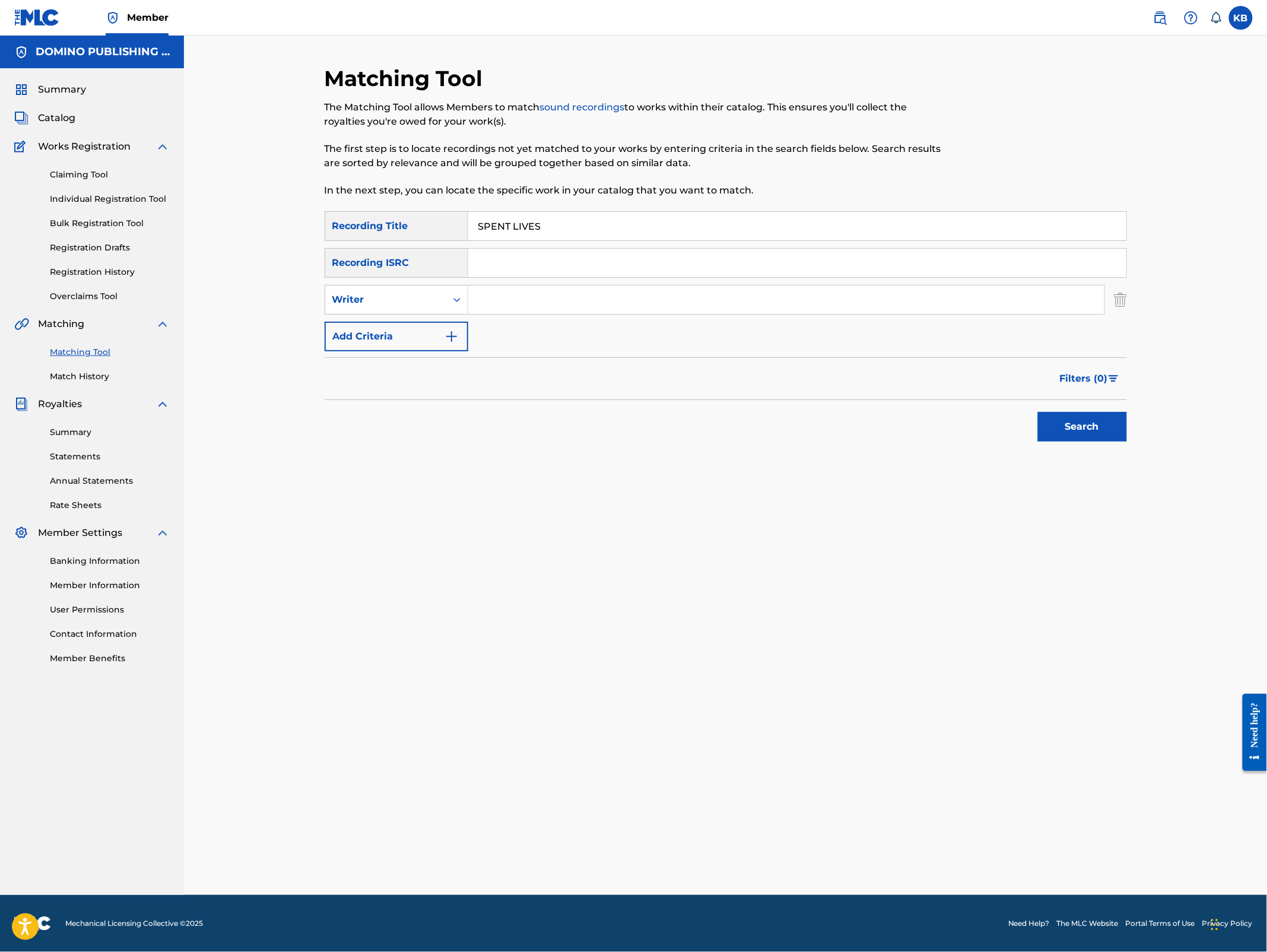
click at [532, 294] on input "Search Form" at bounding box center [786, 299] width 637 height 28
paste input "SPENT LIVES ([PERSON_NAME])"
type input "[PERSON_NAME]"
click at [1039, 412] on button "Search" at bounding box center [1083, 427] width 89 height 30
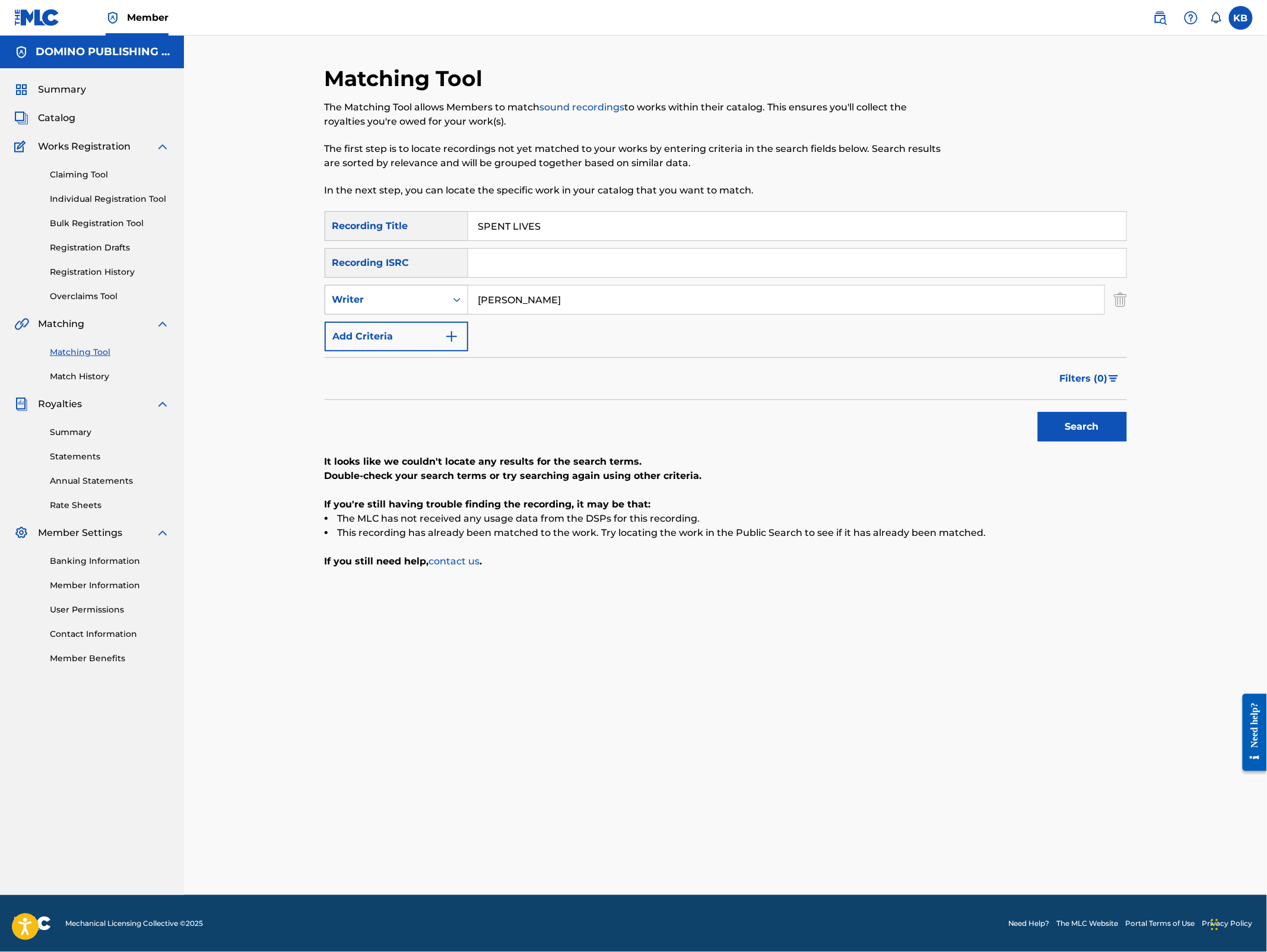
click at [432, 299] on div "Writer" at bounding box center [386, 300] width 107 height 15
click at [403, 336] on div "Recording Artist" at bounding box center [397, 329] width 143 height 30
click at [508, 308] on input "Search Form" at bounding box center [786, 299] width 637 height 28
type input "balam acab"
click at [1039, 412] on button "Search" at bounding box center [1083, 427] width 89 height 30
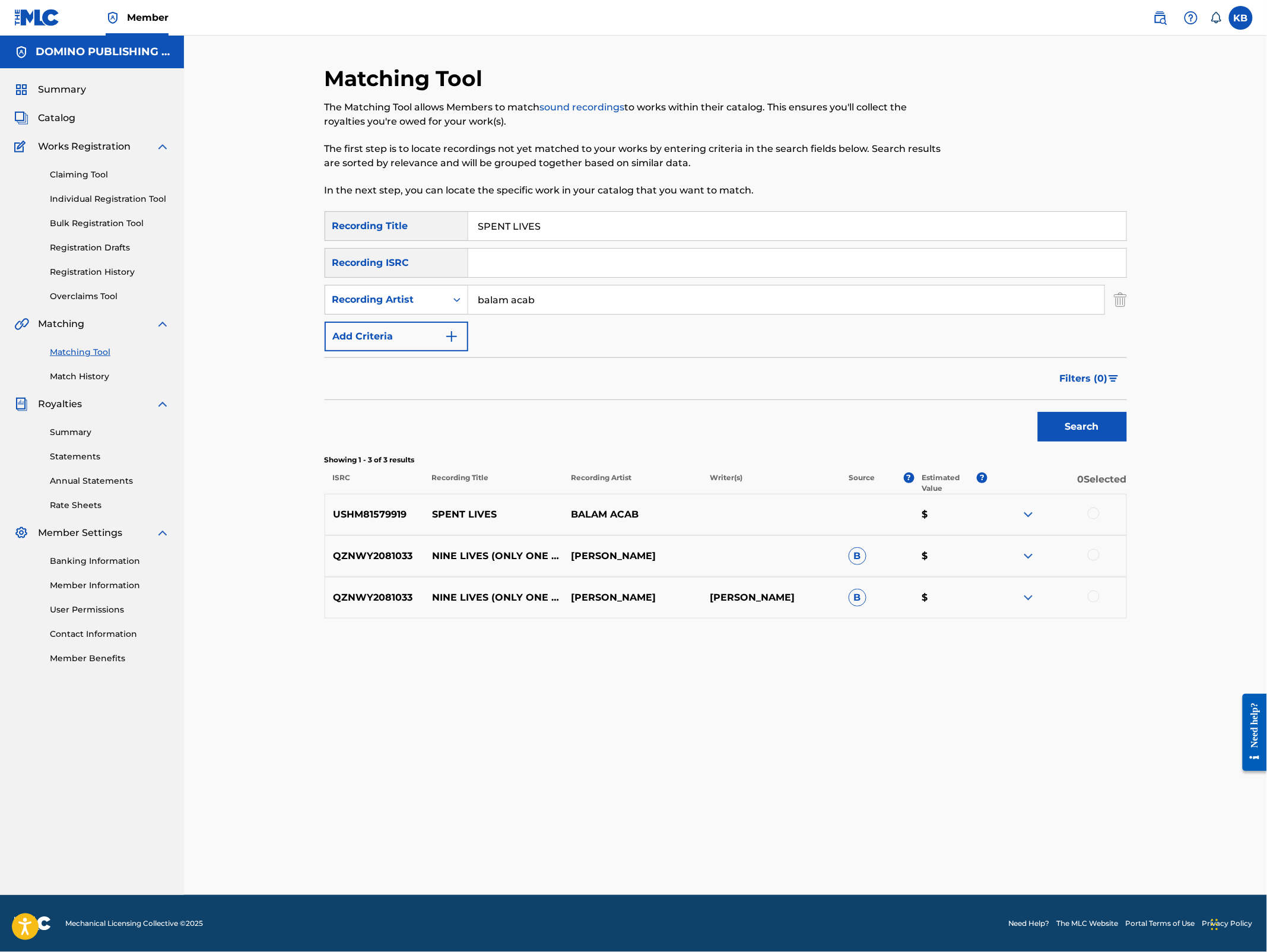
click at [1093, 511] on div at bounding box center [1094, 514] width 12 height 12
click at [869, 852] on button "Match 1 Group" at bounding box center [834, 855] width 131 height 30
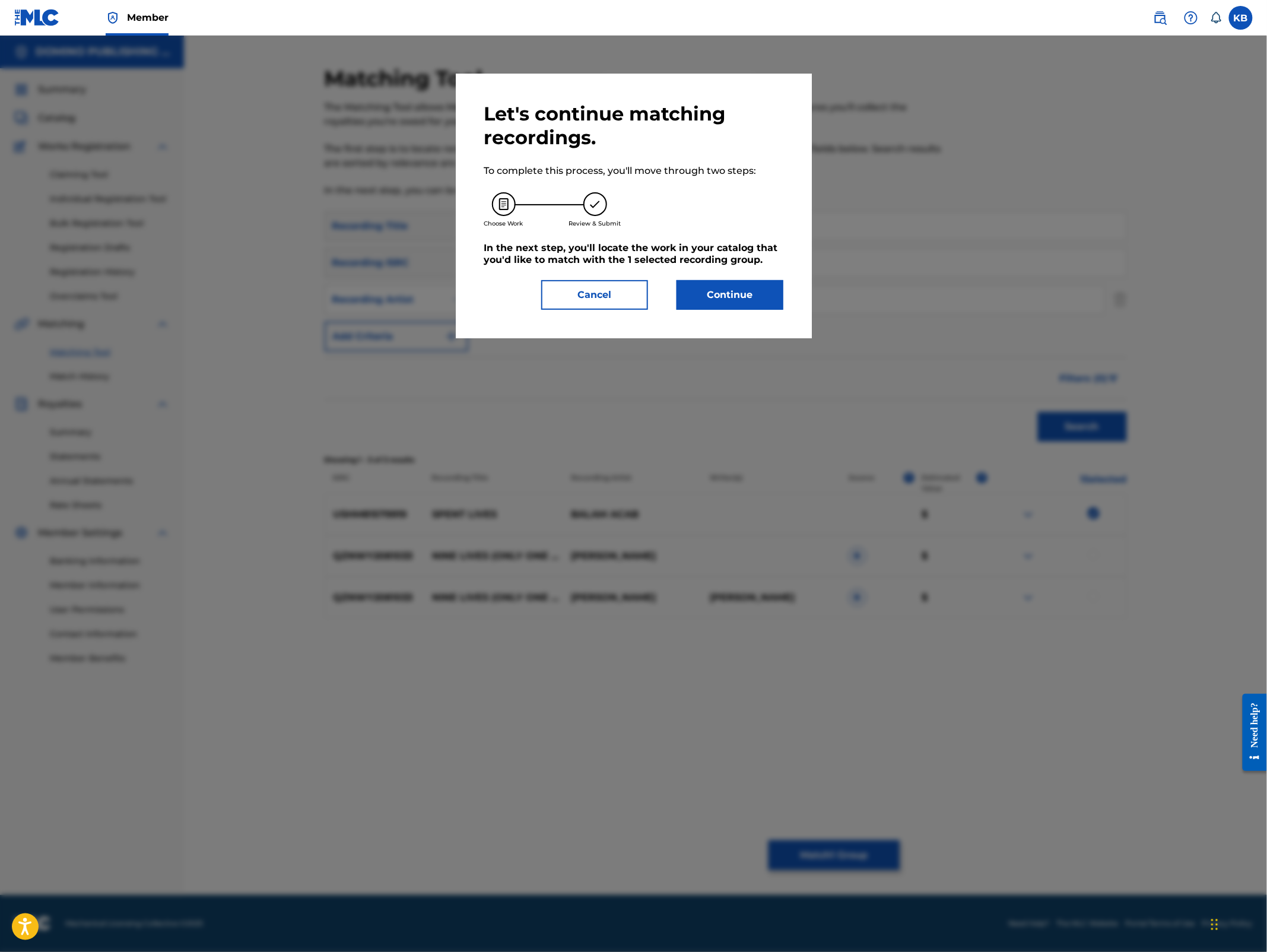
click at [737, 290] on button "Continue" at bounding box center [730, 295] width 107 height 30
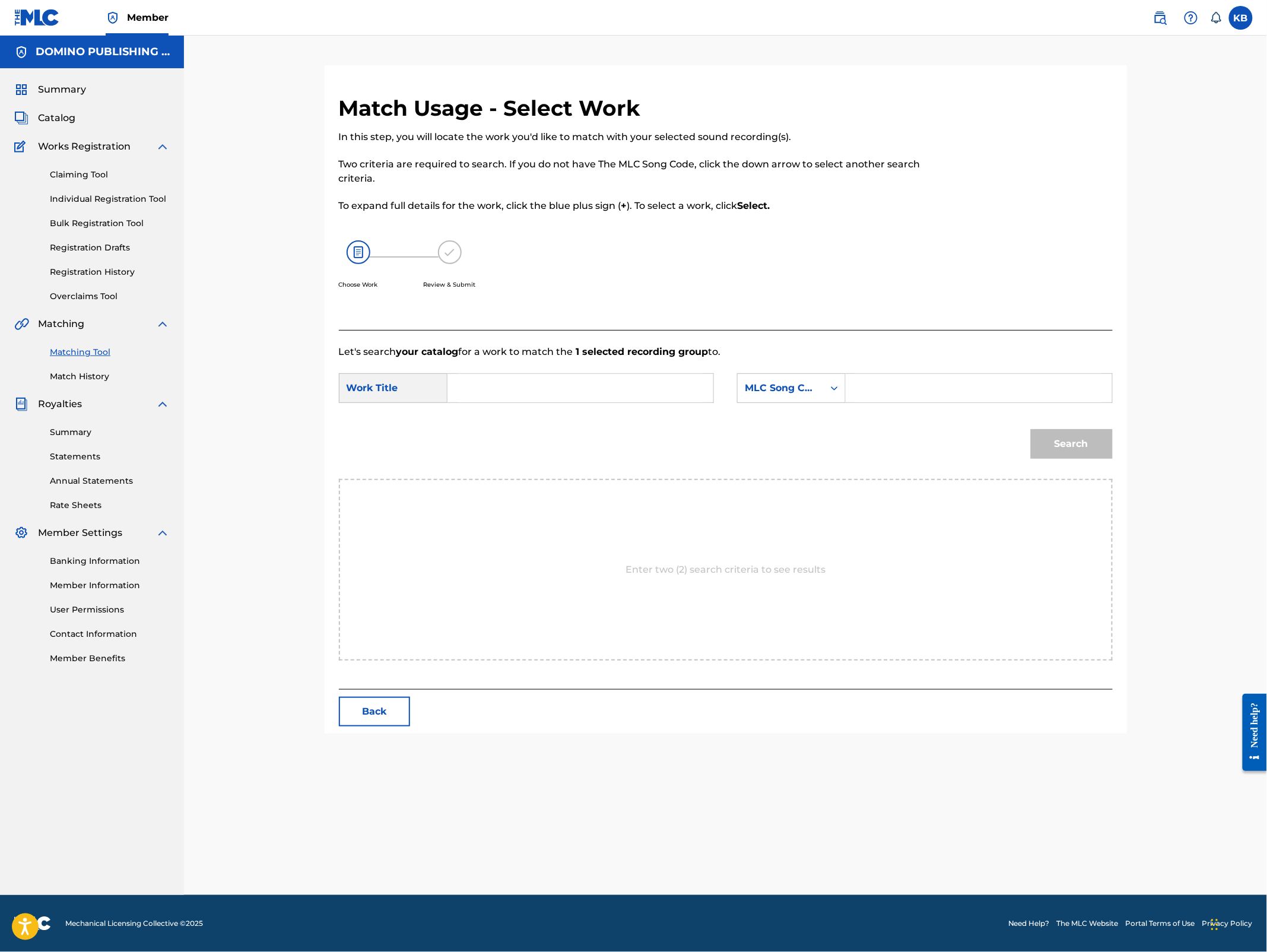
drag, startPoint x: 659, startPoint y: 389, endPoint x: 732, endPoint y: 360, distance: 78.5
click at [659, 389] on input "Search Form" at bounding box center [581, 388] width 246 height 28
paste input "SPENT LIVES ([PERSON_NAME])"
type input "SPENT LIVES"
click at [792, 385] on div "MLC Song Code" at bounding box center [781, 388] width 72 height 15
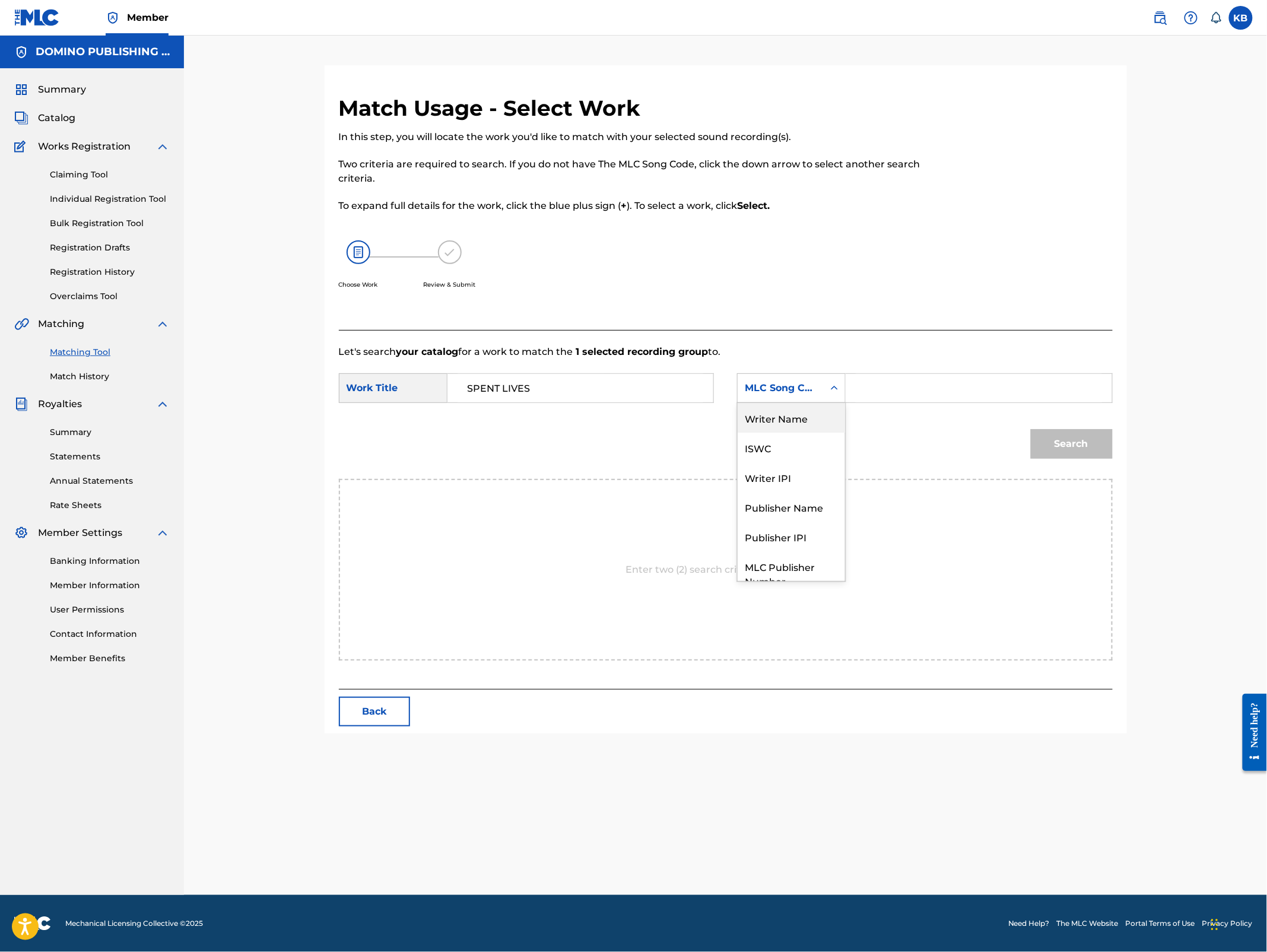
click at [795, 422] on div "Writer Name" at bounding box center [791, 418] width 107 height 30
click at [896, 394] on input "Search Form" at bounding box center [978, 388] width 246 height 28
paste input "SPENT LIVES ([PERSON_NAME])"
type input "[PERSON_NAME]"
click at [1031, 430] on button "Search" at bounding box center [1071, 444] width 82 height 30
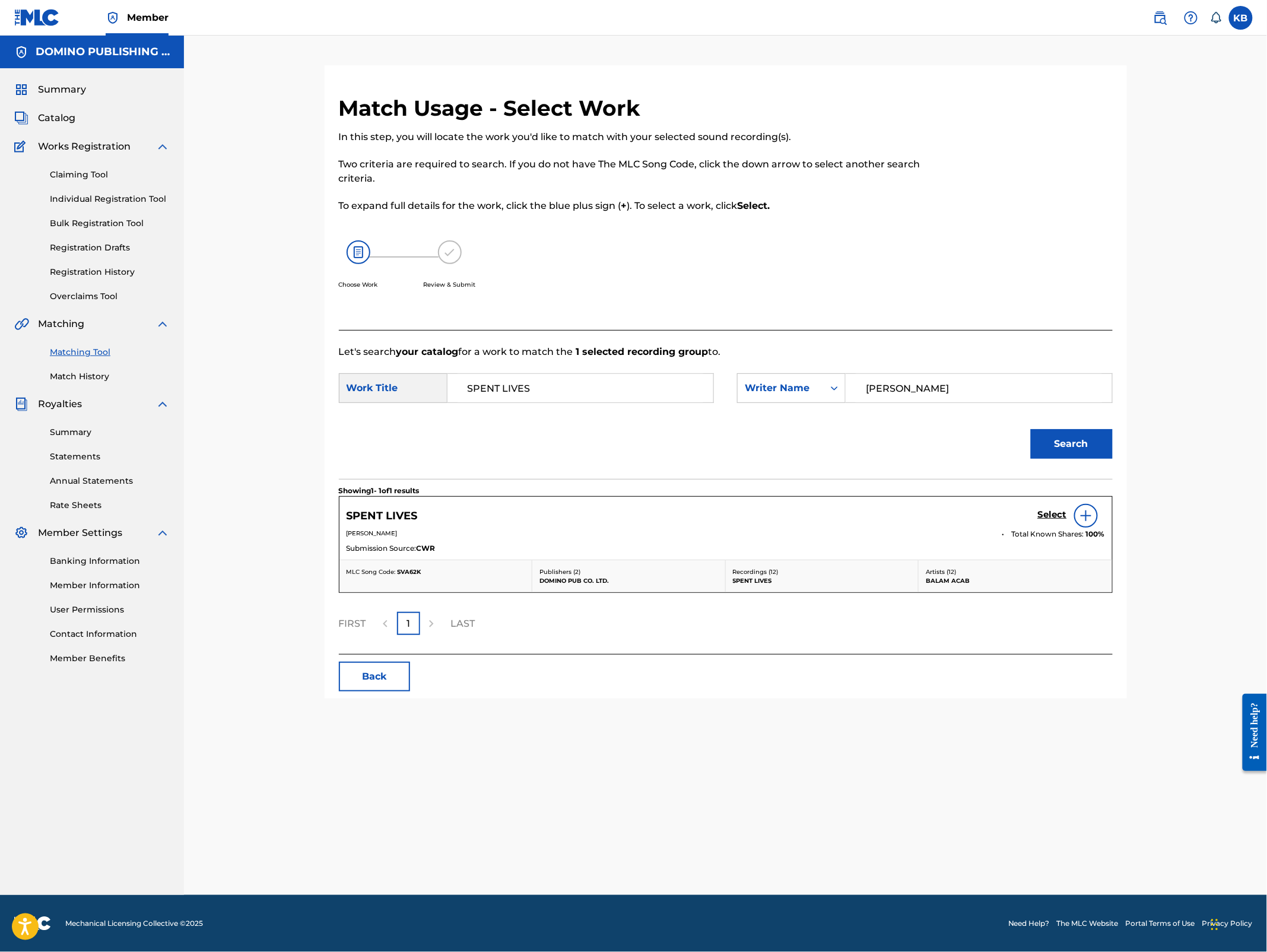
click at [1050, 511] on h5 "Select" at bounding box center [1053, 515] width 29 height 11
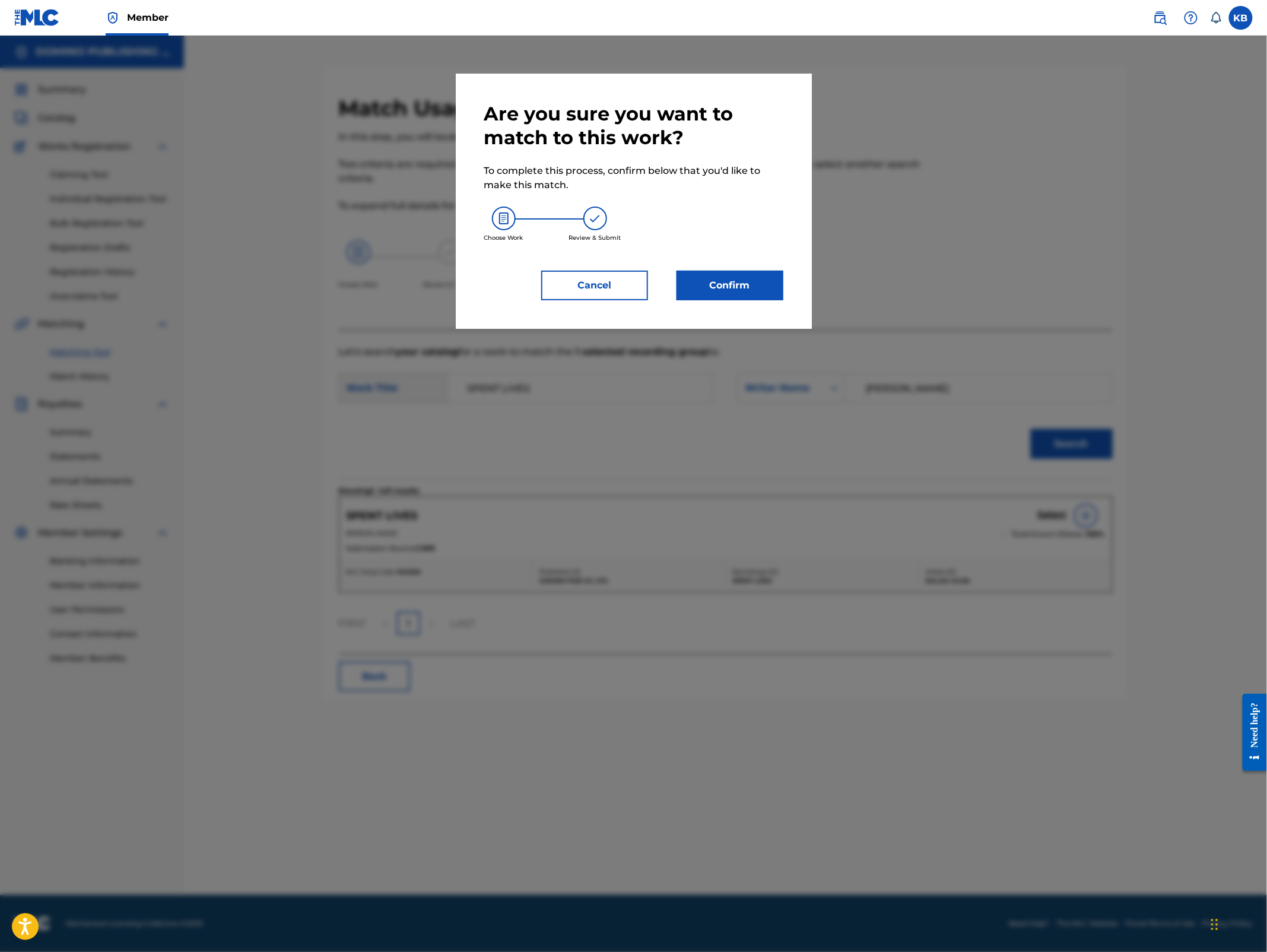
click at [729, 282] on button "Confirm" at bounding box center [730, 285] width 107 height 30
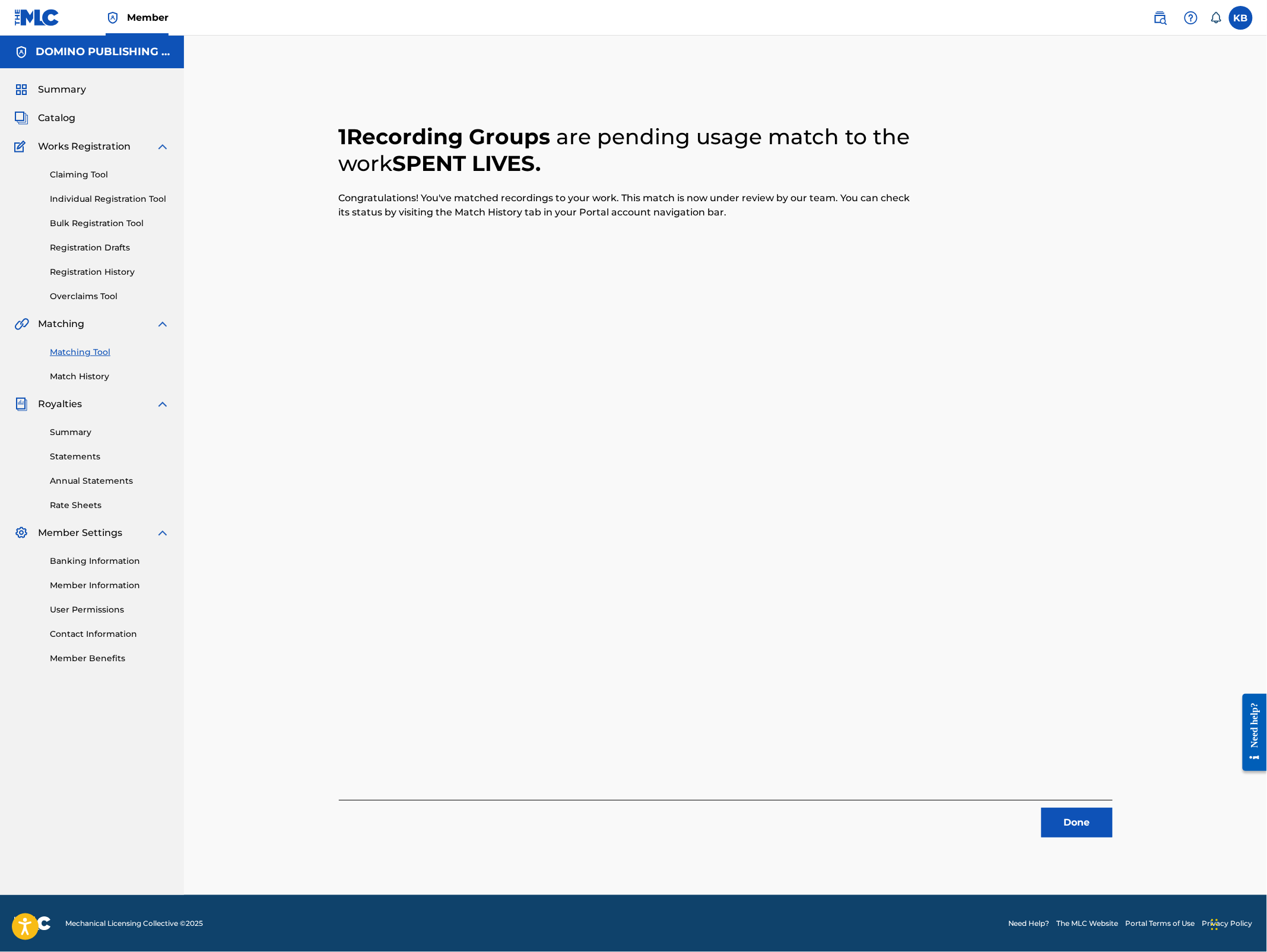
click at [1063, 821] on button "Done" at bounding box center [1077, 822] width 71 height 30
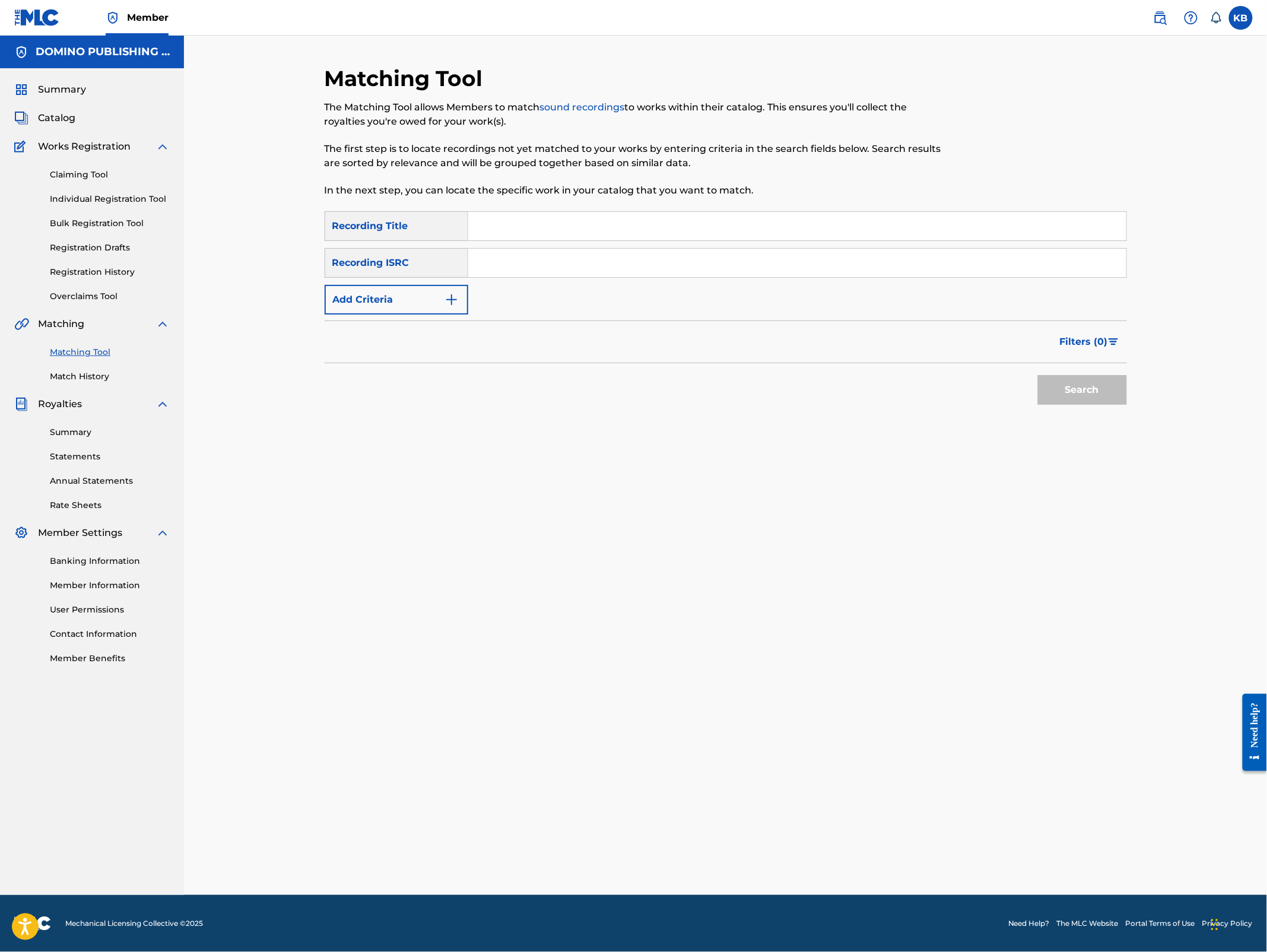
click at [800, 224] on input "Search Form" at bounding box center [797, 226] width 658 height 28
paste input "LIQUID ELM ([PERSON_NAME])"
type input "LIQUID ELM"
click at [401, 310] on button "Add Criteria" at bounding box center [396, 300] width 143 height 30
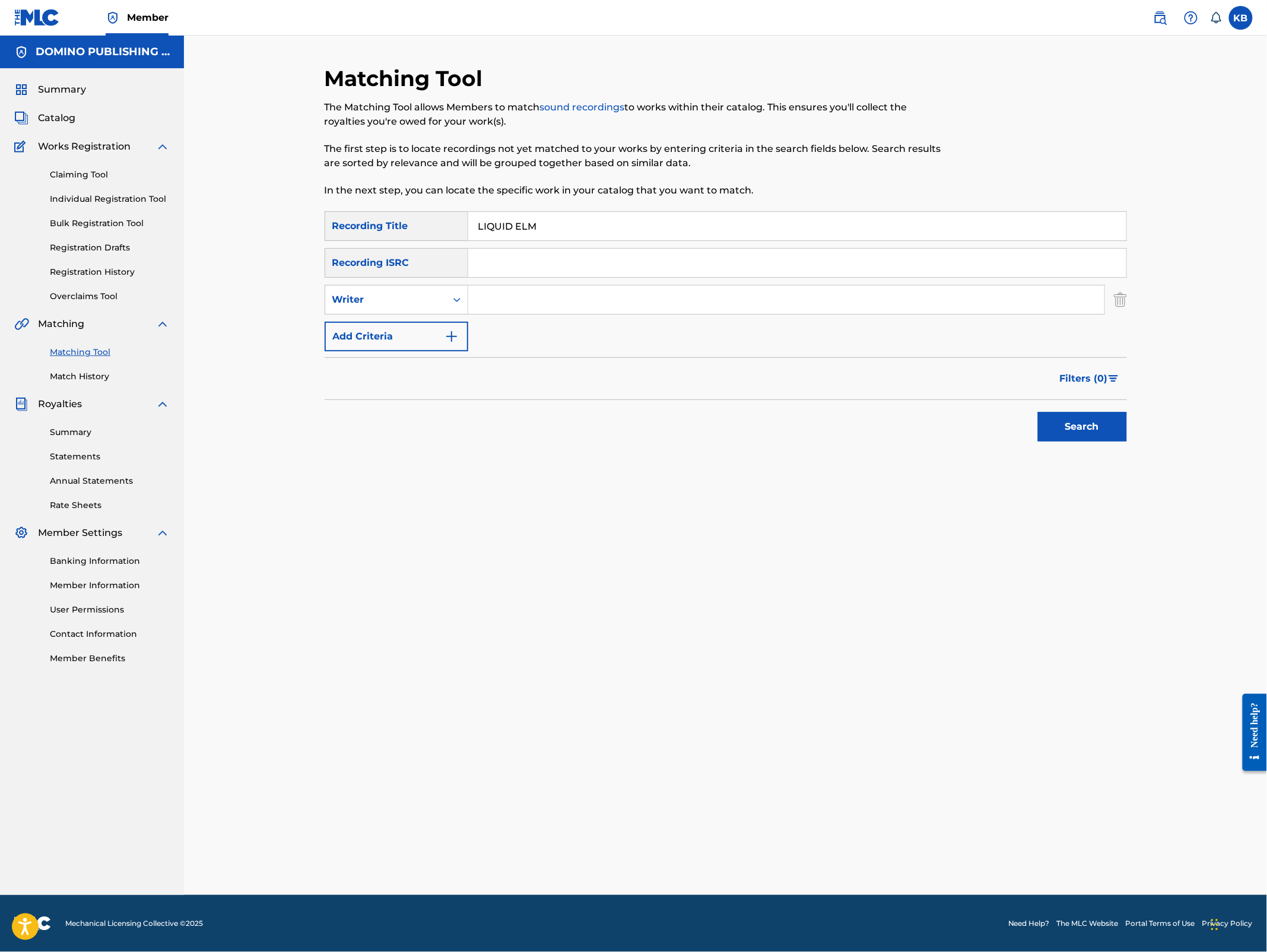
click at [572, 297] on input "Search Form" at bounding box center [786, 299] width 637 height 28
type input "[PERSON_NAME]"
click at [1039, 412] on button "Search" at bounding box center [1083, 427] width 89 height 30
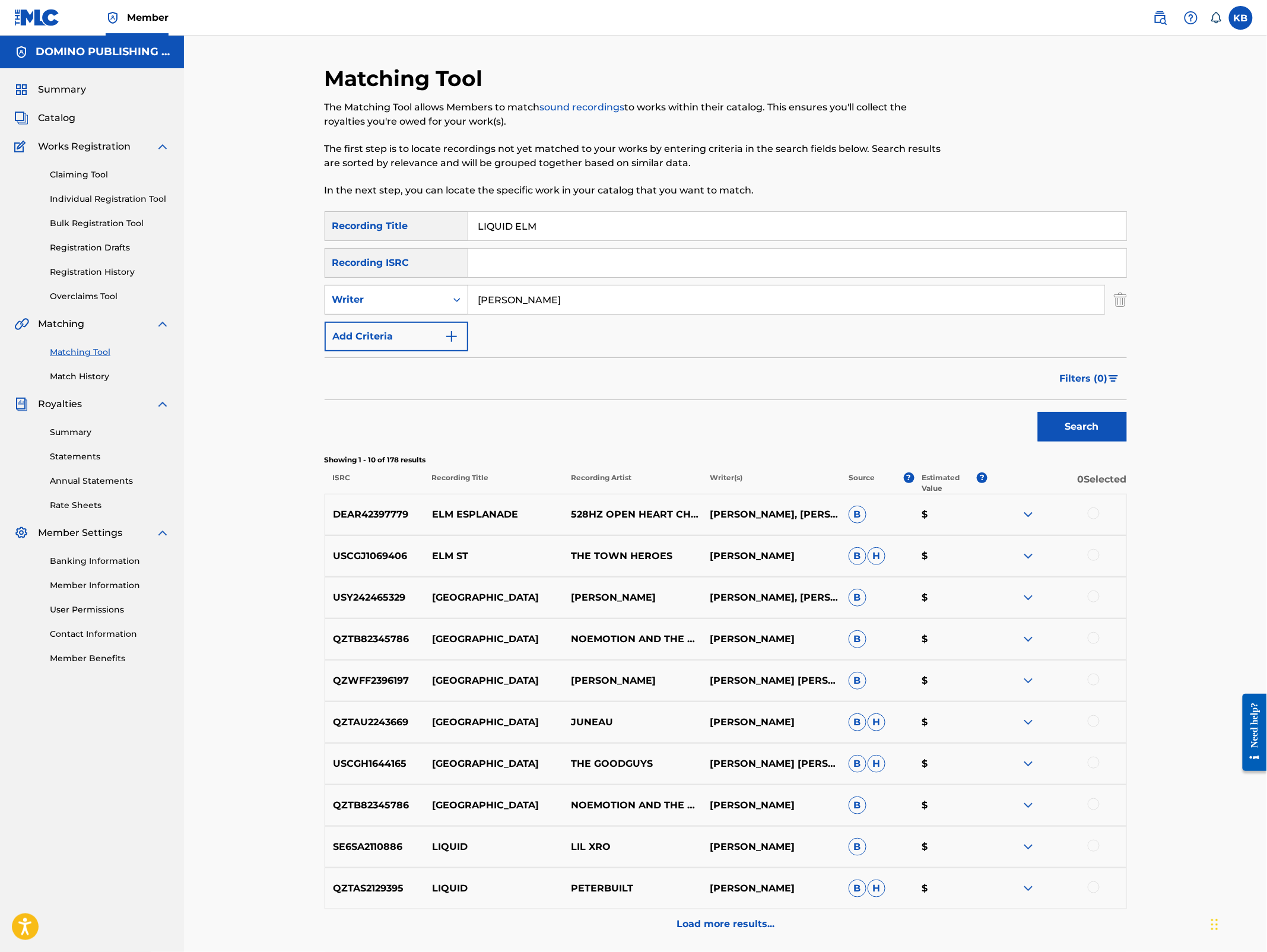
click at [435, 302] on div "Writer" at bounding box center [386, 300] width 107 height 15
click at [416, 326] on div "Recording Artist" at bounding box center [397, 329] width 143 height 30
click at [608, 304] on input "Search Form" at bounding box center [786, 299] width 637 height 28
click at [1039, 412] on button "Search" at bounding box center [1083, 427] width 89 height 30
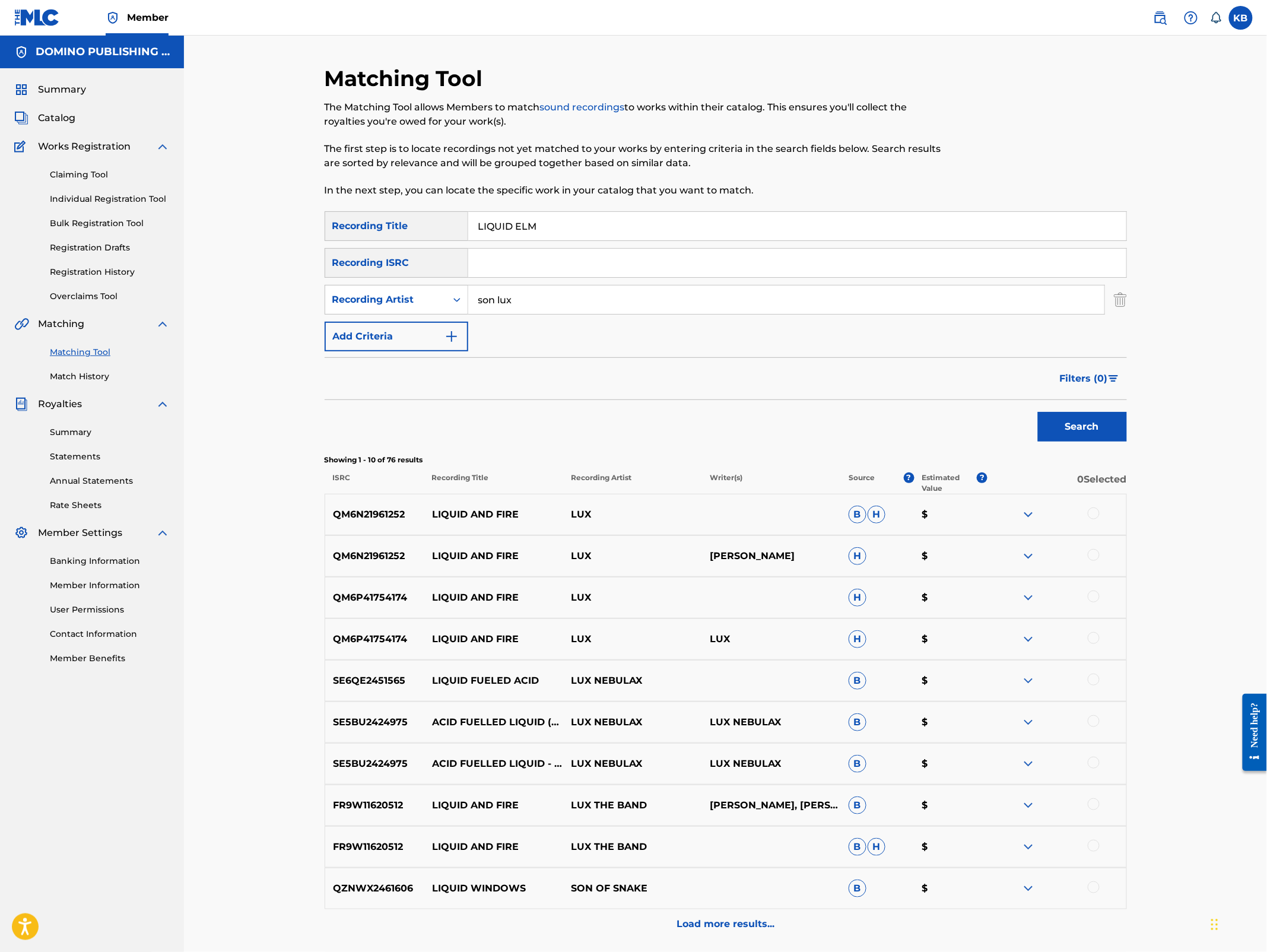
drag, startPoint x: 597, startPoint y: 308, endPoint x: 596, endPoint y: 281, distance: 27.0
click at [596, 281] on div "SearchWithCriteria5e845101-c8c8-4772-a194-1e2606fc6624 Recording Title LIQUID E…" at bounding box center [726, 281] width 802 height 140
type input "[PERSON_NAME]"
click at [1039, 412] on button "Search" at bounding box center [1083, 427] width 89 height 30
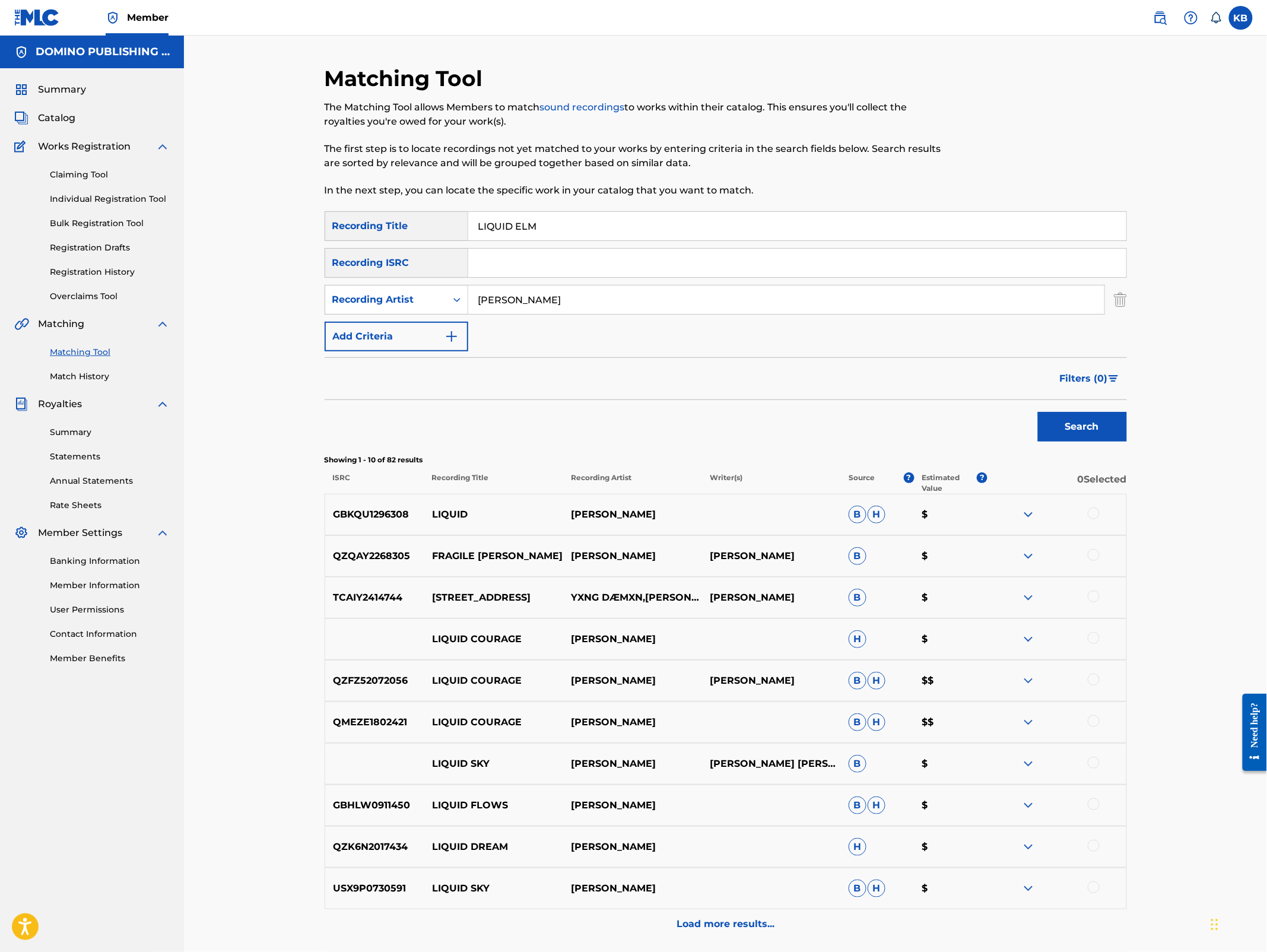
click at [1116, 298] on img "Search Form" at bounding box center [1120, 300] width 13 height 30
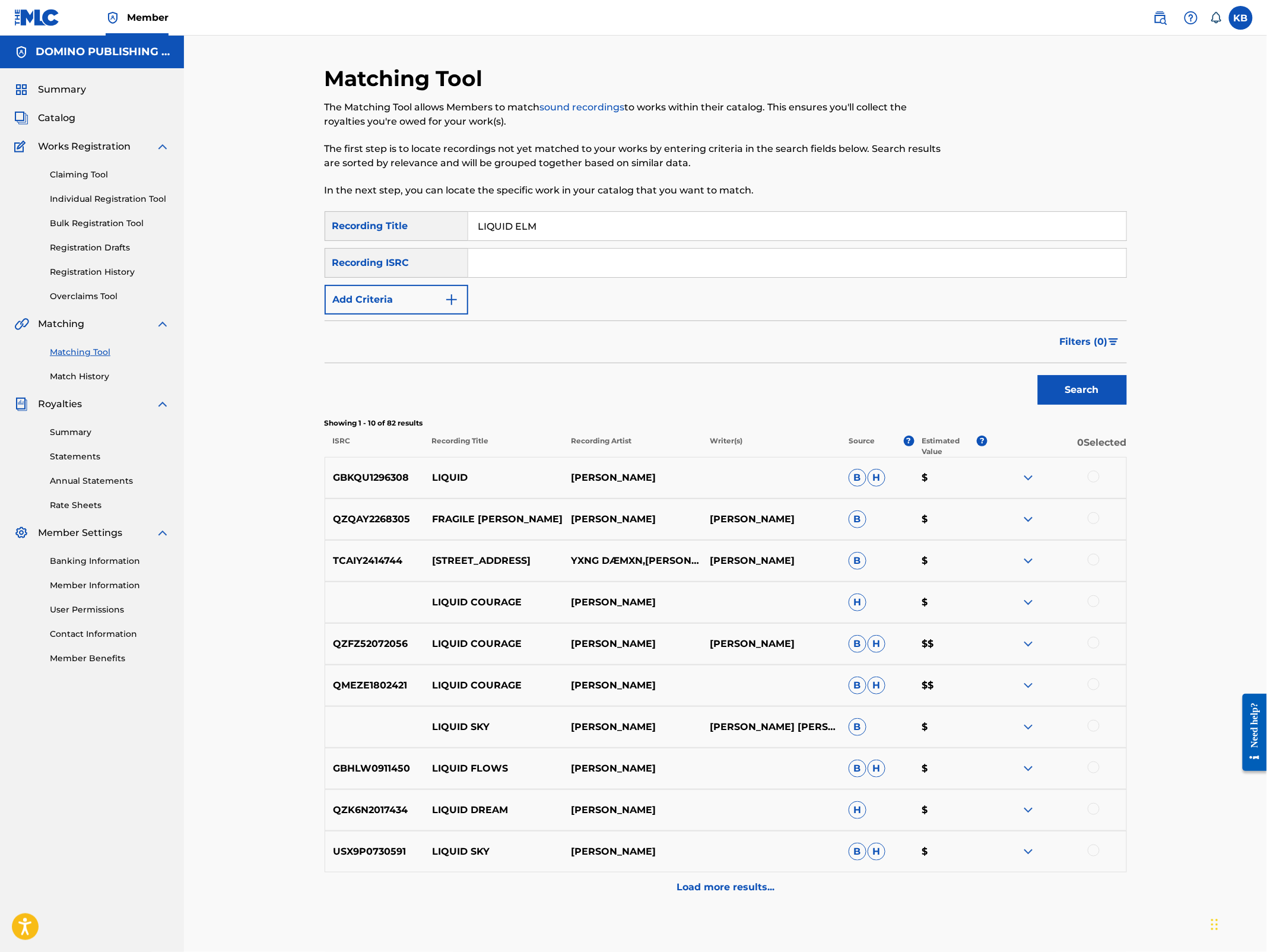
click at [1084, 392] on button "Search" at bounding box center [1083, 390] width 89 height 30
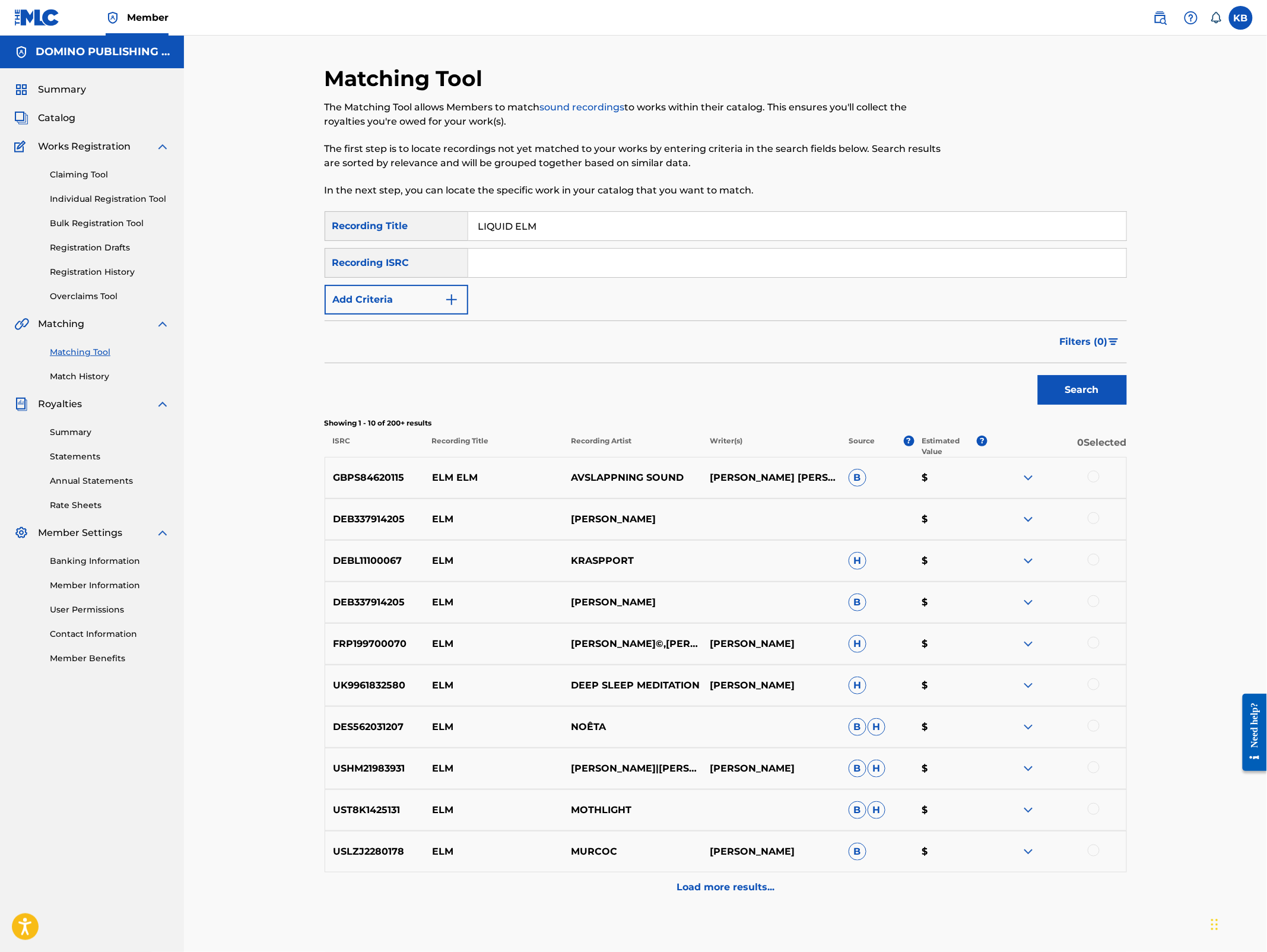
drag, startPoint x: 715, startPoint y: 237, endPoint x: 726, endPoint y: 176, distance: 62.0
click at [725, 178] on div "Matching Tool The Matching Tool allows Members to match sound recordings to wor…" at bounding box center [726, 513] width 802 height 896
paste input "CONTACT ([PERSON_NAME])"
type input "CONTACT"
click at [411, 299] on button "Add Criteria" at bounding box center [396, 300] width 143 height 30
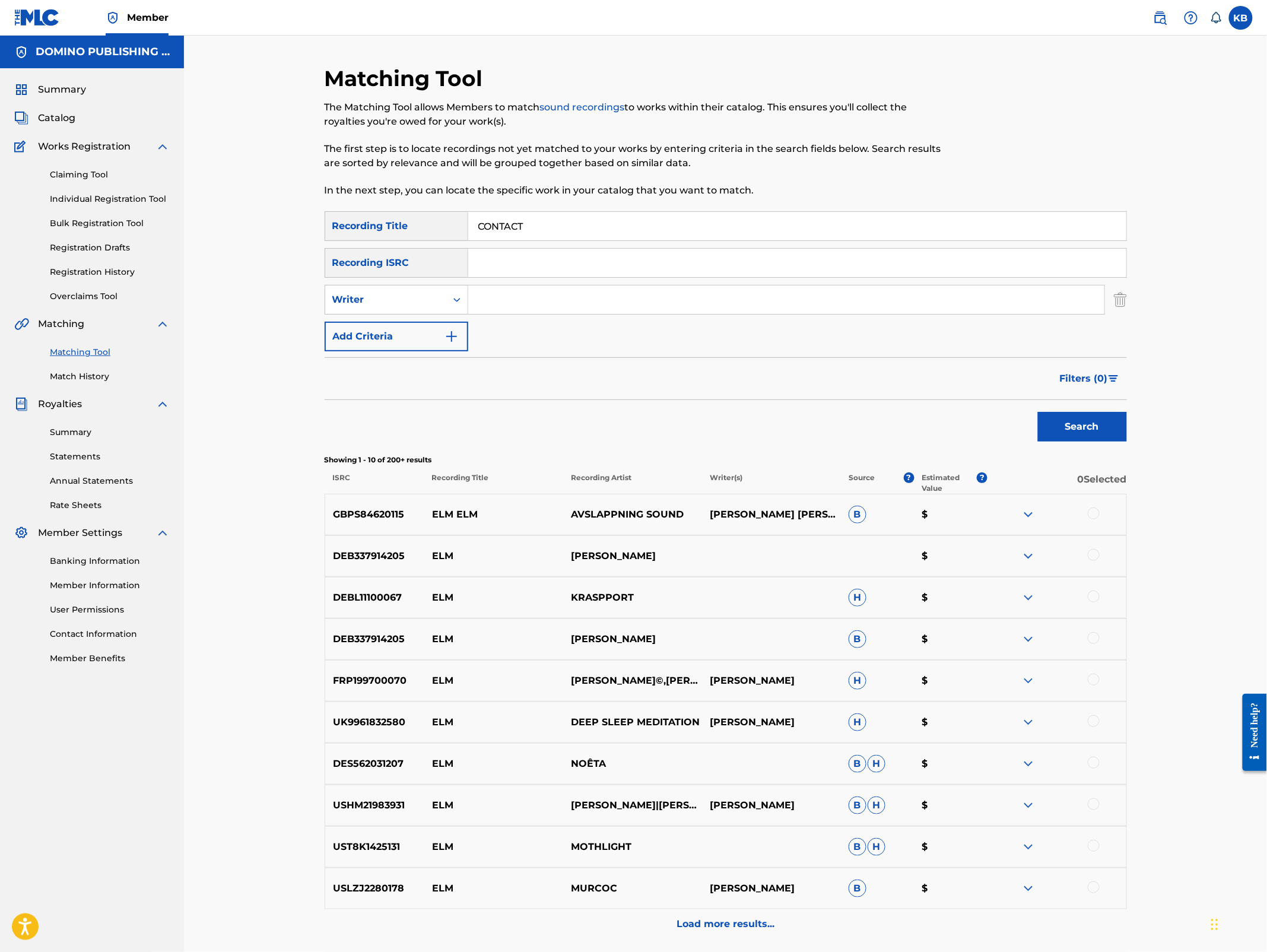
click at [532, 310] on input "Search Form" at bounding box center [786, 299] width 637 height 28
type input "[PERSON_NAME]"
click at [1039, 412] on button "Search" at bounding box center [1083, 427] width 89 height 30
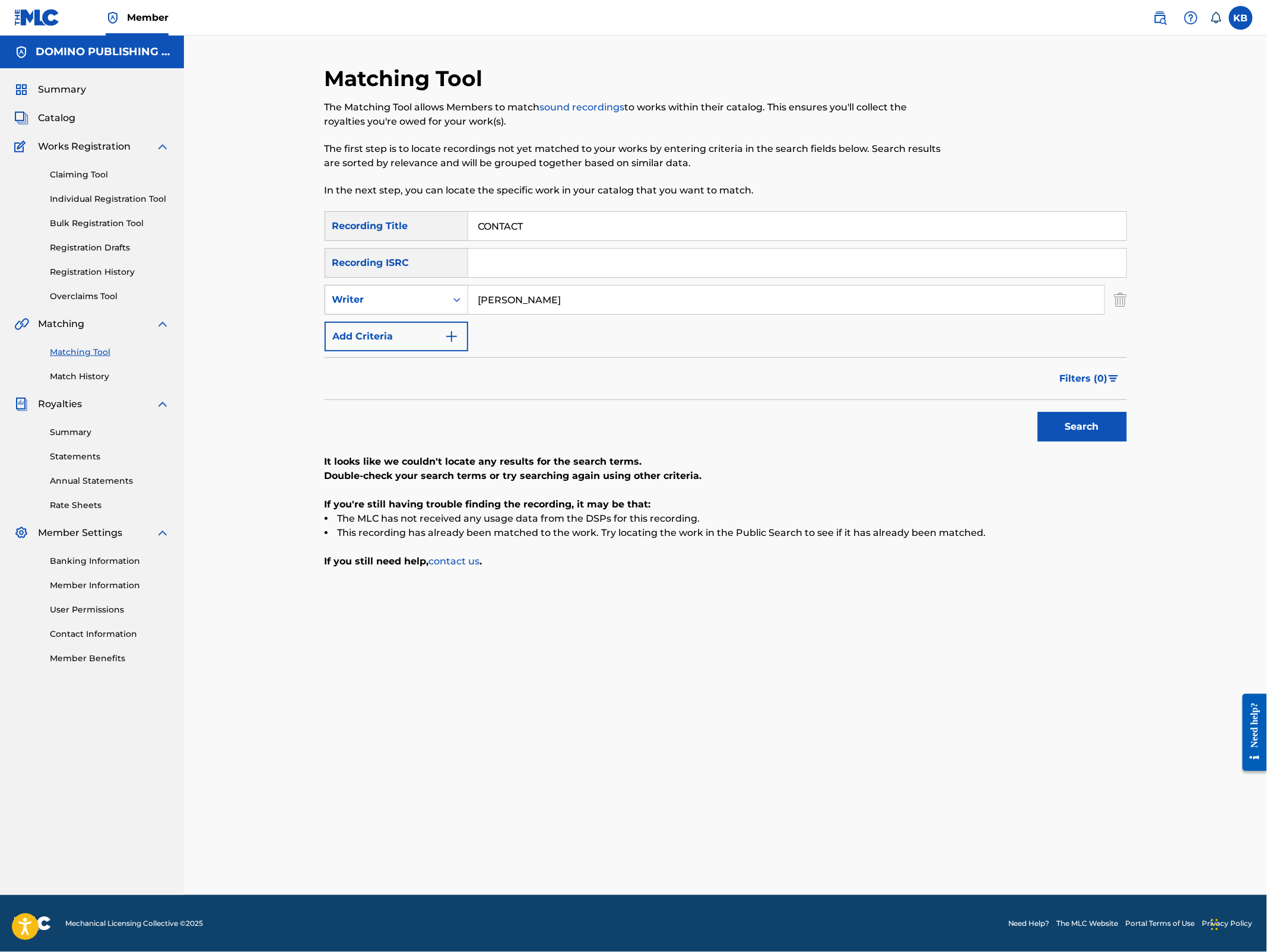
click at [402, 300] on div "Writer" at bounding box center [386, 300] width 107 height 15
click at [401, 326] on div "Recording Artist" at bounding box center [397, 329] width 143 height 30
click at [539, 299] on input "Search Form" at bounding box center [786, 299] width 637 height 28
click at [1039, 412] on button "Search" at bounding box center [1083, 427] width 89 height 30
drag, startPoint x: 565, startPoint y: 302, endPoint x: 573, endPoint y: 257, distance: 45.7
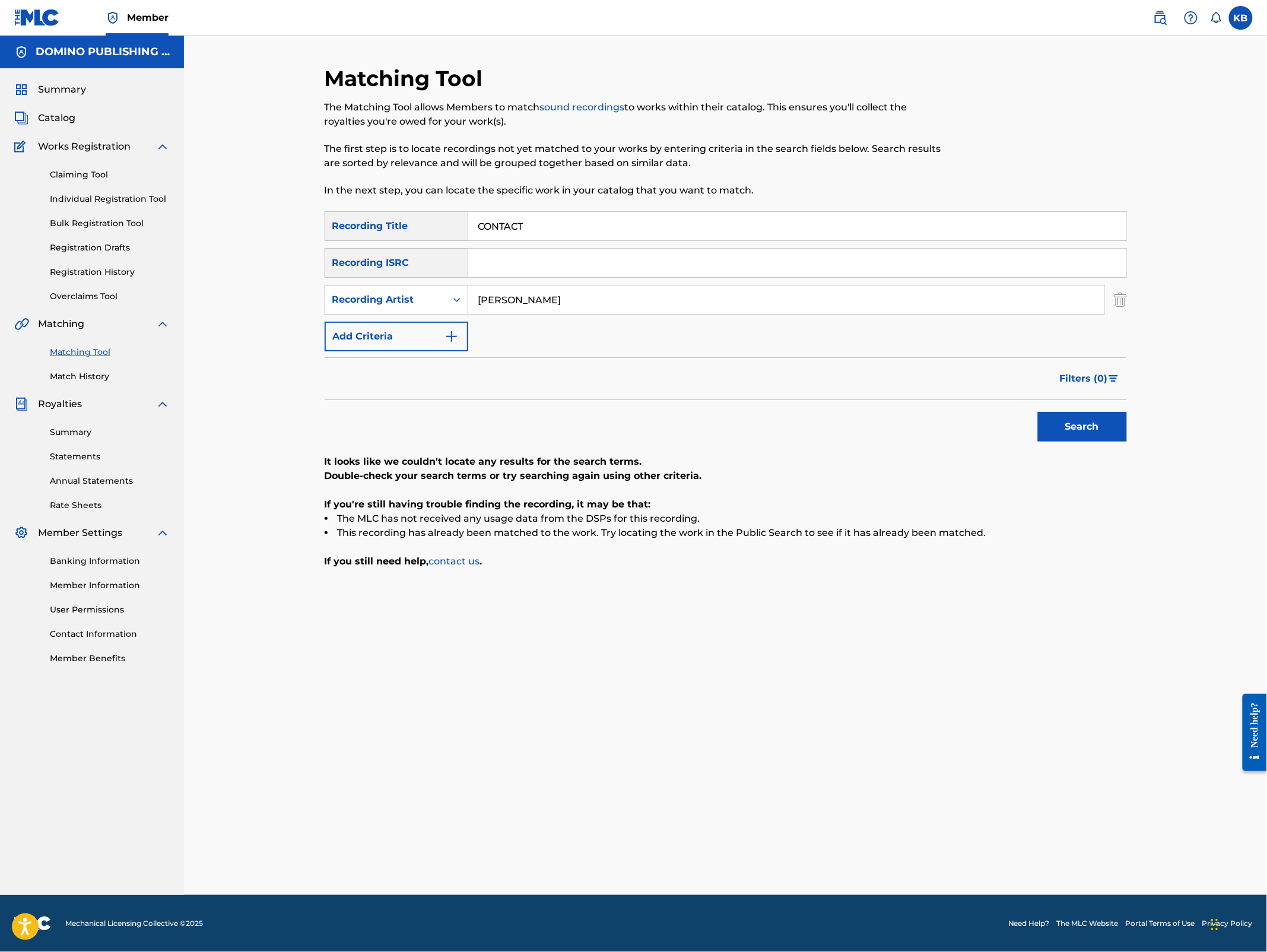
click at [573, 259] on div "SearchWithCriteria5e845101-c8c8-4772-a194-1e2606fc6624 Recording Title CONTACT …" at bounding box center [726, 281] width 802 height 140
type input "big thief"
click at [1039, 412] on button "Search" at bounding box center [1083, 427] width 89 height 30
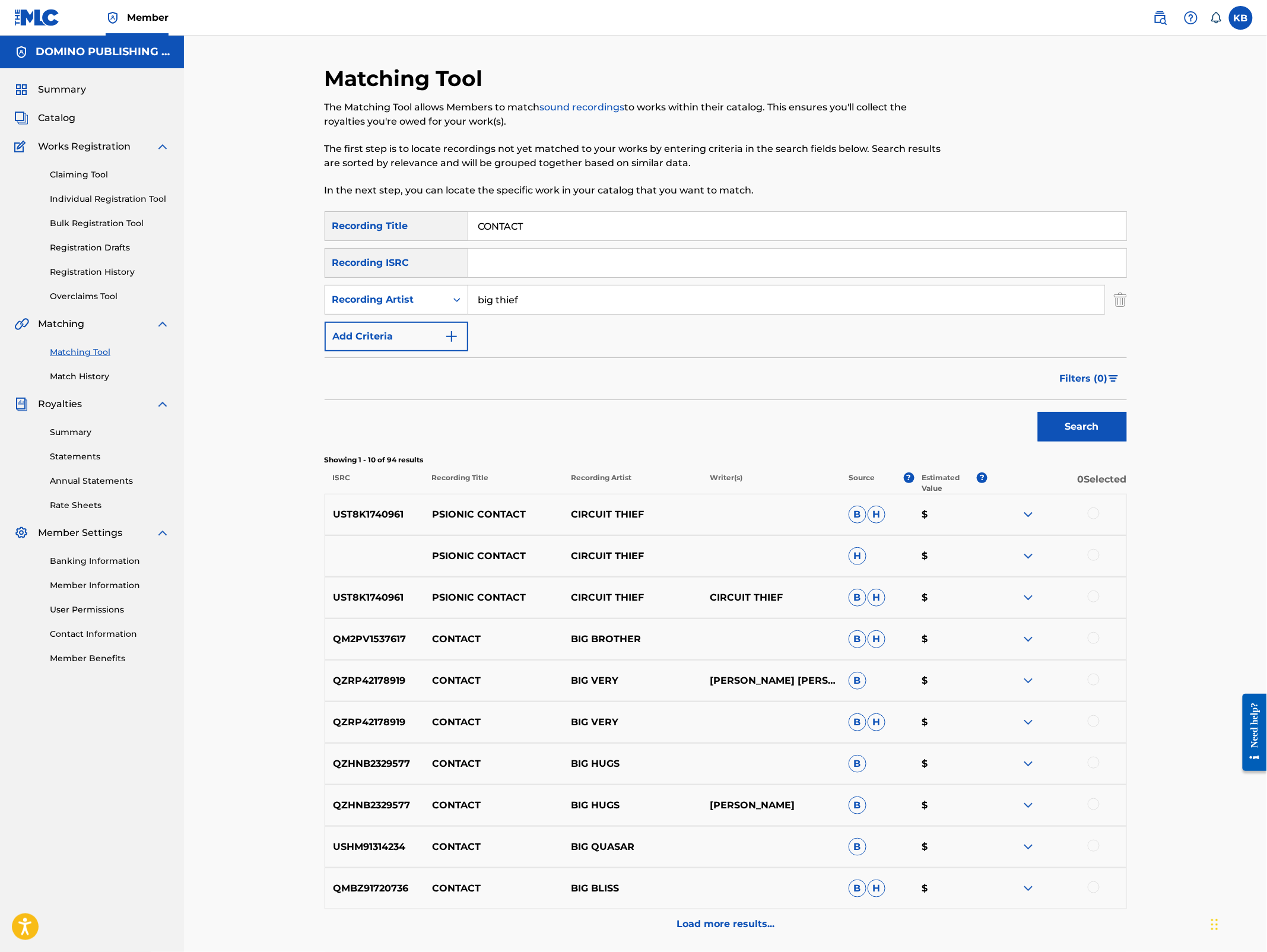
click at [1091, 378] on span "Filters ( 0 )" at bounding box center [1084, 379] width 48 height 15
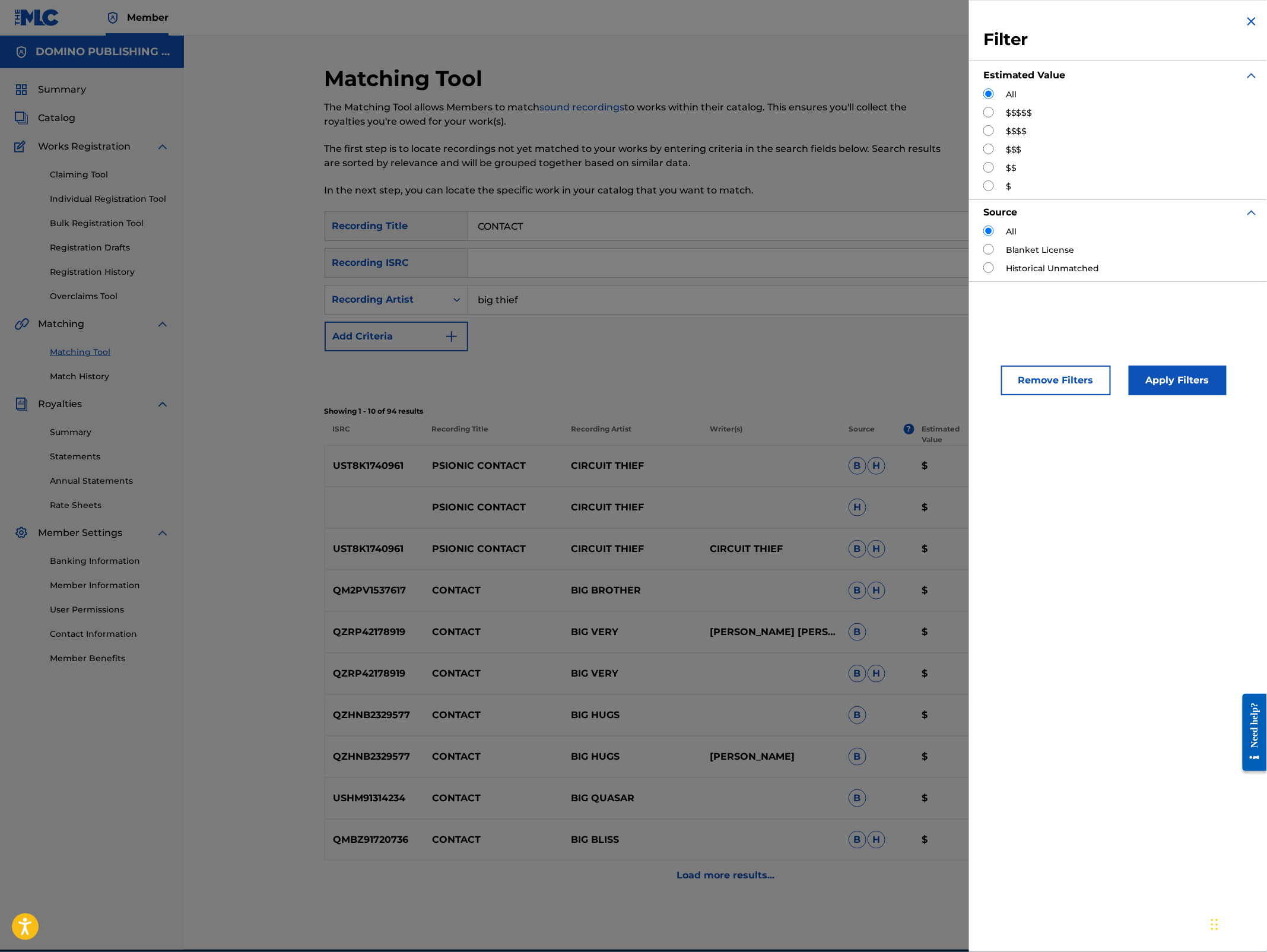
click at [1251, 20] on img "Search Form" at bounding box center [1252, 21] width 15 height 15
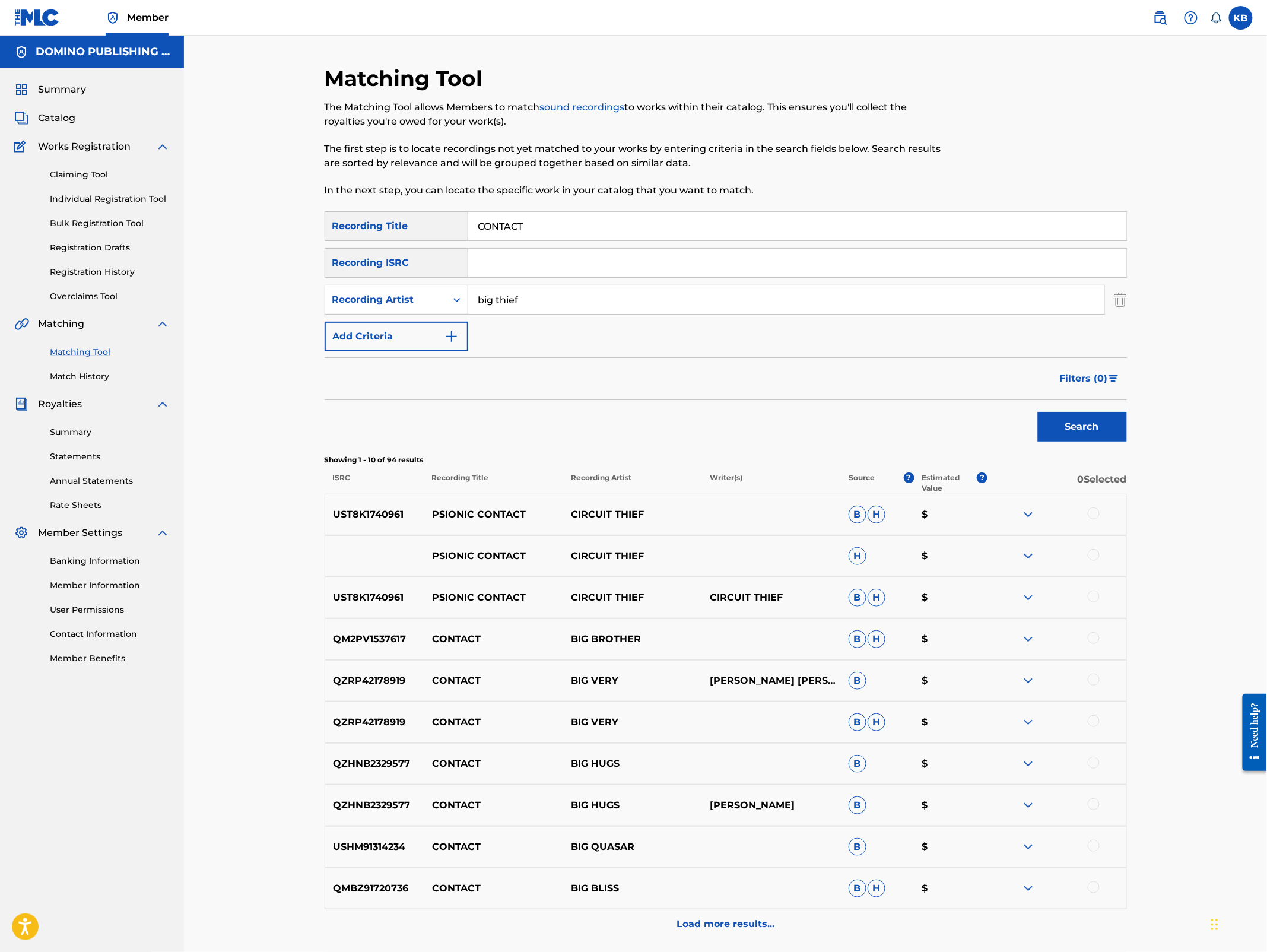
click at [78, 380] on link "Match History" at bounding box center [110, 376] width 120 height 13
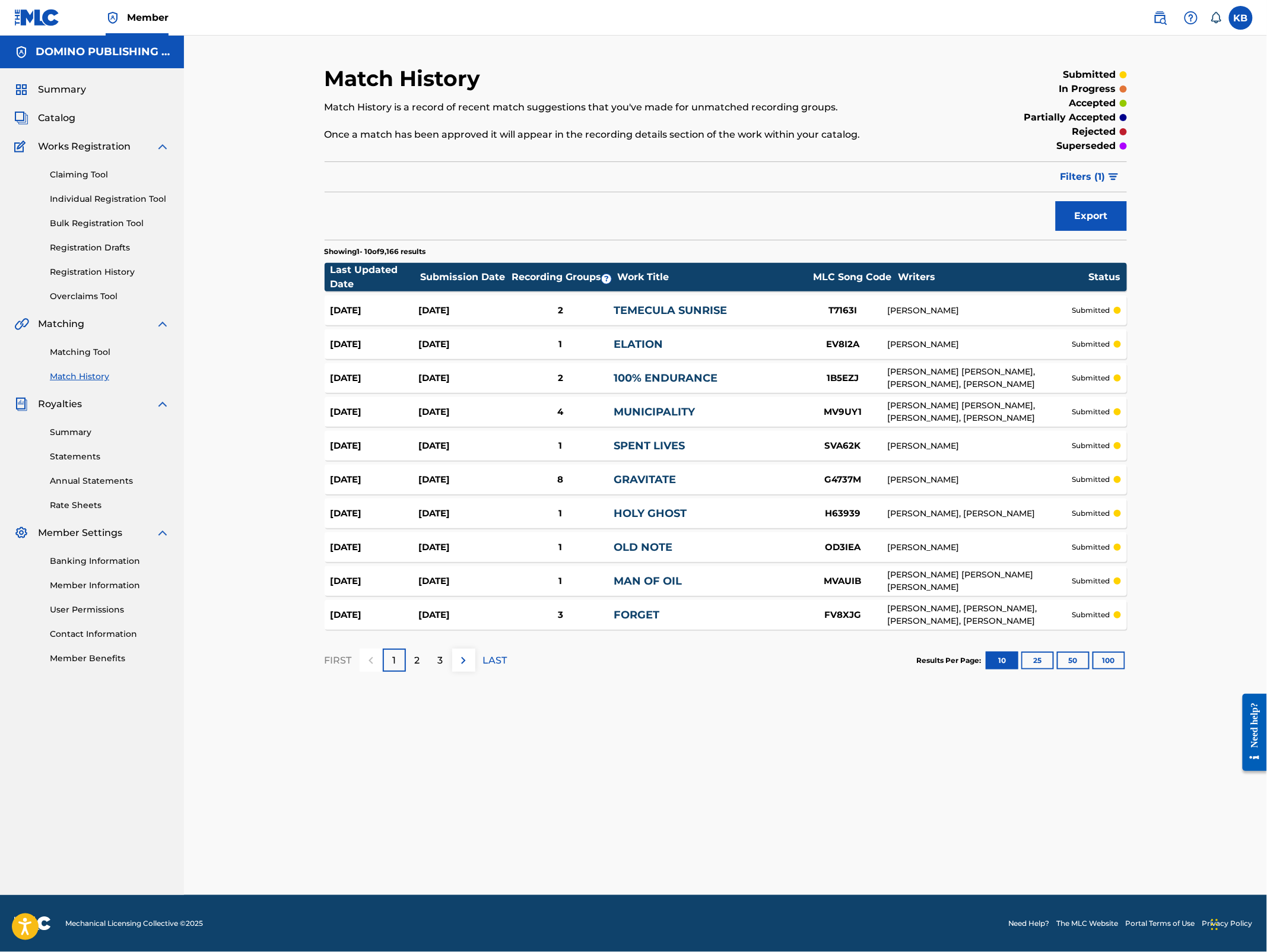
click at [1095, 178] on span "Filters ( 1 )" at bounding box center [1083, 177] width 46 height 15
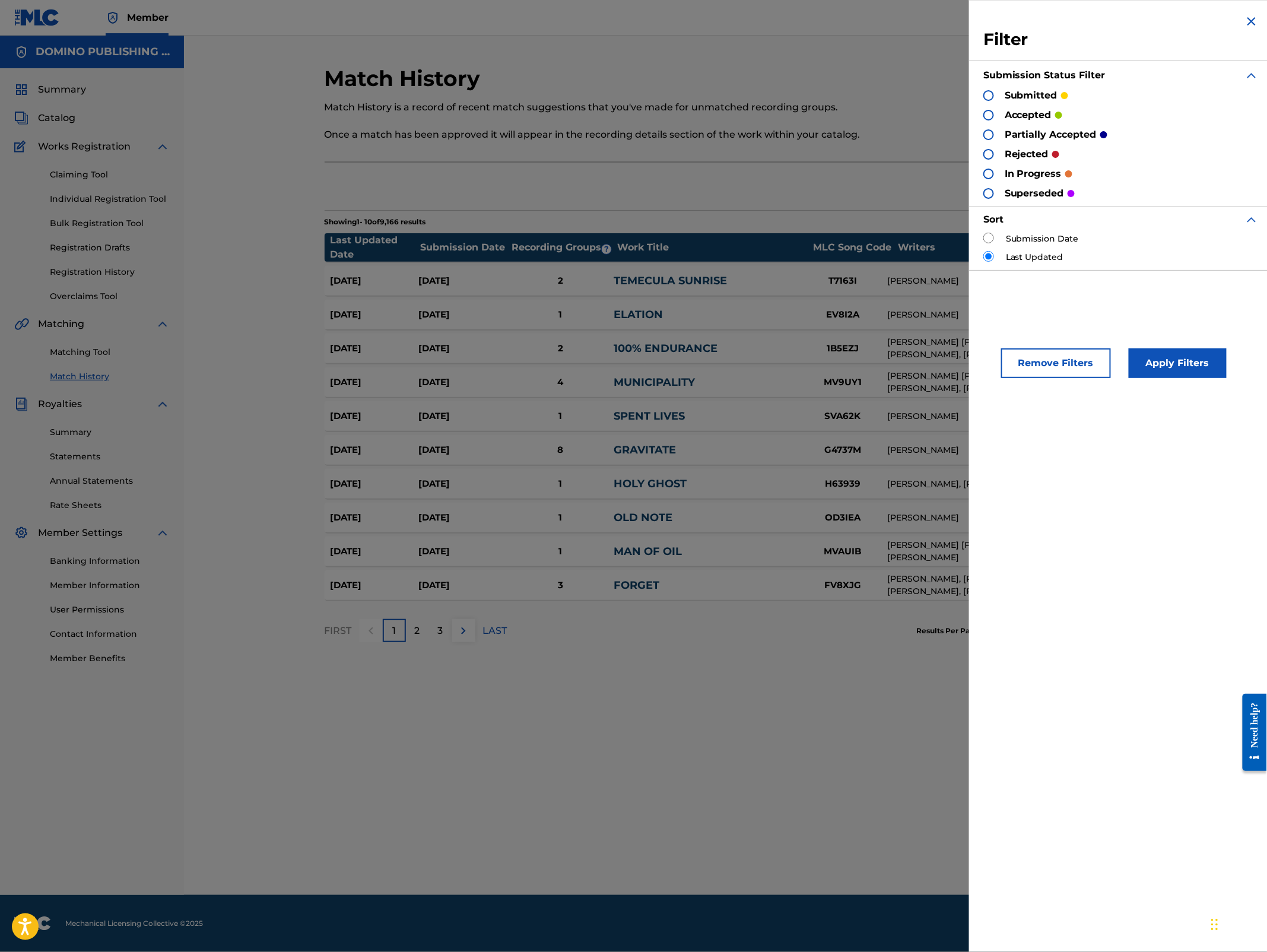
click at [990, 132] on div at bounding box center [989, 135] width 10 height 10
click at [990, 132] on img at bounding box center [989, 135] width 9 height 9
click at [989, 152] on div at bounding box center [989, 154] width 10 height 10
click at [991, 133] on div at bounding box center [989, 135] width 10 height 10
click at [1185, 364] on button "Apply Filters" at bounding box center [1178, 363] width 98 height 30
